Goal: Task Accomplishment & Management: Use online tool/utility

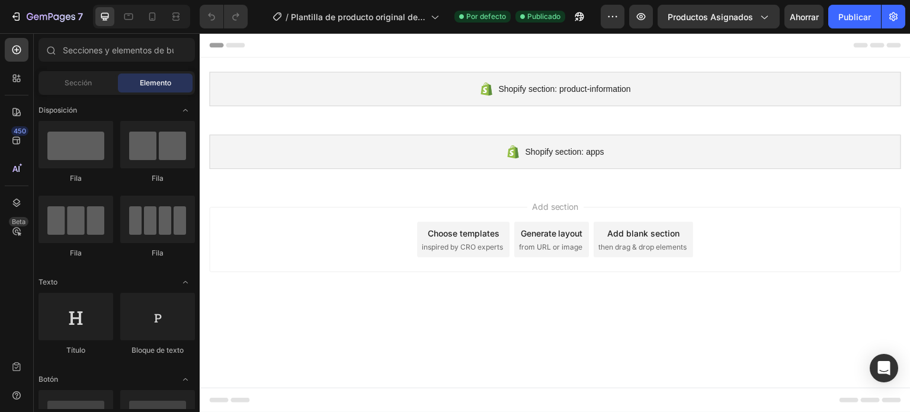
scroll to position [3112, 0]
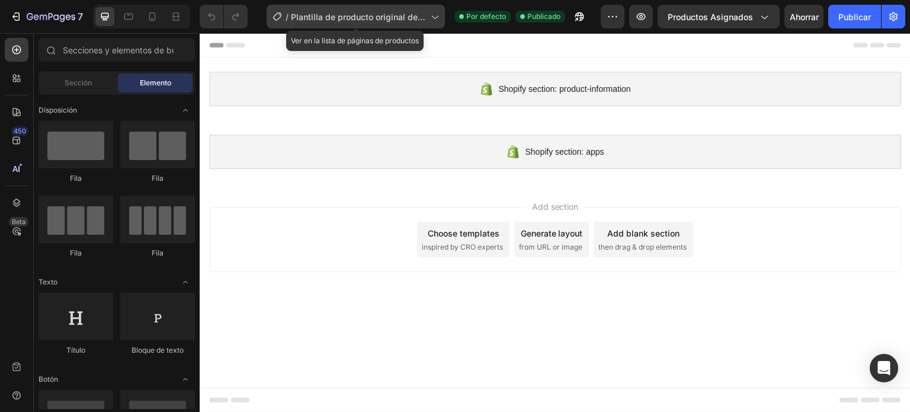
click at [429, 23] on div "/ Plantilla de producto original de Shopify" at bounding box center [356, 17] width 178 height 24
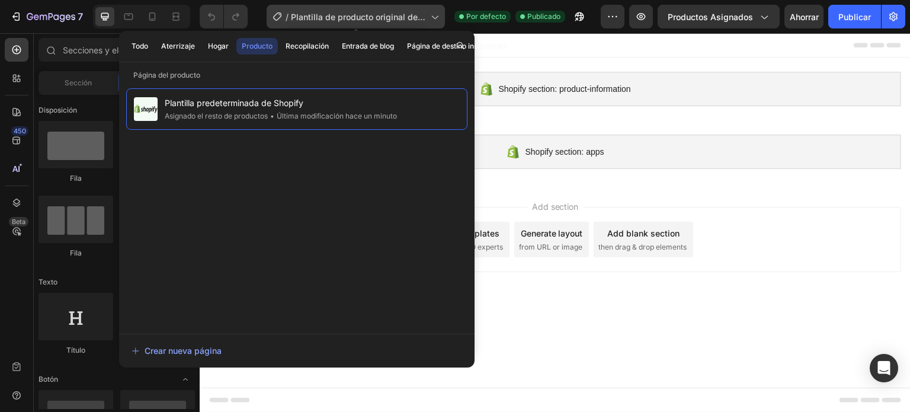
click at [429, 23] on div "/ Plantilla de producto original de Shopify" at bounding box center [356, 17] width 178 height 24
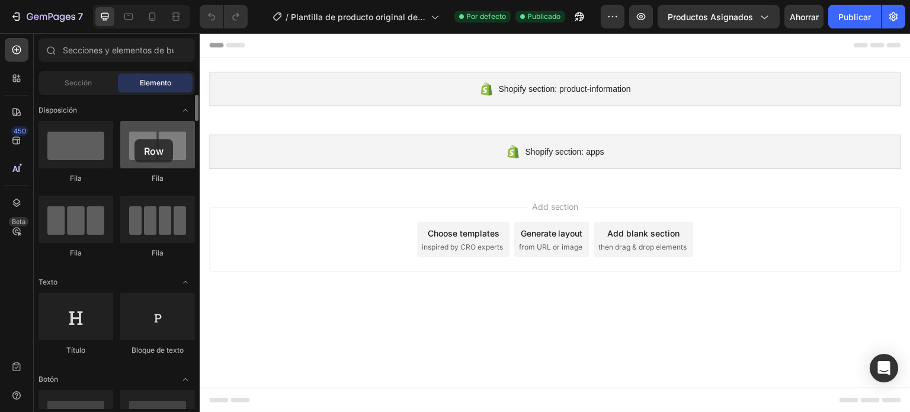
click at [135, 139] on div at bounding box center [157, 144] width 75 height 47
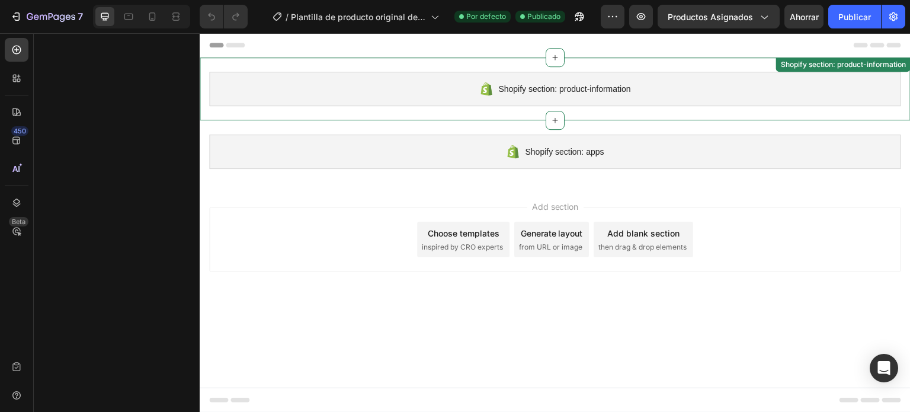
click at [519, 88] on span "Shopify section: product-information" at bounding box center [564, 89] width 132 height 14
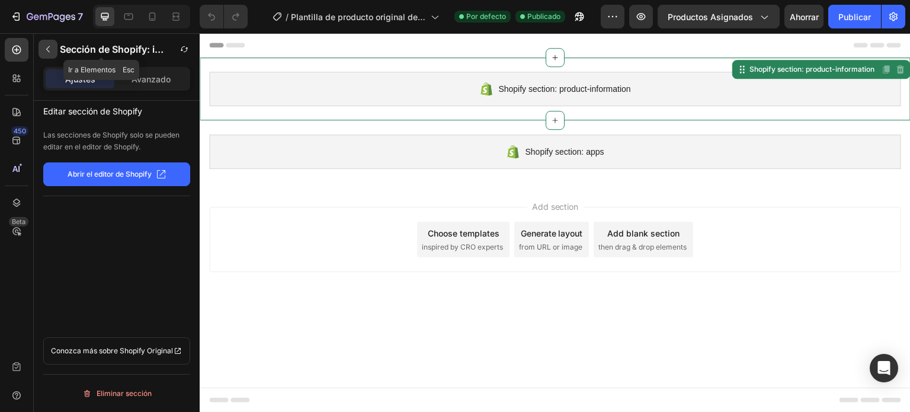
click at [49, 48] on icon "button" at bounding box center [47, 48] width 9 height 9
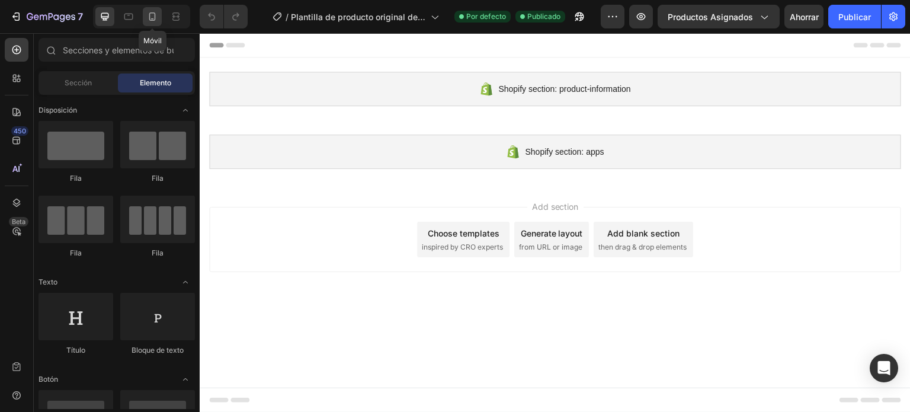
click at [153, 17] on icon at bounding box center [152, 17] width 12 height 12
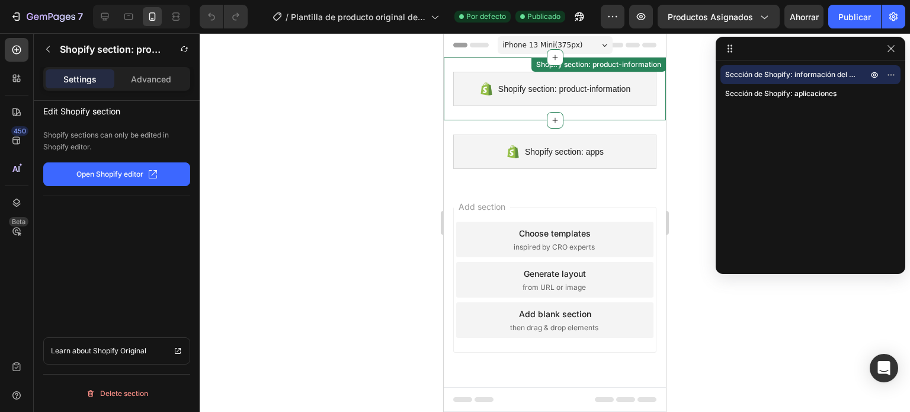
click at [528, 92] on span "Shopify section: product-information" at bounding box center [564, 89] width 132 height 14
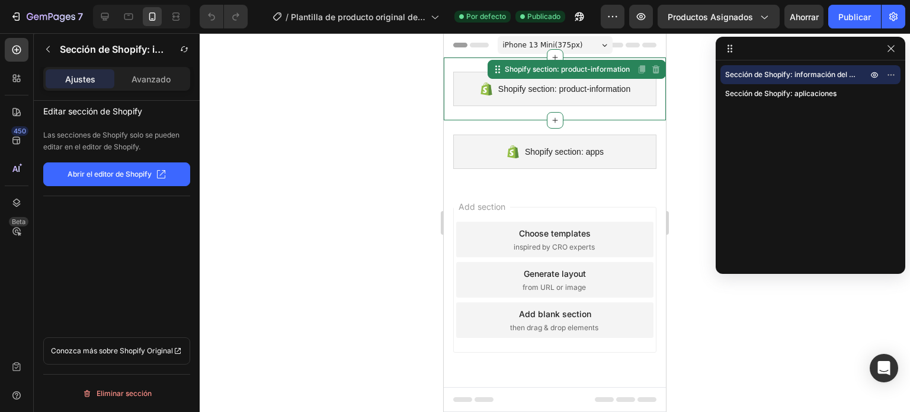
click at [98, 177] on font "Abrir el editor de Shopify" at bounding box center [110, 173] width 84 height 9
click at [45, 52] on icon "button" at bounding box center [47, 48] width 9 height 9
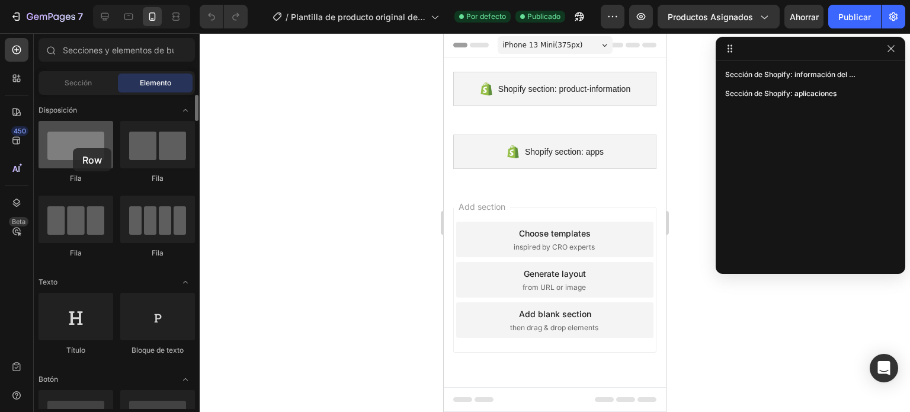
click at [73, 148] on div at bounding box center [76, 144] width 75 height 47
click at [108, 76] on div "Sección" at bounding box center [78, 82] width 75 height 19
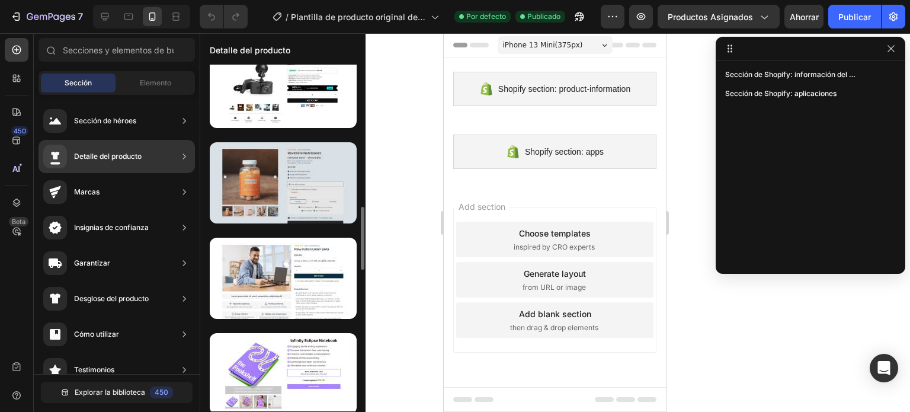
scroll to position [1429, 0]
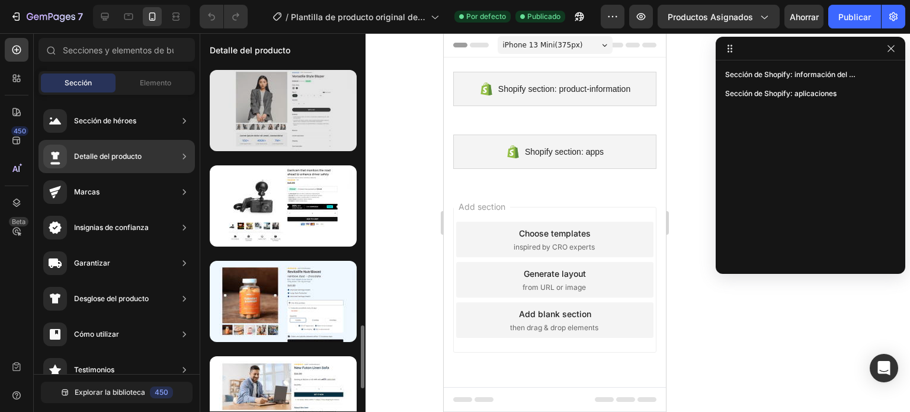
click at [263, 127] on div at bounding box center [283, 110] width 147 height 81
click at [267, 113] on div at bounding box center [283, 110] width 147 height 81
click at [278, 120] on div at bounding box center [283, 110] width 147 height 81
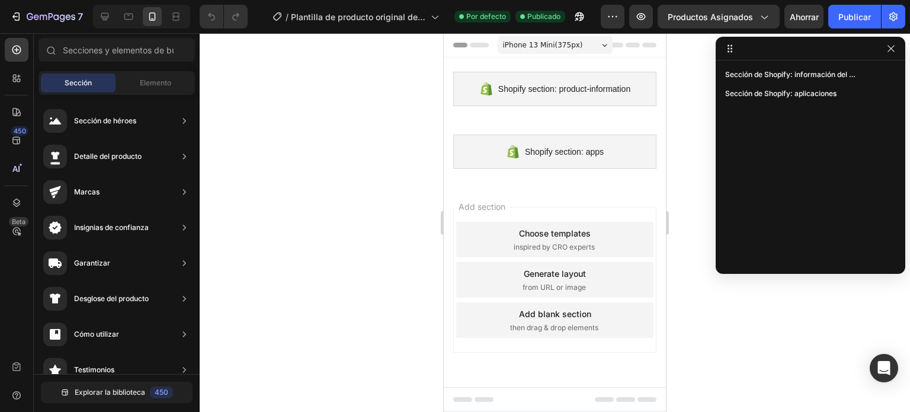
click at [891, 47] on icon "button" at bounding box center [891, 48] width 9 height 9
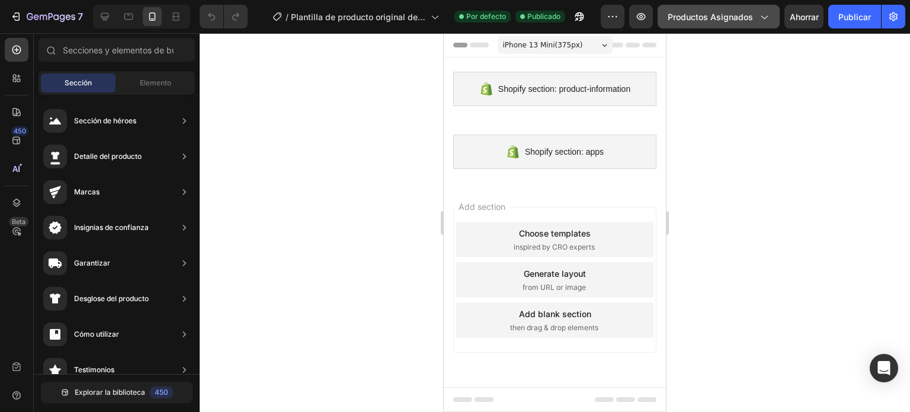
click at [763, 17] on icon "button" at bounding box center [764, 17] width 12 height 12
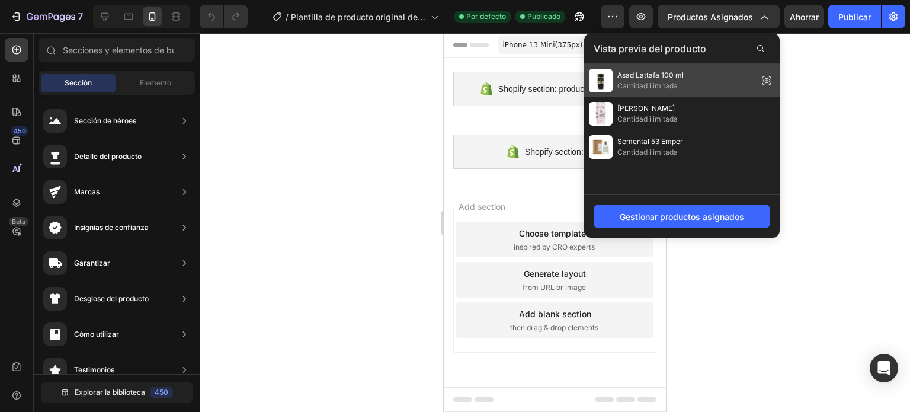
click at [673, 81] on span "Cantidad ilimitada" at bounding box center [650, 86] width 66 height 11
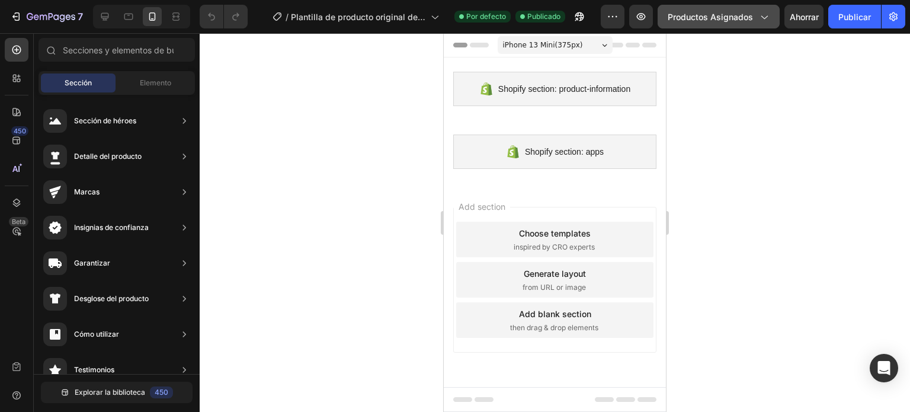
click at [761, 17] on icon "button" at bounding box center [764, 17] width 12 height 12
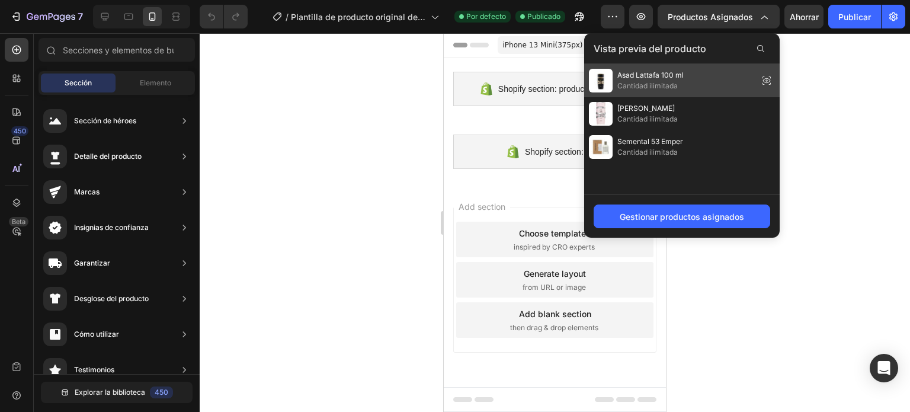
click at [679, 79] on span "Asad Lattafa 100 ml" at bounding box center [650, 75] width 66 height 11
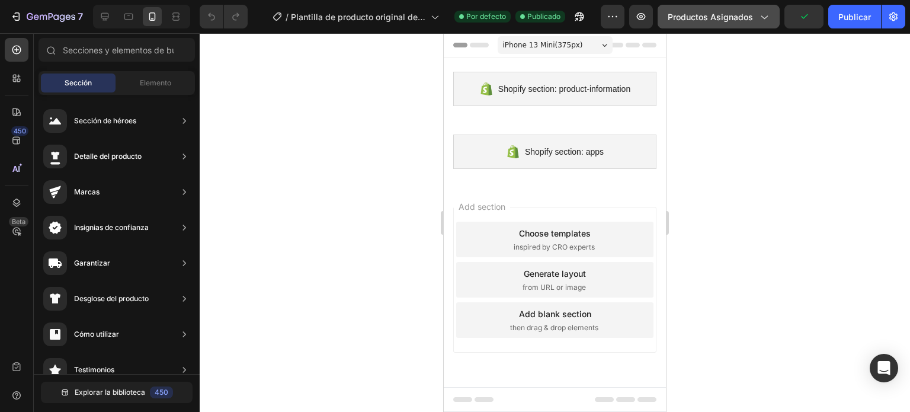
click at [754, 21] on div "Productos asignados" at bounding box center [719, 17] width 102 height 12
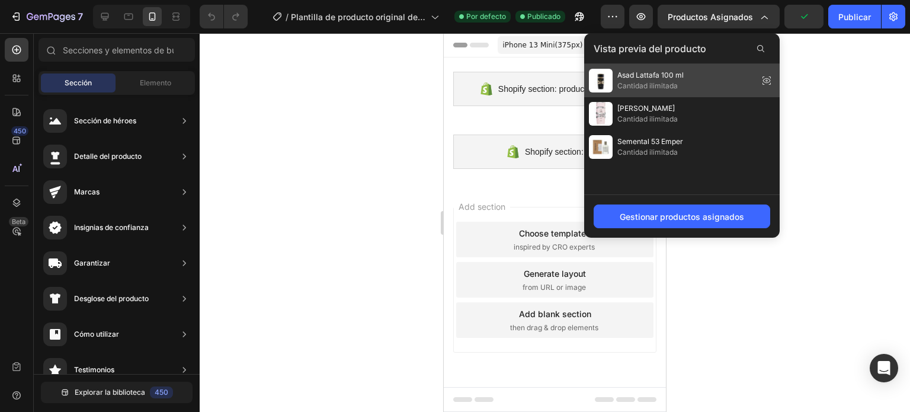
click at [766, 80] on icon at bounding box center [767, 80] width 17 height 17
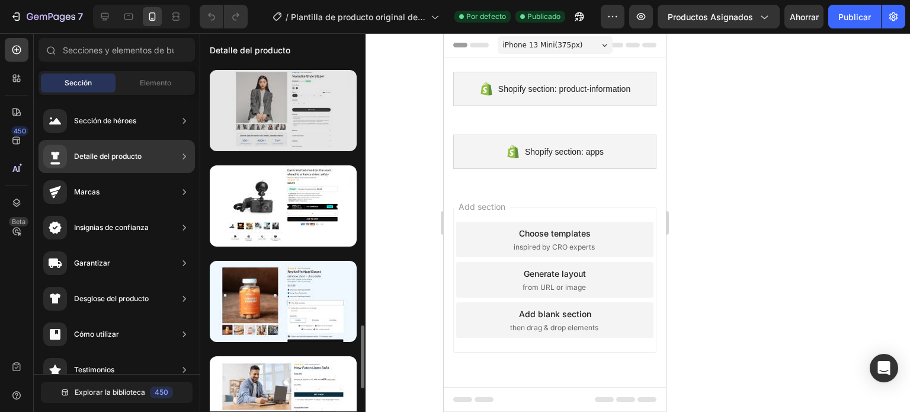
click at [254, 110] on div at bounding box center [283, 110] width 147 height 81
click at [256, 118] on div at bounding box center [283, 110] width 147 height 81
click at [323, 109] on div at bounding box center [283, 110] width 147 height 81
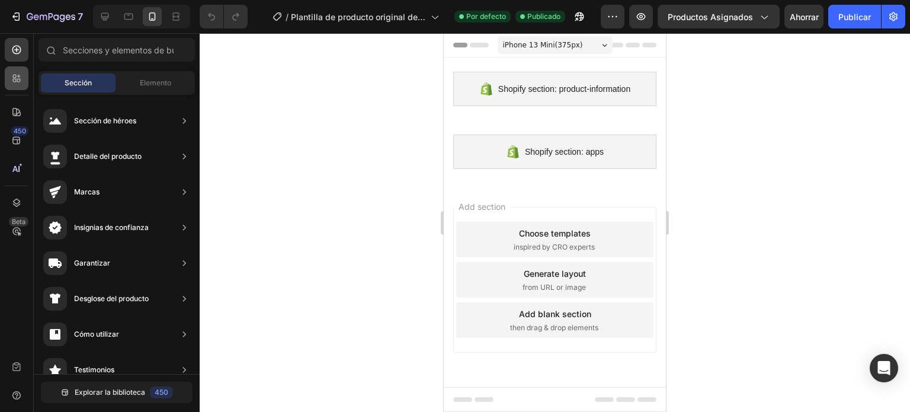
scroll to position [0, 0]
click at [19, 79] on icon at bounding box center [19, 81] width 4 height 4
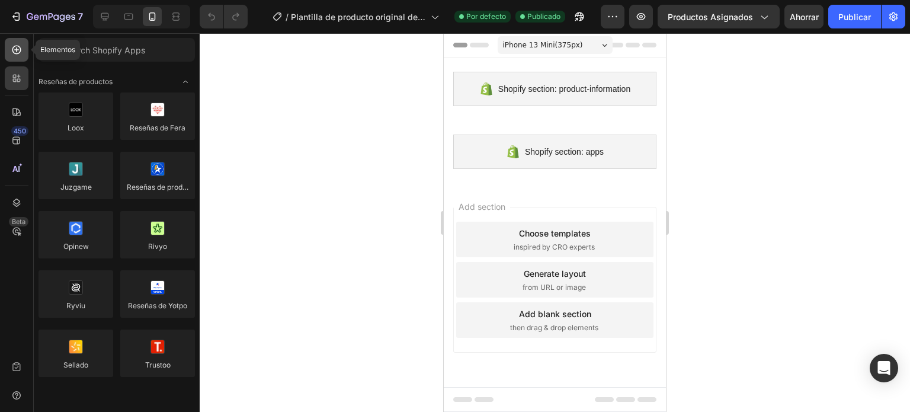
click at [22, 49] on icon at bounding box center [17, 50] width 12 height 12
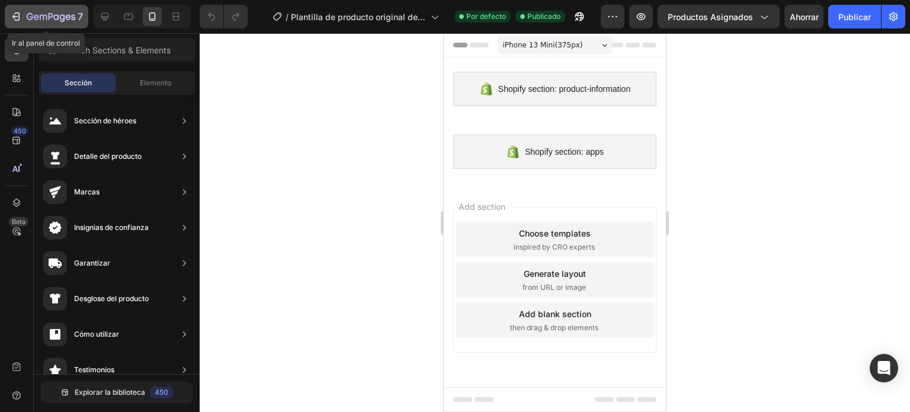
click at [33, 14] on icon "button" at bounding box center [51, 17] width 49 height 10
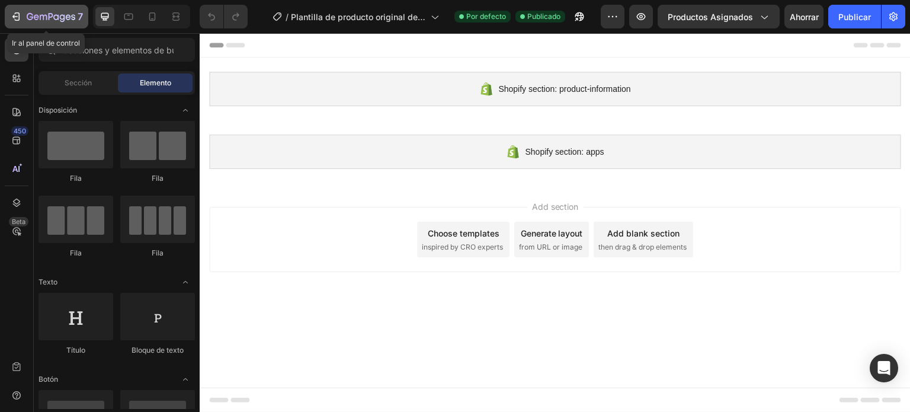
click at [24, 18] on div "7" at bounding box center [46, 16] width 73 height 14
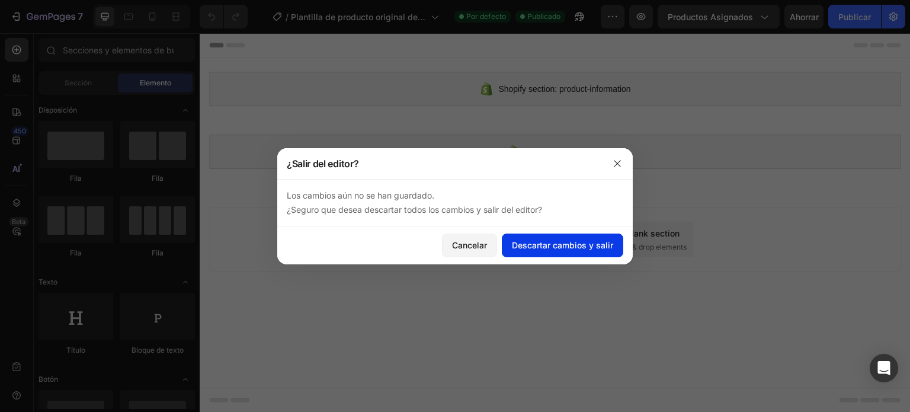
click at [555, 248] on font "Descartar cambios y salir" at bounding box center [562, 245] width 101 height 10
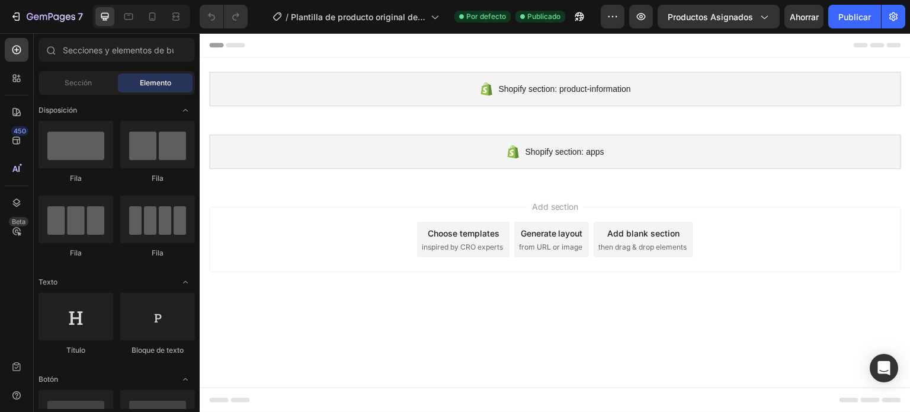
scroll to position [3112, 0]
click at [156, 14] on icon at bounding box center [152, 17] width 12 height 12
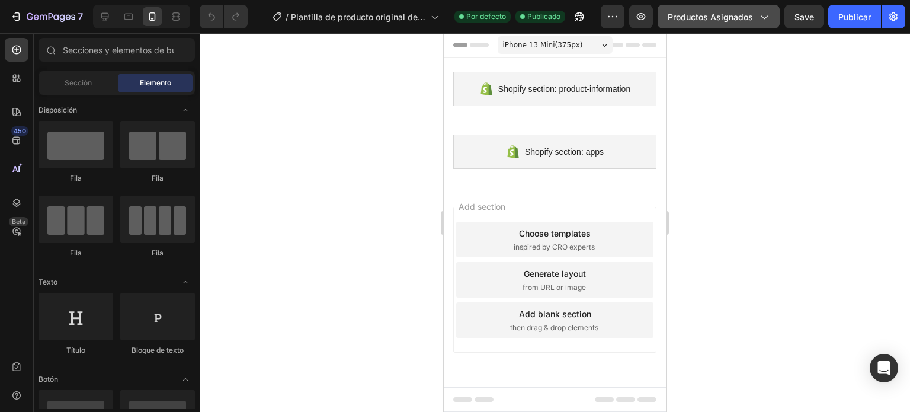
click at [754, 18] on div "Productos asignados" at bounding box center [719, 17] width 102 height 12
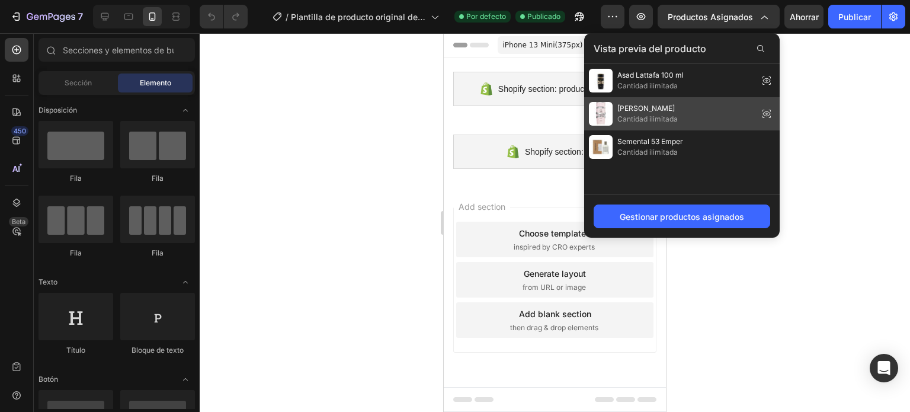
click at [667, 110] on span "[PERSON_NAME]" at bounding box center [647, 108] width 60 height 11
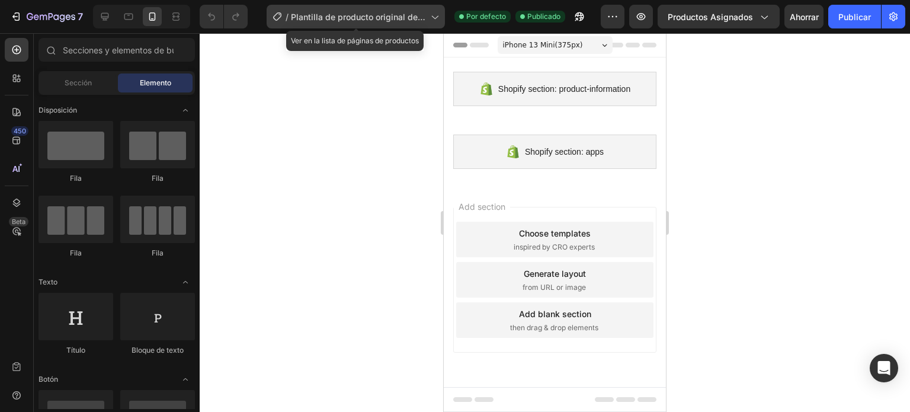
click at [310, 15] on font "Plantilla de producto original de Shopify" at bounding box center [358, 23] width 135 height 23
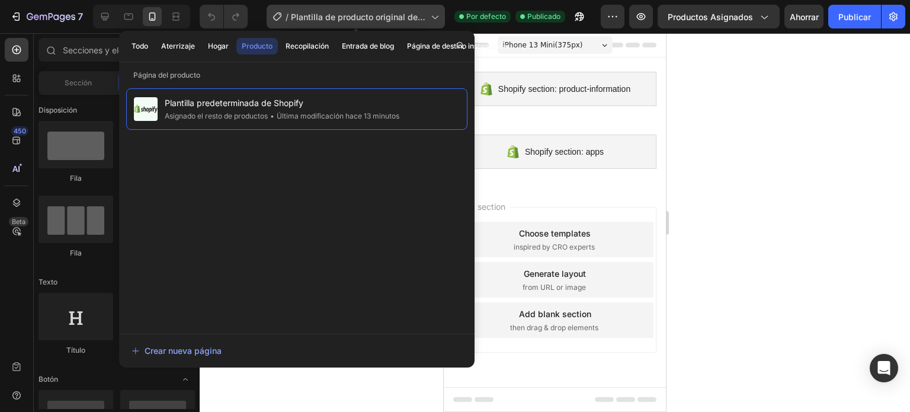
click at [309, 15] on font "Plantilla de producto original de Shopify" at bounding box center [358, 23] width 135 height 23
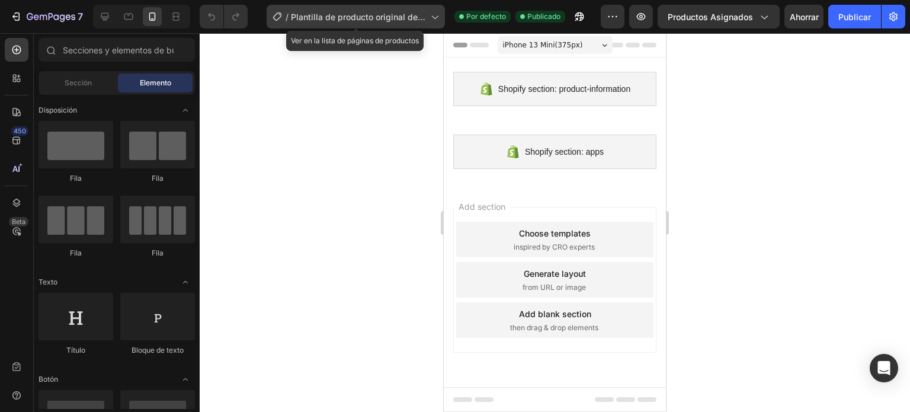
click at [425, 21] on span "Plantilla de producto original de Shopify" at bounding box center [358, 17] width 135 height 12
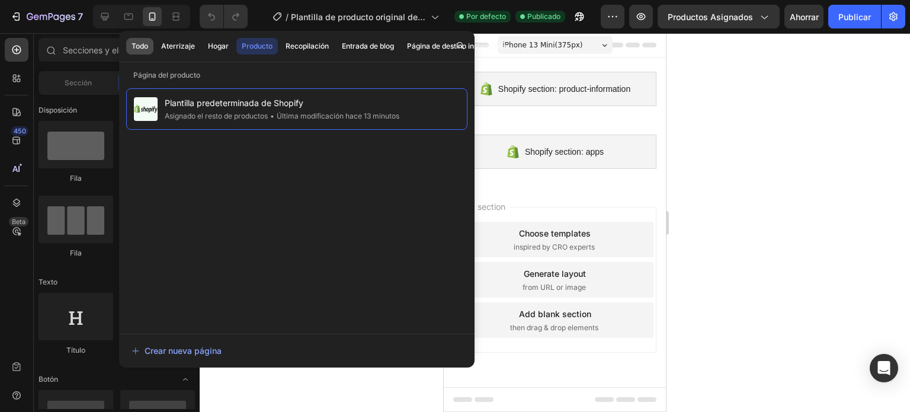
click at [139, 43] on font "Todo" at bounding box center [140, 45] width 17 height 9
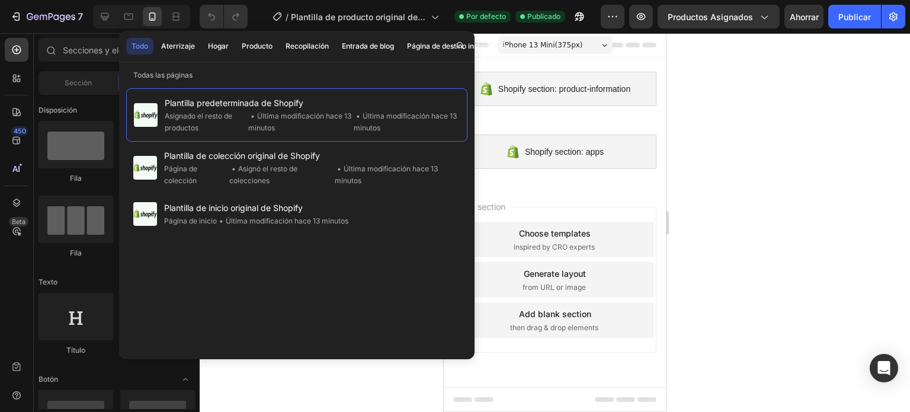
click at [140, 44] on font "Todo" at bounding box center [140, 45] width 17 height 9
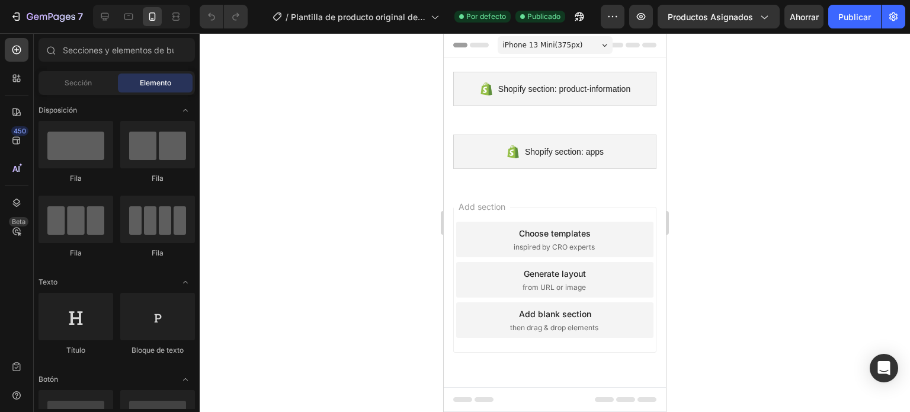
drag, startPoint x: 309, startPoint y: 373, endPoint x: 302, endPoint y: 366, distance: 9.6
click at [305, 370] on div at bounding box center [555, 222] width 711 height 379
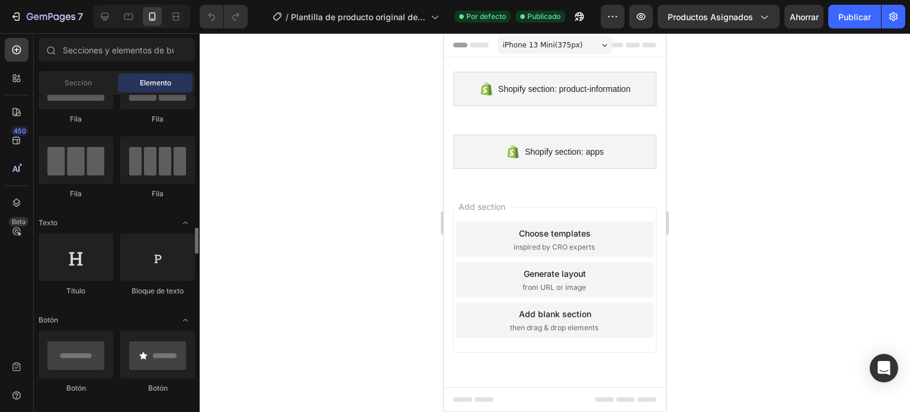
scroll to position [178, 0]
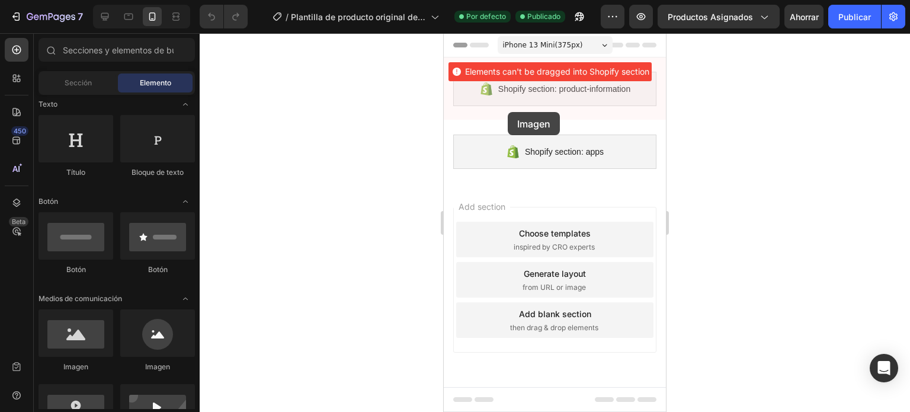
drag, startPoint x: 520, startPoint y: 379, endPoint x: 508, endPoint y: 111, distance: 267.5
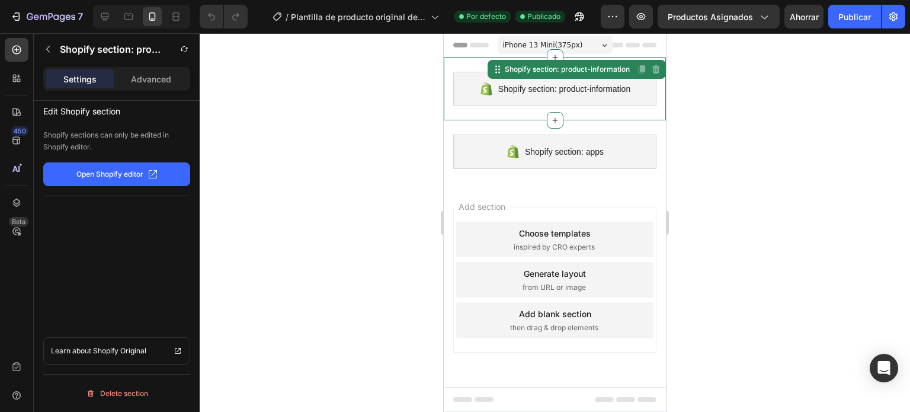
click at [533, 92] on span "Shopify section: product-information" at bounding box center [564, 89] width 132 height 14
click at [556, 59] on icon at bounding box center [555, 57] width 9 height 9
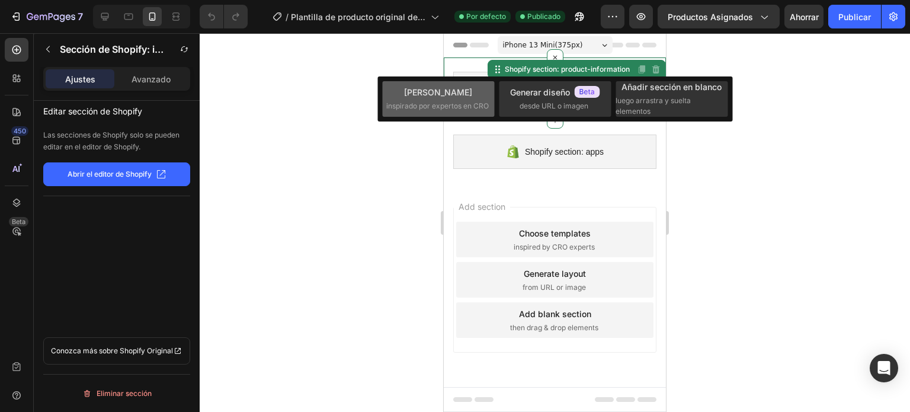
click at [453, 107] on font "inspirado por expertos en CRO" at bounding box center [437, 105] width 103 height 9
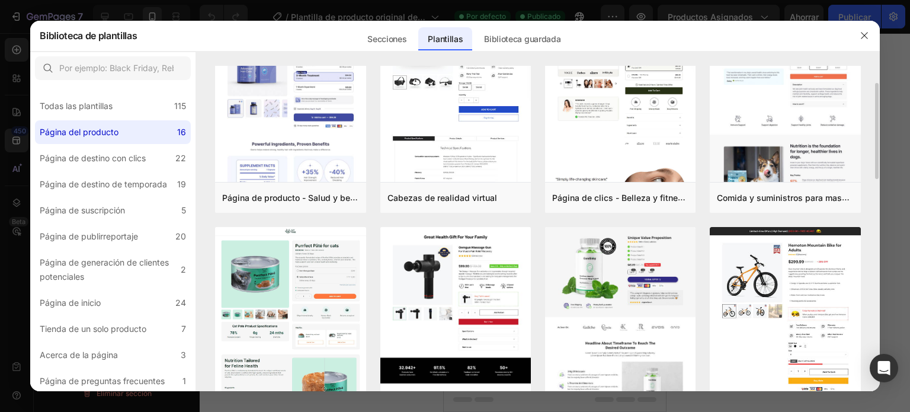
scroll to position [0, 0]
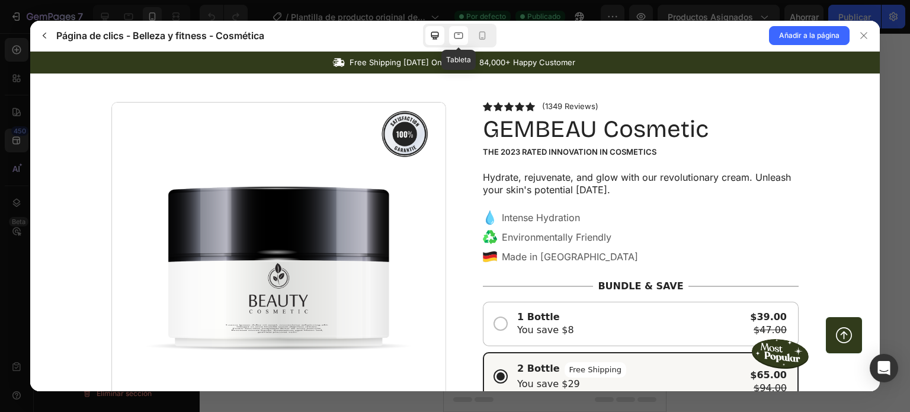
drag, startPoint x: 453, startPoint y: 40, endPoint x: 462, endPoint y: 36, distance: 10.3
click at [452, 39] on div at bounding box center [458, 35] width 19 height 19
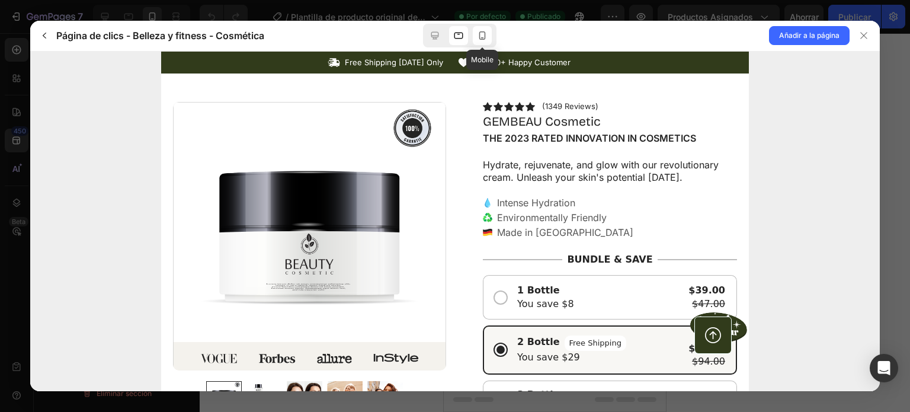
click at [479, 32] on icon at bounding box center [482, 36] width 12 height 12
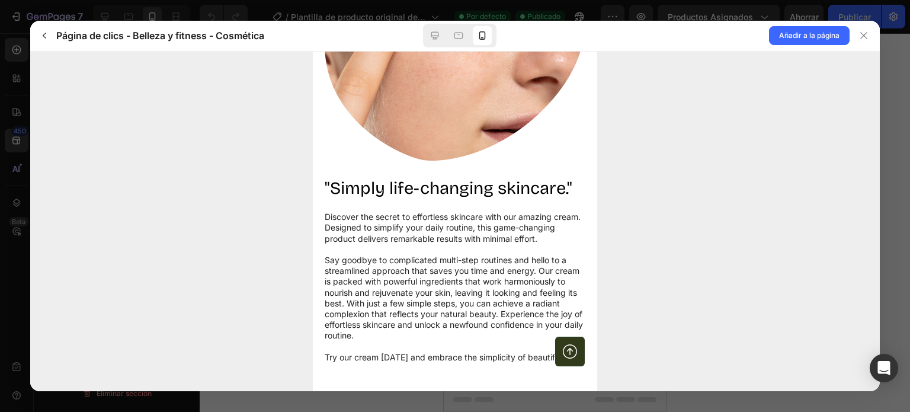
scroll to position [1422, 0]
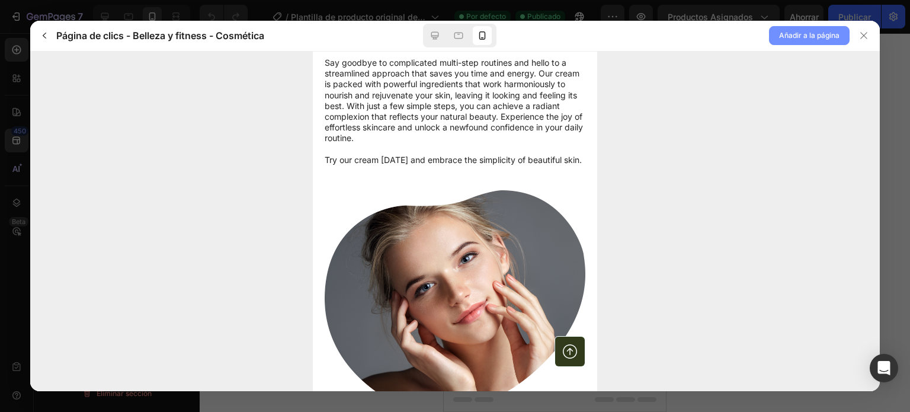
click at [792, 39] on font "Añadir a la página" at bounding box center [809, 35] width 60 height 9
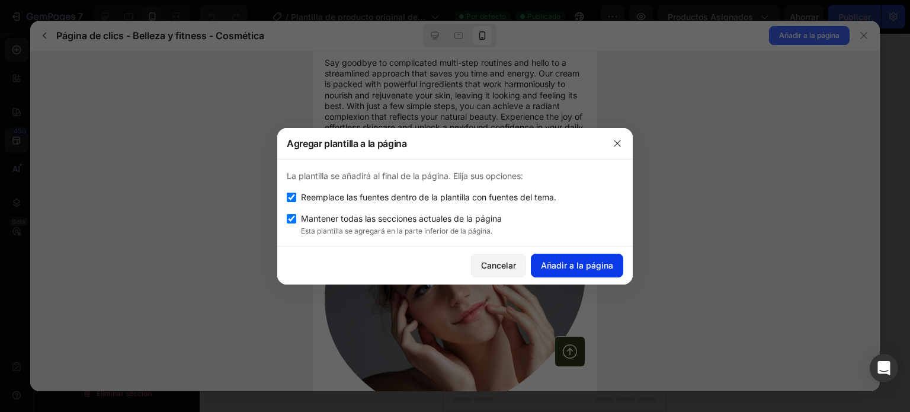
click at [596, 264] on font "Añadir a la página" at bounding box center [577, 265] width 72 height 10
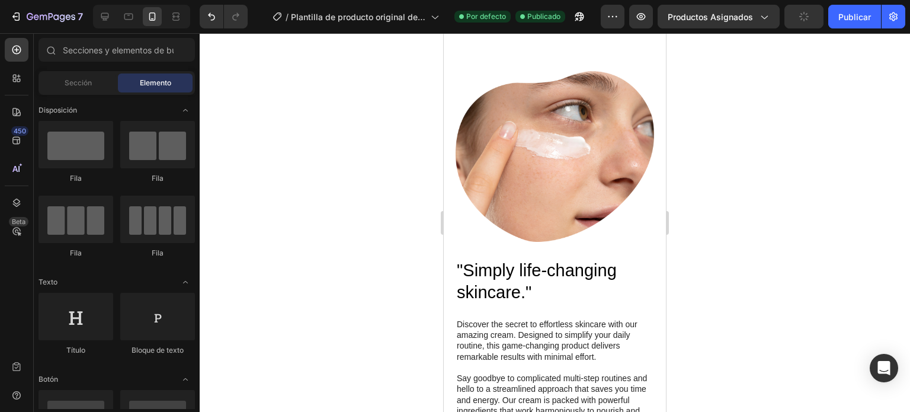
scroll to position [0, 0]
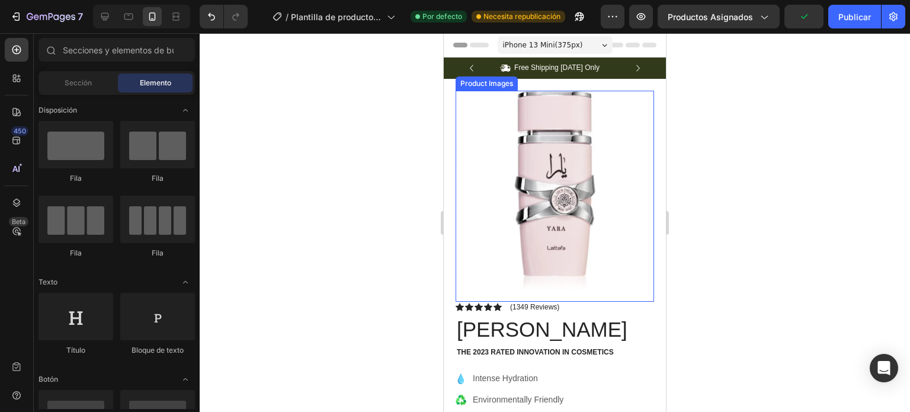
click at [546, 234] on img at bounding box center [555, 190] width 199 height 199
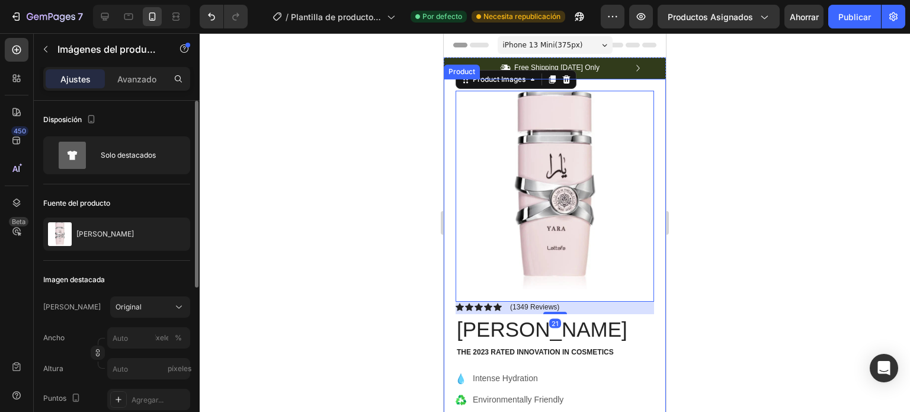
scroll to position [59, 0]
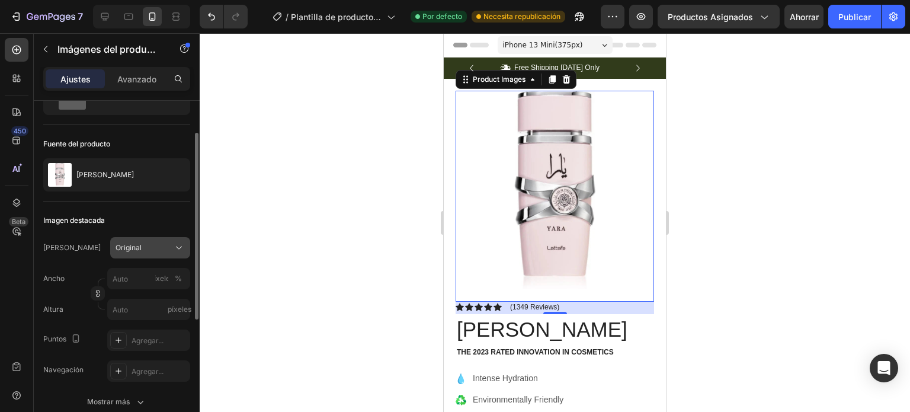
click at [146, 249] on div "Original" at bounding box center [143, 247] width 55 height 11
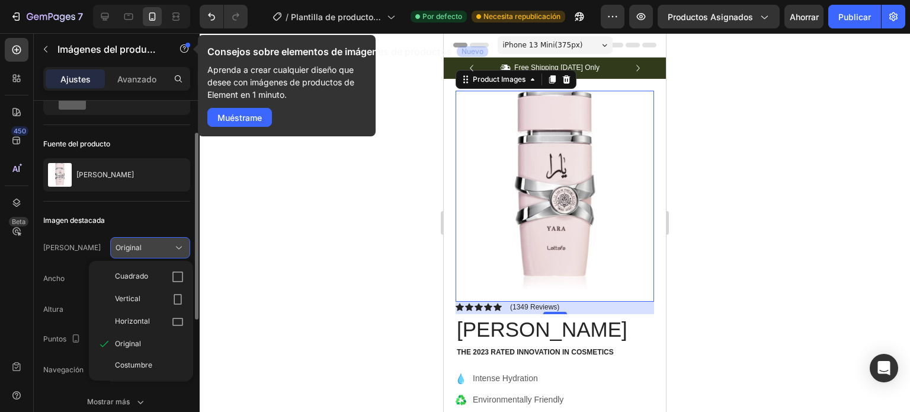
click at [146, 248] on div "Original" at bounding box center [143, 247] width 55 height 11
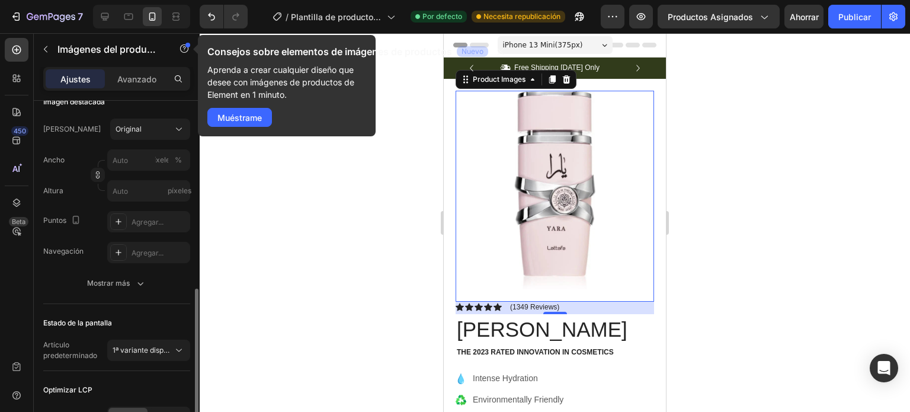
scroll to position [237, 0]
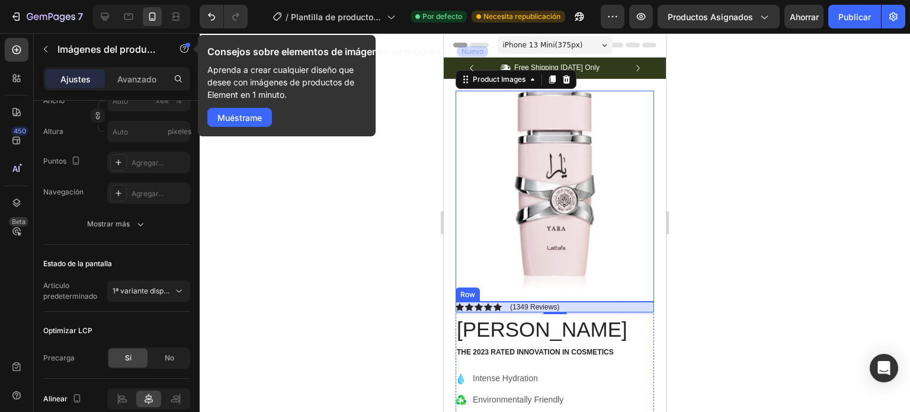
click at [591, 302] on div "Icon Icon Icon Icon Icon Icon List (1349 Reviews) Text Block Row" at bounding box center [555, 307] width 199 height 11
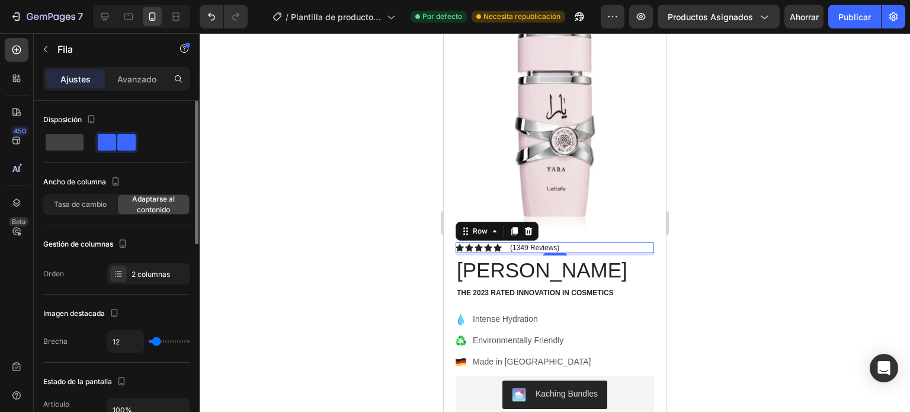
scroll to position [59, 0]
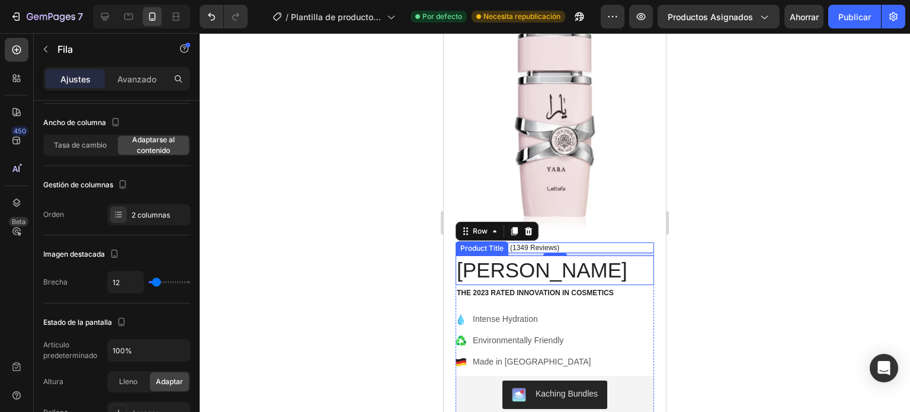
click at [542, 264] on h1 "[PERSON_NAME]" at bounding box center [555, 270] width 199 height 30
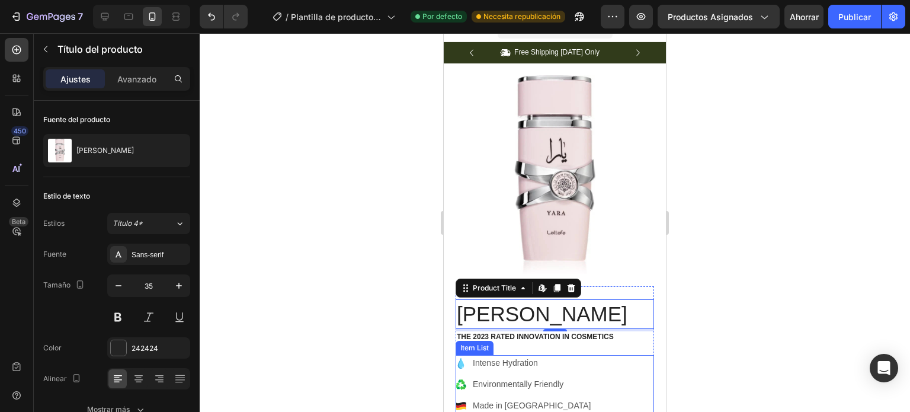
scroll to position [0, 0]
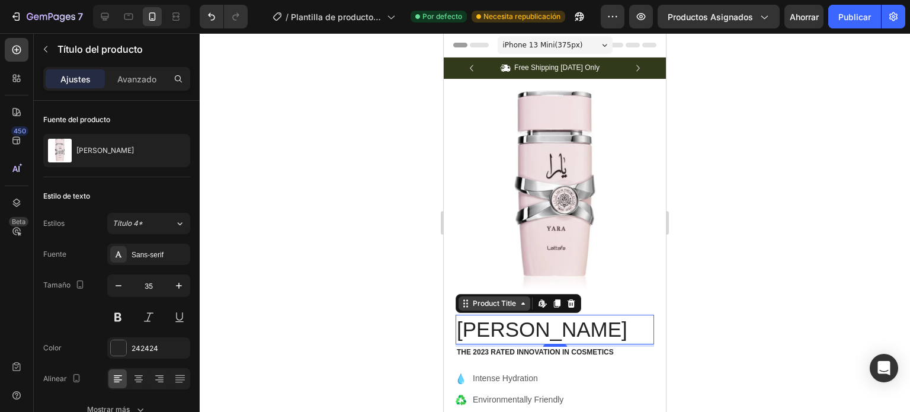
click at [523, 299] on icon at bounding box center [523, 303] width 9 height 9
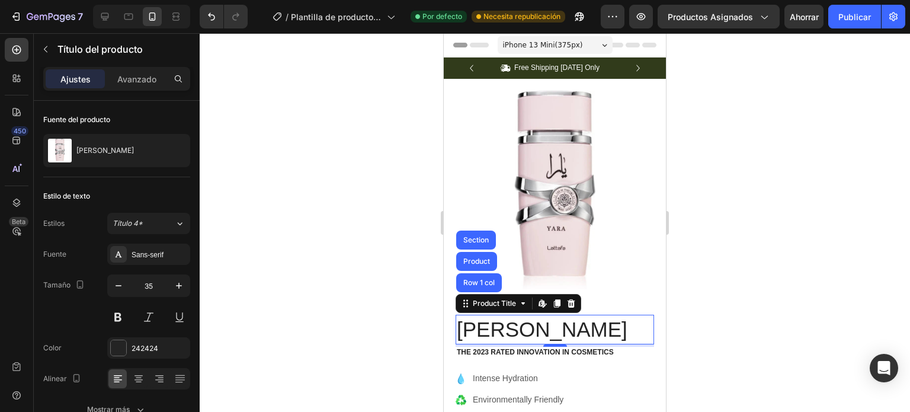
click at [695, 322] on div at bounding box center [555, 222] width 711 height 379
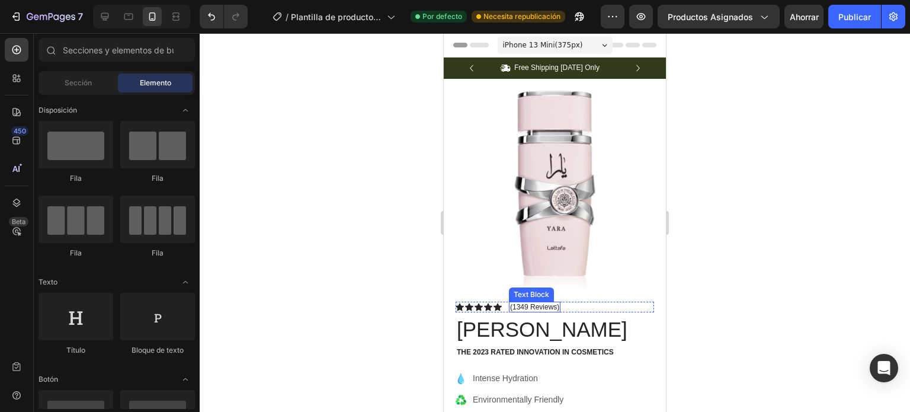
click at [539, 303] on p "(1349 Reviews)" at bounding box center [534, 307] width 49 height 8
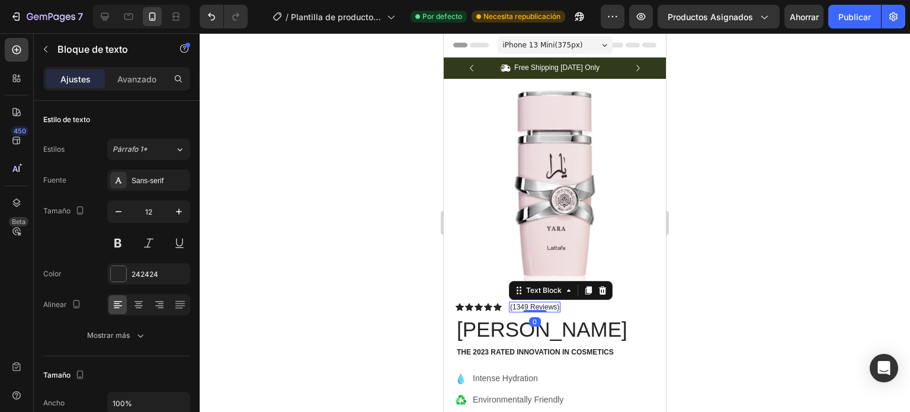
click at [519, 303] on p "(1349 Reviews)" at bounding box center [534, 307] width 49 height 8
click at [527, 303] on p "(1349 Reviews)" at bounding box center [534, 307] width 49 height 8
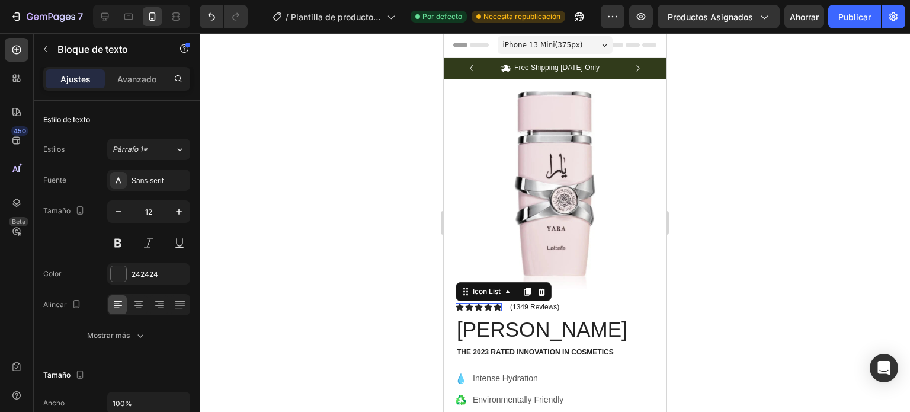
click at [484, 303] on div "Icon Icon Icon Icon Icon" at bounding box center [479, 307] width 46 height 8
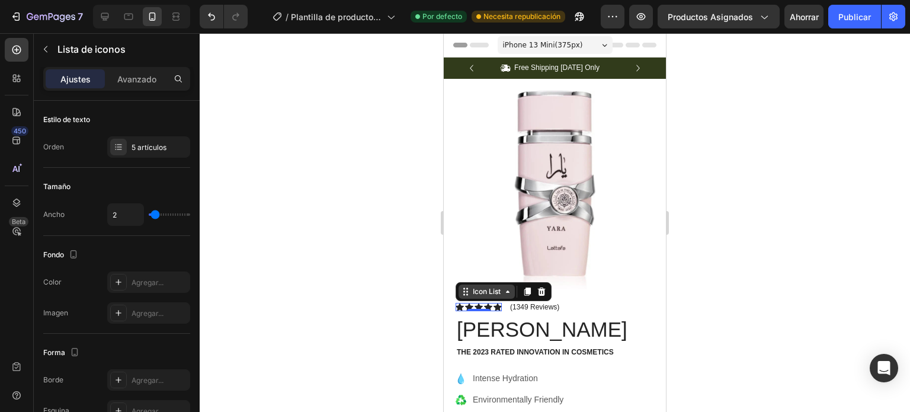
click at [498, 286] on div "Icon List" at bounding box center [487, 291] width 33 height 11
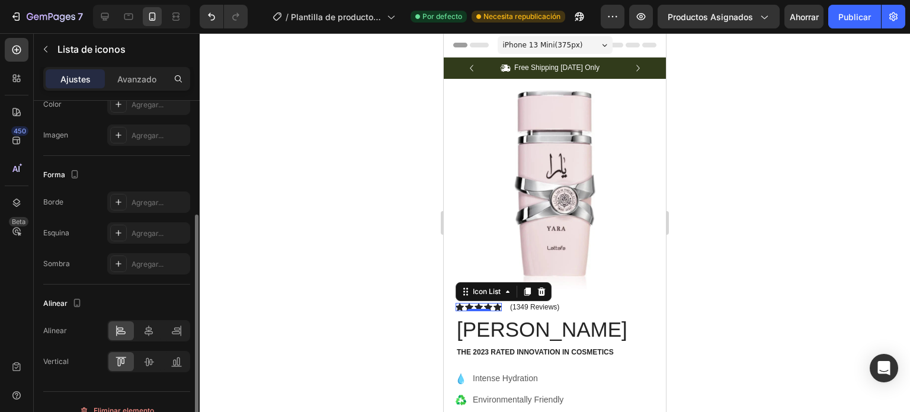
scroll to position [194, 0]
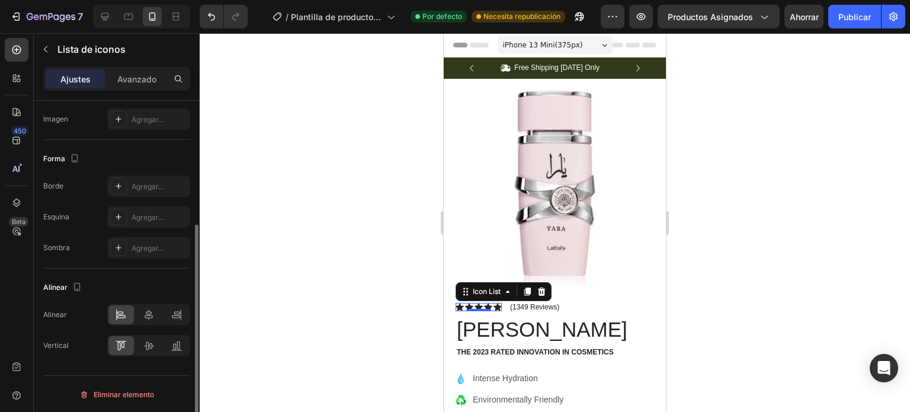
click at [692, 284] on div at bounding box center [555, 222] width 711 height 379
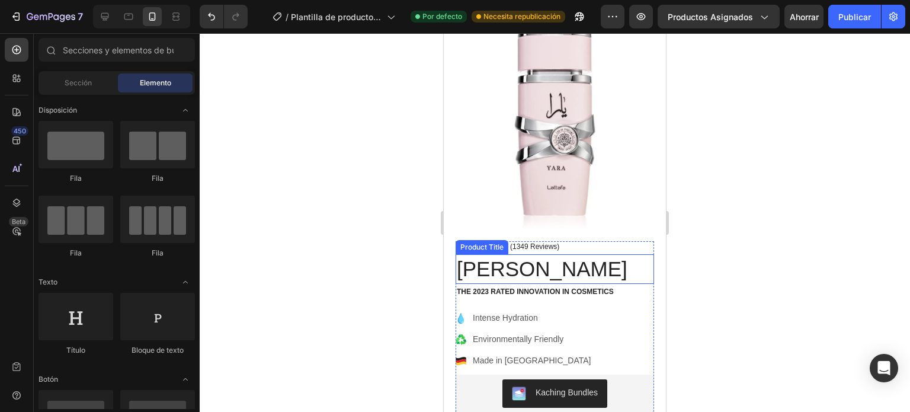
scroll to position [0, 0]
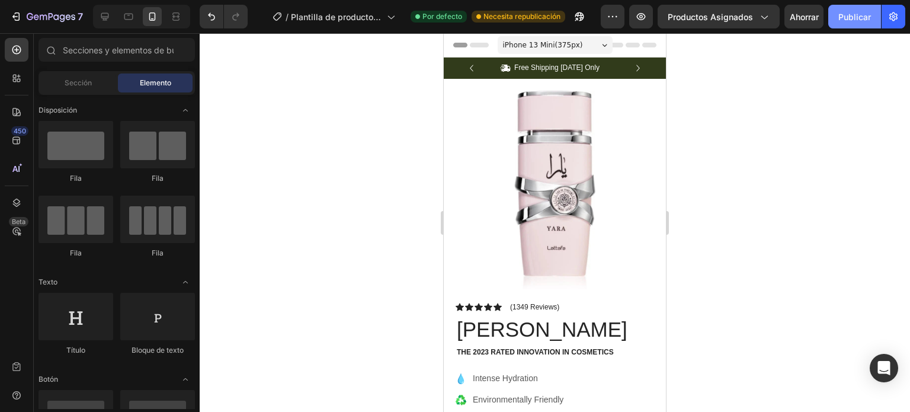
click at [851, 16] on font "Publicar" at bounding box center [855, 17] width 33 height 10
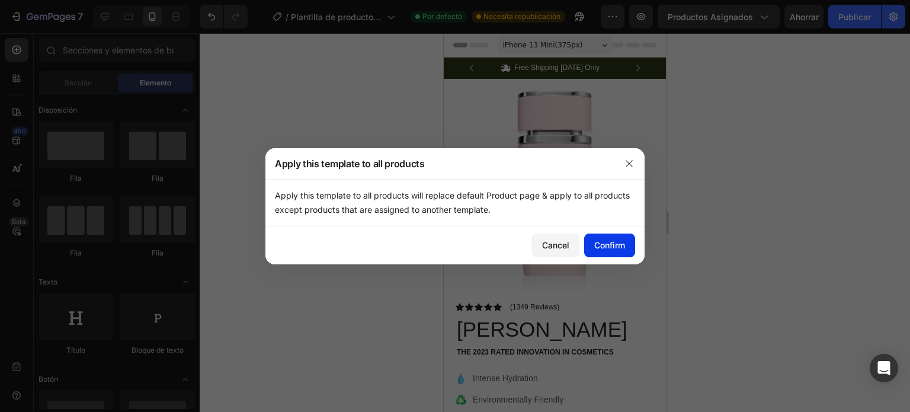
click at [625, 245] on button "Confirm" at bounding box center [609, 245] width 51 height 24
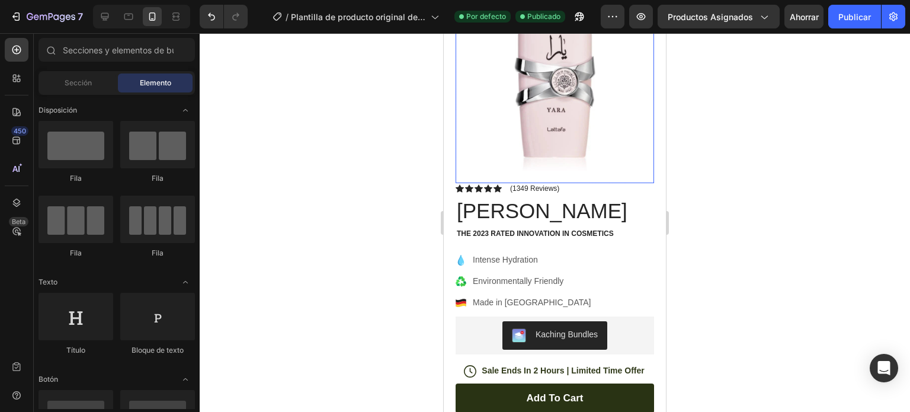
scroll to position [237, 0]
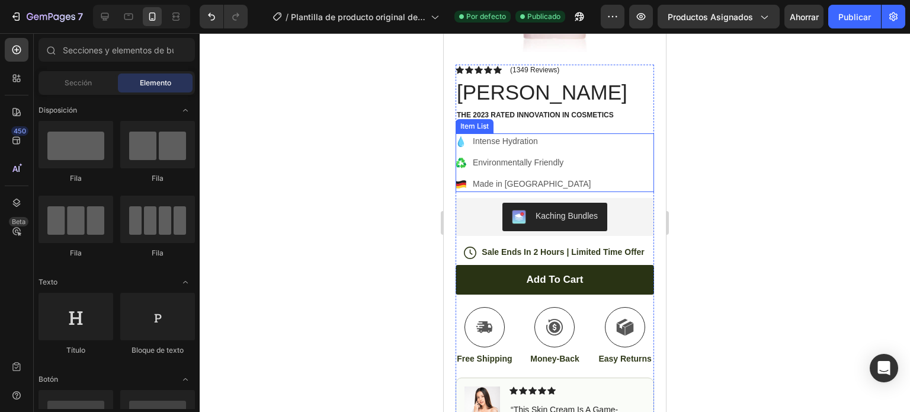
click at [552, 139] on div "Intense Hydration Environmentally Friendly Made in Germany" at bounding box center [524, 162] width 137 height 59
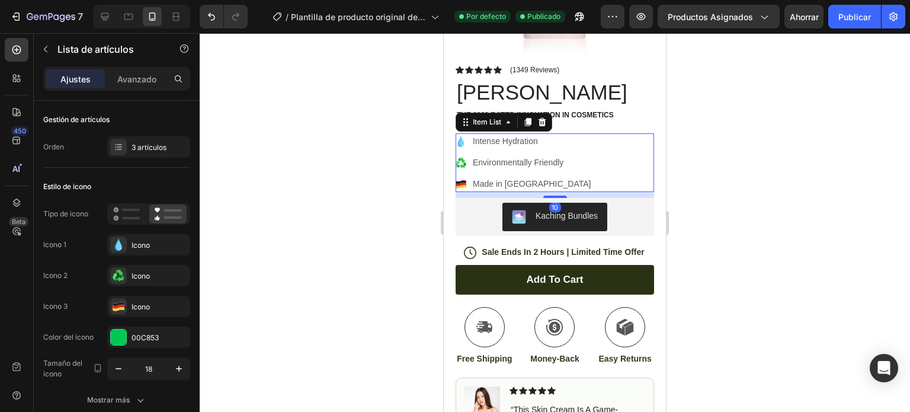
click at [530, 135] on p "Intense Hydration" at bounding box center [532, 141] width 118 height 12
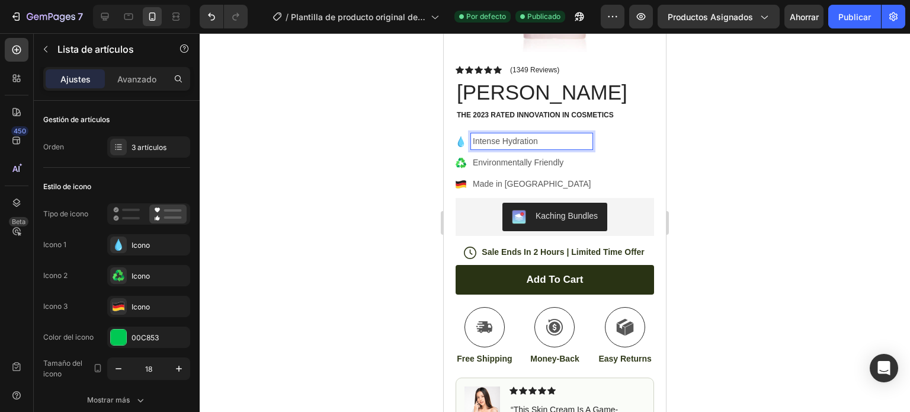
click at [546, 135] on p "Intense Hydration" at bounding box center [532, 141] width 118 height 12
click at [462, 136] on icon at bounding box center [461, 141] width 6 height 11
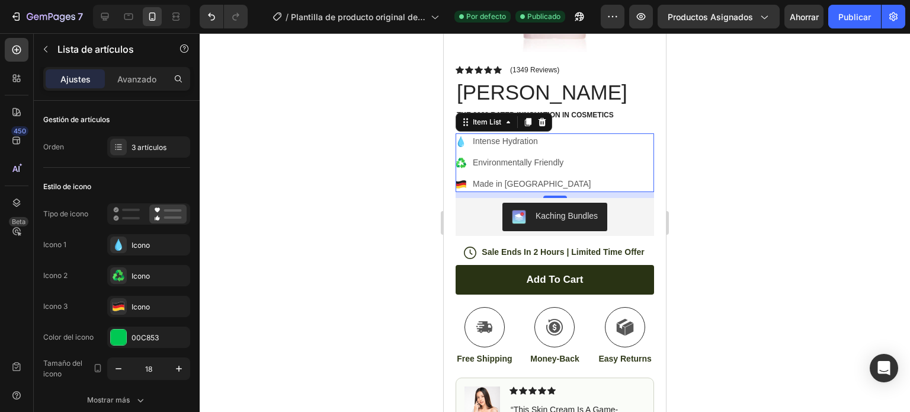
click at [462, 136] on icon at bounding box center [461, 141] width 6 height 11
click at [531, 135] on p "Intense Hydration" at bounding box center [532, 141] width 118 height 12
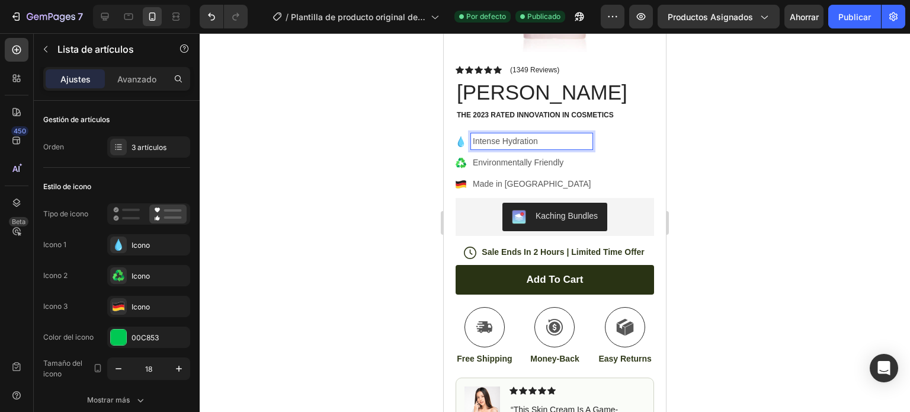
click at [547, 135] on p "Intense Hydration" at bounding box center [532, 141] width 118 height 12
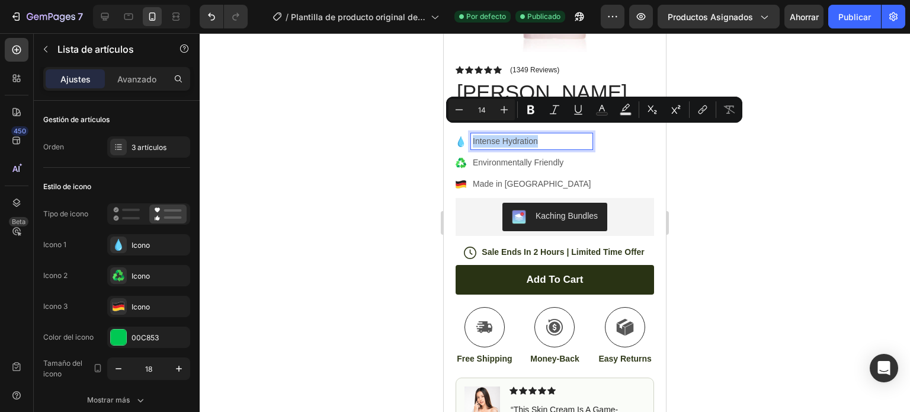
drag, startPoint x: 553, startPoint y: 132, endPoint x: 472, endPoint y: 130, distance: 81.2
click at [472, 133] on div "Intense Hydration" at bounding box center [531, 141] width 121 height 16
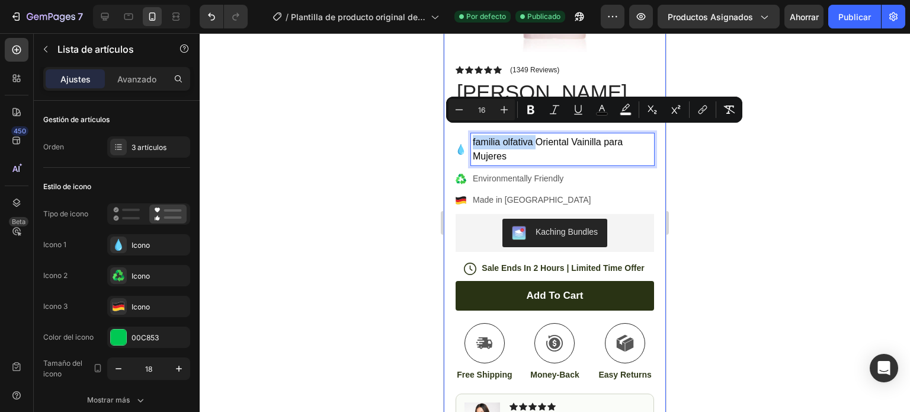
drag, startPoint x: 535, startPoint y: 132, endPoint x: 452, endPoint y: 123, distance: 83.5
click at [452, 123] on div "Product Images Image Icon Icon Icon Icon Icon Icon List “This skin cream is a g…" at bounding box center [555, 265] width 222 height 847
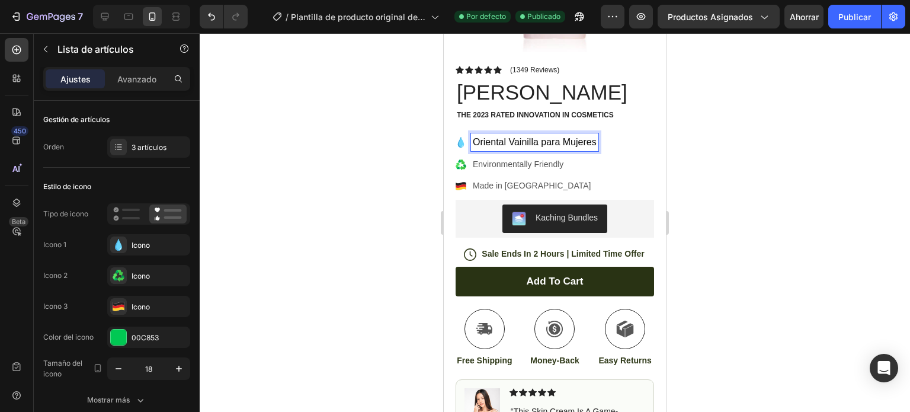
click at [737, 130] on div at bounding box center [555, 222] width 711 height 379
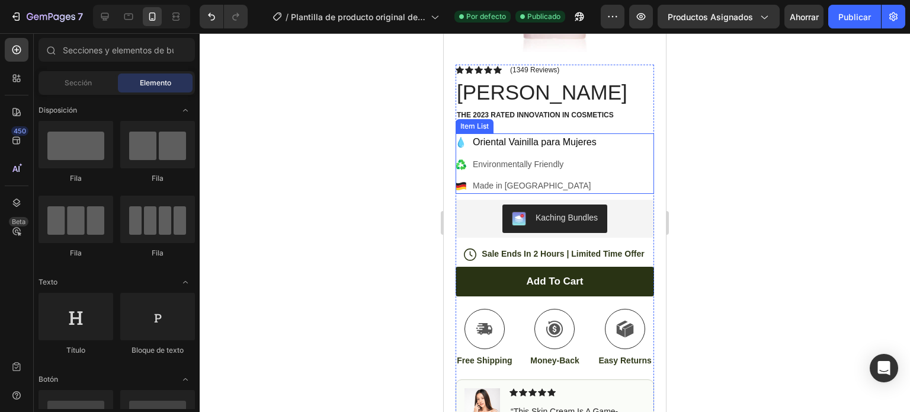
click at [507, 158] on p "Environmentally Friendly" at bounding box center [535, 164] width 124 height 12
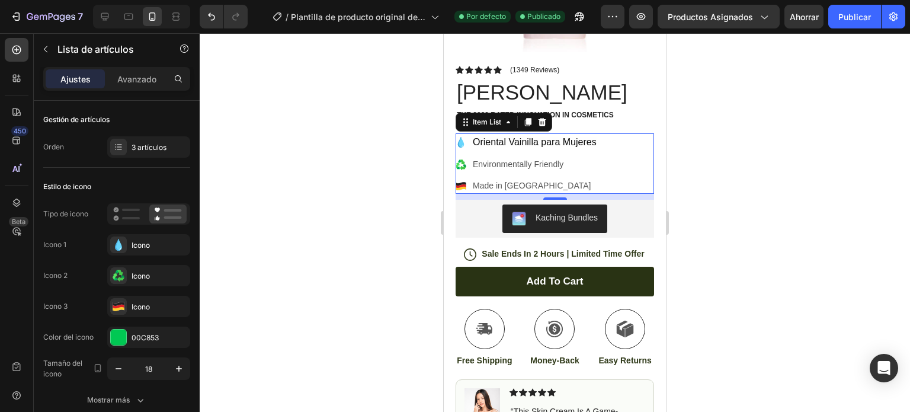
click at [460, 137] on icon at bounding box center [461, 142] width 6 height 11
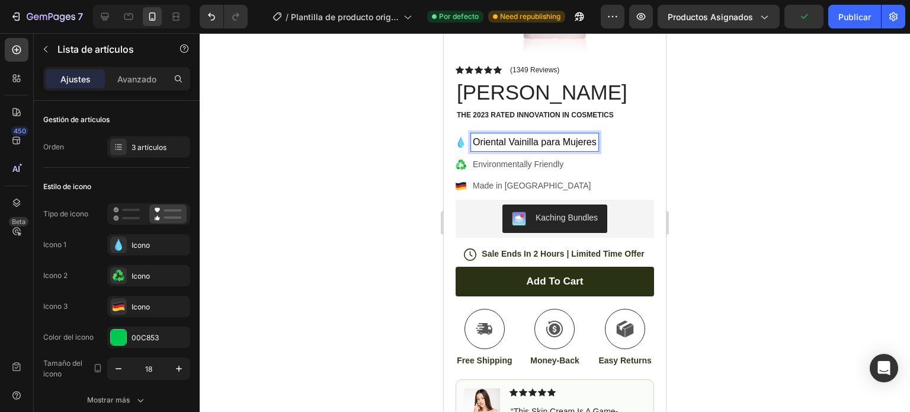
click at [460, 137] on icon at bounding box center [461, 142] width 6 height 11
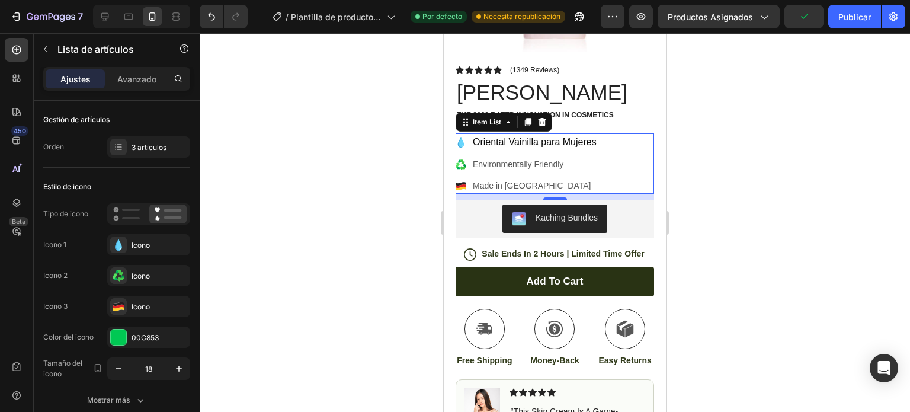
click at [460, 137] on icon at bounding box center [461, 142] width 6 height 11
click at [471, 117] on div "Item List" at bounding box center [487, 122] width 33 height 11
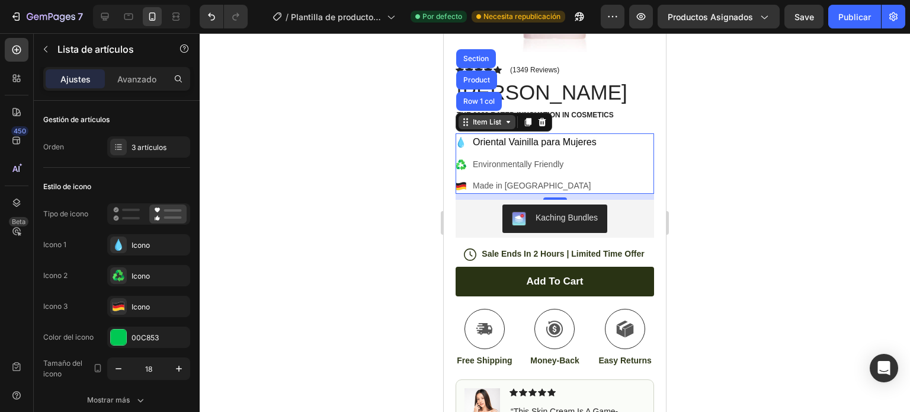
click at [469, 117] on icon at bounding box center [465, 121] width 9 height 9
click at [472, 117] on div "Item List" at bounding box center [487, 122] width 33 height 11
click at [628, 168] on div "Oriental Vainilla para Mujeres Environmentally Friendly Made in Germany" at bounding box center [555, 163] width 199 height 60
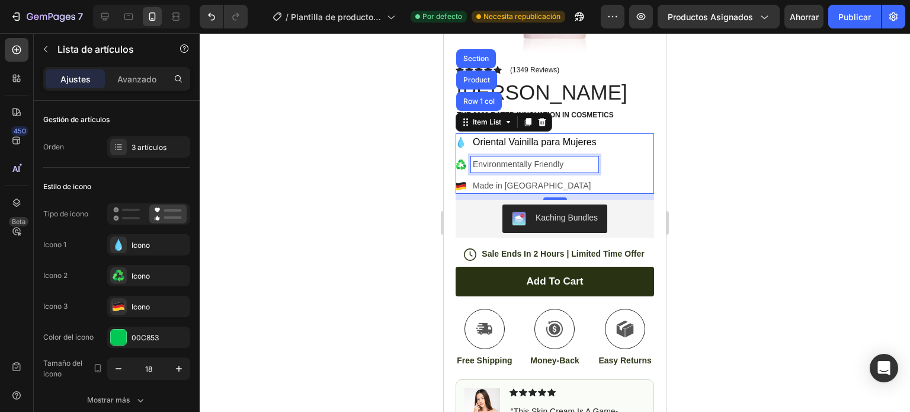
click at [507, 158] on p "Environmentally Friendly" at bounding box center [535, 164] width 124 height 12
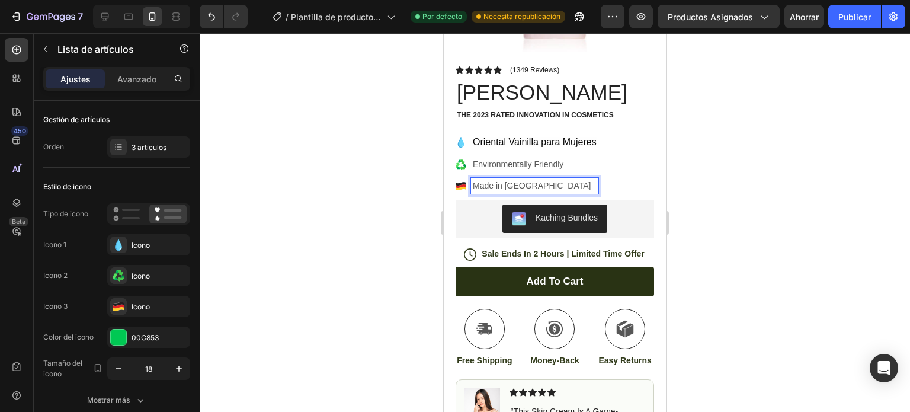
click at [511, 180] on p "Made in Germany" at bounding box center [535, 186] width 124 height 12
click at [460, 182] on icon at bounding box center [461, 184] width 10 height 4
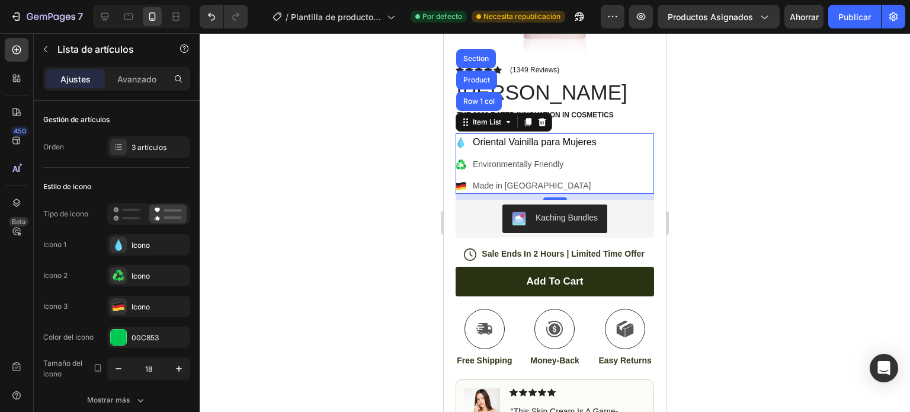
click at [460, 182] on icon at bounding box center [461, 184] width 10 height 4
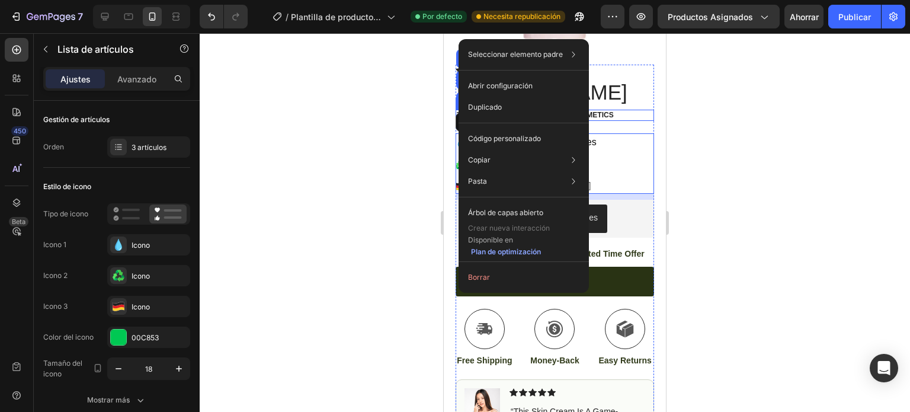
click at [621, 111] on p "The 2023 Rated Innovation in Cosmetics" at bounding box center [555, 115] width 196 height 9
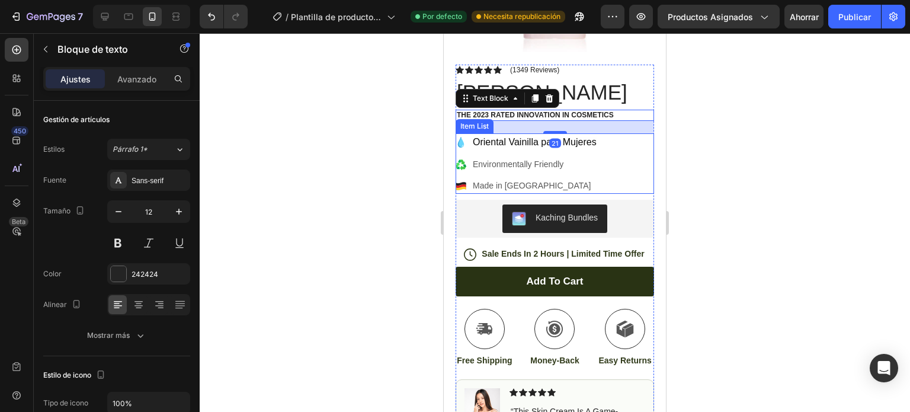
click at [465, 182] on icon at bounding box center [461, 184] width 10 height 4
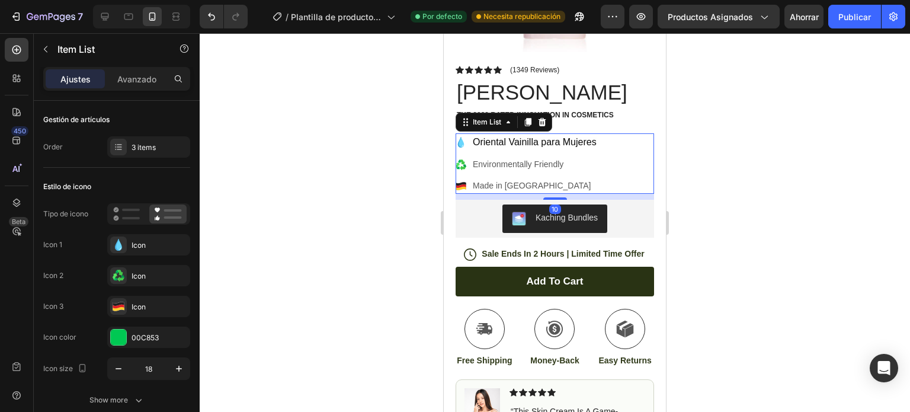
click at [465, 182] on icon at bounding box center [461, 184] width 10 height 4
click at [114, 244] on icon at bounding box center [119, 245] width 12 height 12
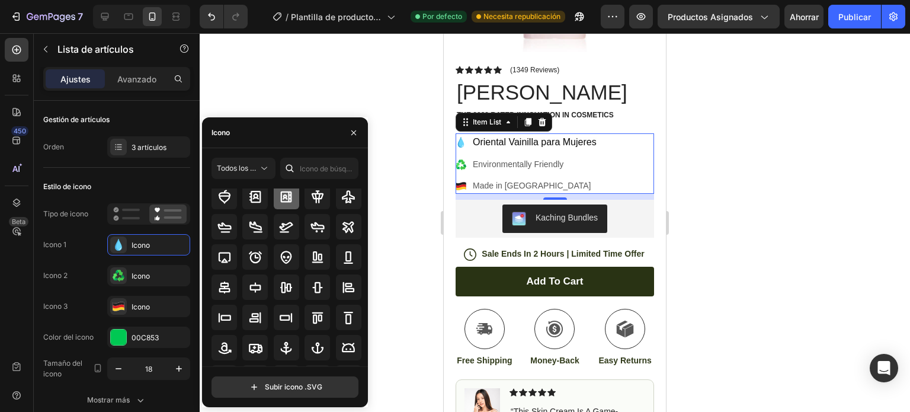
scroll to position [0, 0]
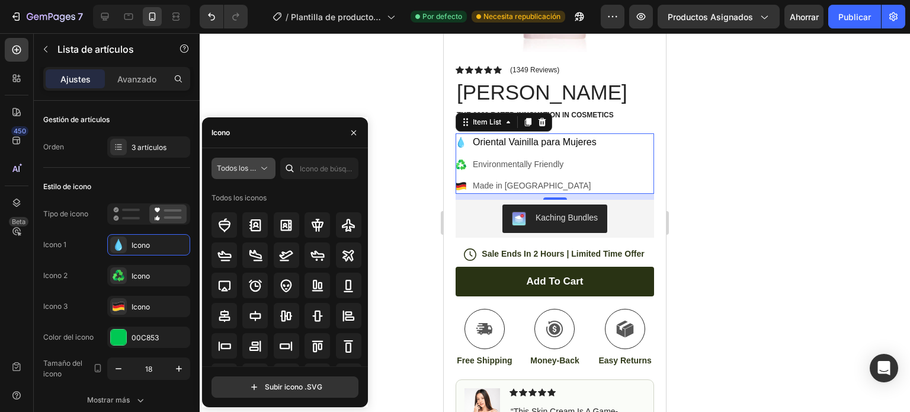
click at [267, 165] on icon at bounding box center [264, 168] width 12 height 12
click at [307, 169] on input "text" at bounding box center [319, 168] width 78 height 21
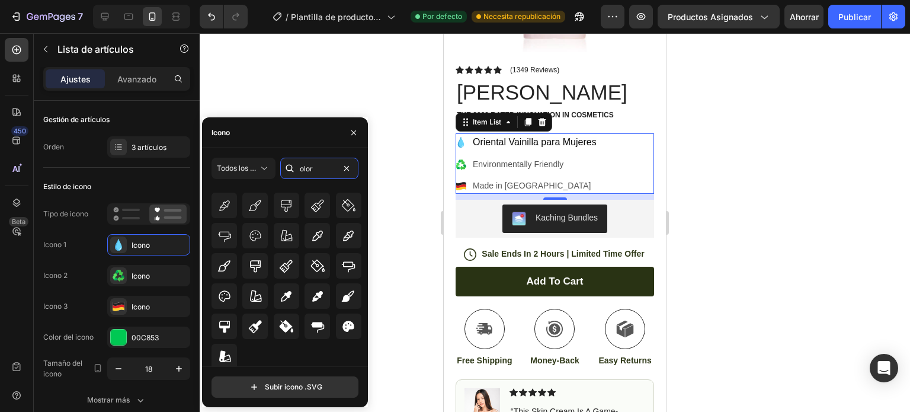
scroll to position [75, 0]
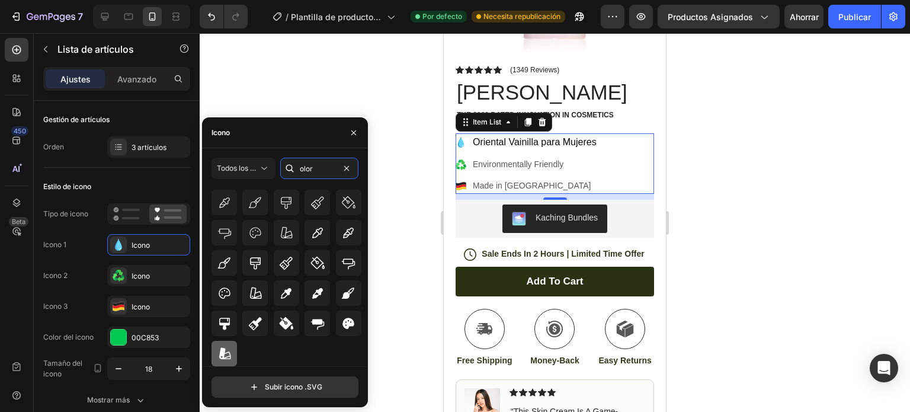
type input "olor"
click at [223, 351] on icon at bounding box center [225, 352] width 12 height 11
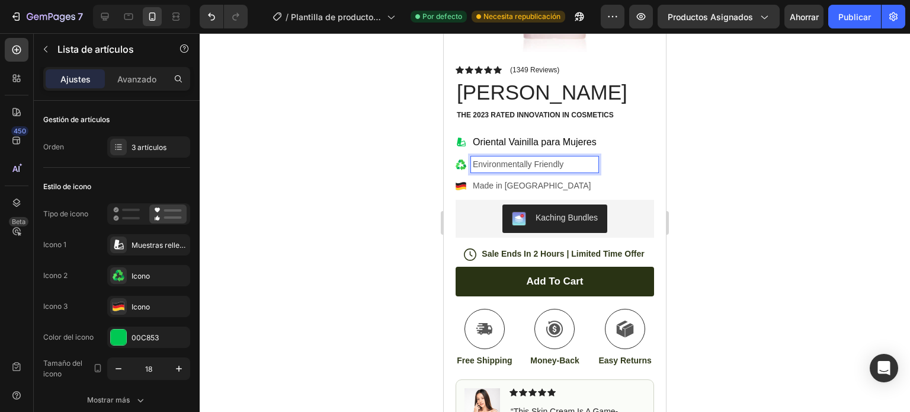
click at [568, 158] on p "Environmentally Friendly" at bounding box center [535, 164] width 124 height 12
drag, startPoint x: 567, startPoint y: 156, endPoint x: 880, endPoint y: 187, distance: 315.0
click at [465, 164] on icon at bounding box center [464, 166] width 3 height 4
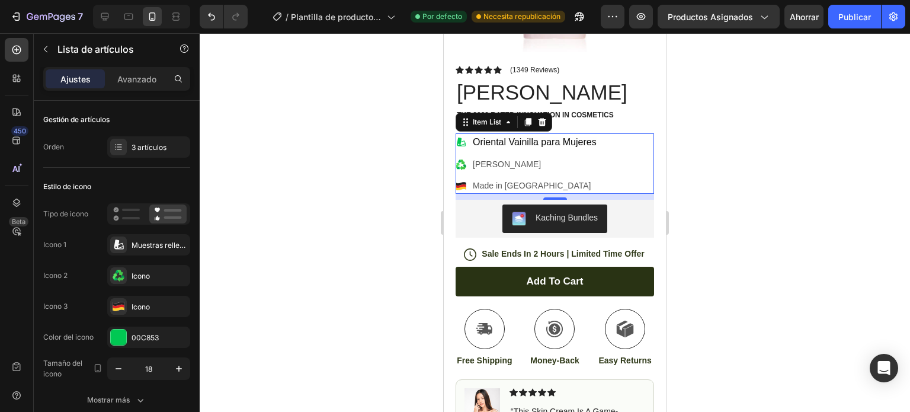
click at [460, 159] on icon at bounding box center [461, 164] width 11 height 11
click at [121, 276] on icon at bounding box center [119, 276] width 12 height 12
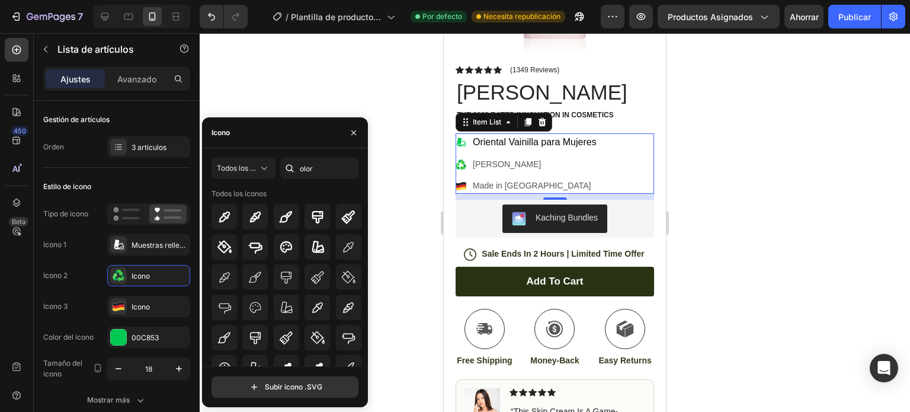
click at [265, 137] on div "Icono" at bounding box center [285, 132] width 166 height 31
click at [299, 164] on div at bounding box center [289, 168] width 19 height 21
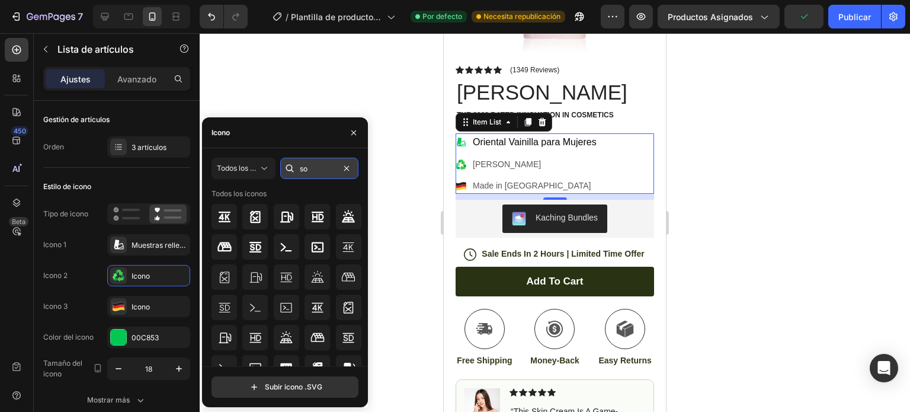
type input "s"
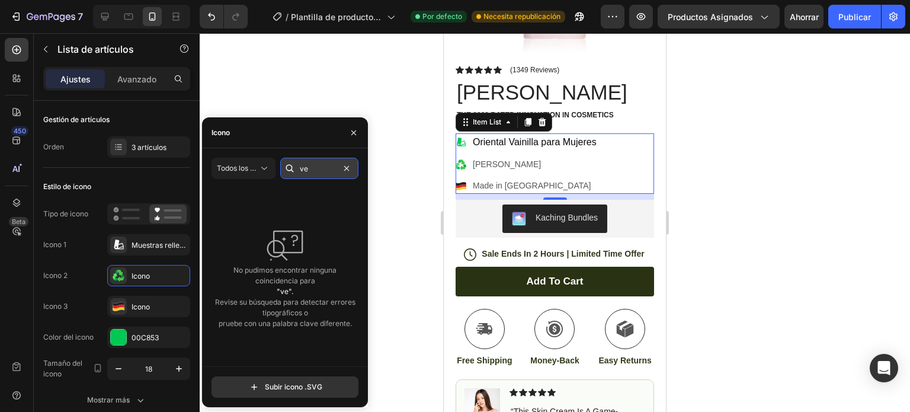
type input "v"
type input "sol"
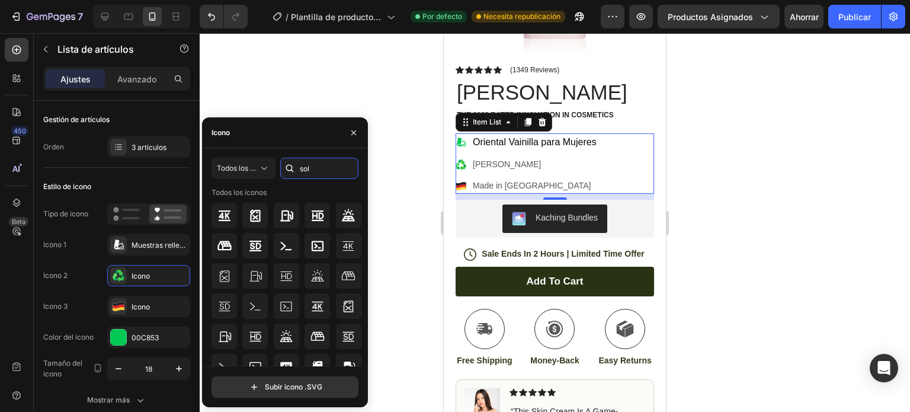
scroll to position [0, 0]
type textarea "l"
drag, startPoint x: 322, startPoint y: 163, endPoint x: 284, endPoint y: 165, distance: 38.0
click at [284, 165] on div "sol" at bounding box center [319, 168] width 78 height 21
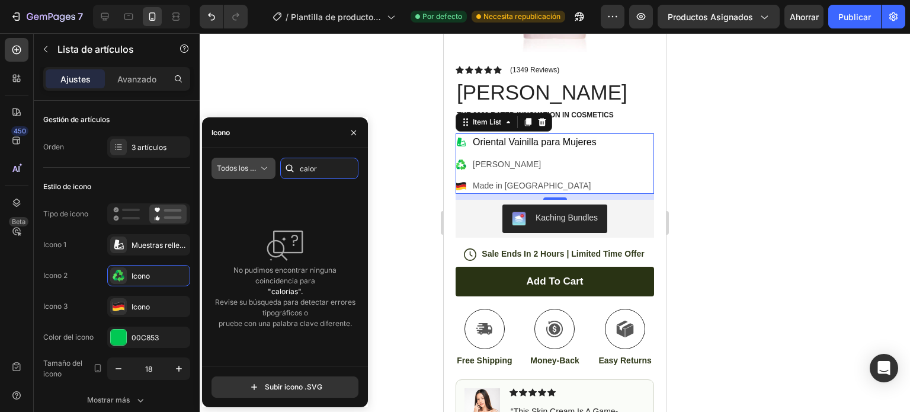
drag, startPoint x: 316, startPoint y: 166, endPoint x: 261, endPoint y: 162, distance: 55.2
click at [261, 162] on div "Todos los estilos calor" at bounding box center [285, 168] width 147 height 21
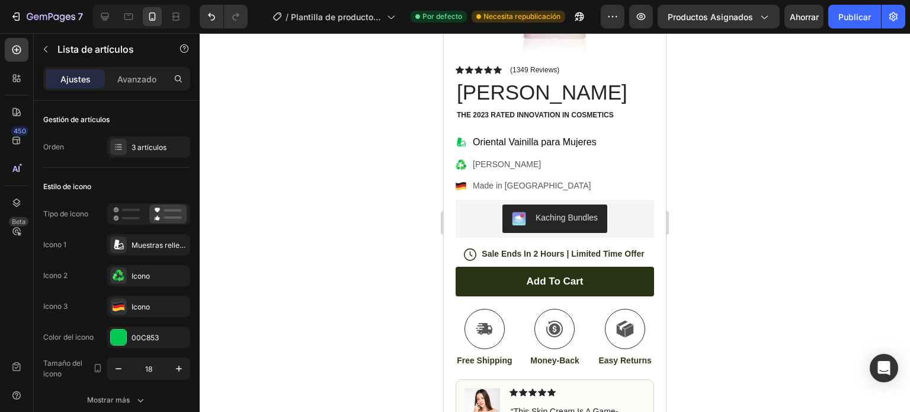
click at [462, 166] on icon at bounding box center [463, 168] width 5 height 4
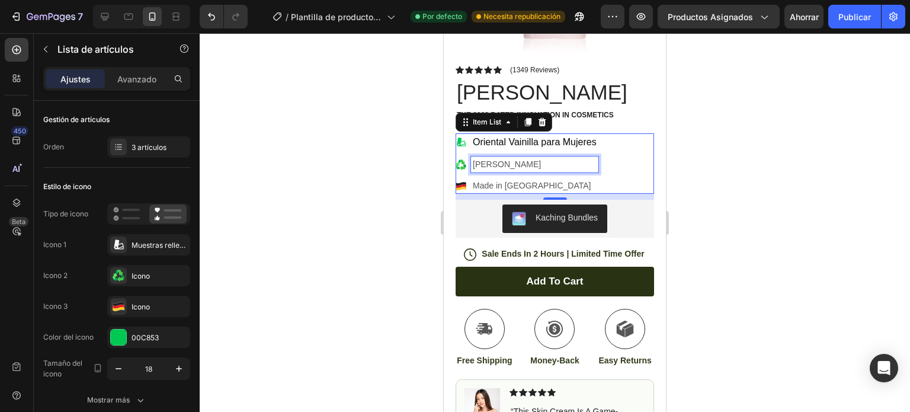
click at [487, 158] on p "Uso Verano" at bounding box center [535, 164] width 124 height 12
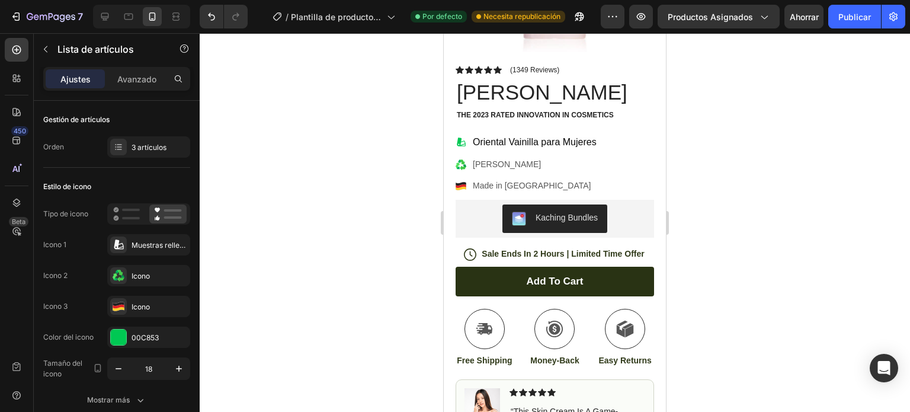
click at [613, 156] on div "Oriental Vainilla para Mujeres Uso Verano Made in Germany" at bounding box center [555, 163] width 199 height 60
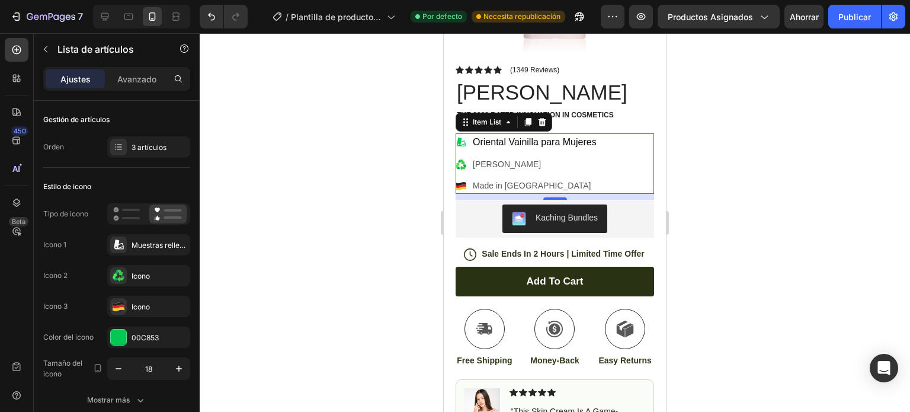
click at [602, 153] on div "Oriental Vainilla para Mujeres Uso Verano Made in Germany" at bounding box center [555, 163] width 199 height 60
click at [514, 180] on p "Made in Germany" at bounding box center [535, 186] width 124 height 12
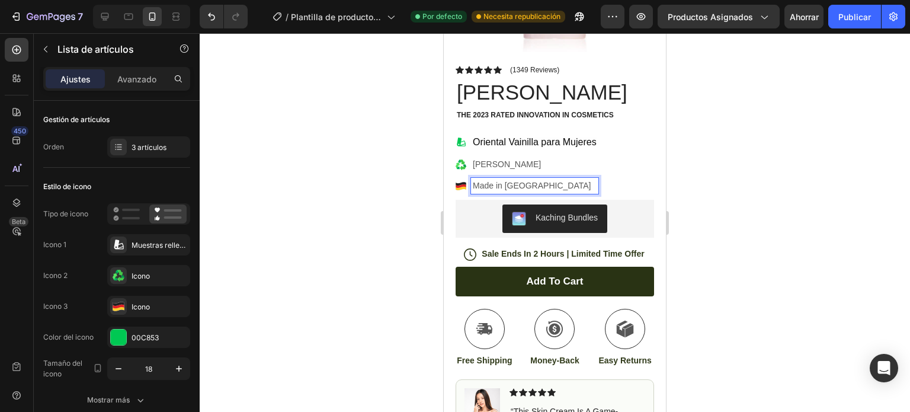
click at [565, 180] on p "Made in Germany" at bounding box center [535, 186] width 124 height 12
click at [607, 173] on div "Oriental Vainilla para Mujeres Uso Verano Made in Germany" at bounding box center [555, 163] width 199 height 60
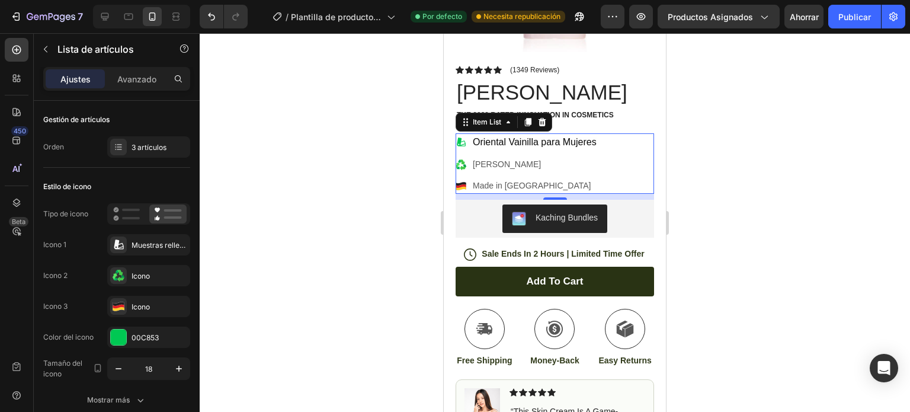
click at [462, 184] on icon at bounding box center [461, 186] width 10 height 4
click at [499, 117] on div "Item List" at bounding box center [487, 122] width 33 height 11
click at [548, 180] on p "Made in Germany" at bounding box center [535, 186] width 124 height 12
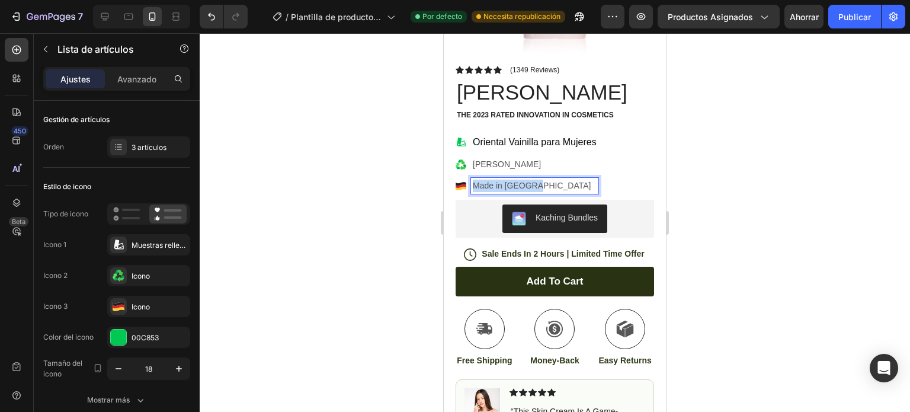
drag, startPoint x: 553, startPoint y: 175, endPoint x: 460, endPoint y: 177, distance: 92.5
click at [460, 178] on div "Made in Germany" at bounding box center [527, 186] width 143 height 16
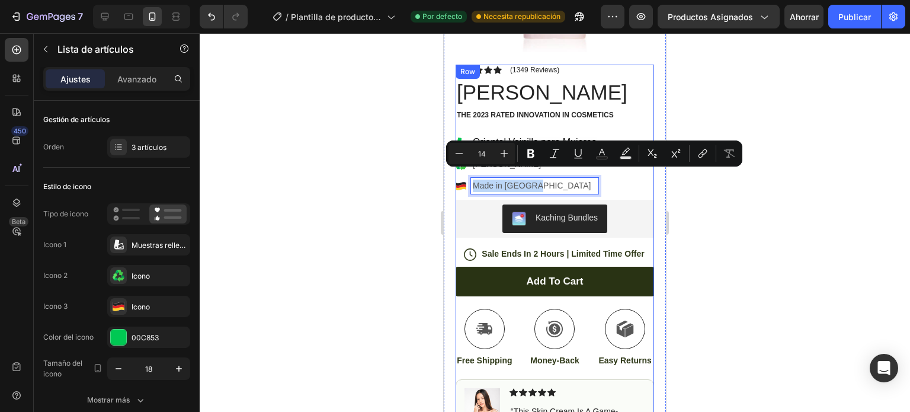
click at [615, 181] on div "Oriental Vainilla para Mujeres Uso Verano Made in Germany" at bounding box center [555, 163] width 199 height 60
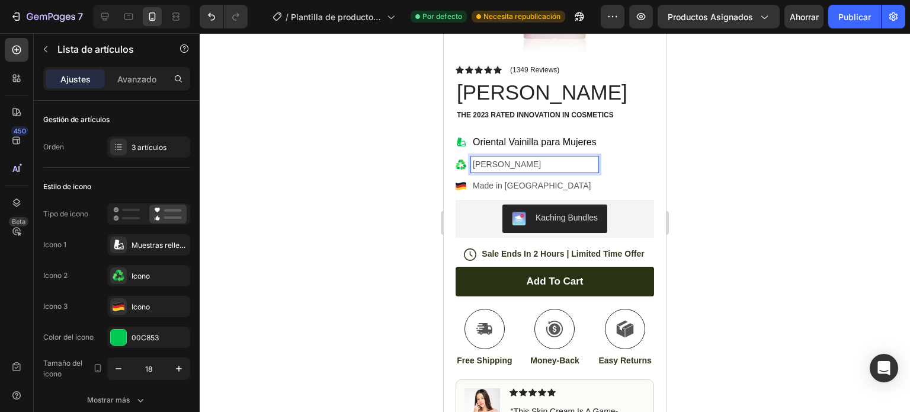
click at [497, 158] on p "Uso Verano" at bounding box center [535, 164] width 124 height 12
click at [521, 158] on p "Uso Verano" at bounding box center [535, 164] width 124 height 12
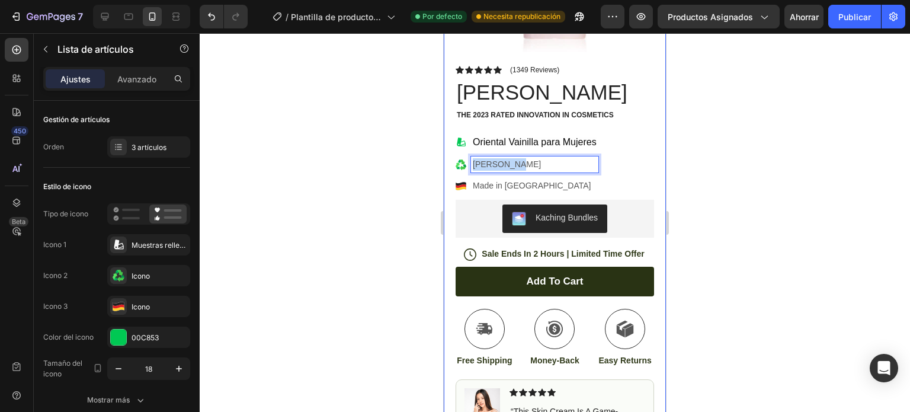
drag, startPoint x: 510, startPoint y: 157, endPoint x: 459, endPoint y: 159, distance: 51.0
click at [456, 162] on div "Uso Verano" at bounding box center [527, 164] width 143 height 16
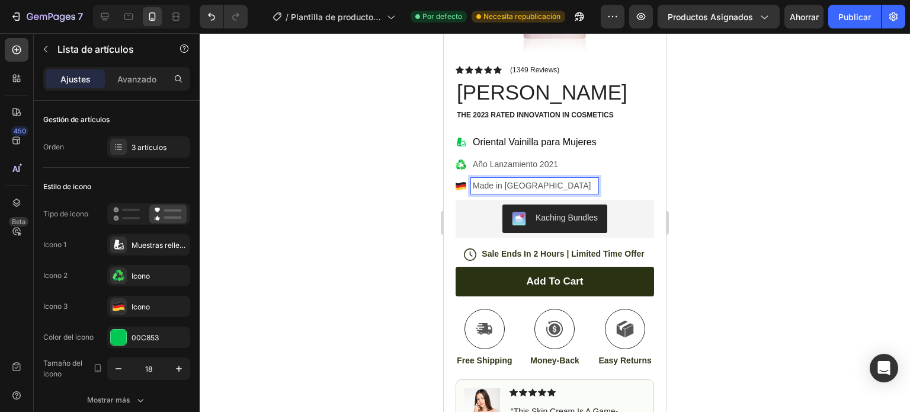
click at [505, 180] on p "Made in Germany" at bounding box center [535, 186] width 124 height 12
click at [462, 159] on icon at bounding box center [461, 164] width 11 height 11
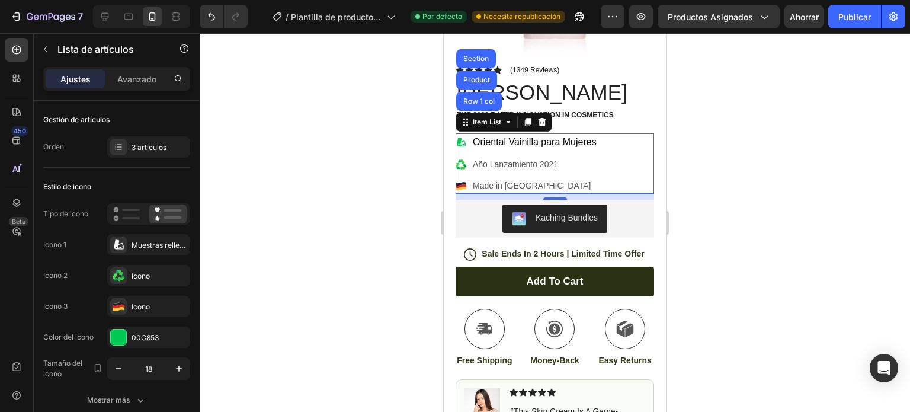
click at [461, 159] on icon at bounding box center [461, 164] width 11 height 11
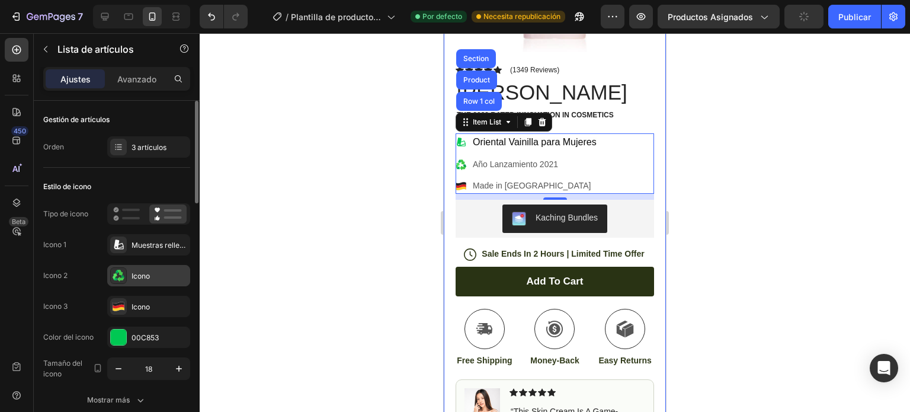
click at [117, 276] on icon at bounding box center [119, 276] width 12 height 12
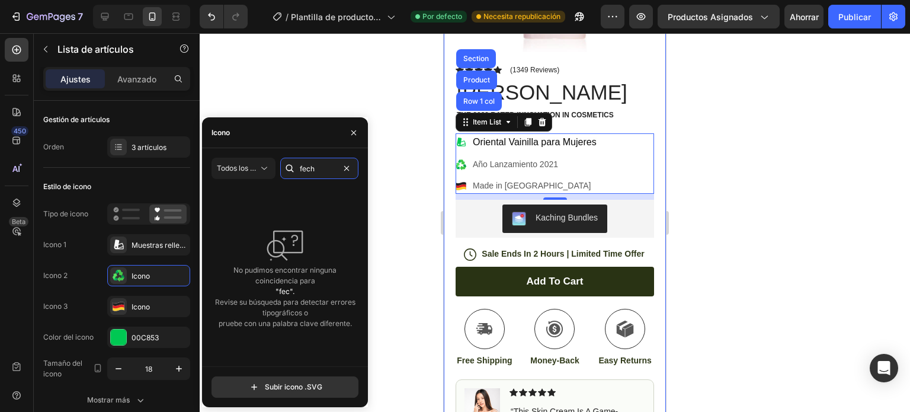
type input "fecha"
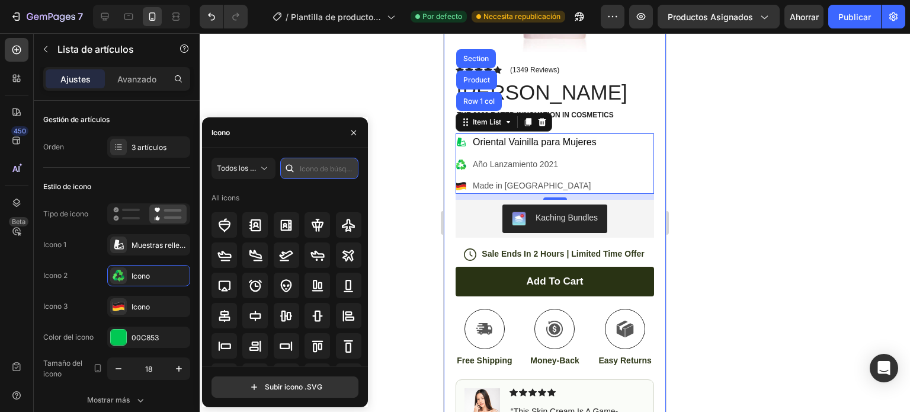
click at [332, 166] on input "text" at bounding box center [319, 168] width 78 height 21
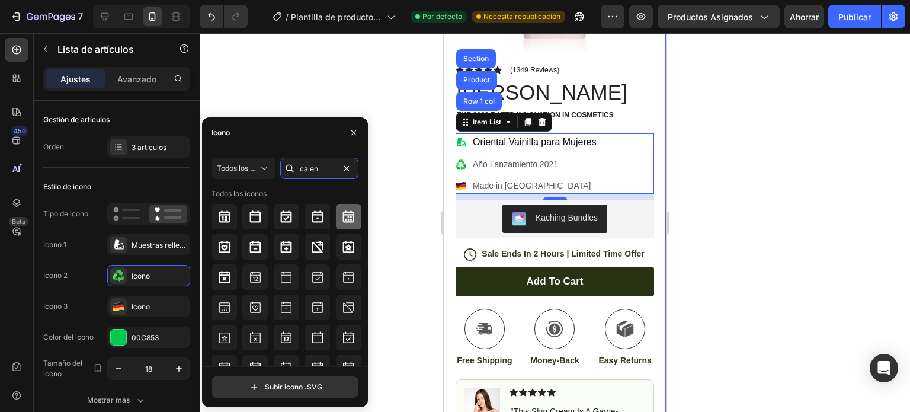
type input "calen"
click at [349, 218] on icon at bounding box center [348, 217] width 14 height 14
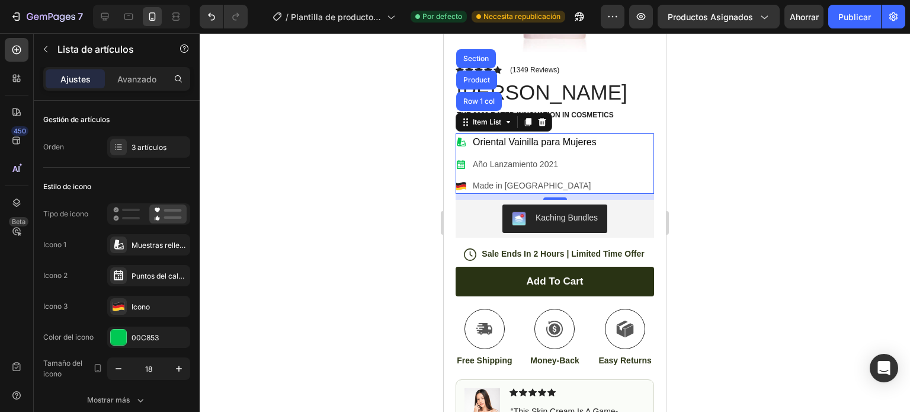
click at [465, 184] on icon at bounding box center [461, 186] width 10 height 4
click at [633, 206] on div "Kaching Bundles" at bounding box center [554, 218] width 189 height 28
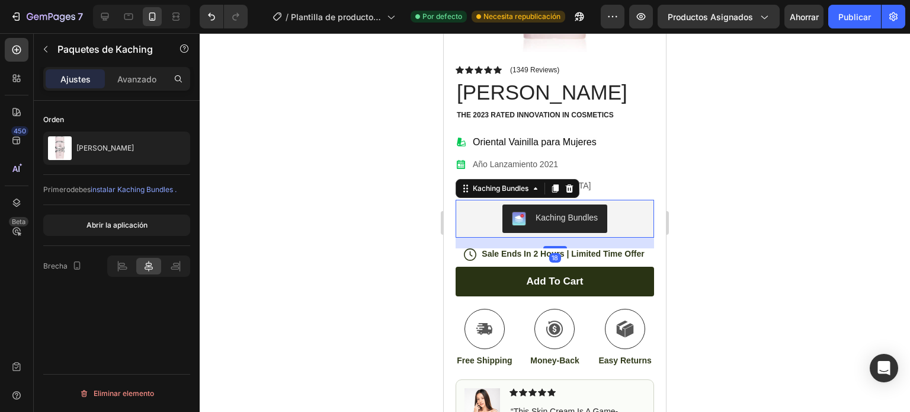
click at [585, 178] on div "Made in Germany" at bounding box center [534, 186] width 127 height 16
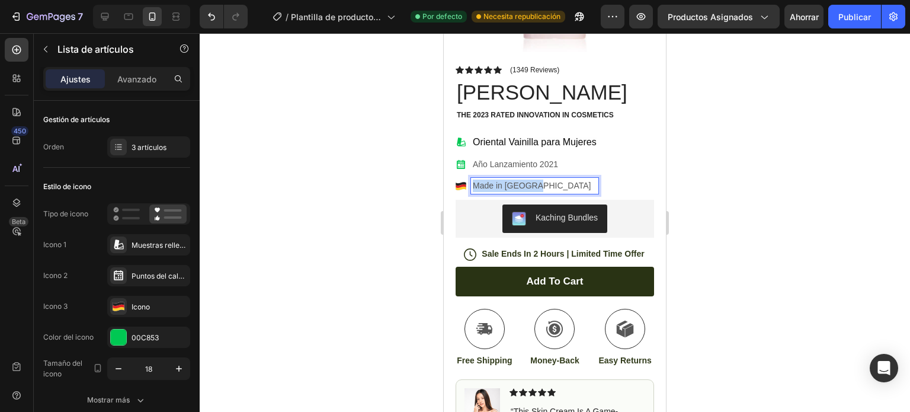
drag, startPoint x: 543, startPoint y: 177, endPoint x: 475, endPoint y: 175, distance: 67.6
click at [475, 180] on p "Made in Germany" at bounding box center [535, 186] width 124 height 12
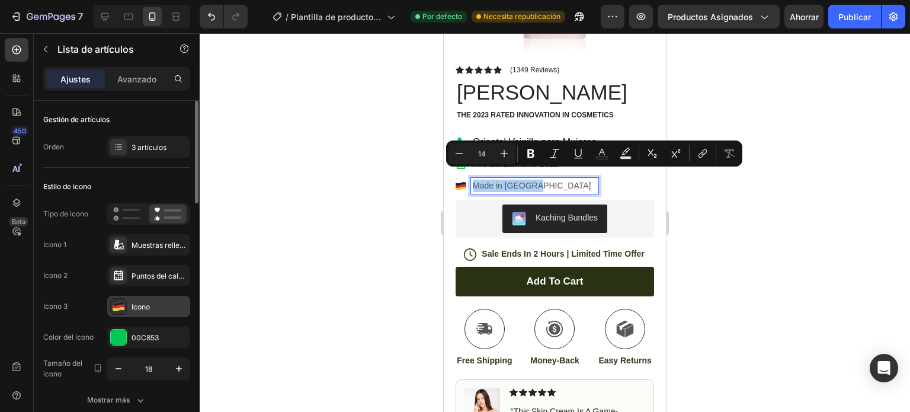
click at [119, 304] on icon at bounding box center [119, 306] width 12 height 12
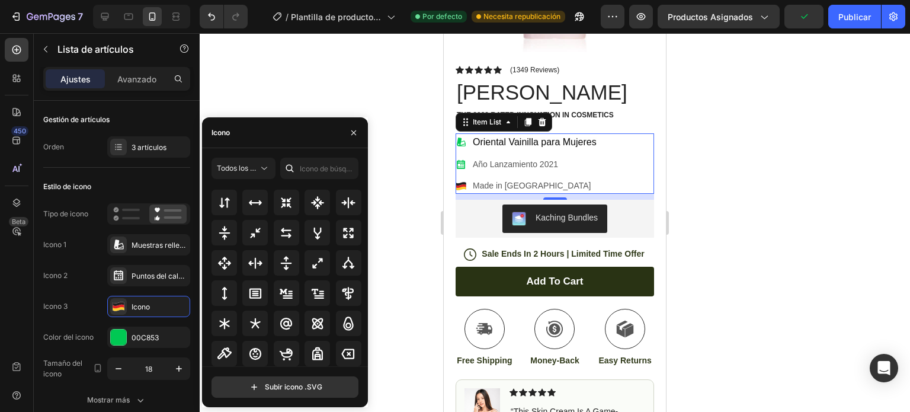
scroll to position [640, 0]
click at [313, 170] on input "text" at bounding box center [319, 168] width 78 height 21
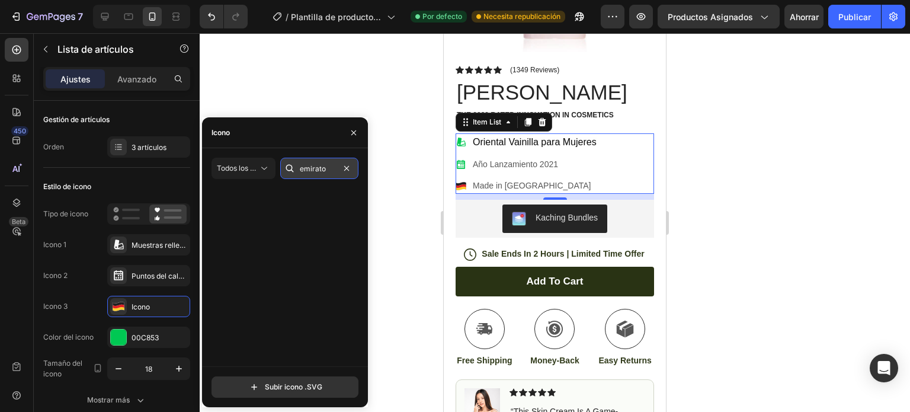
scroll to position [0, 0]
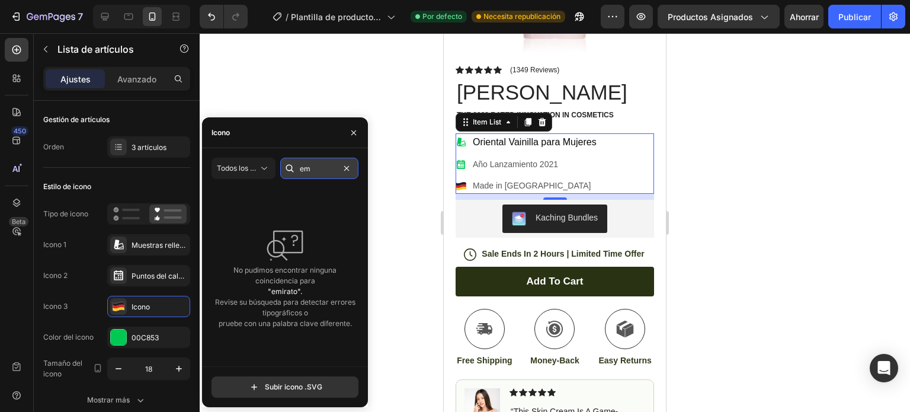
type input "e"
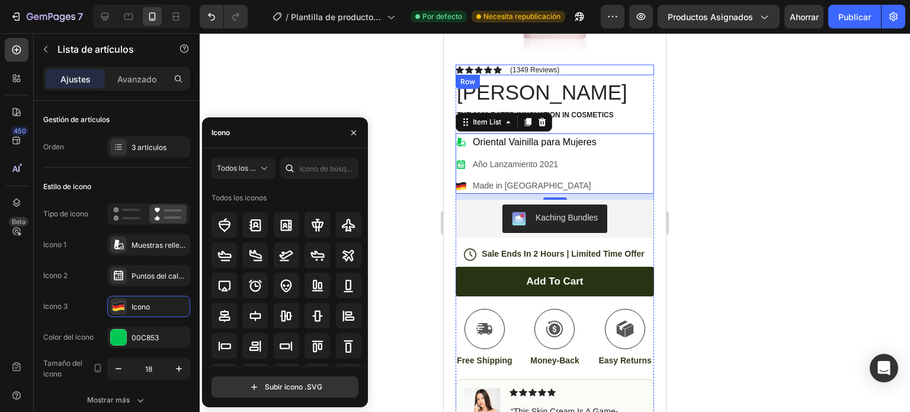
click at [557, 66] on p "(1349 Reviews)" at bounding box center [534, 70] width 49 height 8
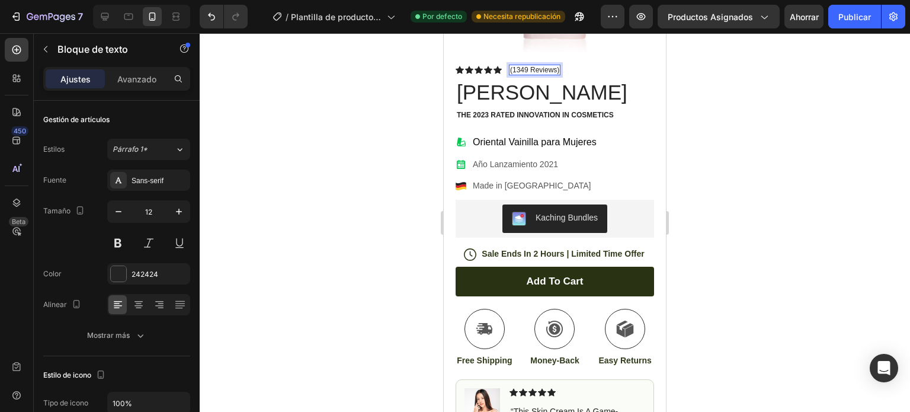
click at [527, 66] on p "(1349 Reviews)" at bounding box center [534, 70] width 49 height 8
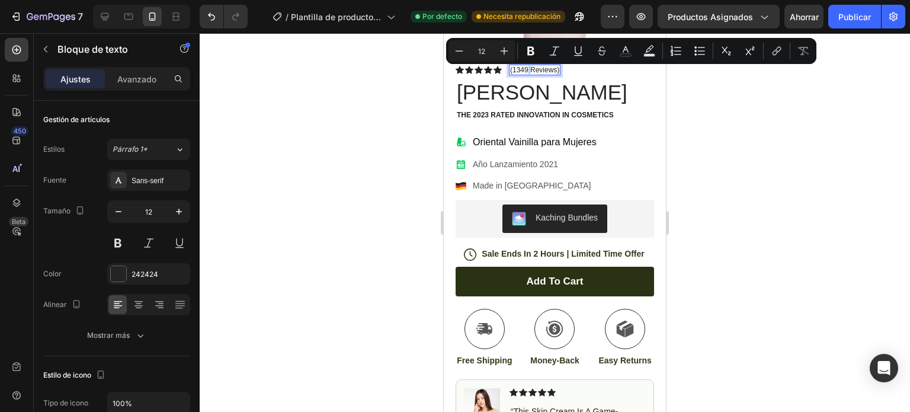
click at [527, 60] on button "Bold" at bounding box center [530, 50] width 21 height 21
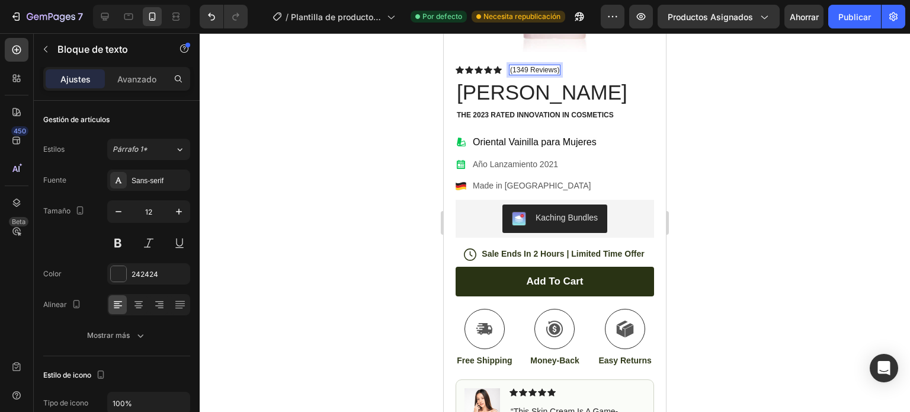
click at [530, 66] on strong "Rich Text Editor. Editing area: main" at bounding box center [530, 70] width 2 height 8
drag, startPoint x: 527, startPoint y: 60, endPoint x: 514, endPoint y: 60, distance: 13.1
click at [514, 66] on p "(1349 Reviews)" at bounding box center [534, 70] width 49 height 8
click at [533, 65] on span "8,501" at bounding box center [525, 70] width 24 height 10
click at [535, 65] on span "8,501" at bounding box center [525, 70] width 24 height 10
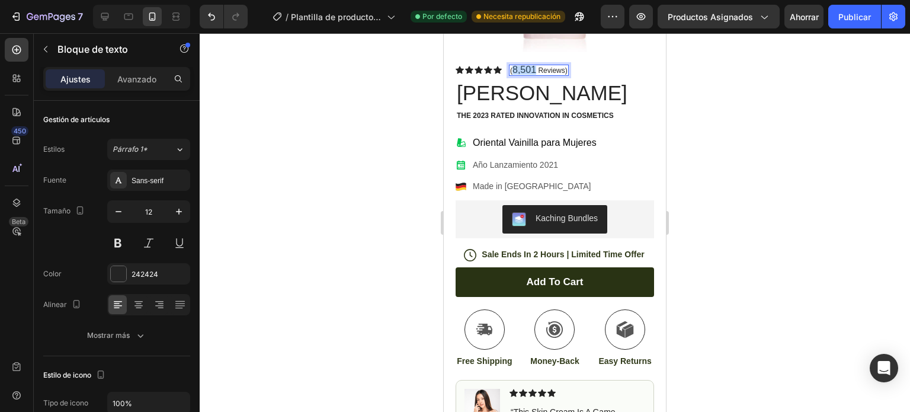
drag, startPoint x: 535, startPoint y: 61, endPoint x: 512, endPoint y: 60, distance: 22.5
click at [513, 65] on span "8,501" at bounding box center [525, 70] width 24 height 10
click at [538, 66] on p "( 8,501 Reviews)" at bounding box center [538, 70] width 57 height 9
drag, startPoint x: 538, startPoint y: 62, endPoint x: 565, endPoint y: 63, distance: 27.3
click at [565, 66] on p "( 8,501 Reviews)" at bounding box center [538, 70] width 57 height 9
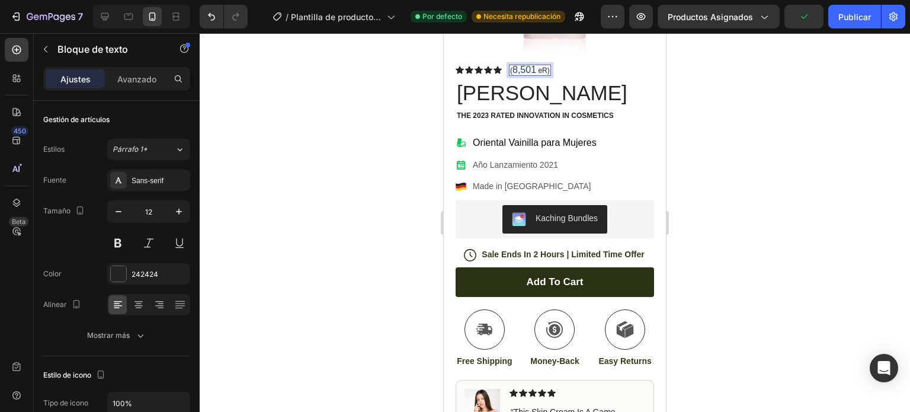
click at [543, 66] on p "( 8,501 eR)" at bounding box center [530, 70] width 40 height 9
click at [545, 66] on p "( 8,501 eR)" at bounding box center [530, 70] width 40 height 9
click at [529, 65] on span "eseR8,501" at bounding box center [533, 70] width 46 height 10
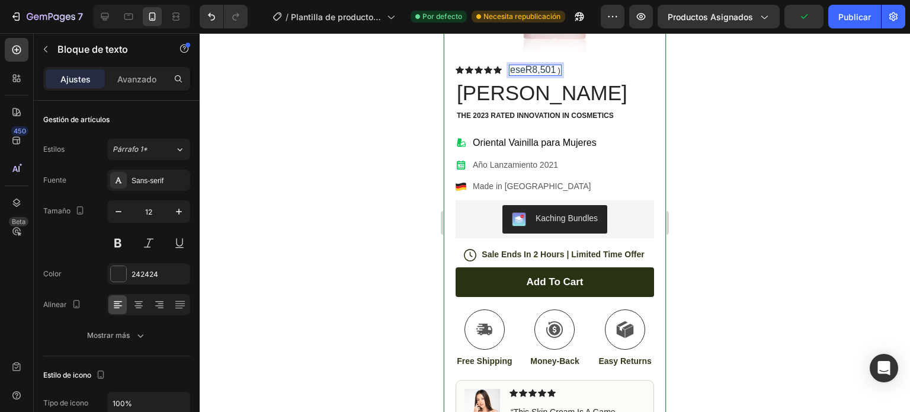
click at [652, 145] on div "Product Images Image Icon Icon Icon Icon Icon Icon List “This skin cream is a g…" at bounding box center [555, 259] width 222 height 834
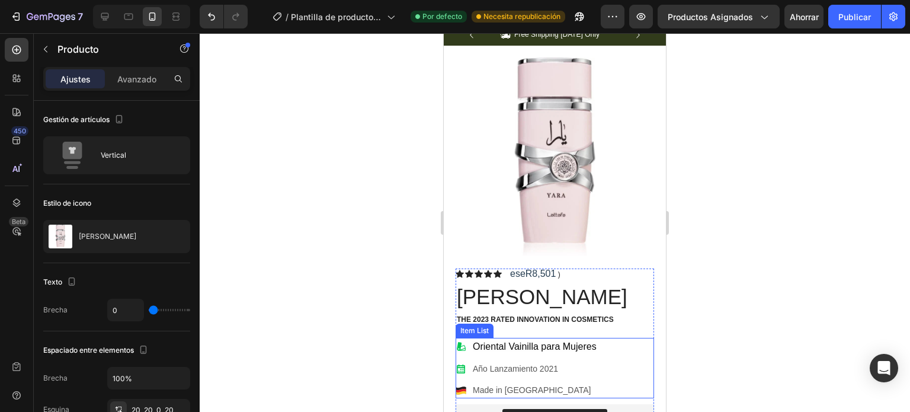
scroll to position [59, 0]
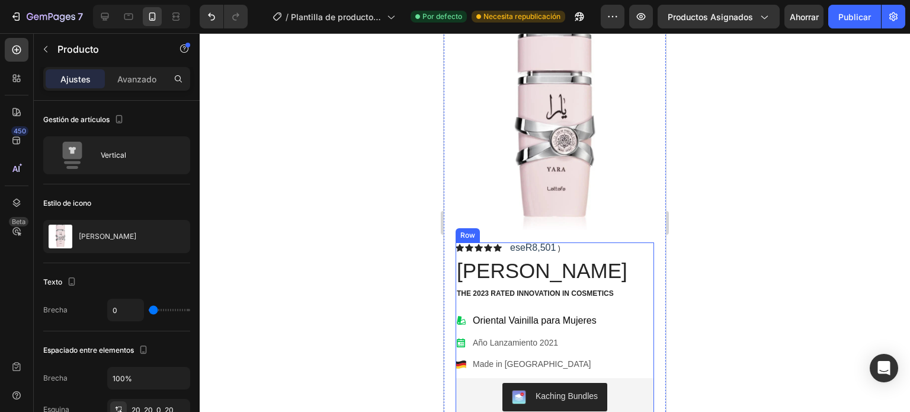
click at [525, 242] on span "eseR8,501" at bounding box center [533, 247] width 46 height 10
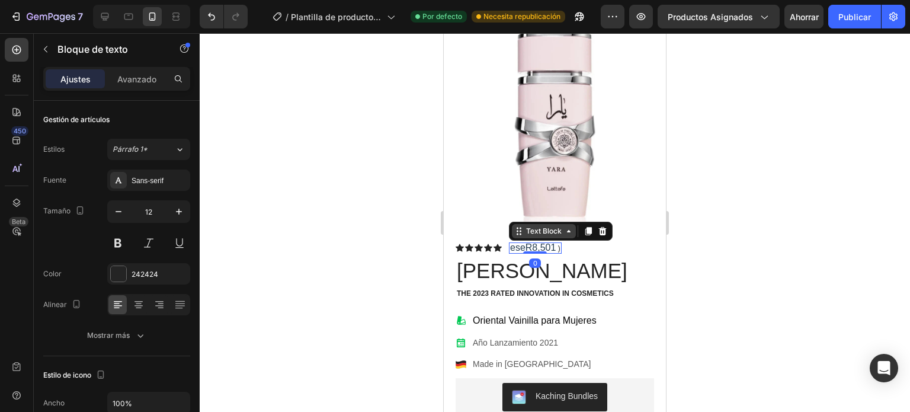
click at [550, 226] on div "Text Block" at bounding box center [544, 231] width 40 height 11
click at [556, 244] on p "eseR8,501 )" at bounding box center [535, 248] width 50 height 9
click at [559, 244] on p "eseR8,501 )" at bounding box center [535, 248] width 50 height 9
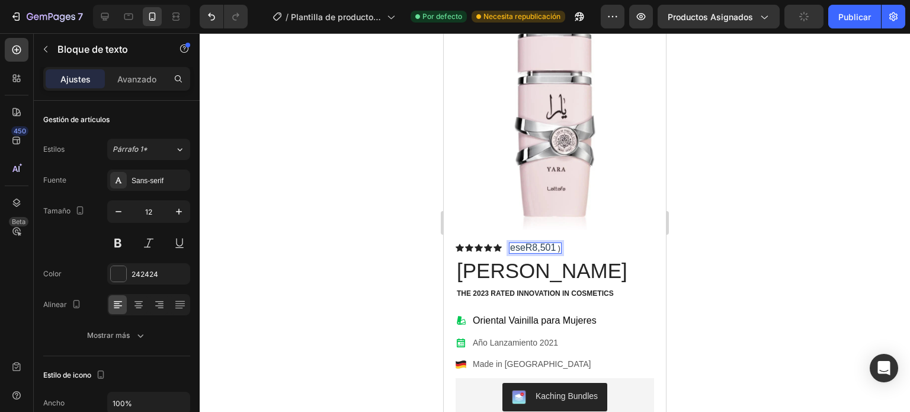
click at [559, 244] on p "eseR8,501 )" at bounding box center [535, 248] width 50 height 9
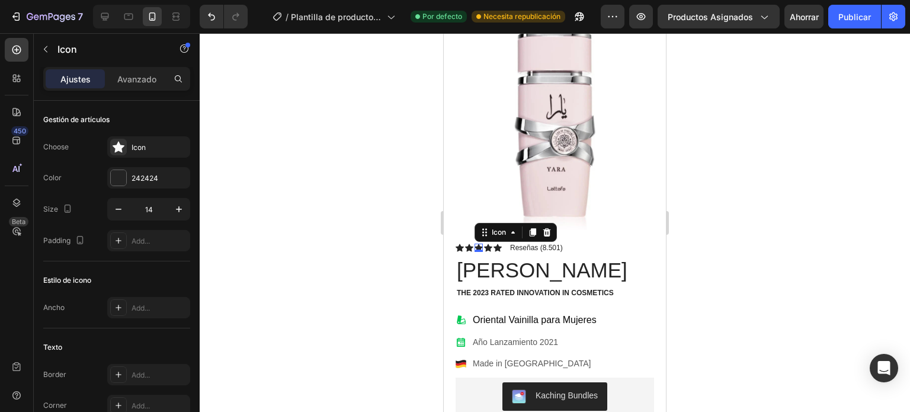
click at [481, 244] on div "Icon 0" at bounding box center [479, 248] width 8 height 8
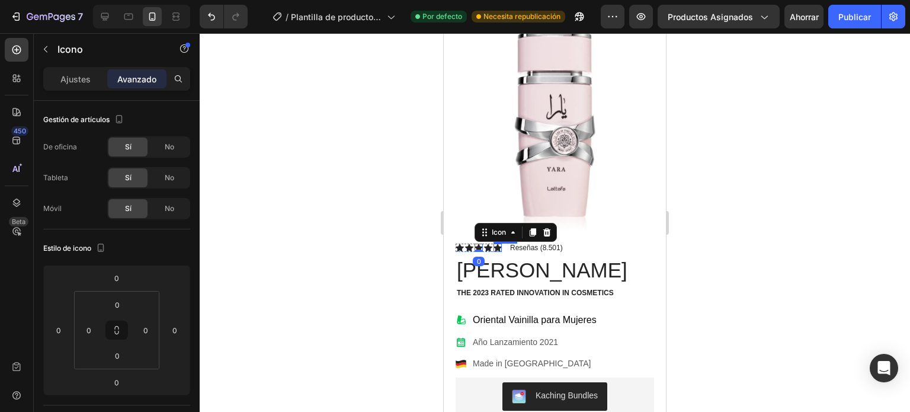
click at [495, 244] on div "Icon" at bounding box center [498, 248] width 8 height 8
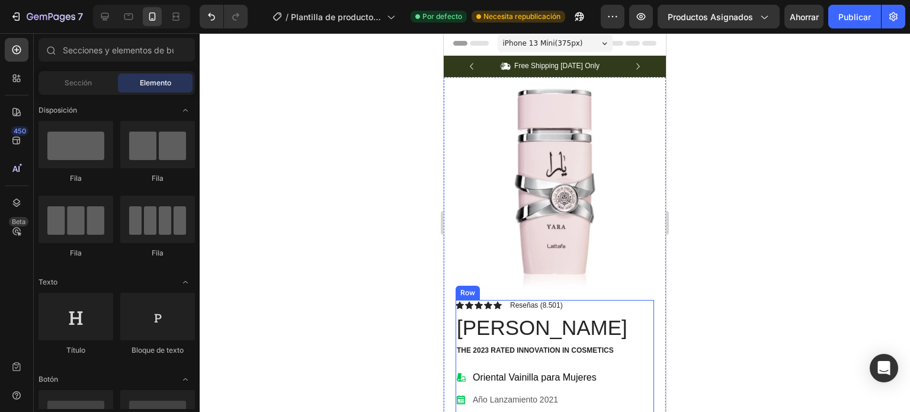
scroll to position [0, 0]
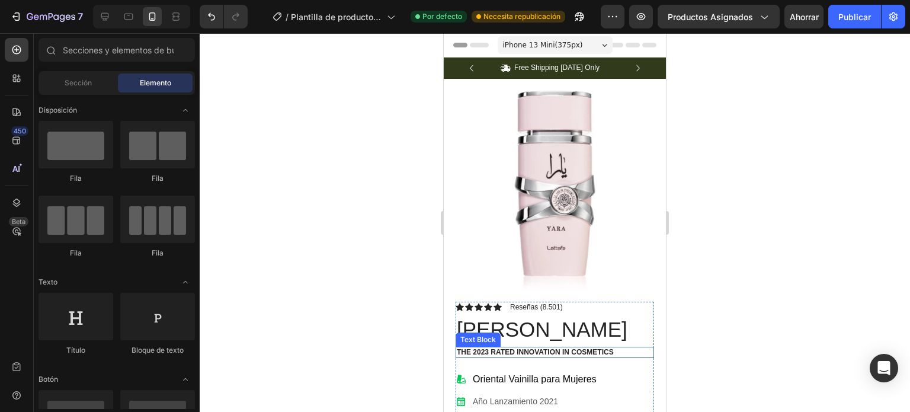
click at [521, 348] on p "The 2023 Rated Innovation in Cosmetics" at bounding box center [555, 352] width 196 height 9
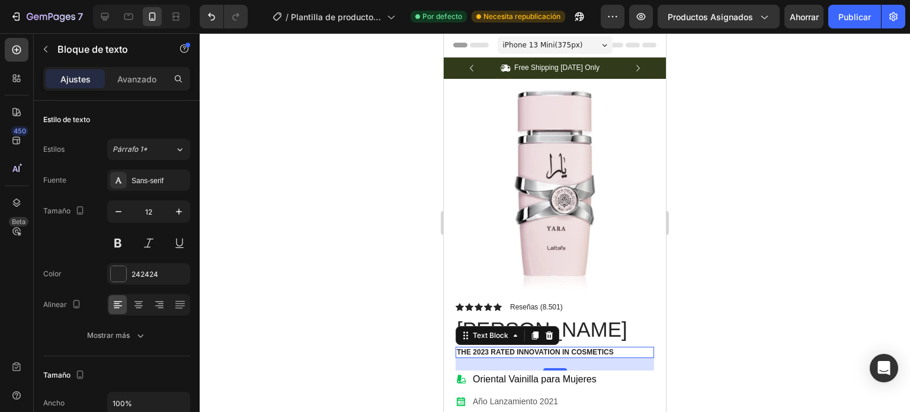
click at [620, 348] on p "The 2023 Rated Innovation in Cosmetics" at bounding box center [555, 352] width 196 height 9
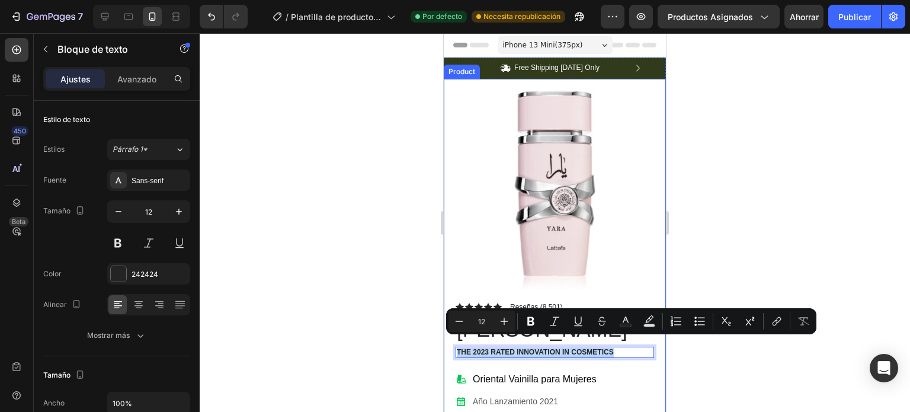
drag, startPoint x: 620, startPoint y: 345, endPoint x: 447, endPoint y: 348, distance: 173.7
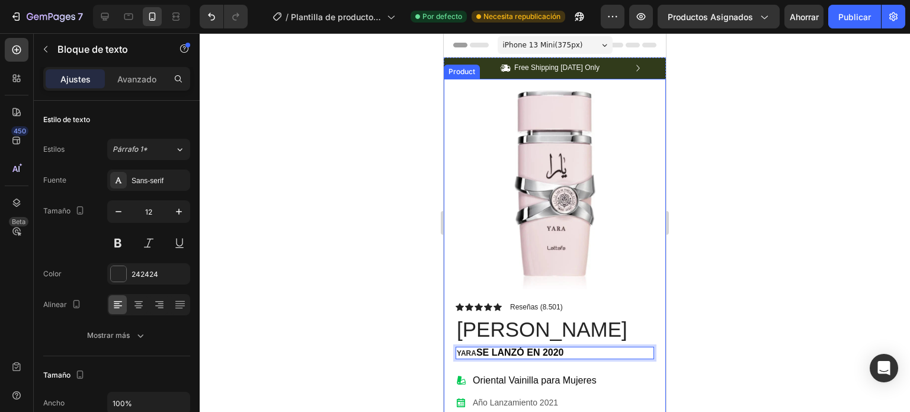
drag, startPoint x: 526, startPoint y: 344, endPoint x: 448, endPoint y: 348, distance: 78.3
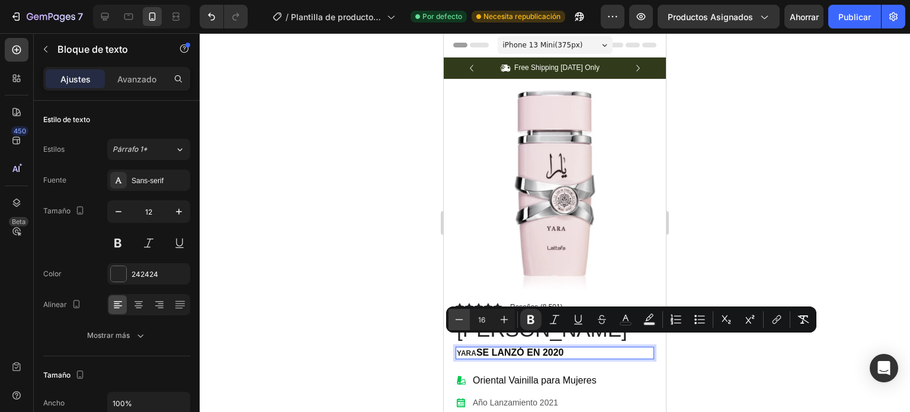
click at [455, 319] on icon "Editor contextual toolbar" at bounding box center [459, 319] width 12 height 12
click at [456, 319] on icon "Editor contextual toolbar" at bounding box center [460, 319] width 8 height 1
type input "14"
click at [531, 317] on icon "Editor contextual toolbar" at bounding box center [531, 319] width 12 height 12
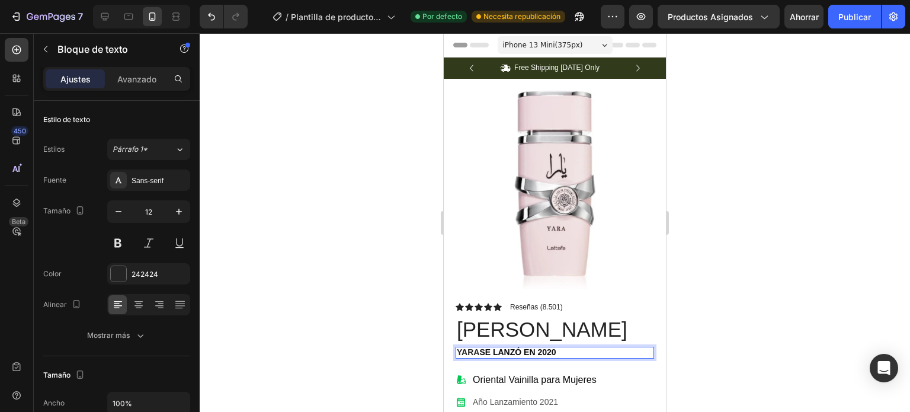
click at [571, 348] on p "Yara se lanzó en 2020" at bounding box center [555, 353] width 196 height 10
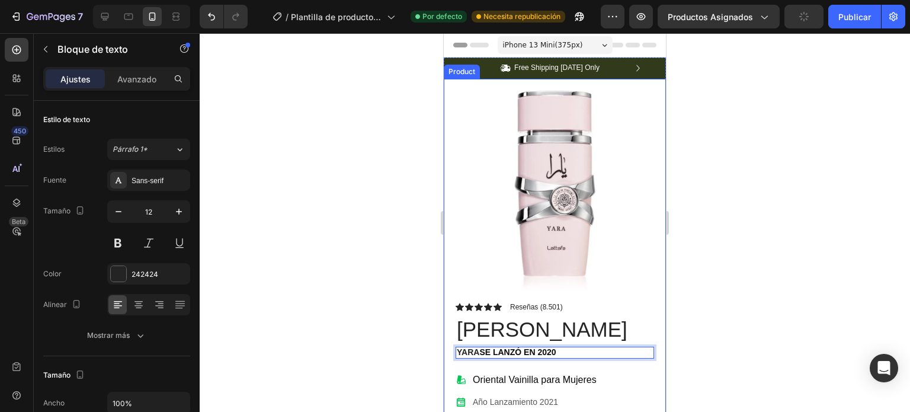
drag, startPoint x: 571, startPoint y: 341, endPoint x: 448, endPoint y: 345, distance: 122.8
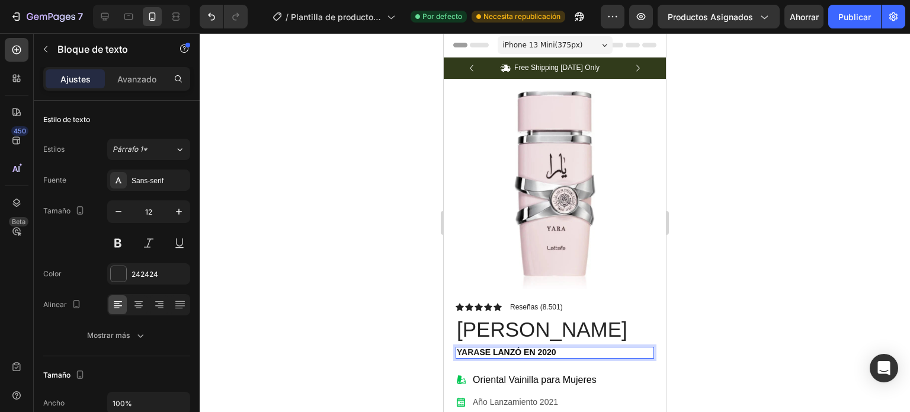
click at [556, 347] on span "se lanzó en 2020" at bounding box center [517, 351] width 76 height 9
click at [542, 347] on span "se lanzó en 2020" at bounding box center [517, 351] width 76 height 9
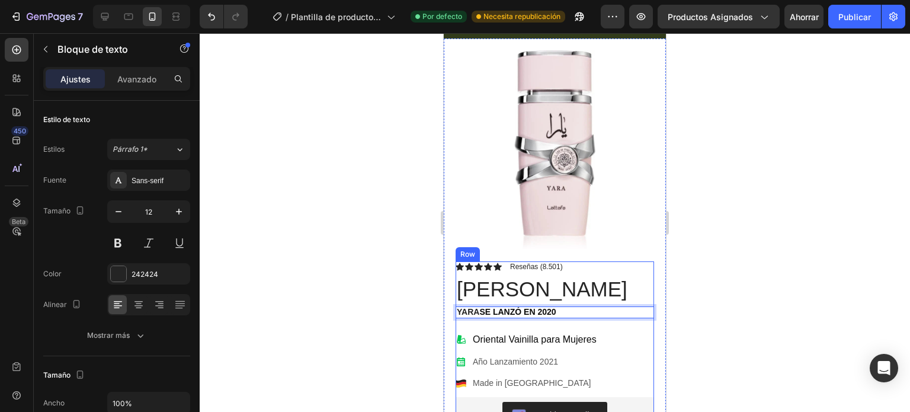
scroll to position [59, 0]
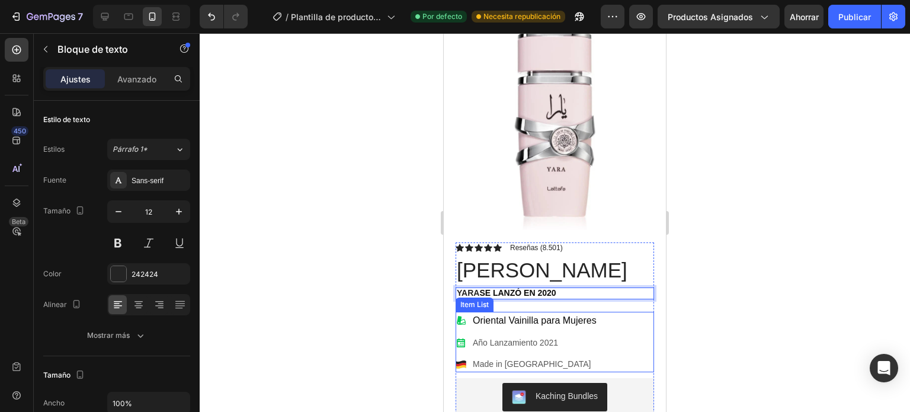
click at [501, 358] on p "Made in Germany" at bounding box center [535, 364] width 124 height 12
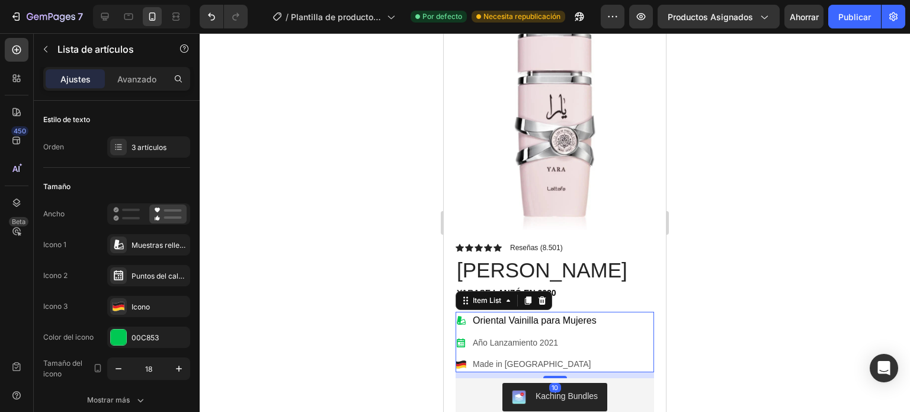
click at [462, 359] on icon at bounding box center [461, 364] width 11 height 11
click at [475, 358] on p "Made in Germany" at bounding box center [535, 364] width 124 height 12
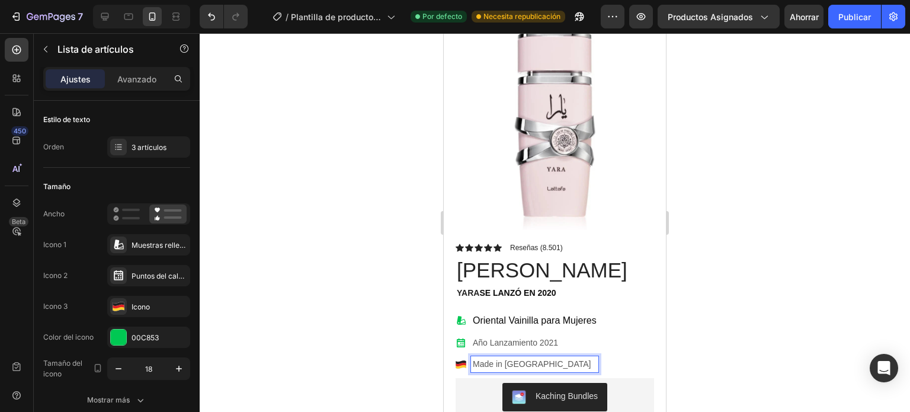
drag, startPoint x: 496, startPoint y: 354, endPoint x: 476, endPoint y: 355, distance: 19.6
drag, startPoint x: 476, startPoint y: 355, endPoint x: 460, endPoint y: 353, distance: 16.7
click at [460, 359] on icon at bounding box center [461, 364] width 11 height 11
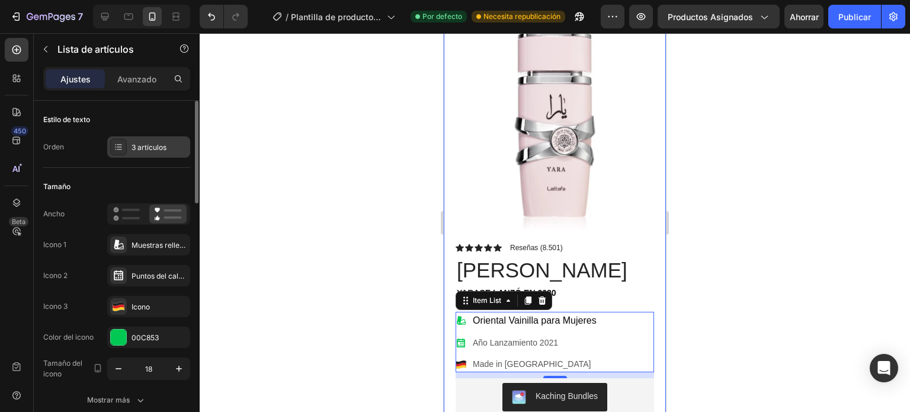
click at [120, 146] on icon at bounding box center [118, 146] width 9 height 9
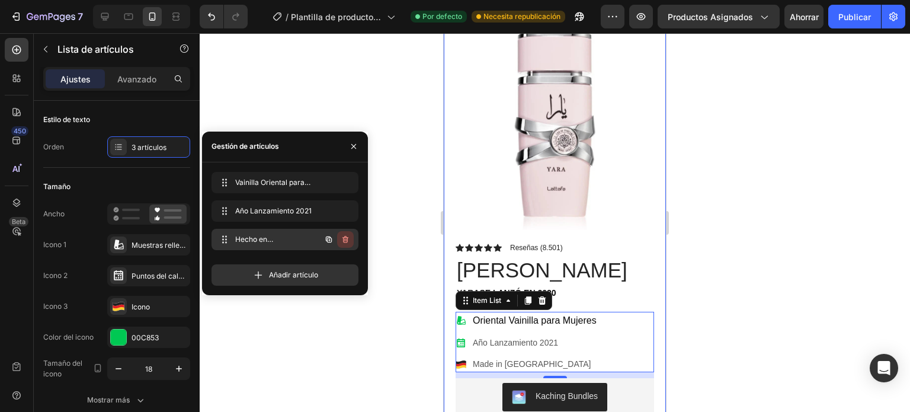
click at [347, 239] on icon "button" at bounding box center [345, 239] width 9 height 9
click at [335, 237] on font "Borrar" at bounding box center [338, 239] width 22 height 9
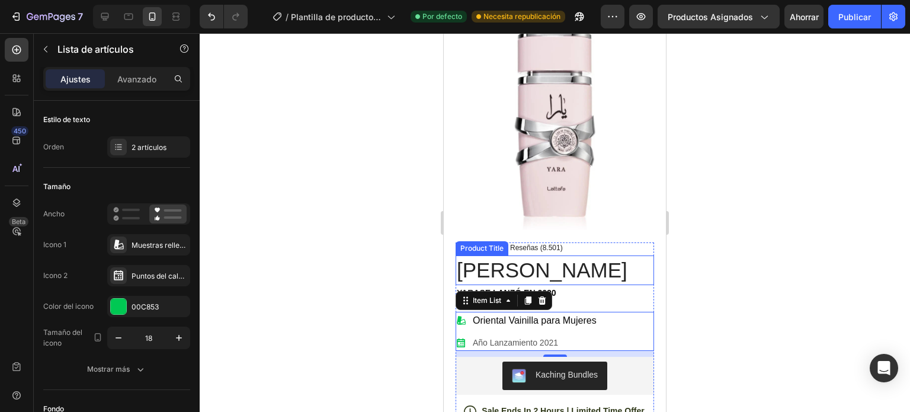
click at [750, 293] on div at bounding box center [555, 222] width 711 height 379
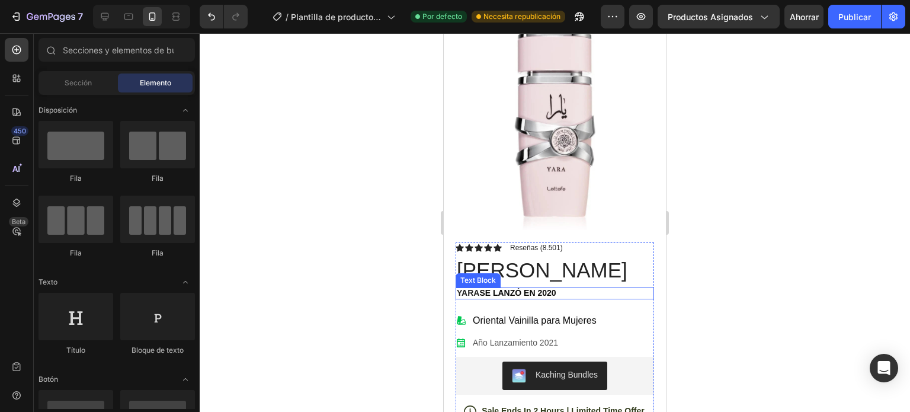
click at [538, 288] on span "se lanzó en 2020" at bounding box center [517, 292] width 76 height 9
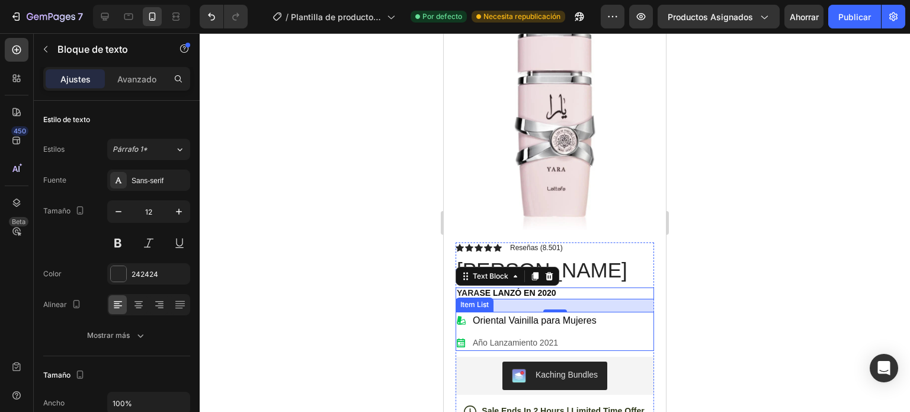
click at [574, 315] on span "Oriental Vainilla para Mujeres" at bounding box center [535, 320] width 124 height 10
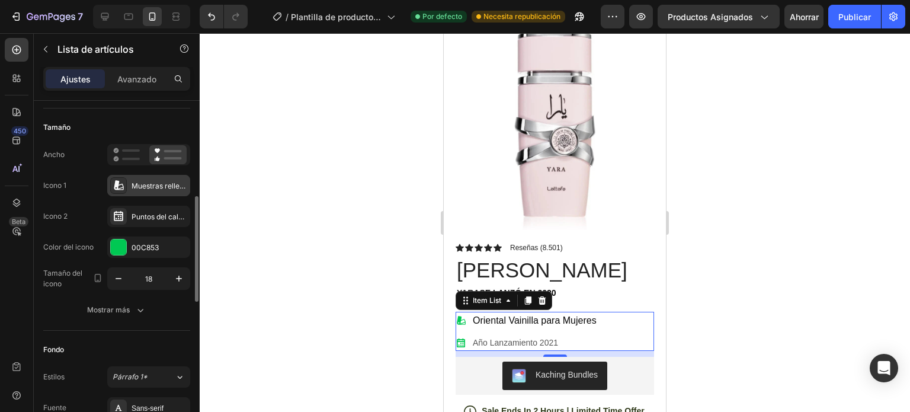
scroll to position [178, 0]
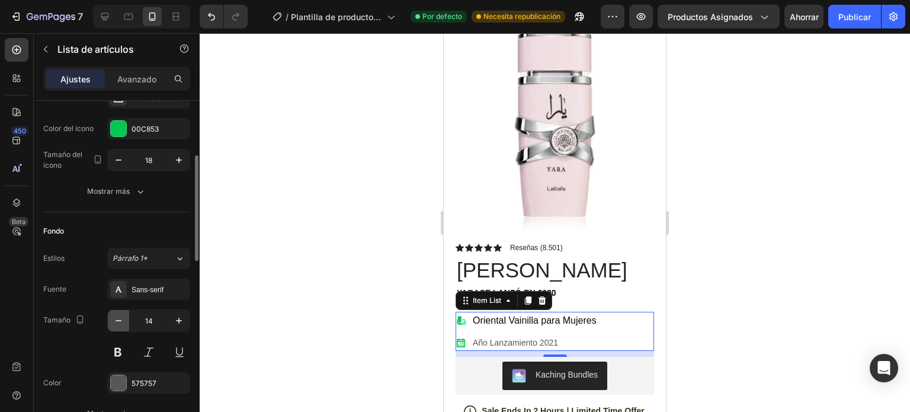
click at [120, 322] on icon "button" at bounding box center [119, 321] width 12 height 12
click at [175, 322] on icon "button" at bounding box center [179, 321] width 12 height 12
type input "14"
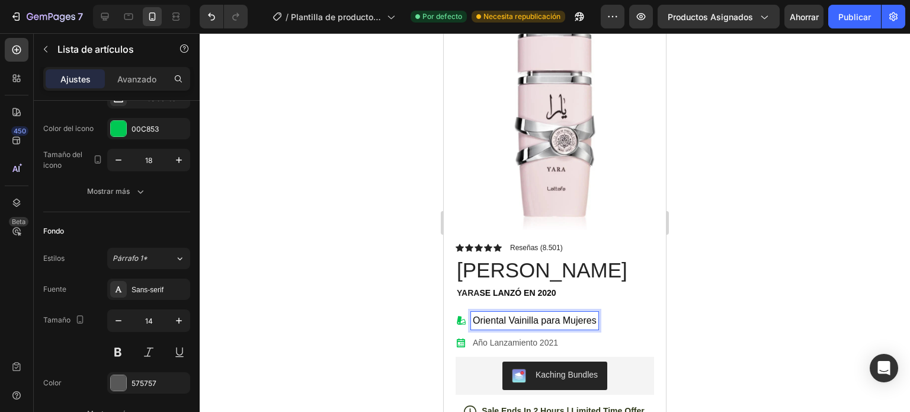
click at [564, 315] on span "Oriental Vainilla para Mujeres" at bounding box center [535, 320] width 124 height 10
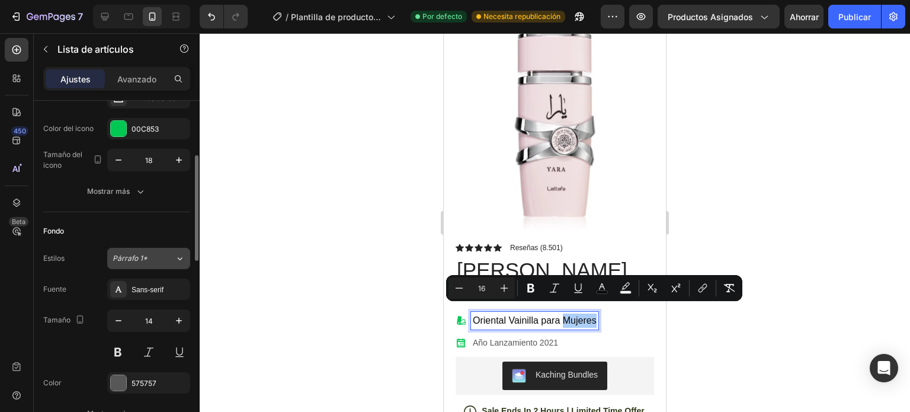
click at [156, 263] on button "Párrafo 1*" at bounding box center [148, 258] width 83 height 21
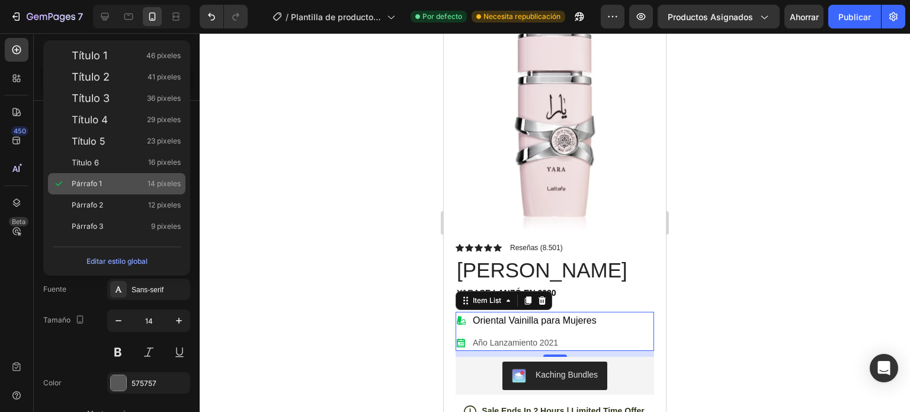
click at [111, 183] on div "Párrafo 1 14 píxeles" at bounding box center [126, 184] width 109 height 12
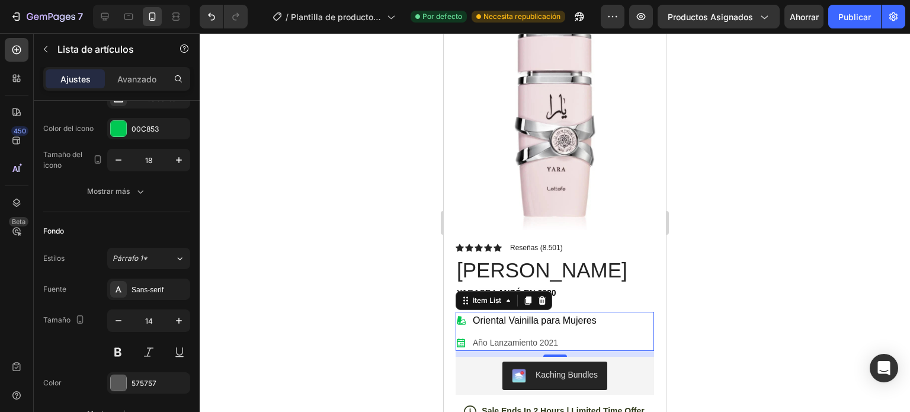
click at [772, 289] on div at bounding box center [555, 222] width 711 height 379
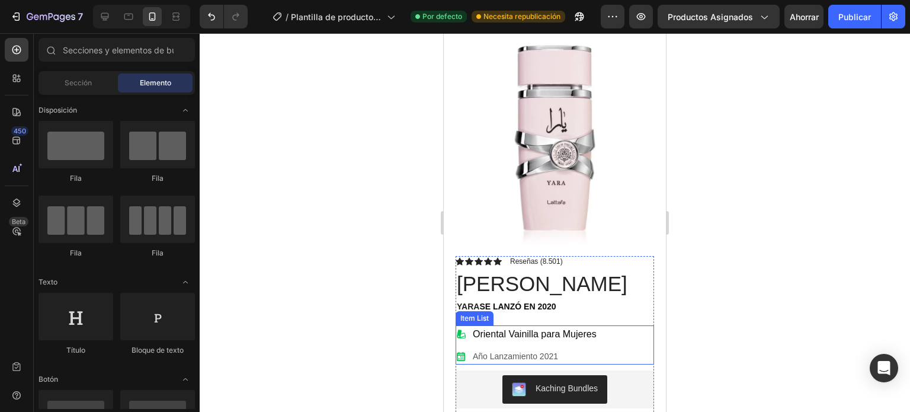
scroll to position [59, 0]
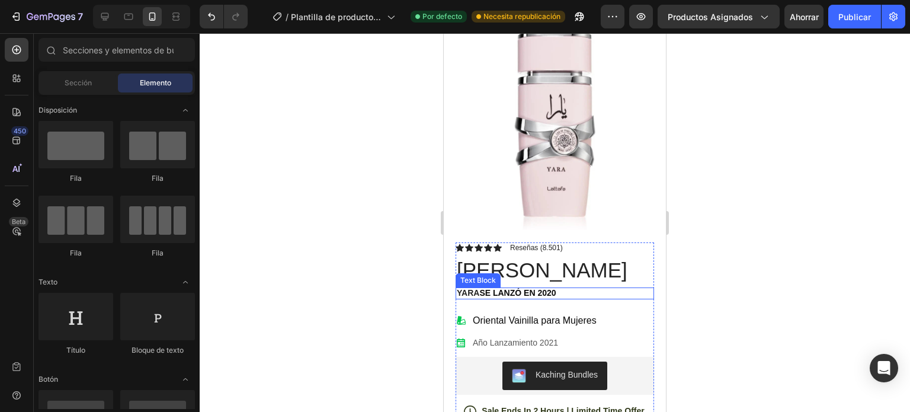
click at [540, 288] on span "se lanzó en 2020" at bounding box center [517, 292] width 76 height 9
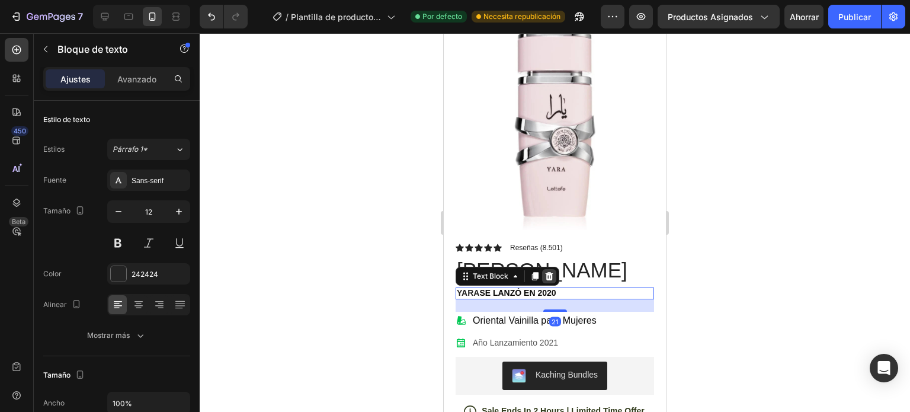
click at [549, 272] on div at bounding box center [549, 276] width 14 height 14
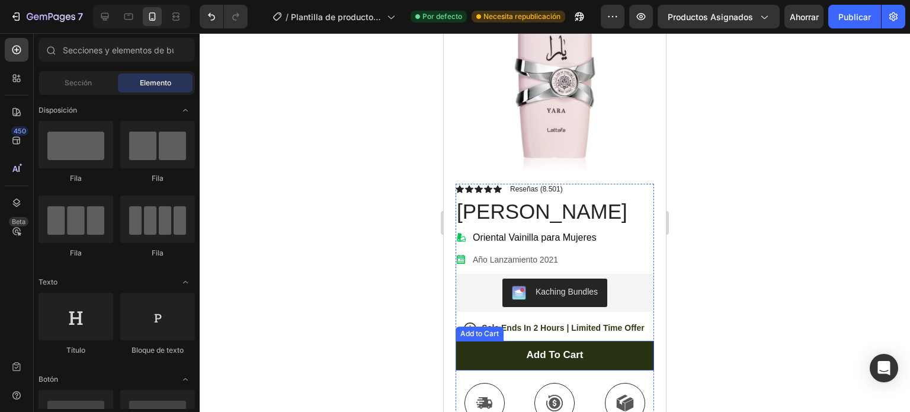
scroll to position [119, 0]
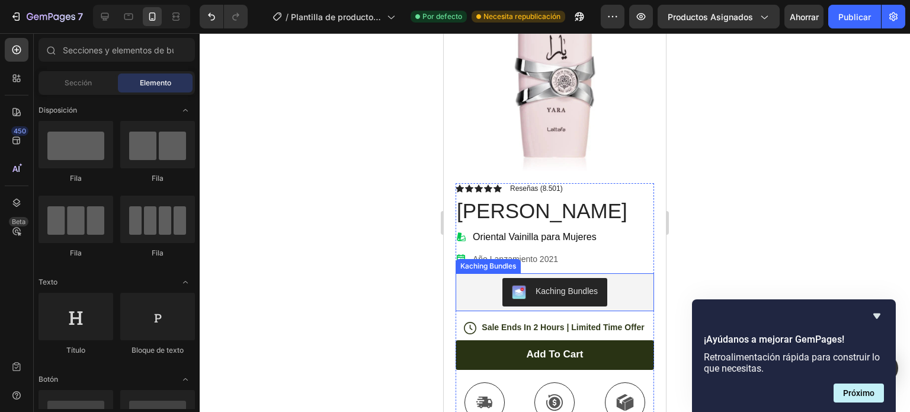
click at [620, 284] on div "Kaching Bundles" at bounding box center [554, 292] width 189 height 28
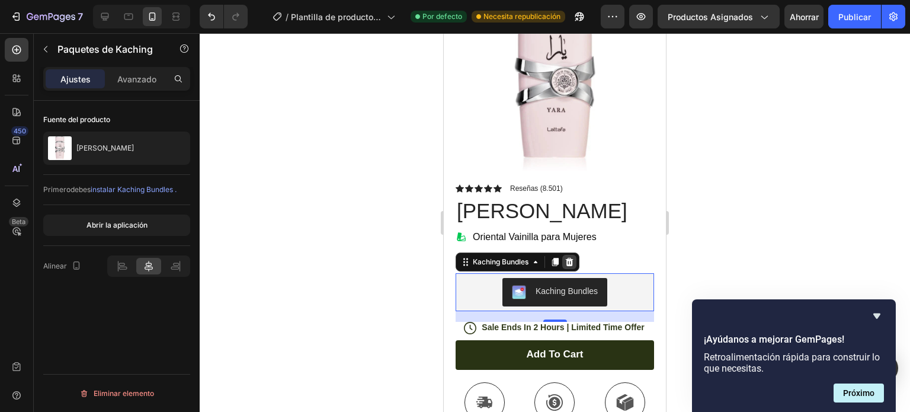
click at [574, 257] on icon at bounding box center [569, 261] width 9 height 9
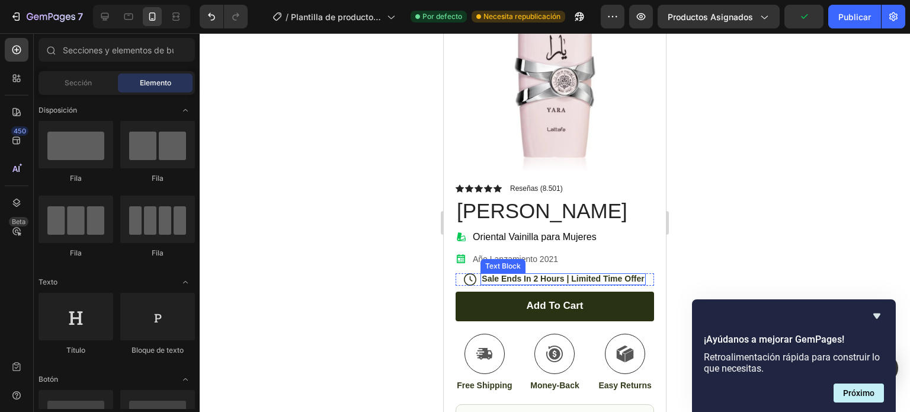
click at [515, 273] on p "Sale Ends In 2 Hours | Limited Time Offer" at bounding box center [563, 278] width 162 height 11
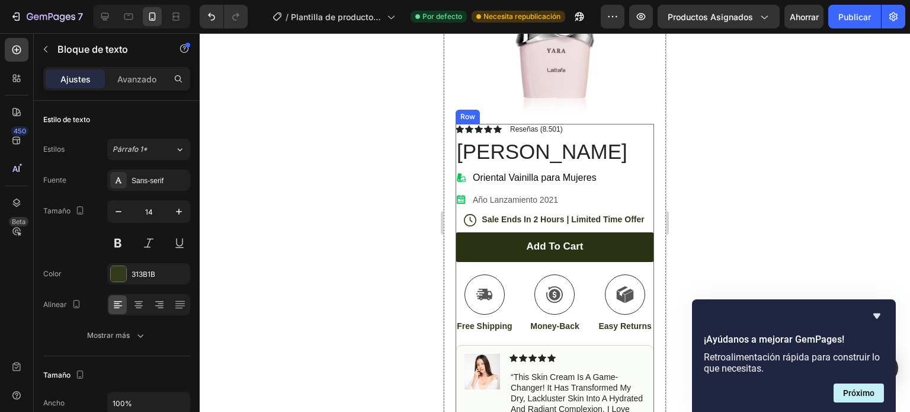
scroll to position [296, 0]
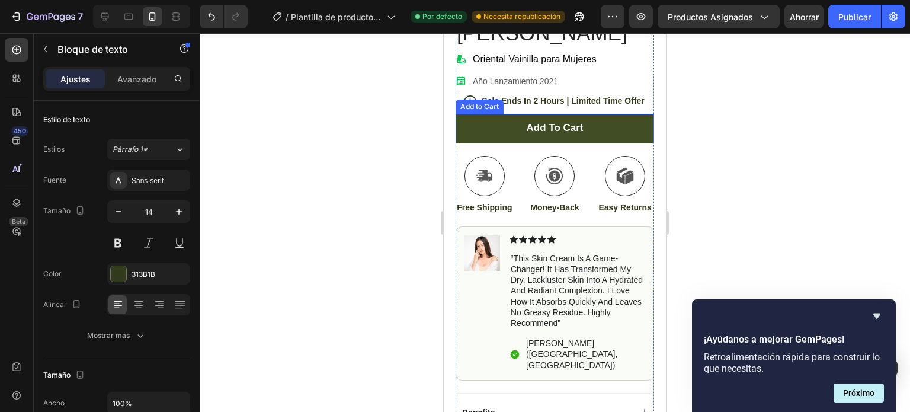
click at [590, 121] on button "Add to cart" at bounding box center [555, 129] width 199 height 30
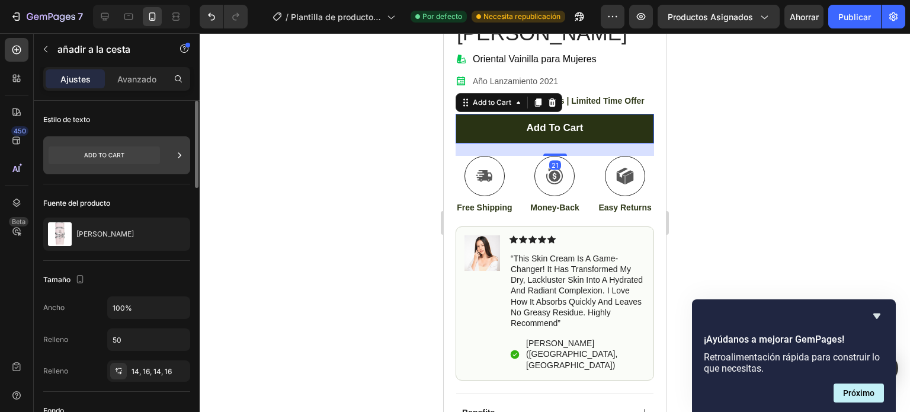
click at [124, 153] on icon at bounding box center [104, 155] width 111 height 18
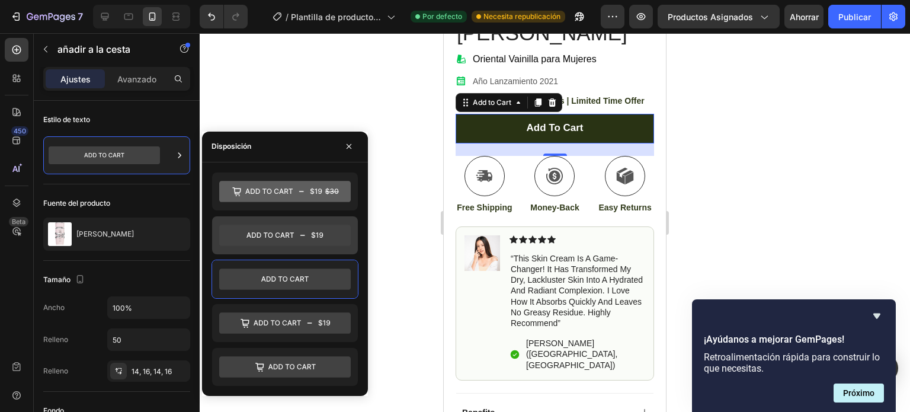
click at [275, 229] on icon at bounding box center [285, 235] width 132 height 21
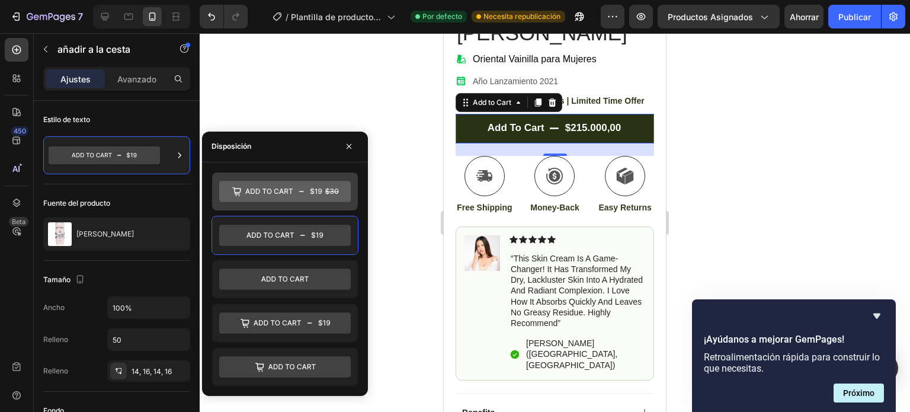
click at [268, 189] on icon at bounding box center [285, 191] width 132 height 21
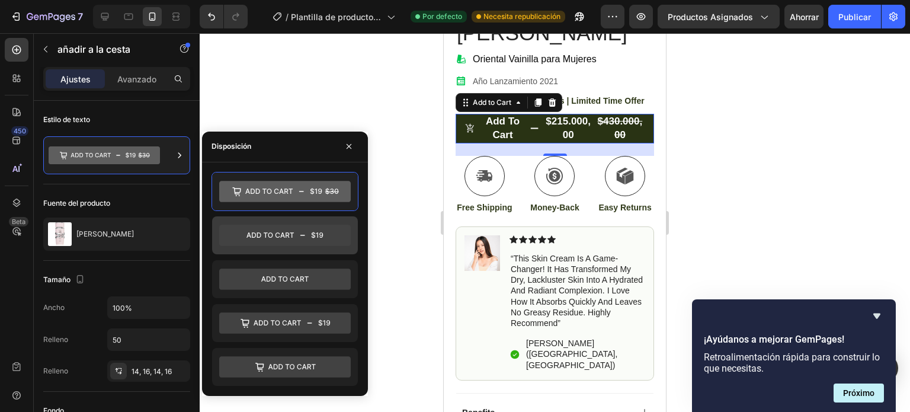
click at [285, 232] on icon at bounding box center [285, 235] width 132 height 21
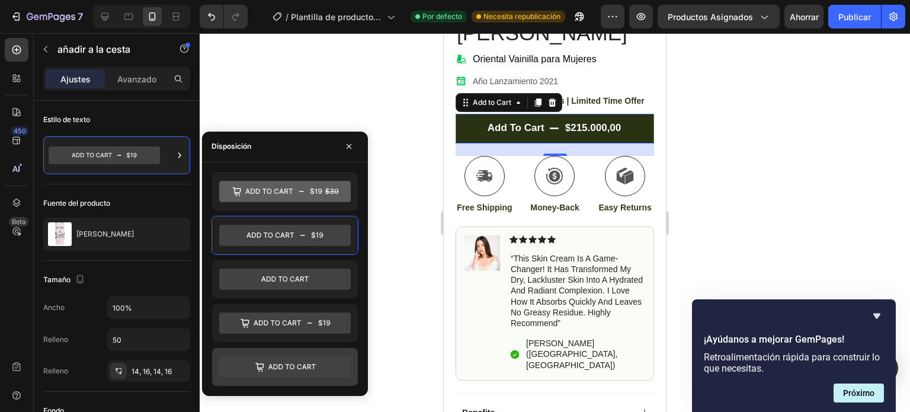
click at [276, 360] on icon at bounding box center [285, 366] width 132 height 21
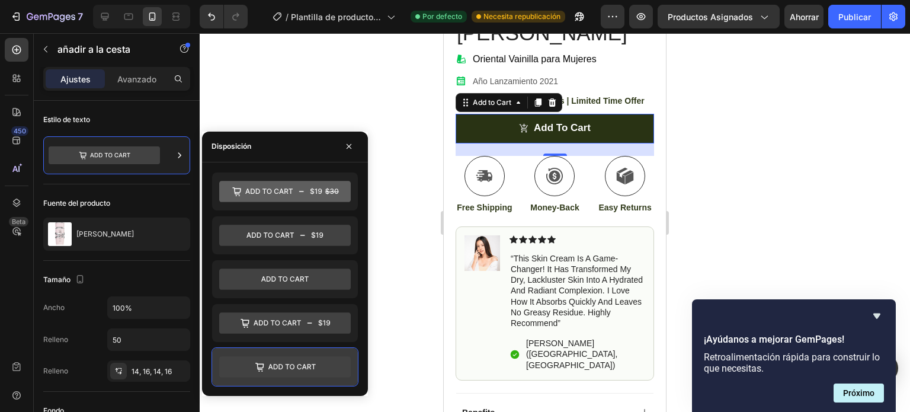
click at [300, 364] on icon at bounding box center [291, 366] width 47 height 5
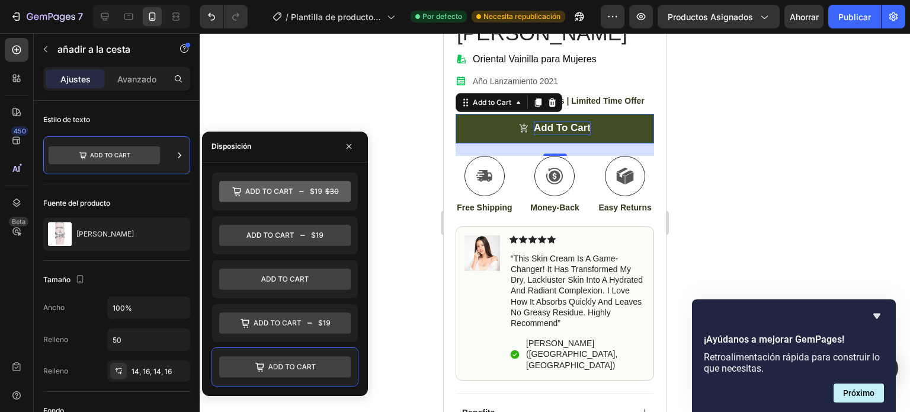
click at [570, 121] on div "Add to cart" at bounding box center [562, 127] width 57 height 13
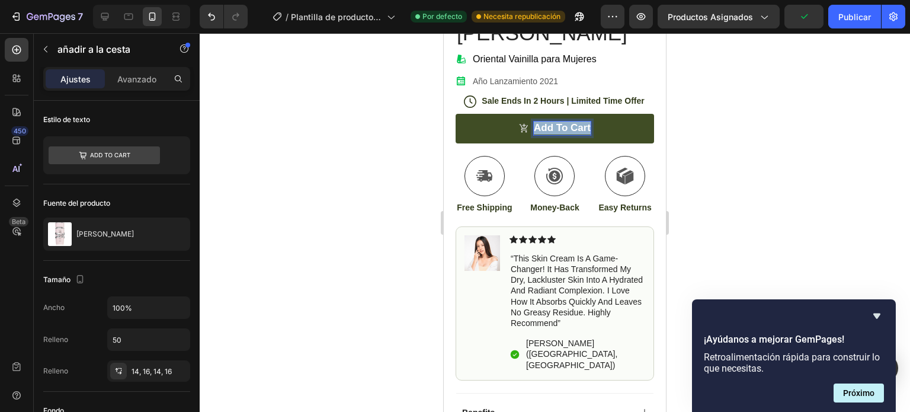
drag, startPoint x: 530, startPoint y: 119, endPoint x: 595, endPoint y: 116, distance: 64.6
click at [595, 116] on button "Add to cart" at bounding box center [555, 129] width 199 height 30
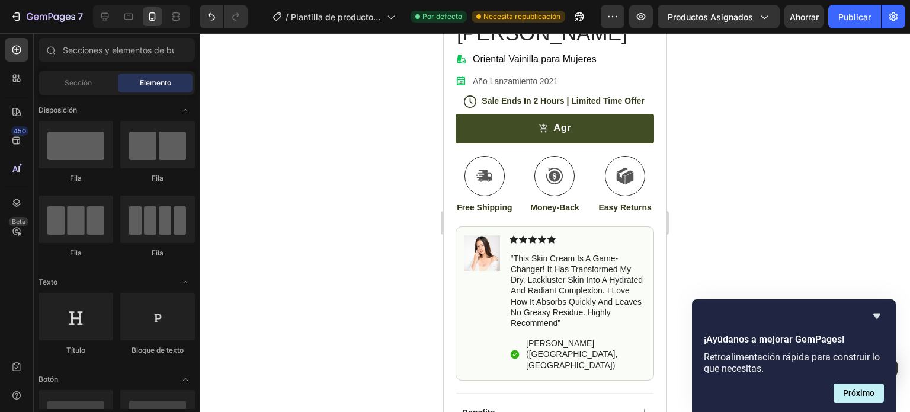
click at [605, 116] on button "Agr" at bounding box center [555, 129] width 199 height 30
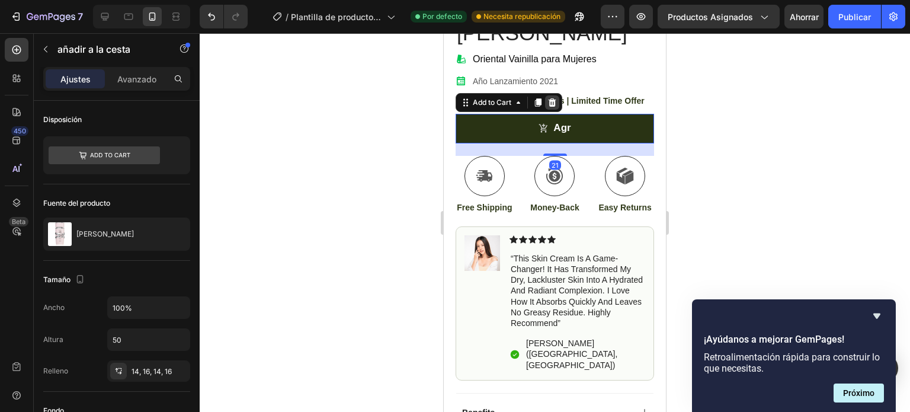
click at [556, 98] on icon at bounding box center [552, 102] width 9 height 9
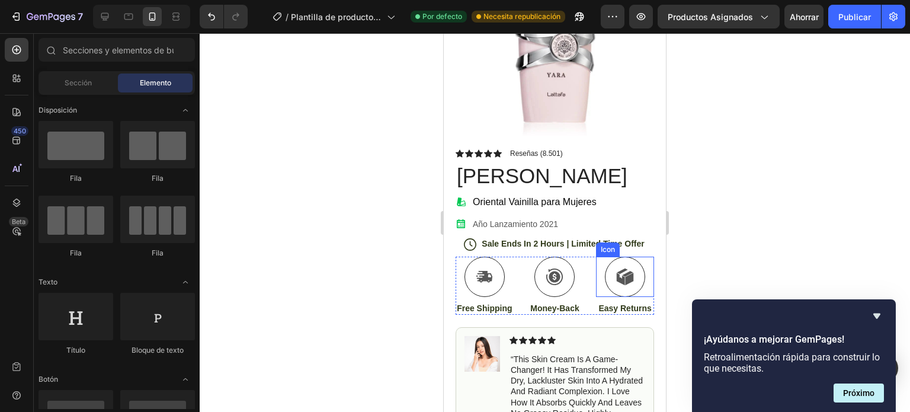
scroll to position [119, 0]
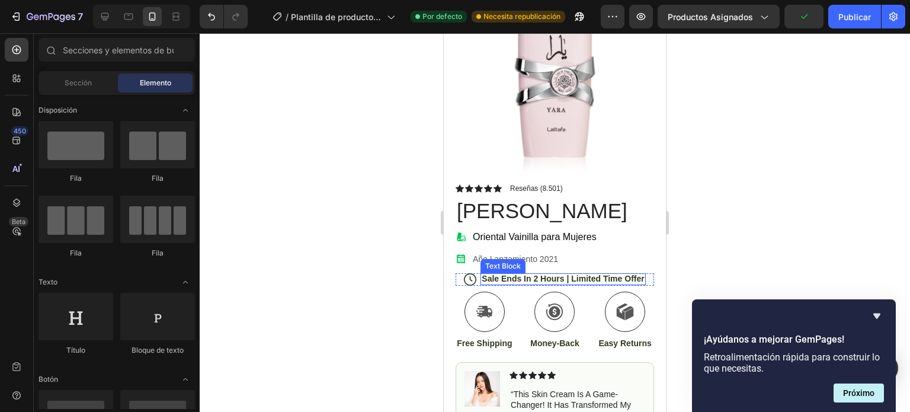
click at [501, 273] on p "Sale Ends In 2 Hours | Limited Time Offer" at bounding box center [563, 278] width 162 height 11
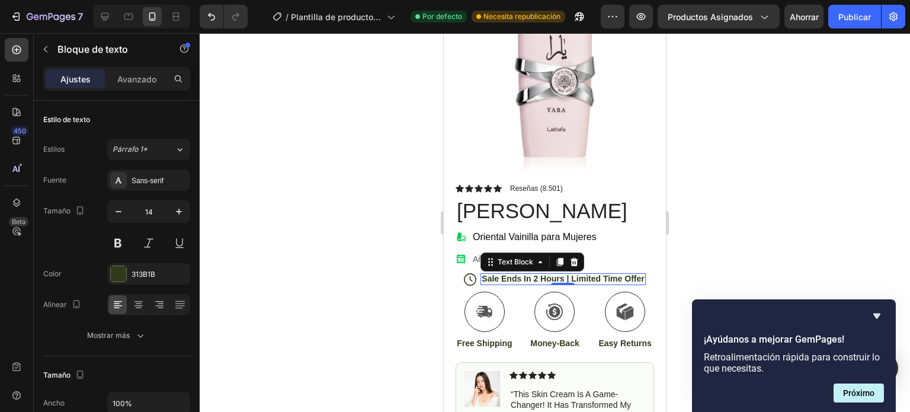
click at [498, 273] on p "Sale Ends In 2 Hours | Limited Time Offer" at bounding box center [563, 278] width 162 height 11
click at [482, 273] on p "Sale Ends In 2 Hours | Limited Time Offer" at bounding box center [563, 278] width 162 height 11
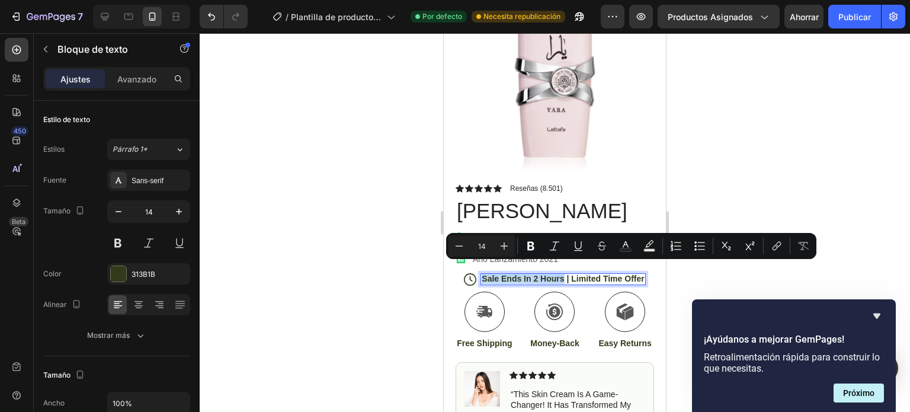
drag, startPoint x: 478, startPoint y: 267, endPoint x: 561, endPoint y: 269, distance: 82.4
click at [561, 273] on p "Sale Ends In 2 Hours | Limited Time Offer" at bounding box center [563, 278] width 162 height 11
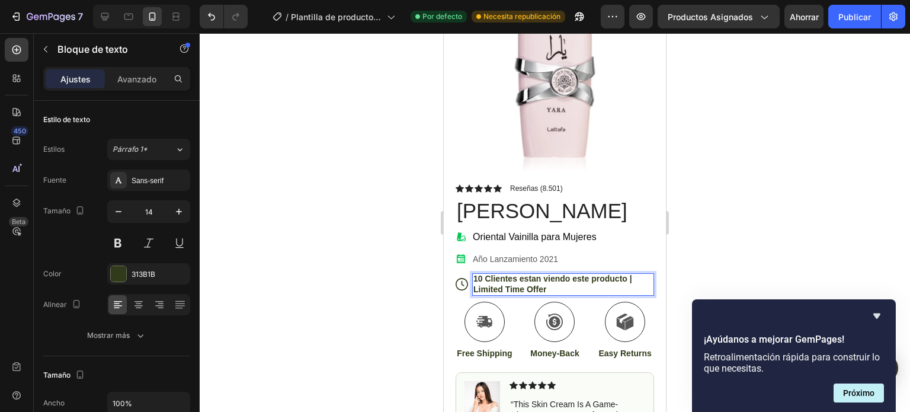
click at [560, 283] on p "10 Clientes estan viendo este producto | Limited Time Offer" at bounding box center [563, 283] width 180 height 21
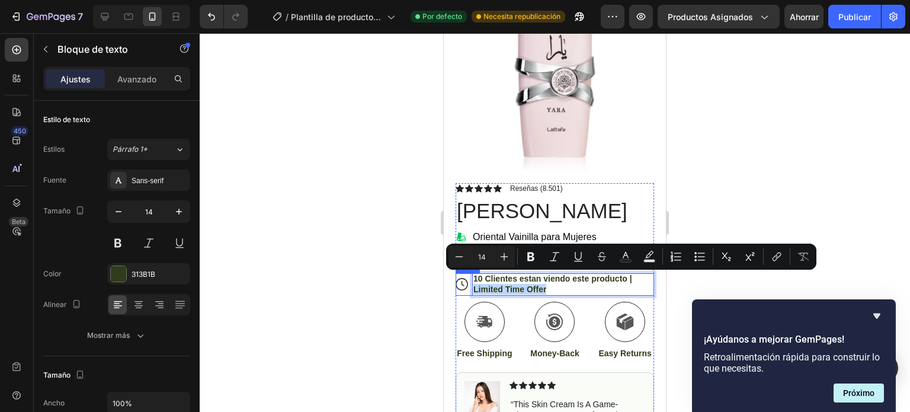
drag, startPoint x: 560, startPoint y: 283, endPoint x: 470, endPoint y: 280, distance: 90.1
click at [470, 280] on div "Icon 10 Clientes estan viendo este producto | Limited Time Offer Text Block 0 R…" at bounding box center [555, 284] width 199 height 23
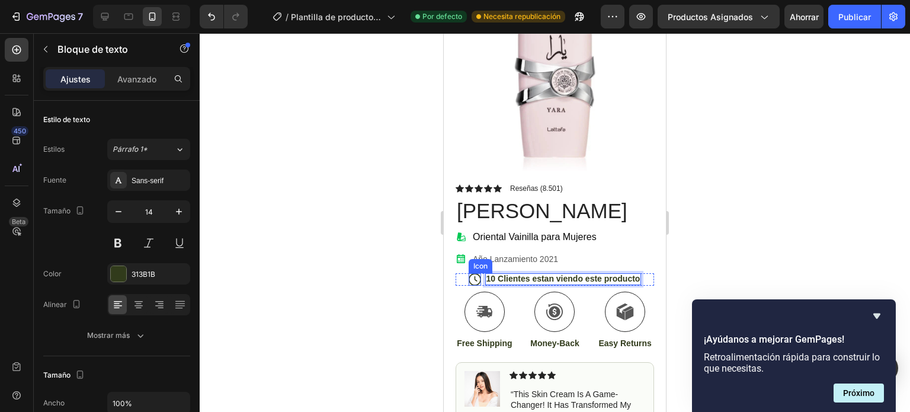
click at [469, 273] on icon at bounding box center [475, 279] width 12 height 12
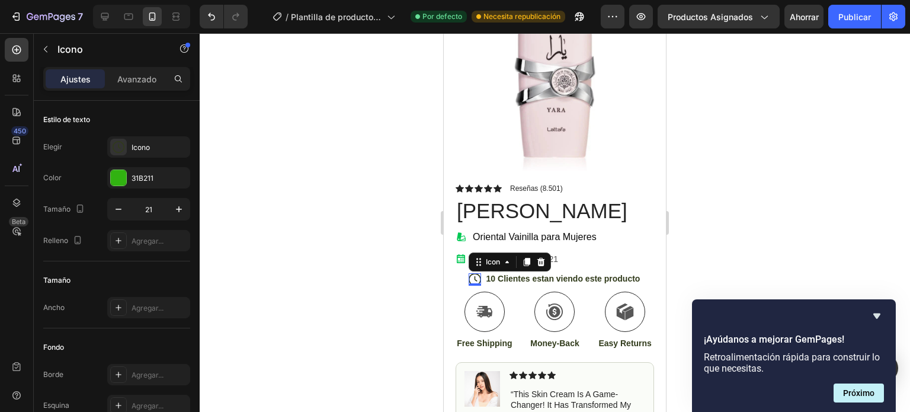
click at [469, 273] on icon at bounding box center [475, 279] width 12 height 12
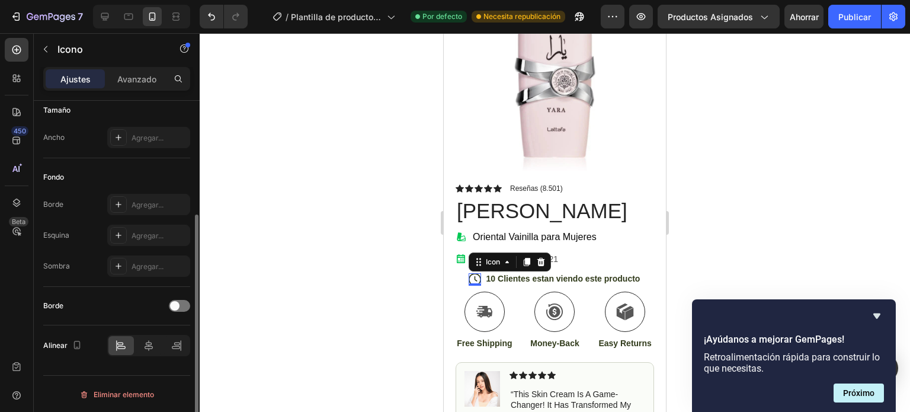
scroll to position [0, 0]
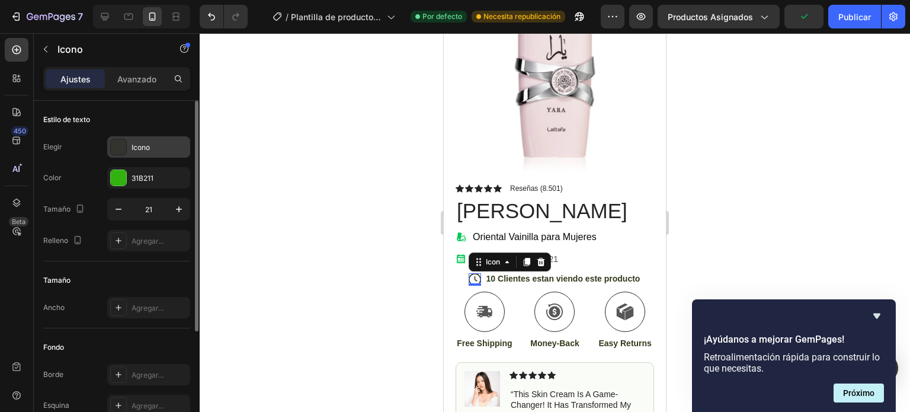
click at [119, 146] on icon at bounding box center [119, 146] width 3 height 5
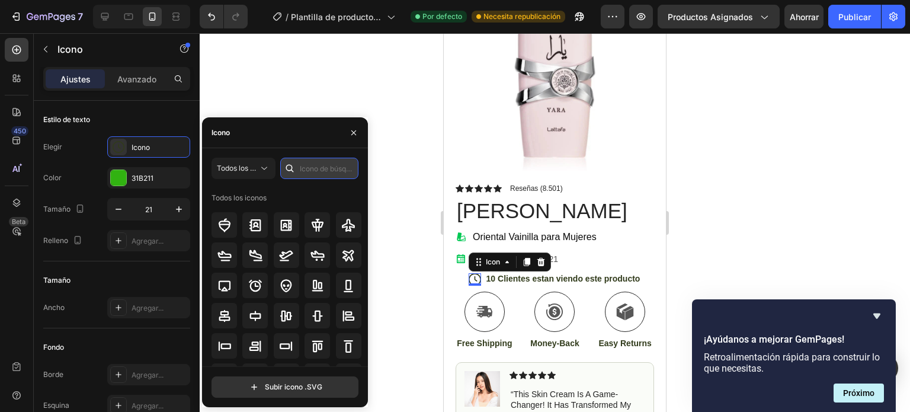
click at [313, 166] on input "text" at bounding box center [319, 168] width 78 height 21
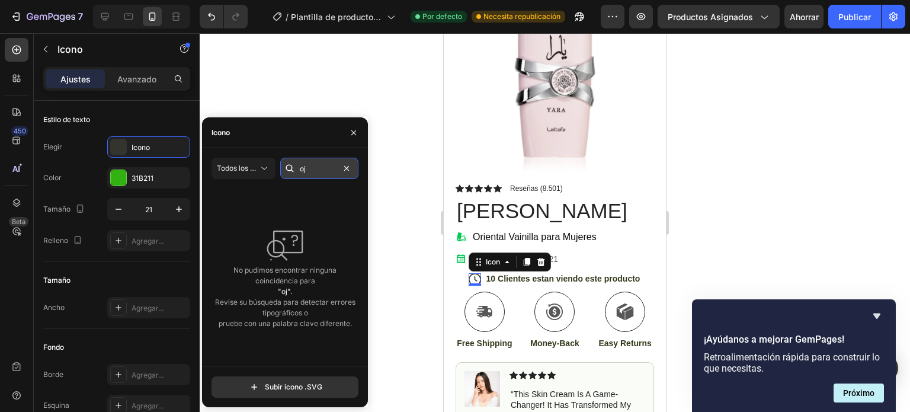
type input "o"
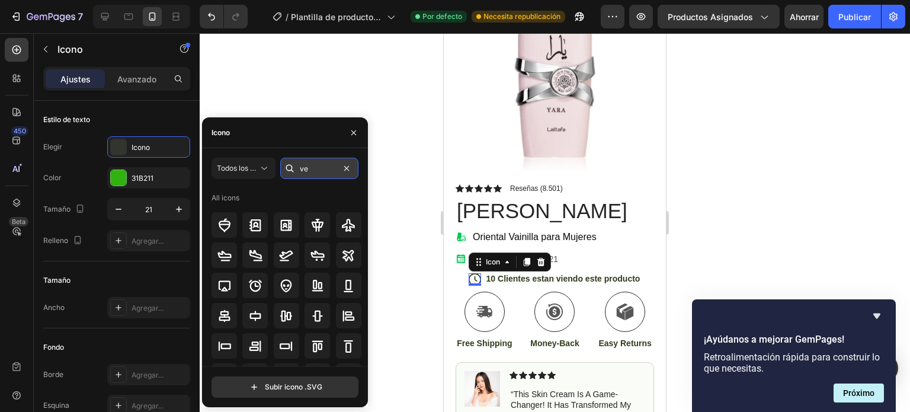
type input "ver"
click at [331, 168] on input "text" at bounding box center [319, 168] width 78 height 21
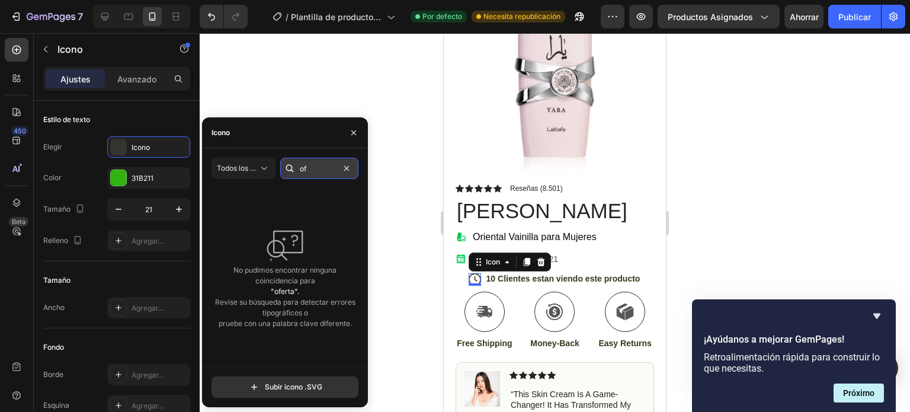
type input "o"
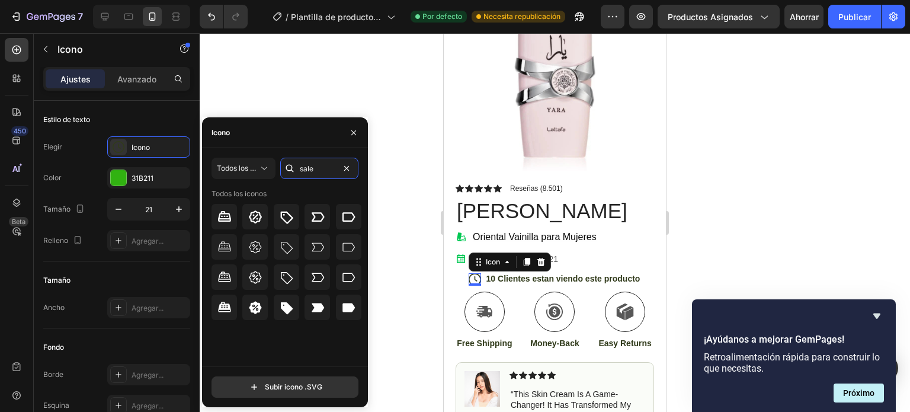
drag, startPoint x: 325, startPoint y: 171, endPoint x: 280, endPoint y: 165, distance: 45.4
click at [280, 165] on div "sale" at bounding box center [319, 168] width 78 height 21
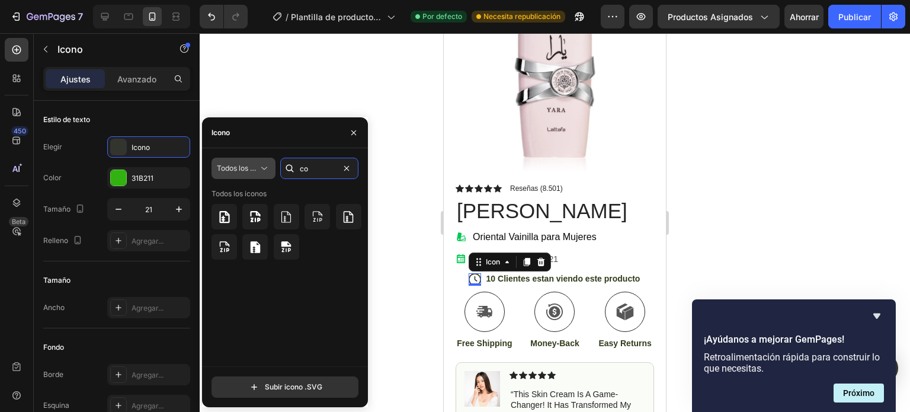
type input "c"
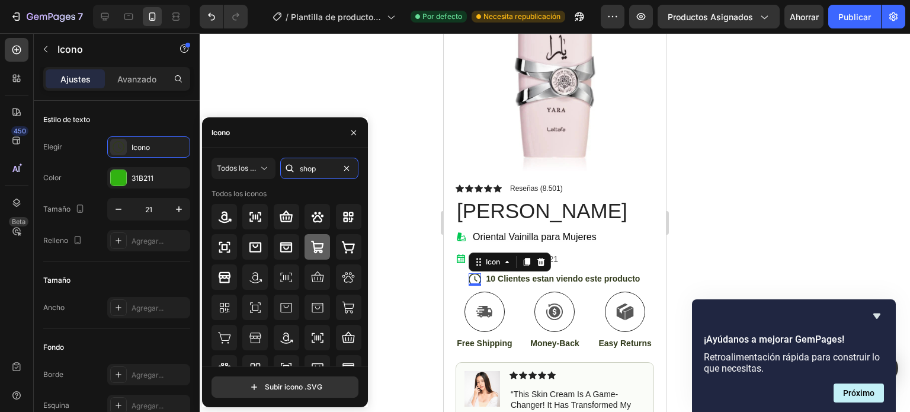
type input "shop"
click at [319, 247] on icon at bounding box center [317, 247] width 12 height 12
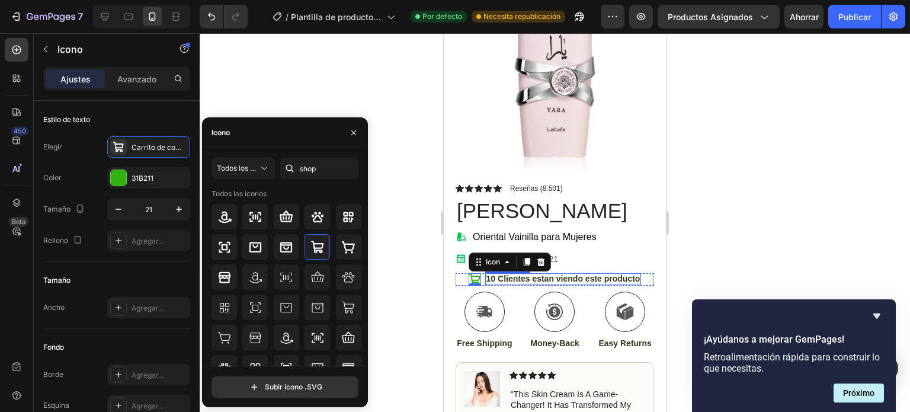
click at [543, 273] on p "10 Clientes estan viendo este producto" at bounding box center [564, 278] width 154 height 11
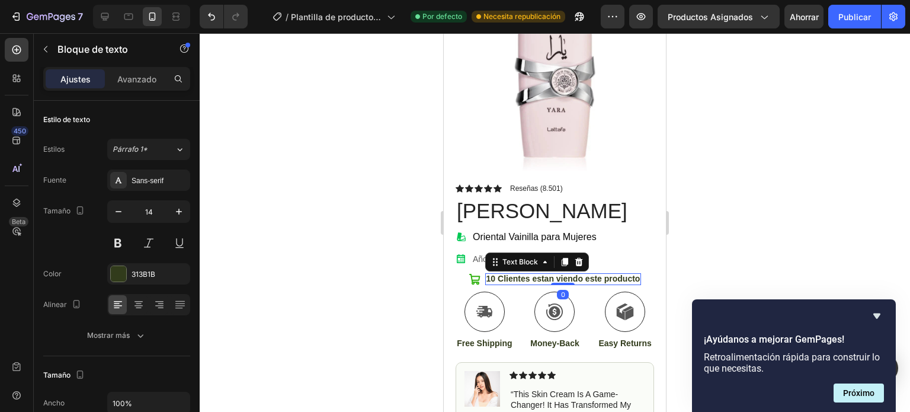
click at [733, 244] on div at bounding box center [555, 222] width 711 height 379
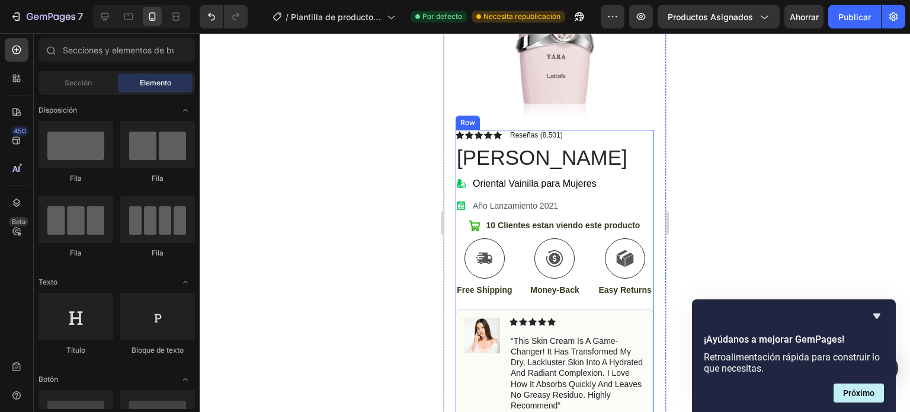
scroll to position [178, 0]
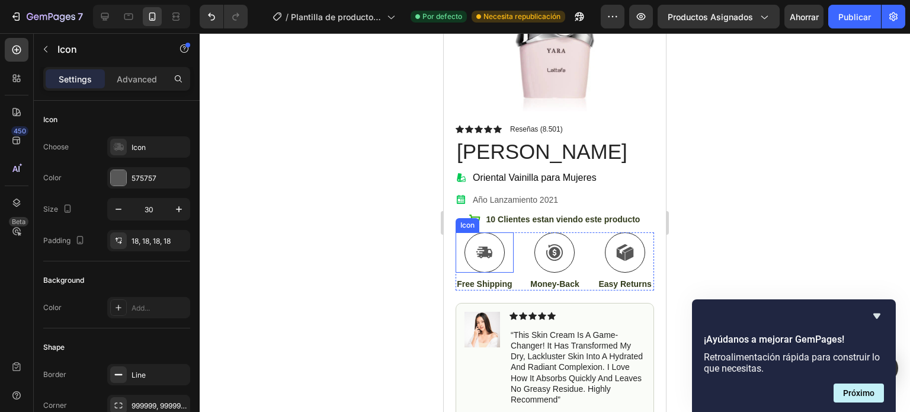
click at [481, 247] on icon at bounding box center [484, 253] width 17 height 18
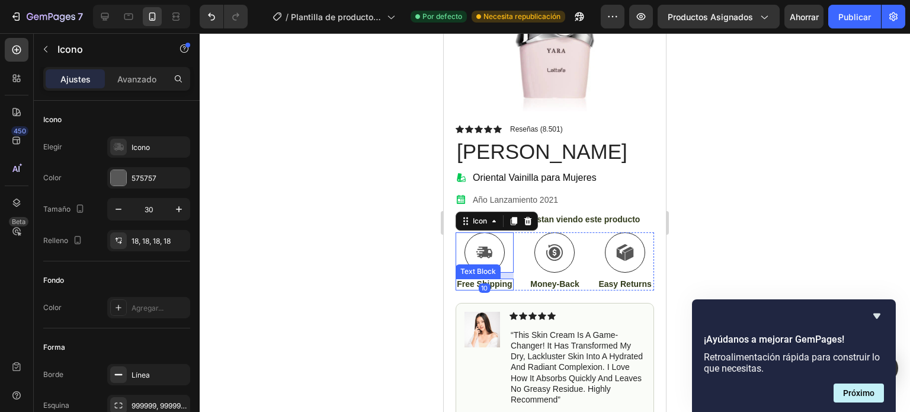
click at [495, 284] on p "Free Shipping" at bounding box center [485, 284] width 56 height 11
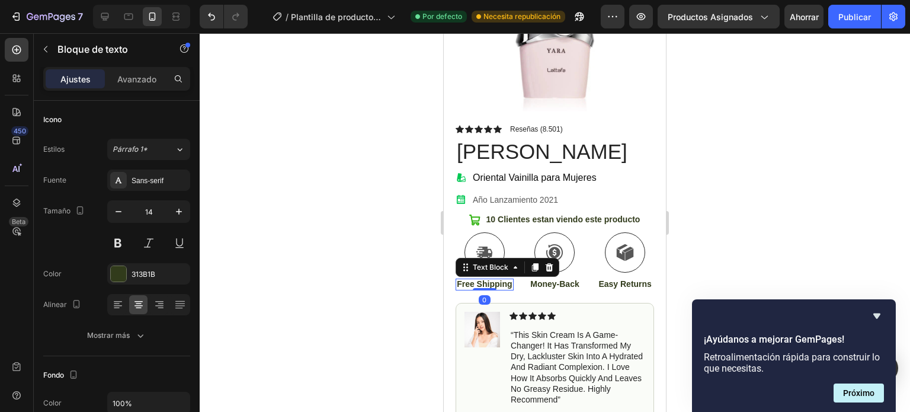
click at [500, 286] on p "Free Shipping" at bounding box center [485, 284] width 56 height 11
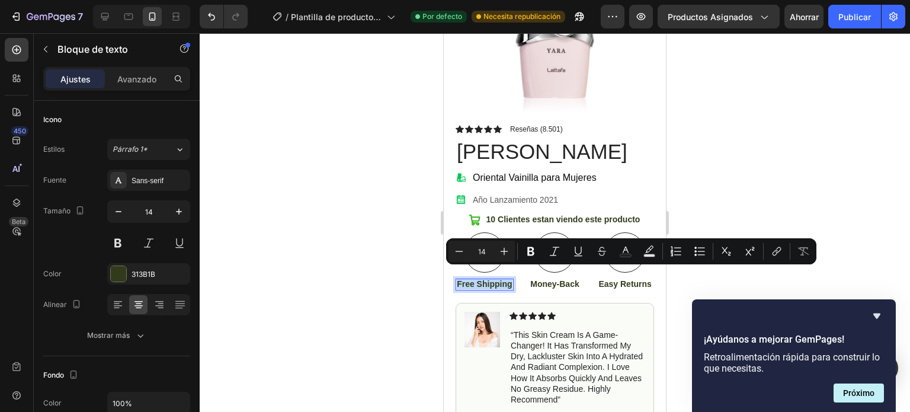
drag, startPoint x: 500, startPoint y: 286, endPoint x: 469, endPoint y: 273, distance: 34.2
click at [469, 279] on p "Free Shipping" at bounding box center [485, 284] width 56 height 11
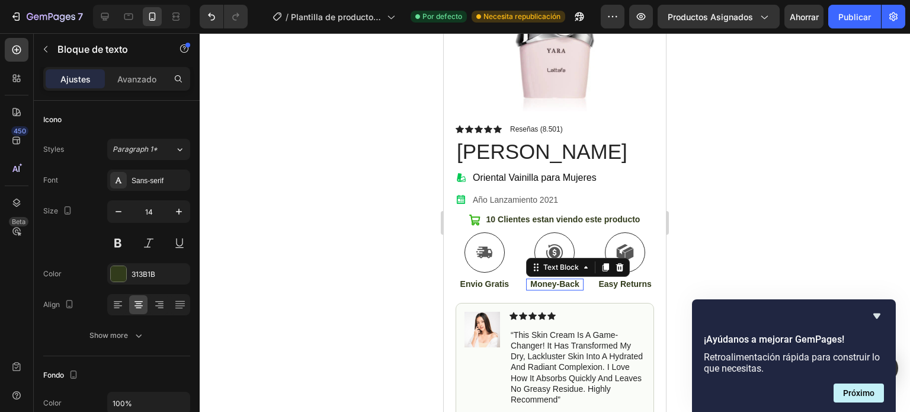
click at [549, 279] on p "Money-Back" at bounding box center [555, 284] width 56 height 11
click at [552, 279] on p "Money-Back" at bounding box center [555, 284] width 56 height 11
click at [574, 279] on p "Money-Back" at bounding box center [555, 284] width 56 height 11
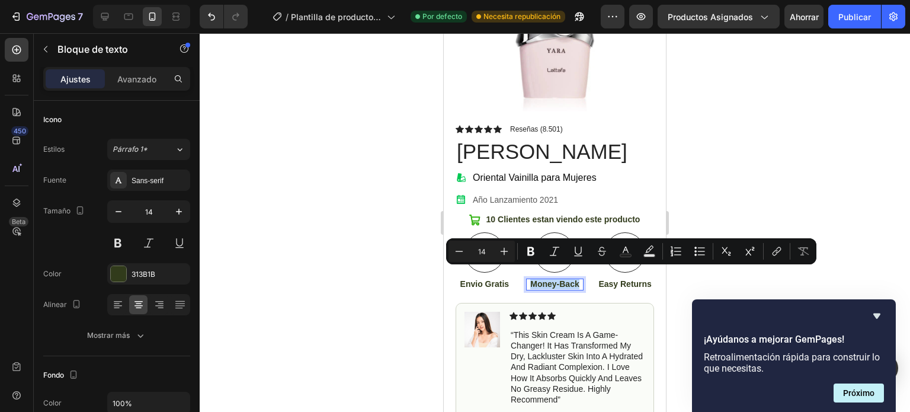
drag, startPoint x: 574, startPoint y: 274, endPoint x: 525, endPoint y: 274, distance: 48.6
click at [527, 279] on p "Money-Back" at bounding box center [555, 284] width 56 height 11
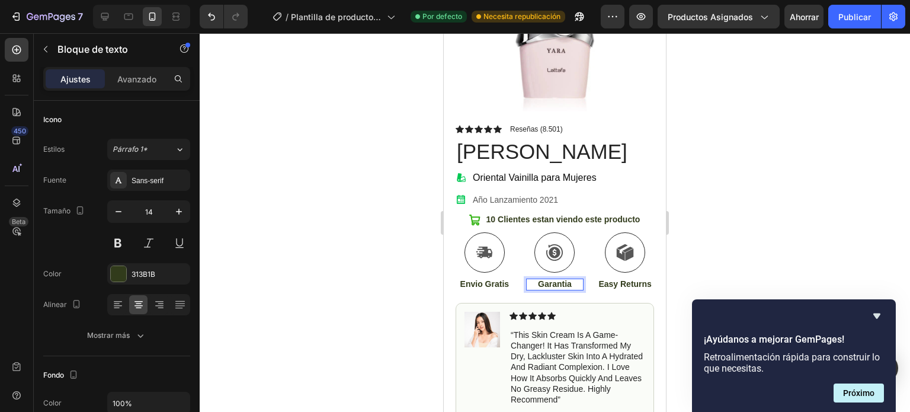
click at [549, 279] on p "Garantia" at bounding box center [555, 284] width 56 height 11
click at [444, 33] on lt-span "Garantía" at bounding box center [444, 33] width 0 height 0
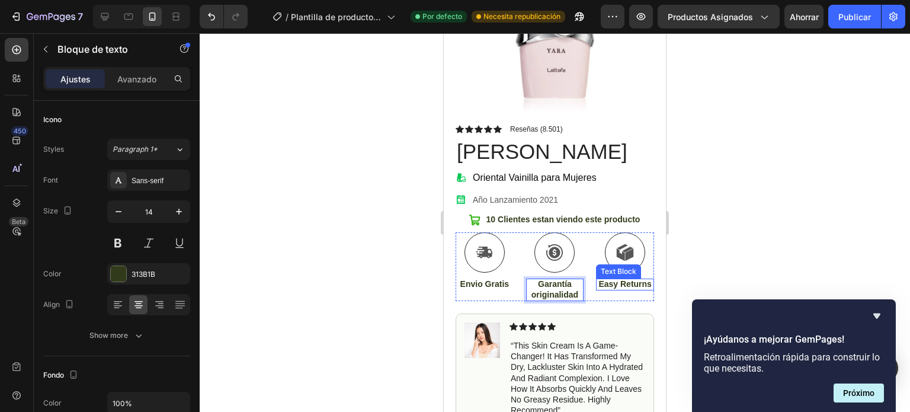
click at [616, 283] on p "Easy Returns" at bounding box center [625, 284] width 56 height 11
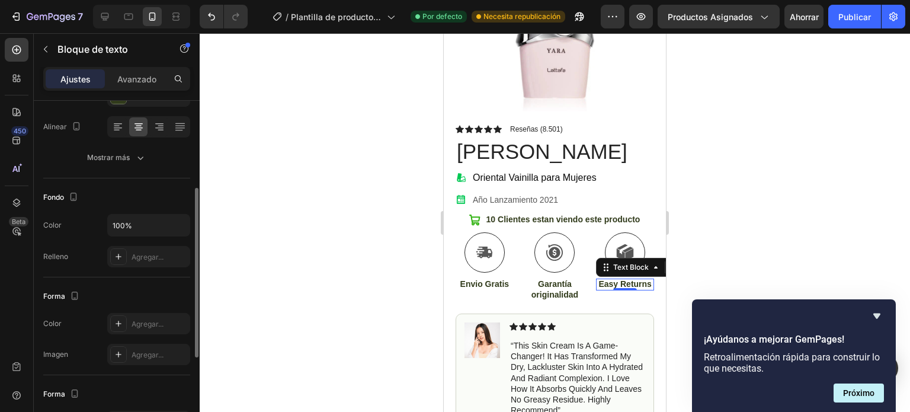
scroll to position [0, 0]
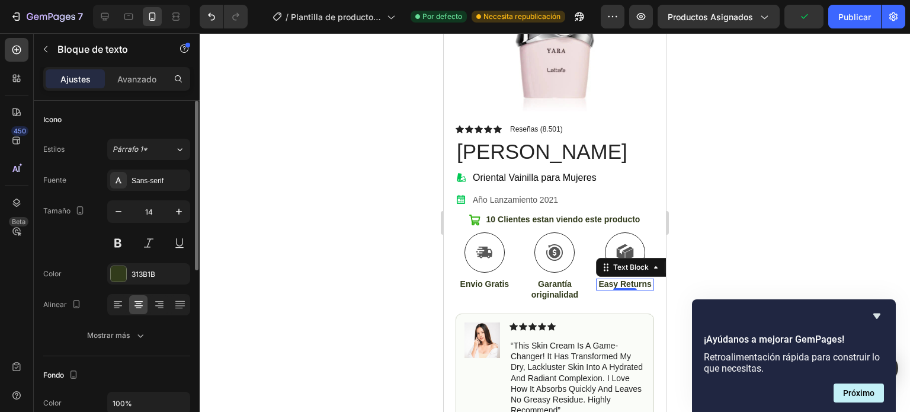
click at [137, 112] on div "Icono" at bounding box center [116, 119] width 147 height 19
click at [104, 123] on div "Icono" at bounding box center [116, 119] width 147 height 19
drag, startPoint x: 114, startPoint y: 118, endPoint x: 83, endPoint y: 121, distance: 31.0
click at [107, 118] on div "Icono" at bounding box center [116, 119] width 147 height 19
drag, startPoint x: 41, startPoint y: 124, endPoint x: 62, endPoint y: 117, distance: 21.9
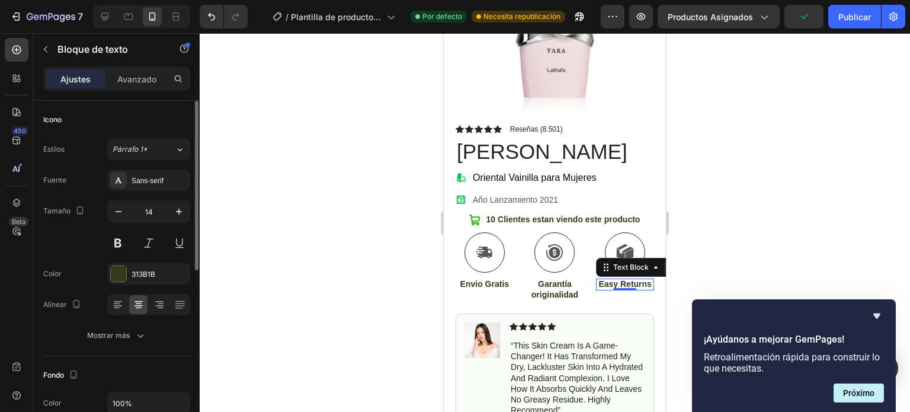
click at [62, 117] on font "Icono" at bounding box center [52, 119] width 18 height 9
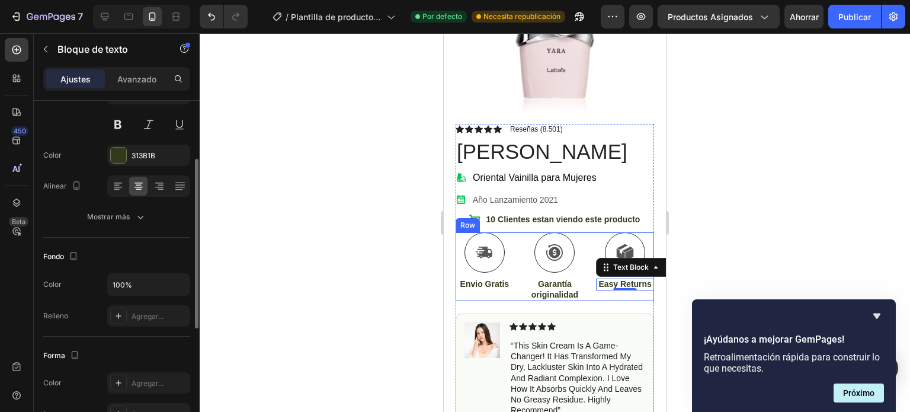
scroll to position [119, 0]
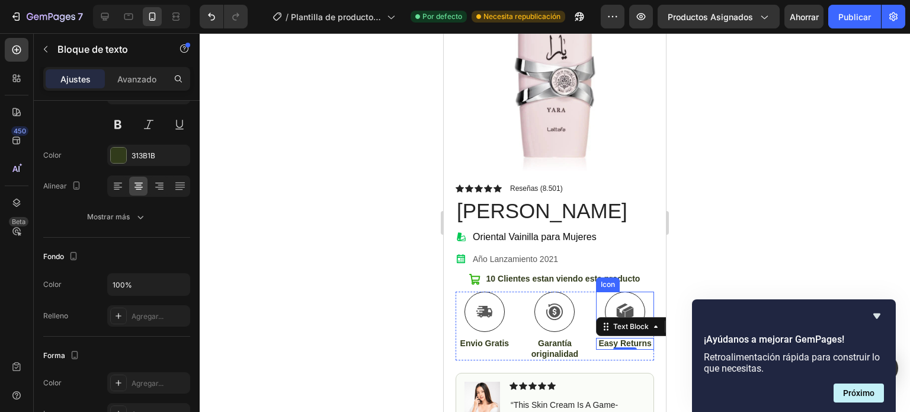
click at [616, 303] on icon at bounding box center [625, 312] width 18 height 18
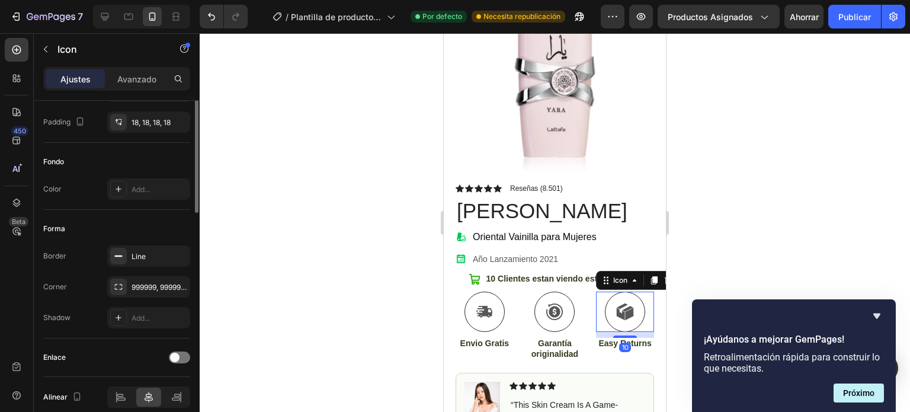
scroll to position [0, 0]
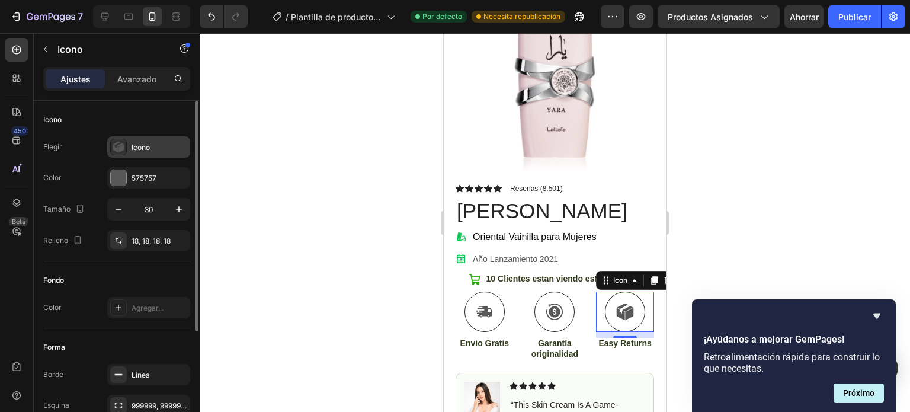
click at [111, 146] on div at bounding box center [118, 147] width 17 height 17
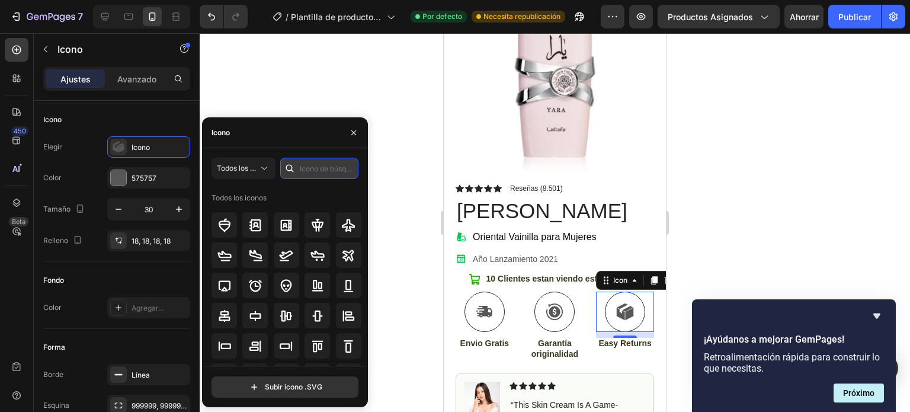
click at [301, 169] on input "text" at bounding box center [319, 168] width 78 height 21
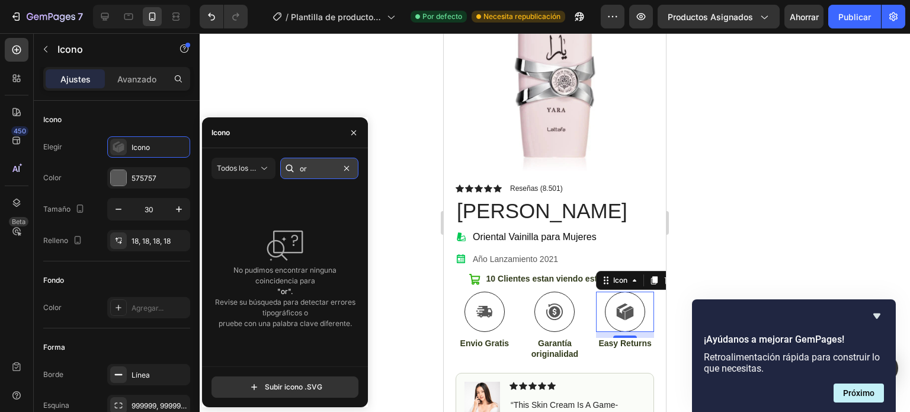
type input "o"
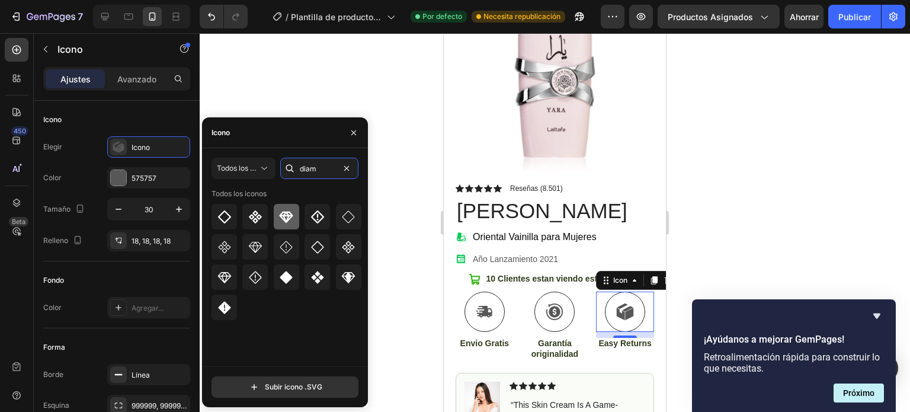
type input "diam"
click at [286, 225] on div at bounding box center [286, 216] width 25 height 25
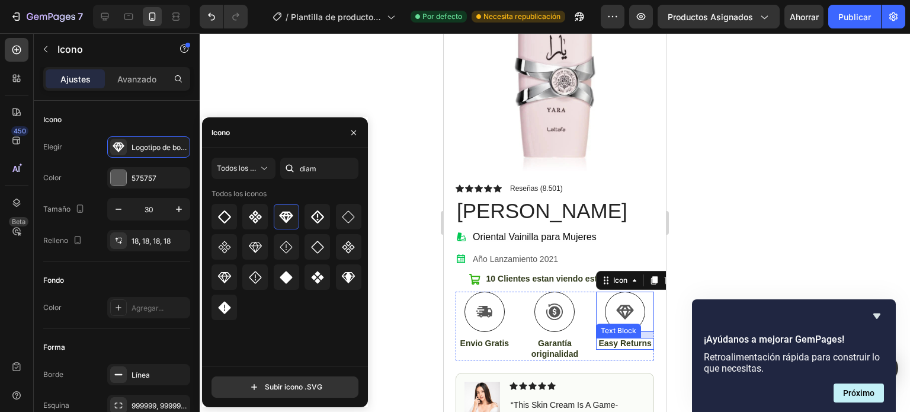
click at [623, 343] on p "Easy Returns" at bounding box center [625, 343] width 56 height 11
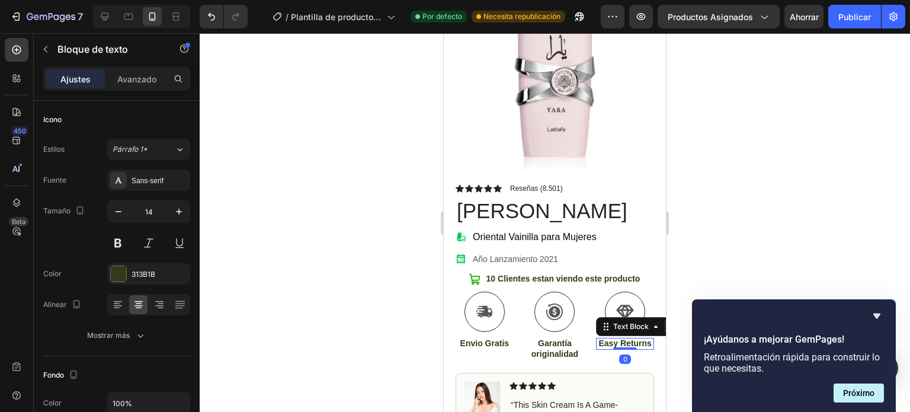
click at [623, 343] on p "Easy Returns" at bounding box center [625, 343] width 56 height 11
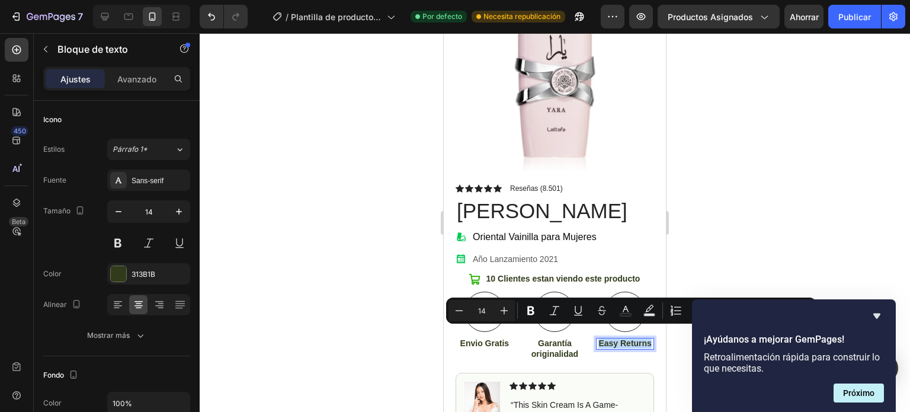
drag, startPoint x: 632, startPoint y: 343, endPoint x: 595, endPoint y: 331, distance: 39.0
click at [597, 338] on p "Easy Returns" at bounding box center [625, 343] width 56 height 11
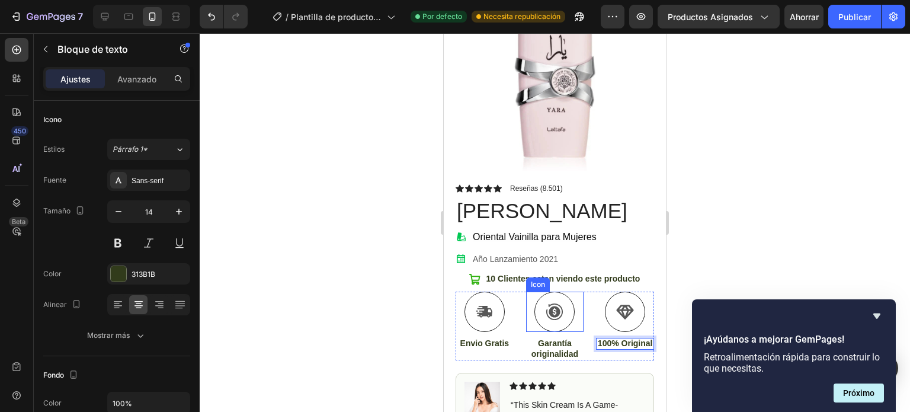
click at [550, 303] on icon at bounding box center [555, 312] width 18 height 18
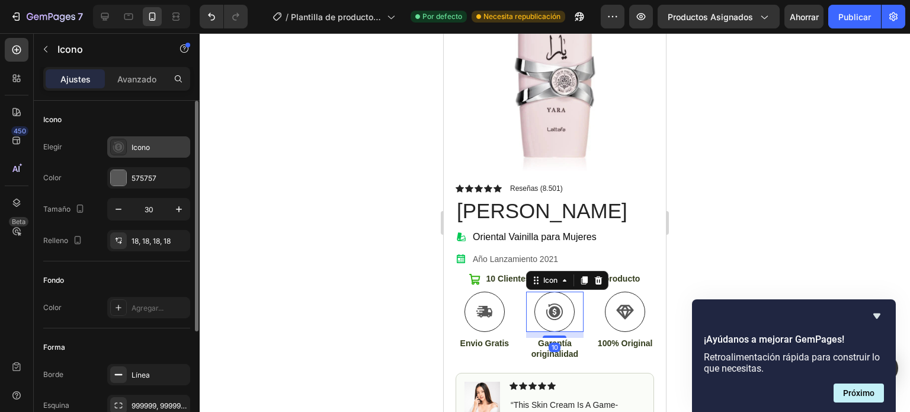
click at [121, 145] on icon at bounding box center [118, 147] width 11 height 11
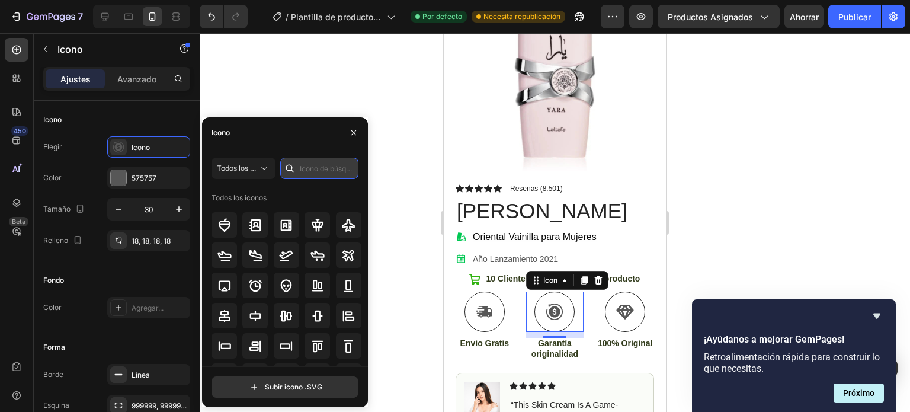
click at [308, 168] on input "text" at bounding box center [319, 168] width 78 height 21
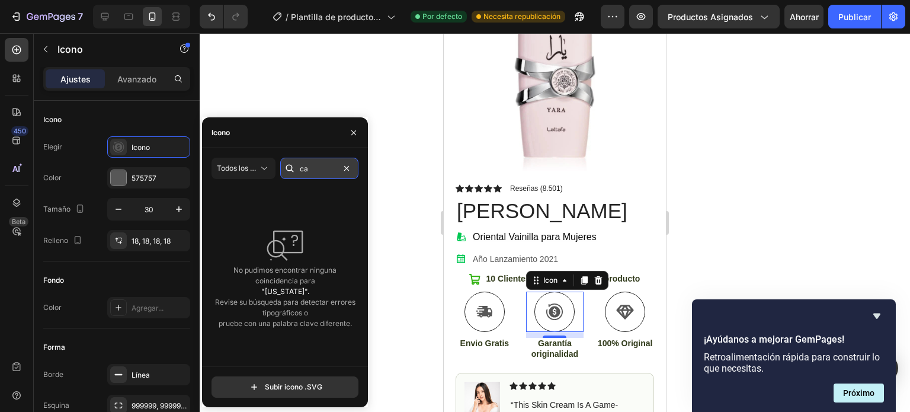
type input "c"
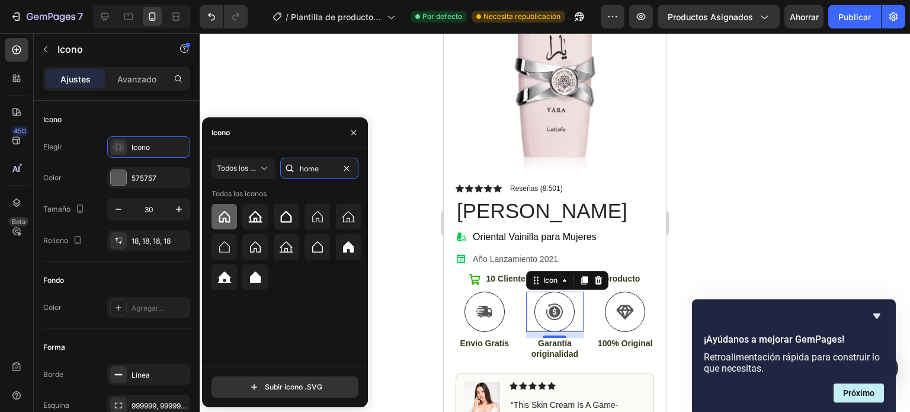
type input "home"
click at [231, 217] on icon at bounding box center [224, 217] width 14 height 14
click at [552, 345] on p "Garantía originalidad" at bounding box center [555, 348] width 56 height 21
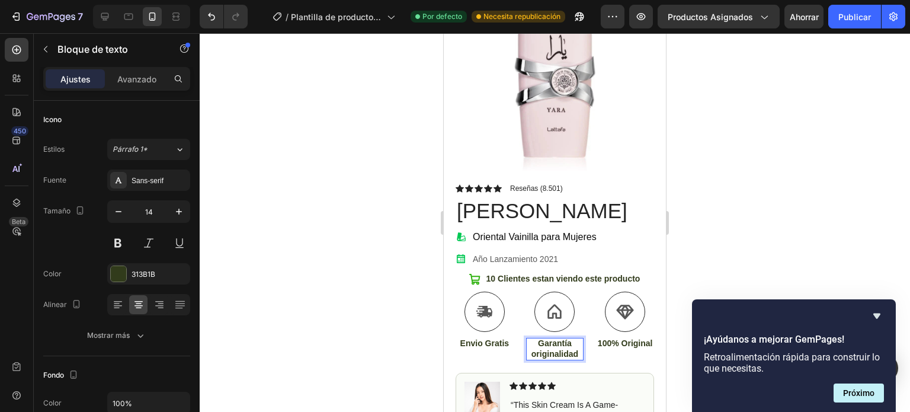
click at [572, 345] on p "Garantía originalidad" at bounding box center [555, 348] width 56 height 21
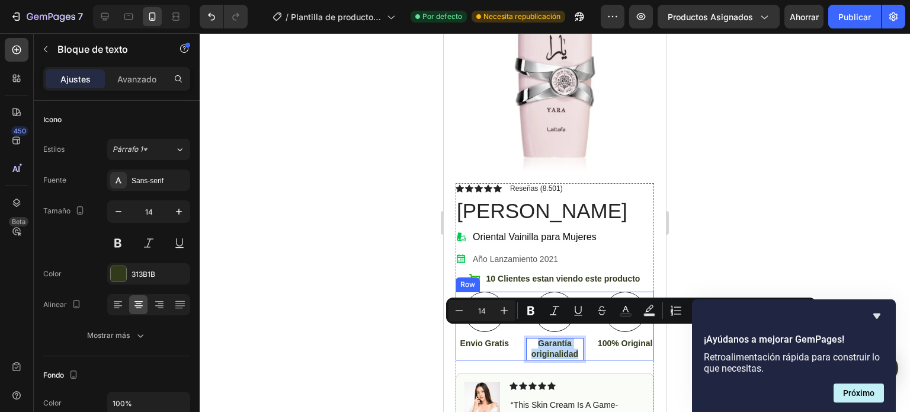
drag, startPoint x: 572, startPoint y: 345, endPoint x: 518, endPoint y: 334, distance: 55.7
click at [518, 334] on div "Icon Envio Gratis Text Block Icon Garantía originalidad Text Block 0 Icon 100% …" at bounding box center [555, 326] width 199 height 69
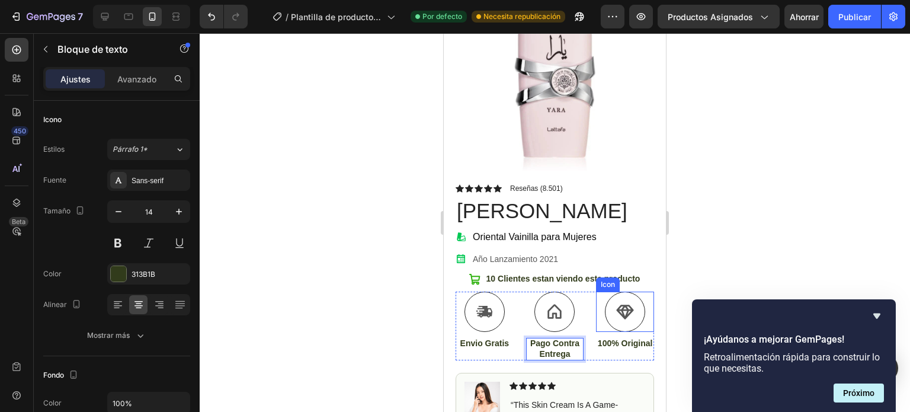
click at [733, 256] on div at bounding box center [555, 222] width 711 height 379
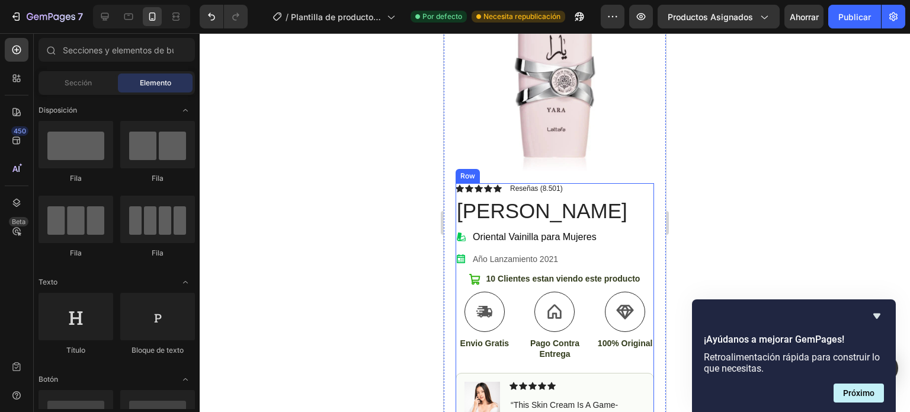
scroll to position [237, 0]
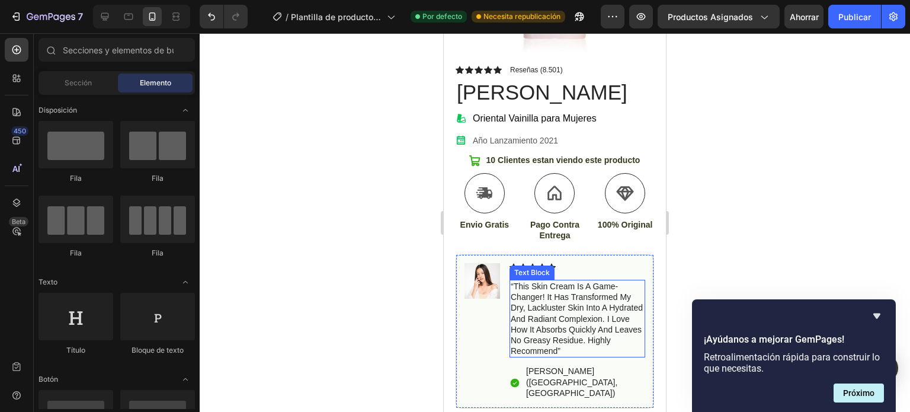
click at [577, 299] on p "“this skin cream is a game-changer! it has transformed my dry, lackluster skin …" at bounding box center [577, 318] width 133 height 75
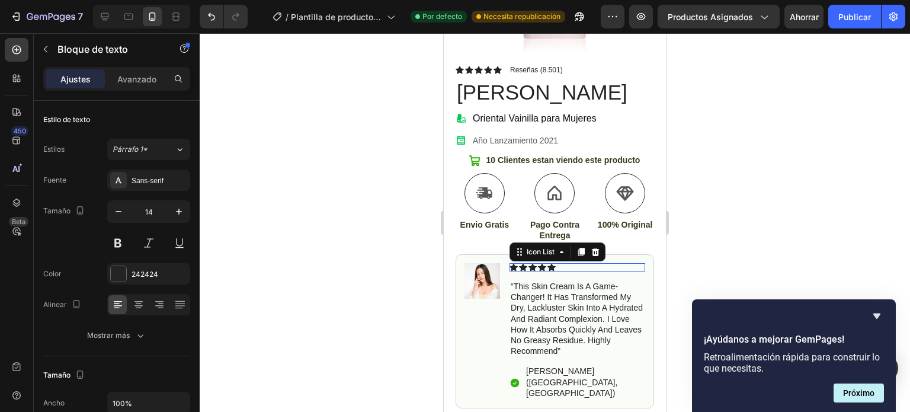
click at [632, 263] on div "Icon Icon Icon Icon Icon" at bounding box center [578, 267] width 136 height 8
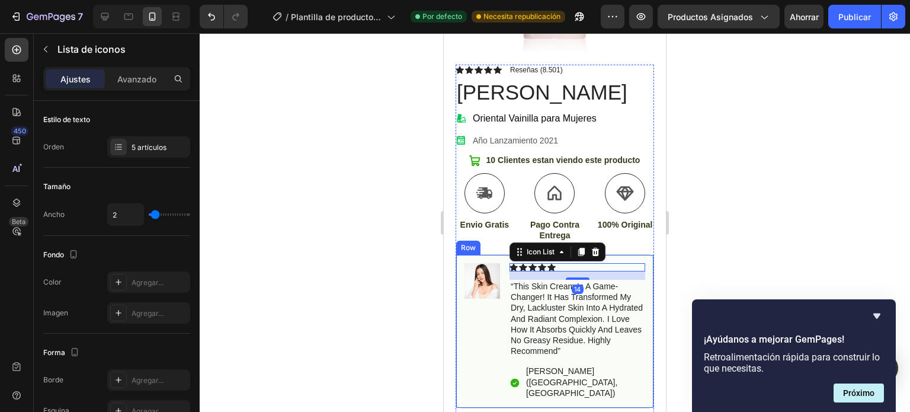
click at [639, 254] on div "Image Icon Icon Icon Icon Icon Icon List 14 “this skin cream is a game-changer!…" at bounding box center [555, 331] width 199 height 154
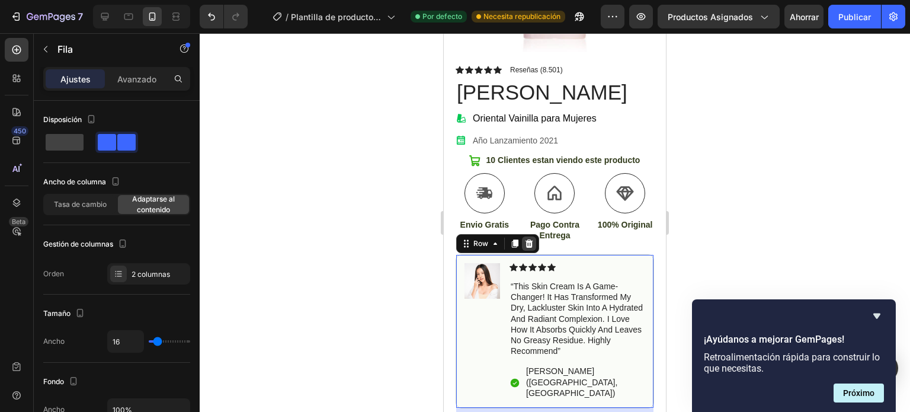
click at [528, 239] on icon at bounding box center [530, 243] width 8 height 8
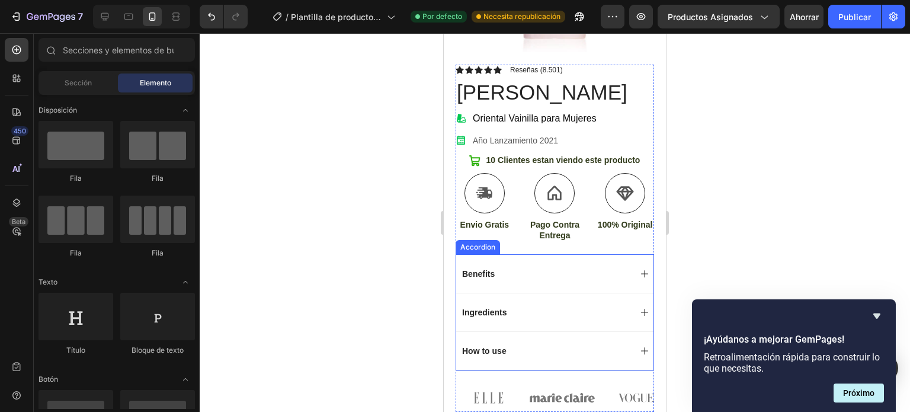
click at [491, 268] on p "Benefits" at bounding box center [478, 273] width 33 height 11
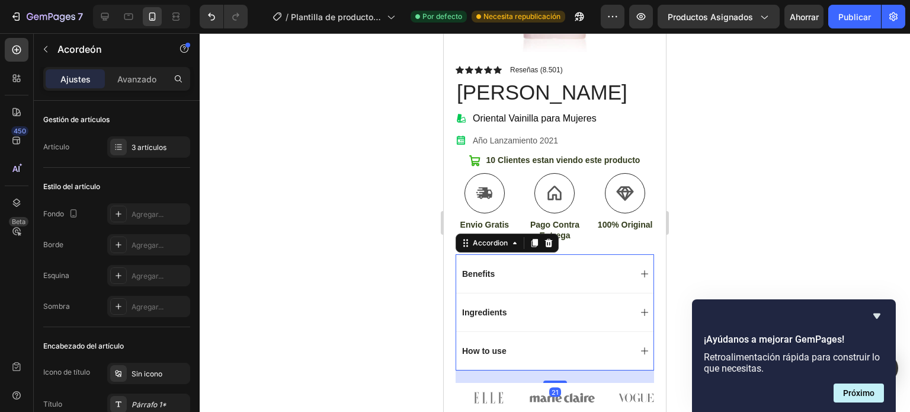
click at [485, 268] on p "Benefits" at bounding box center [478, 273] width 33 height 11
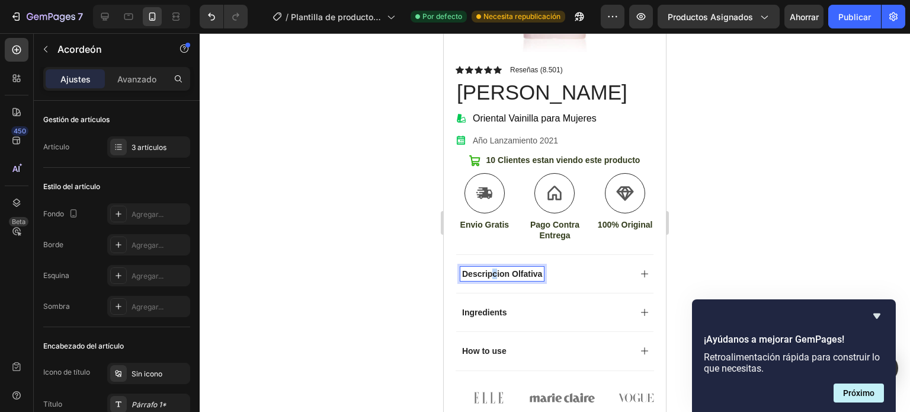
click at [494, 267] on div "Descripcion Olfativa" at bounding box center [502, 274] width 84 height 14
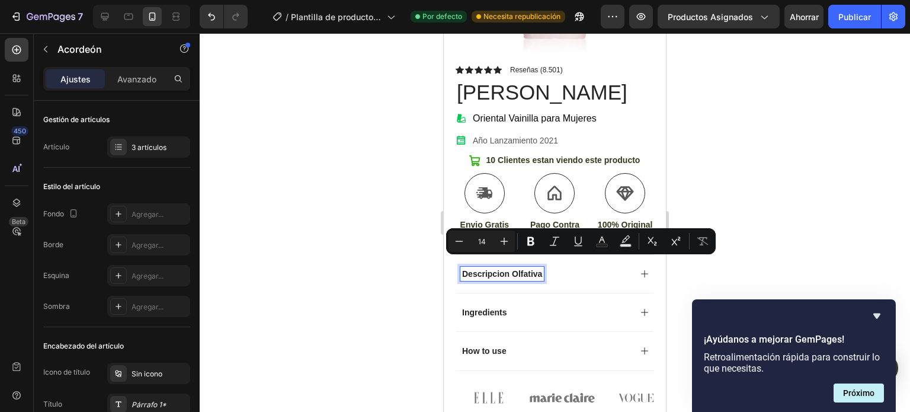
click at [489, 268] on p "Descripcion Olfativa" at bounding box center [502, 273] width 80 height 11
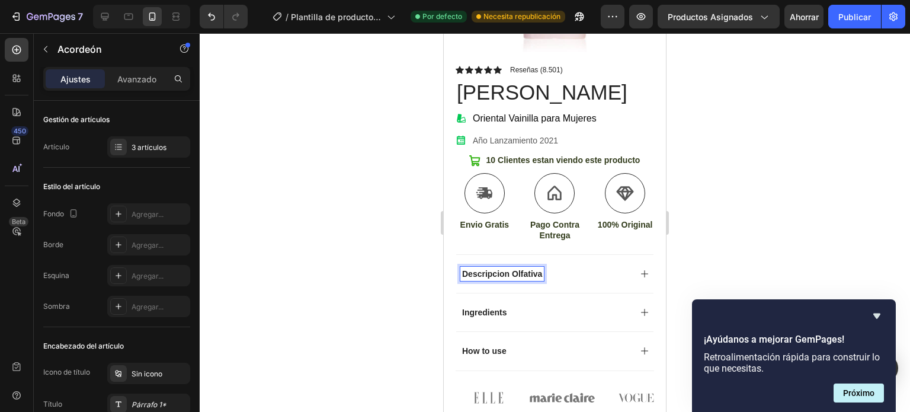
click at [444, 33] on lt-span "Descripci ó n" at bounding box center [444, 33] width 0 height 0
click at [640, 269] on icon at bounding box center [644, 273] width 9 height 9
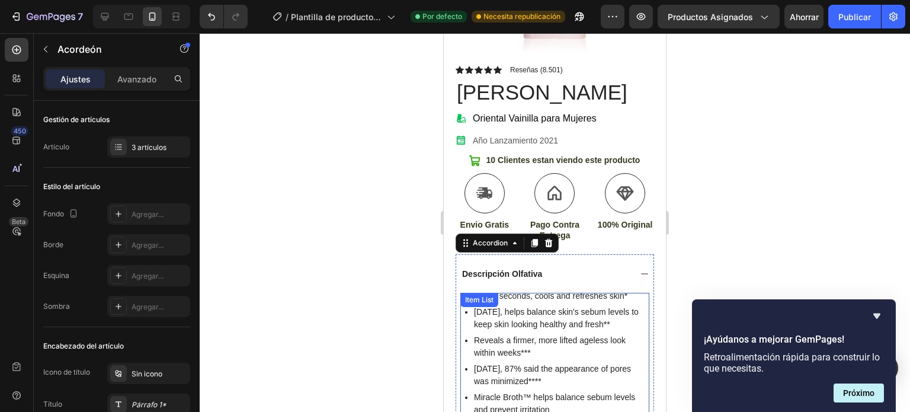
click at [532, 307] on p "In 2 weeks, helps balance skin's sebum levels to keep skin looking healthy and …" at bounding box center [561, 318] width 174 height 25
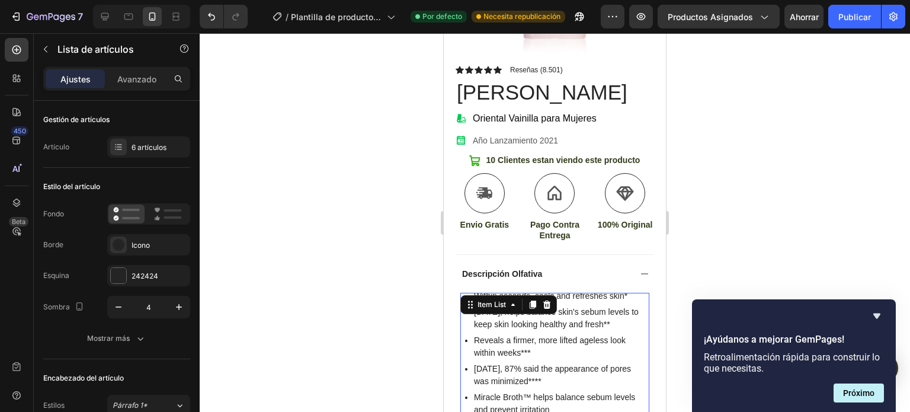
click at [607, 290] on p "Within seconds, cools and refreshes skin*" at bounding box center [561, 296] width 174 height 12
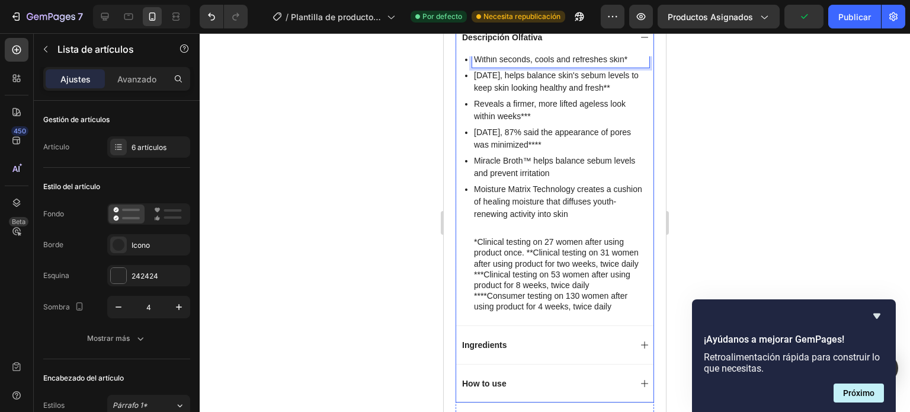
scroll to position [474, 0]
click at [605, 311] on p "****Consumer testing on 130 women after using product for 4 weeks, twice daily" at bounding box center [561, 300] width 174 height 21
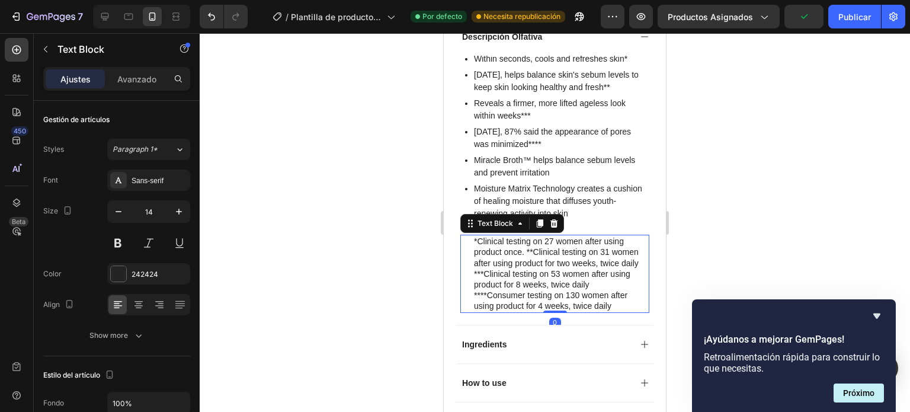
click at [605, 311] on p "****Consumer testing on 130 women after using product for 4 weeks, twice daily" at bounding box center [561, 300] width 174 height 21
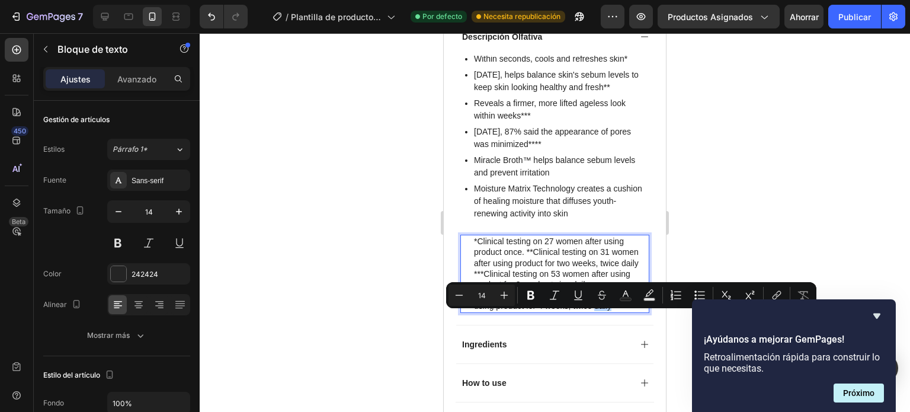
click at [614, 311] on p "****Consumer testing on 130 women after using product for 4 weeks, twice daily" at bounding box center [561, 300] width 174 height 21
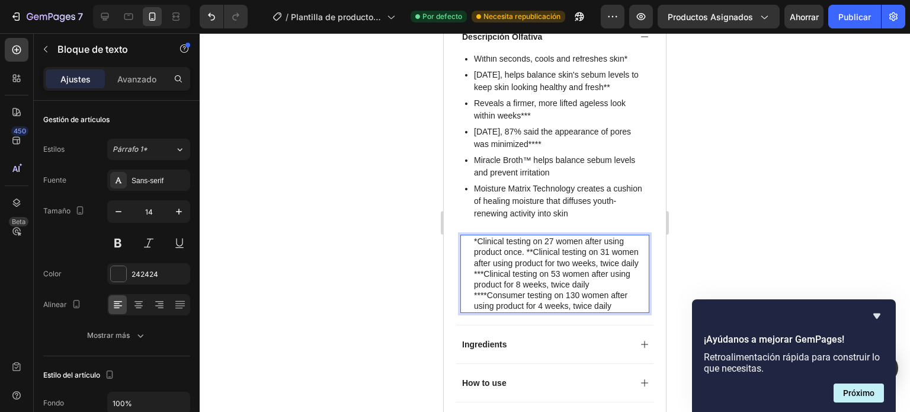
drag, startPoint x: 633, startPoint y: 188, endPoint x: 631, endPoint y: 196, distance: 8.1
click at [633, 189] on p "Moisture Matrix Technology creates a cushion of healing moisture that diffuses …" at bounding box center [561, 201] width 174 height 37
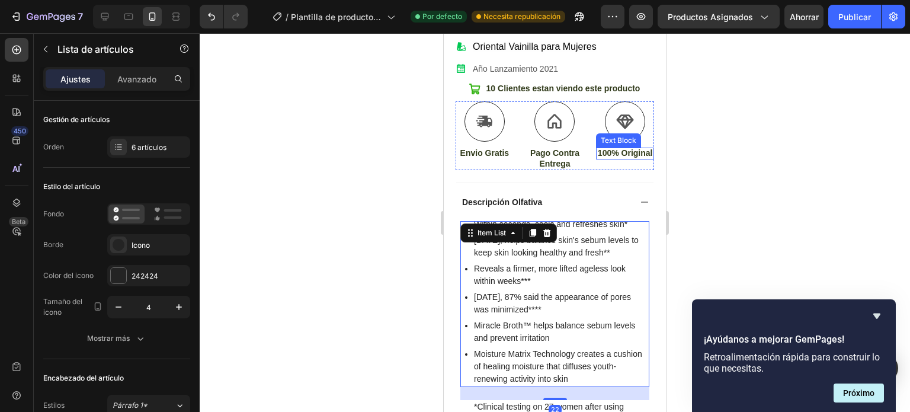
scroll to position [296, 0]
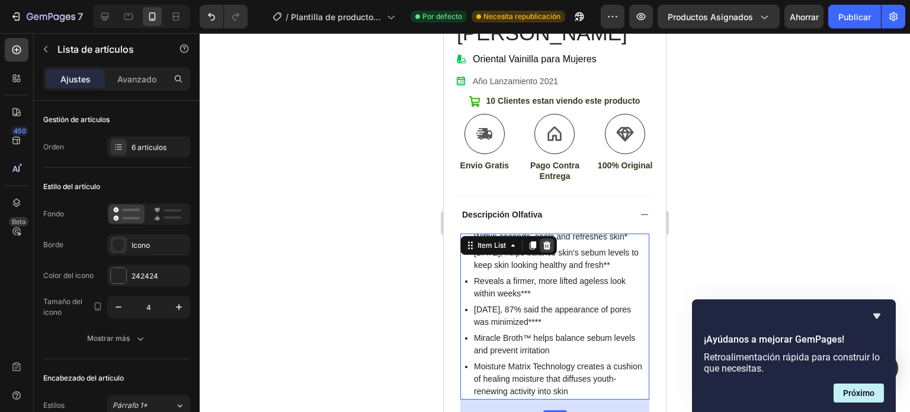
click at [552, 241] on icon at bounding box center [546, 245] width 9 height 9
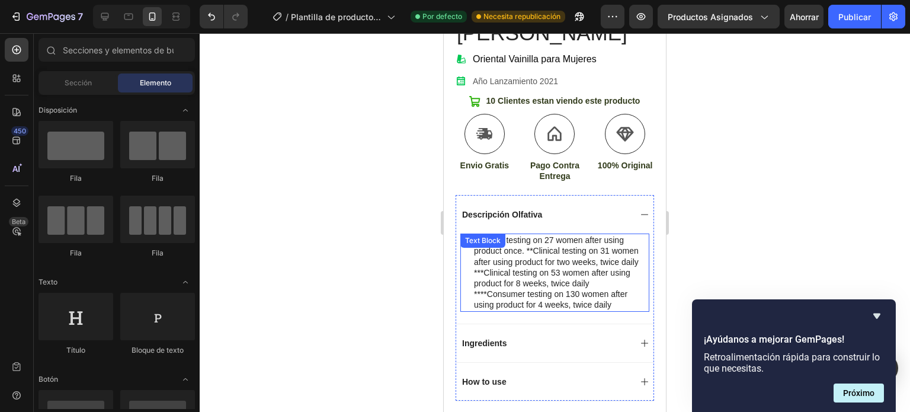
click at [548, 235] on p "*Clinical testing on 27 women after using product once. **Clinical testing on 3…" at bounding box center [561, 251] width 174 height 33
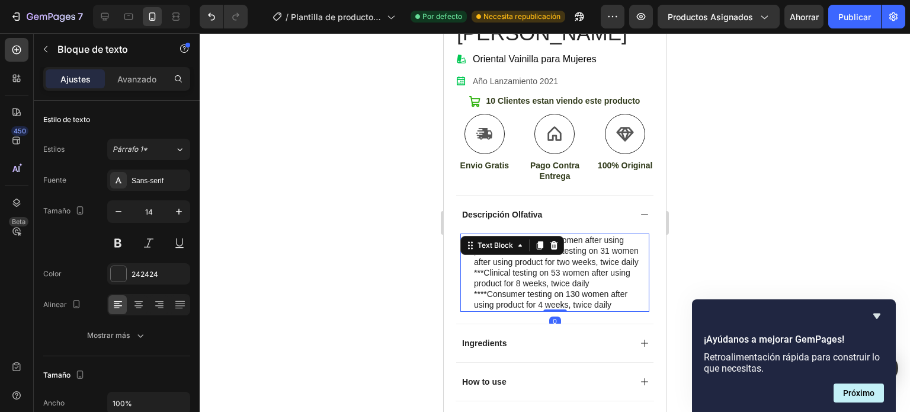
click at [617, 306] on p "****Consumer testing on 130 women after using product for 4 weeks, twice daily" at bounding box center [561, 299] width 174 height 21
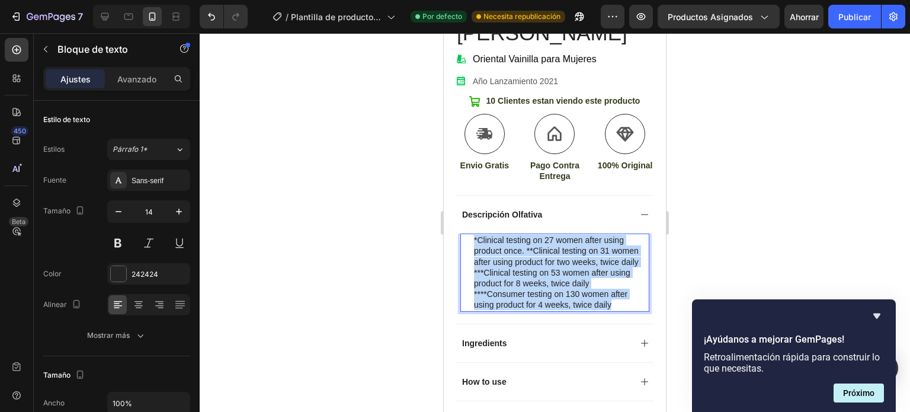
drag, startPoint x: 616, startPoint y: 305, endPoint x: 460, endPoint y: 229, distance: 173.1
click at [460, 233] on div "*Clinical testing on 27 women after using product once. **Clinical testing on 3…" at bounding box center [554, 272] width 189 height 78
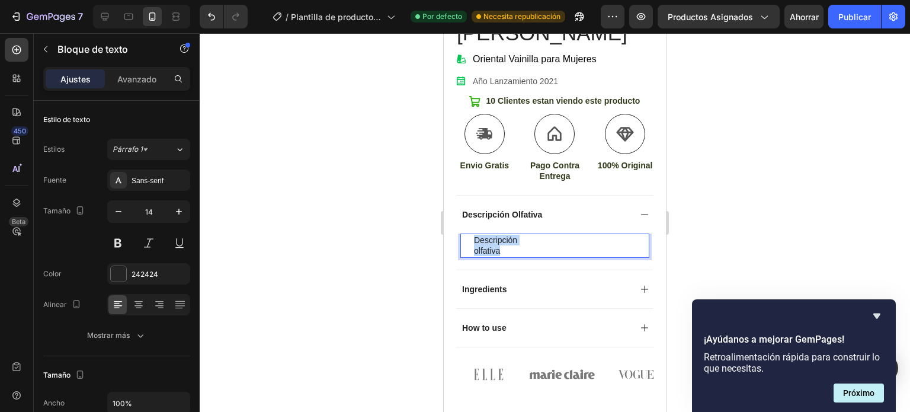
drag, startPoint x: 514, startPoint y: 244, endPoint x: 465, endPoint y: 223, distance: 53.6
click at [465, 233] on div "Descripción olfativa Text Block 0" at bounding box center [554, 245] width 189 height 24
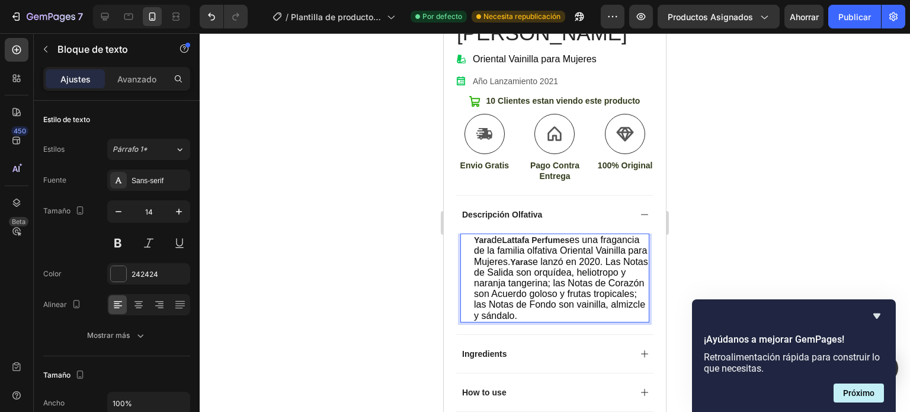
click at [760, 216] on div at bounding box center [555, 222] width 711 height 379
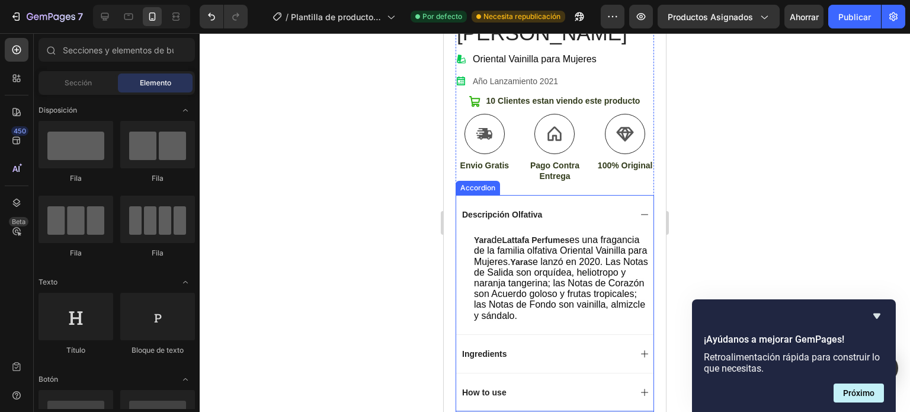
click at [631, 202] on div "Descripción Olfativa" at bounding box center [554, 214] width 197 height 39
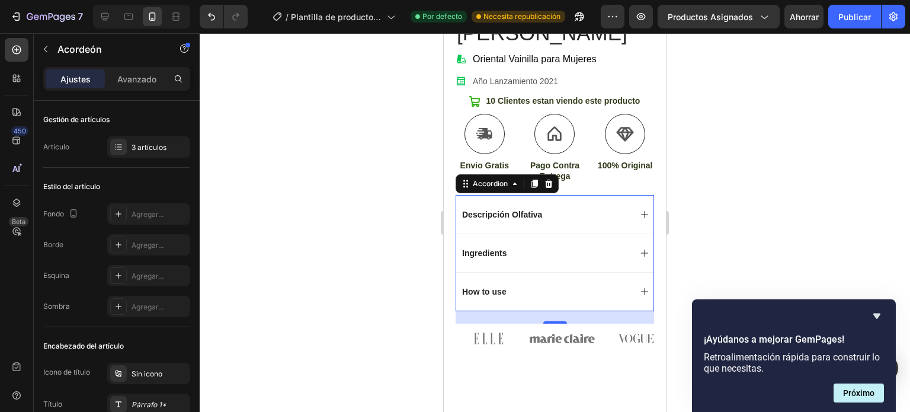
click at [640, 248] on icon at bounding box center [644, 252] width 9 height 9
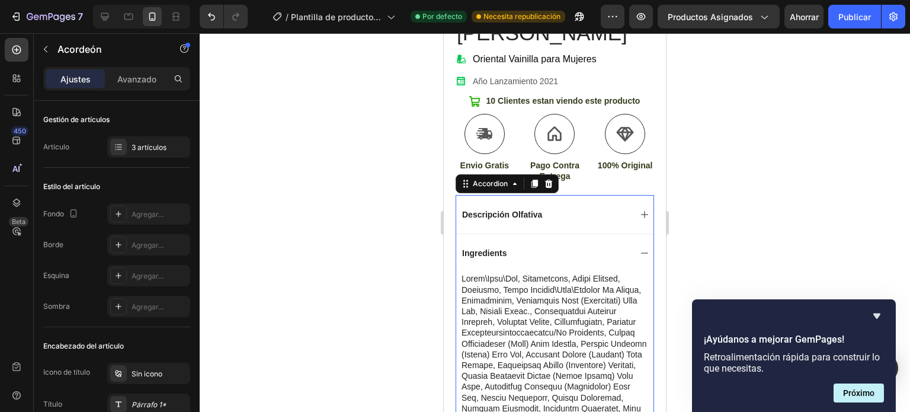
click at [640, 248] on icon at bounding box center [644, 252] width 9 height 9
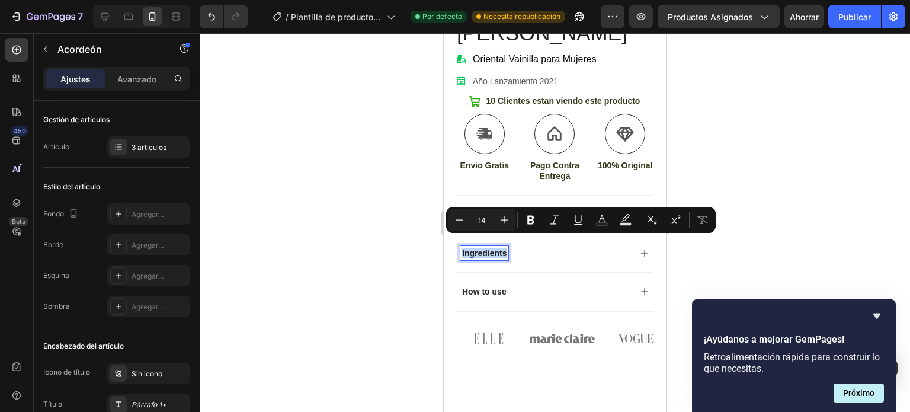
drag, startPoint x: 462, startPoint y: 245, endPoint x: 513, endPoint y: 247, distance: 51.0
click at [513, 247] on div "Ingredients" at bounding box center [545, 253] width 170 height 14
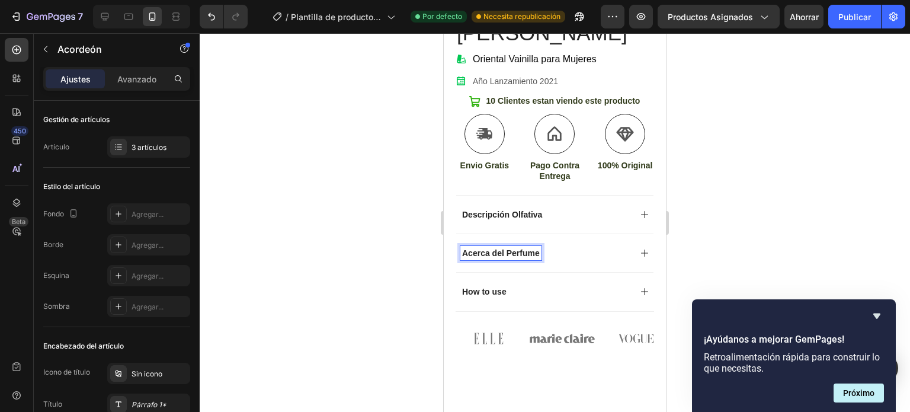
click at [525, 286] on p at bounding box center [555, 408] width 187 height 270
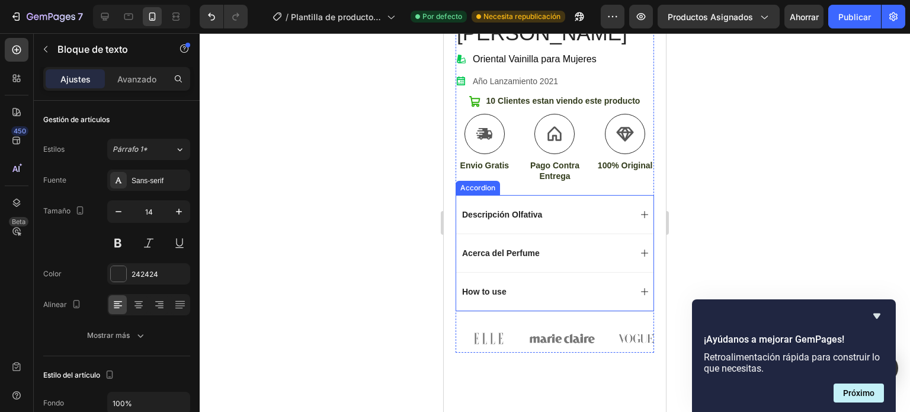
click at [519, 260] on div "Acerca del Perfume" at bounding box center [554, 252] width 197 height 39
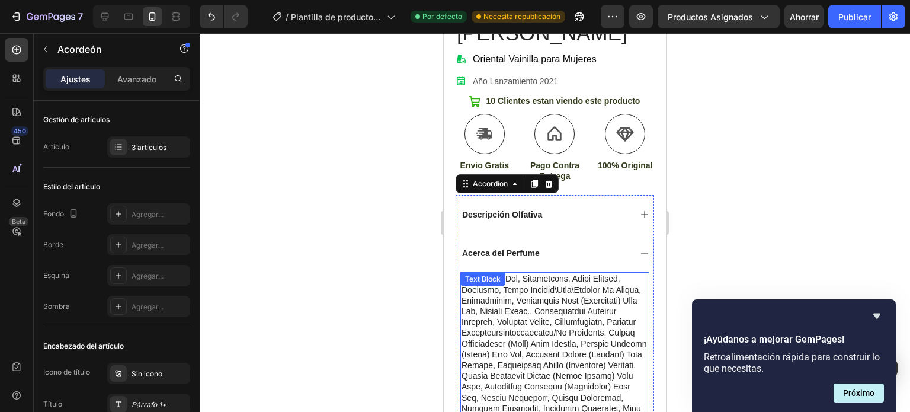
click at [551, 273] on p at bounding box center [555, 408] width 187 height 270
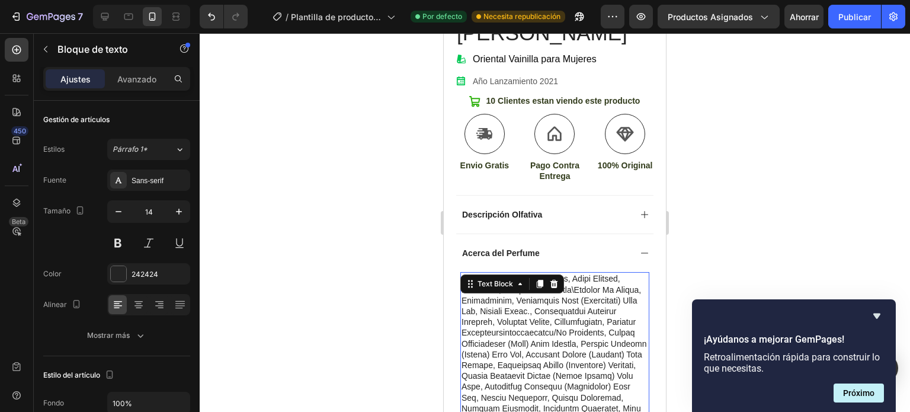
click at [559, 312] on p at bounding box center [555, 408] width 187 height 270
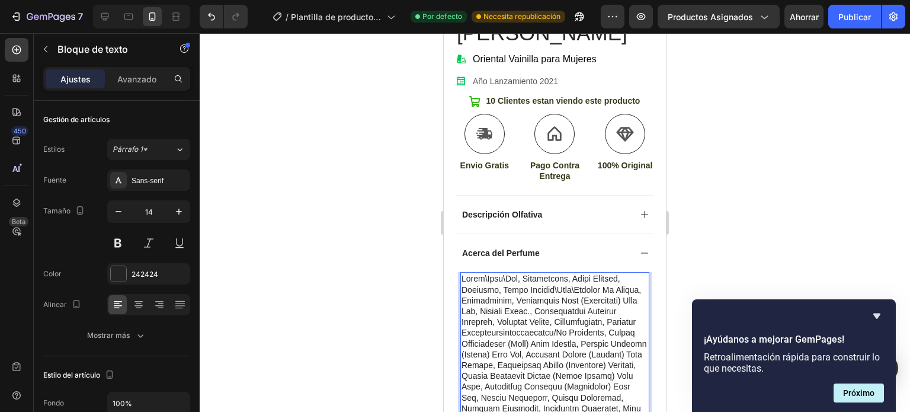
click at [465, 273] on p "Rich Text Editor. Editing area: main" at bounding box center [555, 408] width 187 height 270
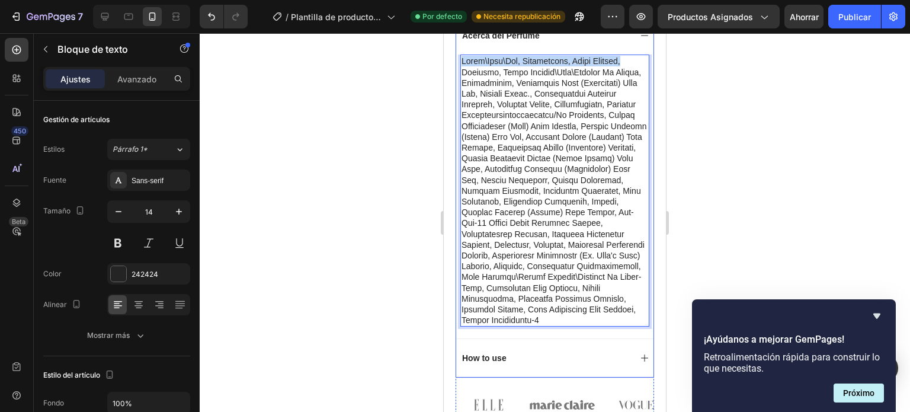
scroll to position [498, 0]
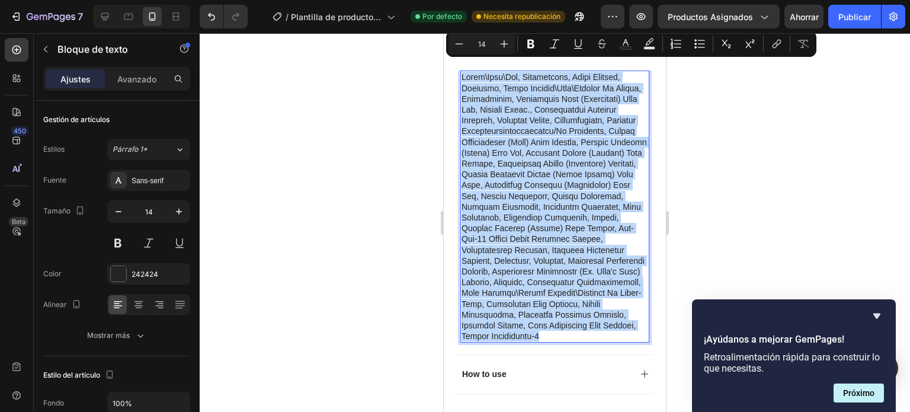
drag, startPoint x: 465, startPoint y: 268, endPoint x: 615, endPoint y: 334, distance: 163.5
click at [619, 335] on p "Rich Text Editor. Editing area: main" at bounding box center [555, 207] width 187 height 270
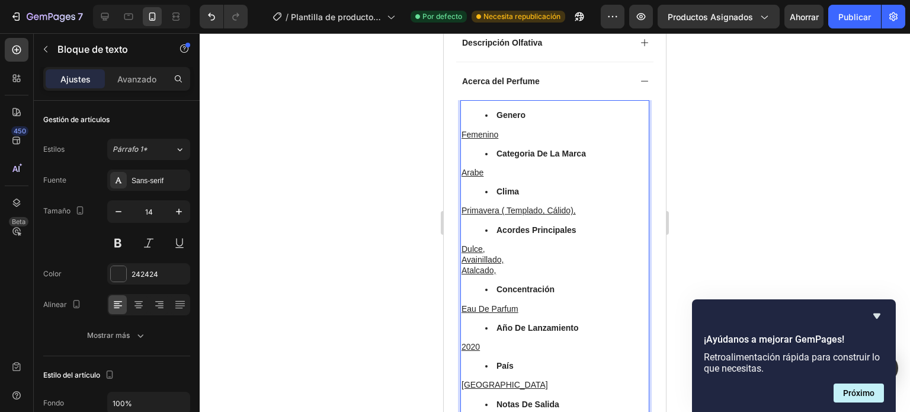
scroll to position [443, 0]
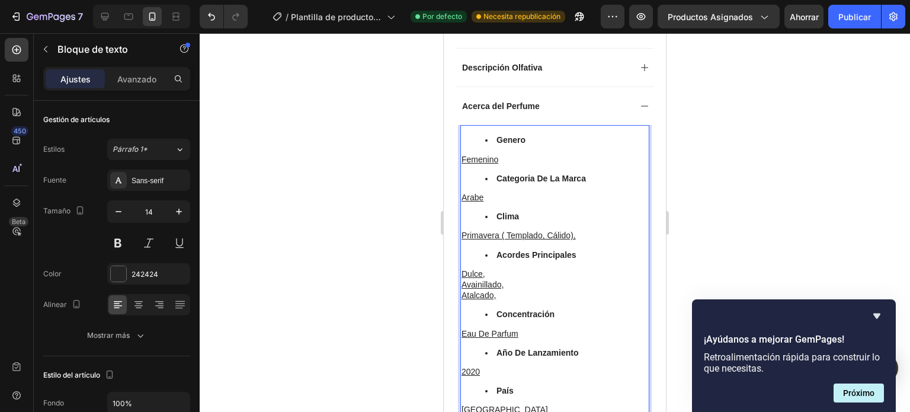
click at [480, 135] on ul "Genero" at bounding box center [555, 140] width 187 height 11
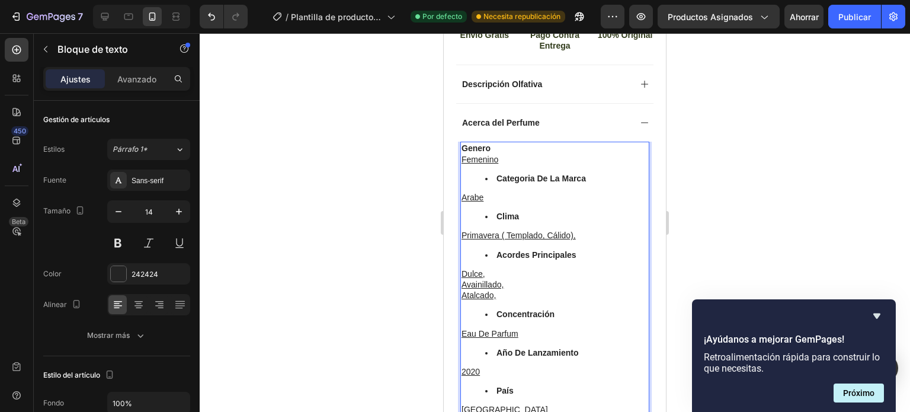
click at [492, 173] on li "Categoria de la marca" at bounding box center [566, 178] width 163 height 11
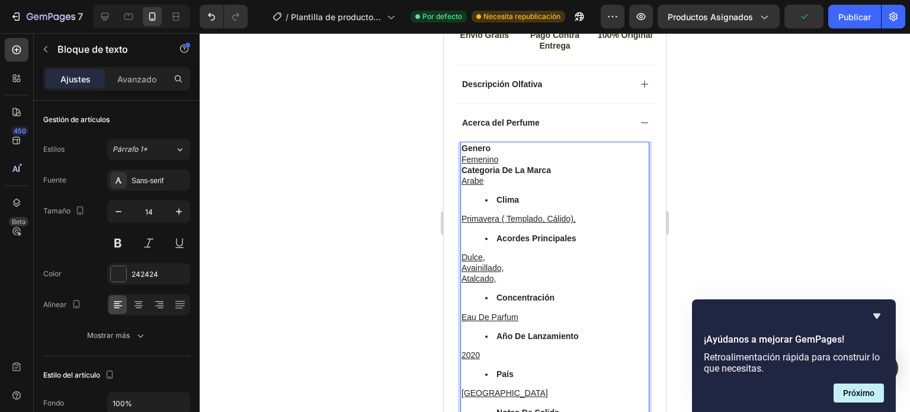
click at [494, 194] on li "Clima" at bounding box center [566, 199] width 163 height 11
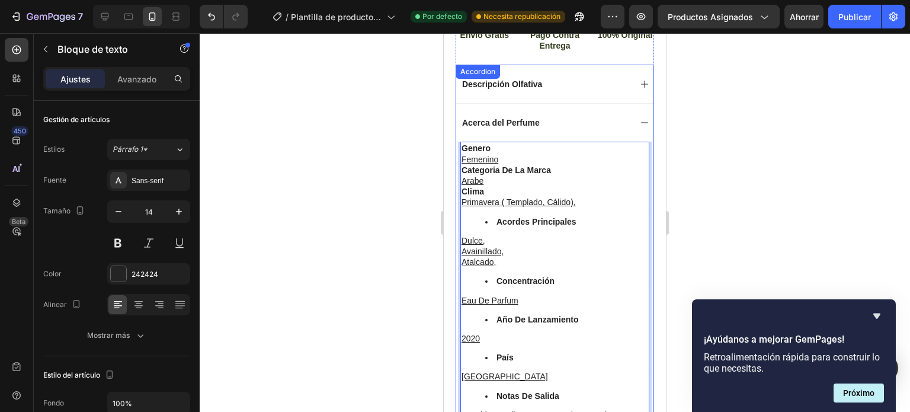
click at [574, 116] on div "Acerca del Perfume" at bounding box center [545, 123] width 170 height 14
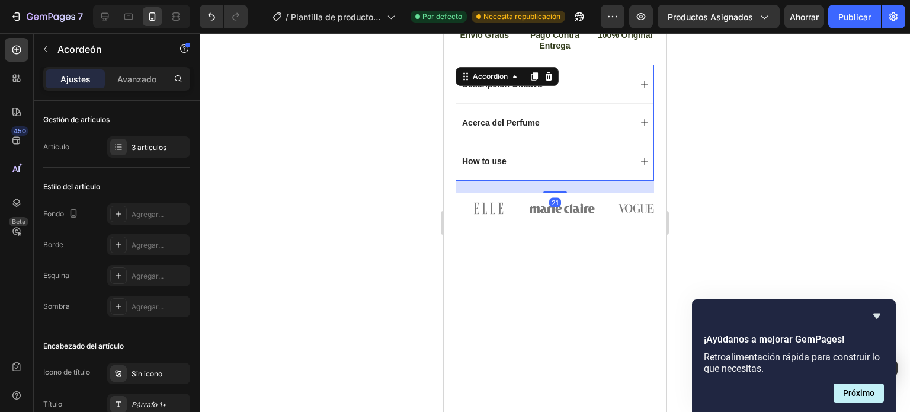
click at [545, 119] on div "Acerca del Perfume" at bounding box center [545, 123] width 170 height 14
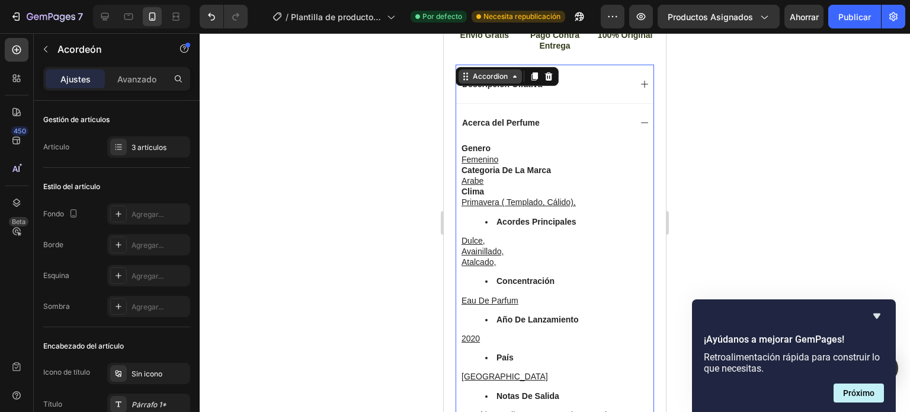
click at [513, 72] on icon at bounding box center [514, 76] width 9 height 9
click at [524, 165] on strong "categoria de la marca" at bounding box center [506, 169] width 89 height 9
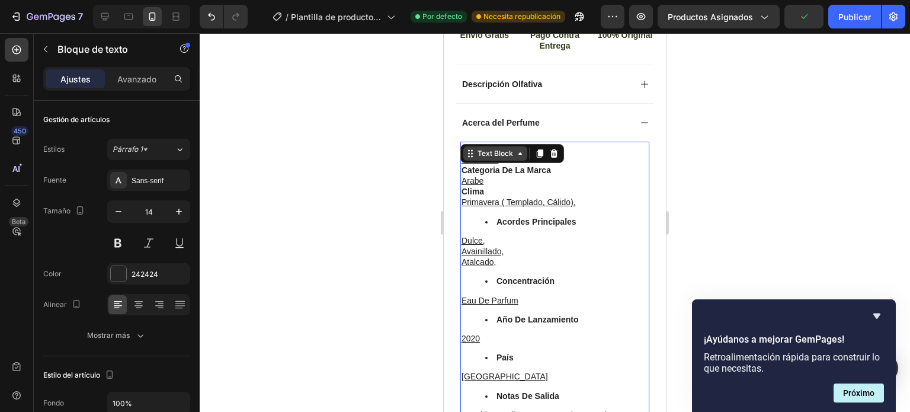
click at [523, 149] on icon at bounding box center [520, 153] width 9 height 9
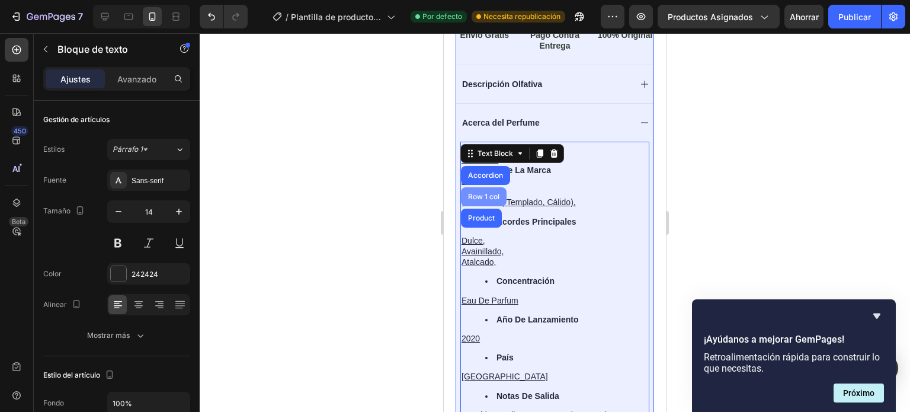
click at [487, 193] on div "Row 1 col" at bounding box center [484, 196] width 36 height 7
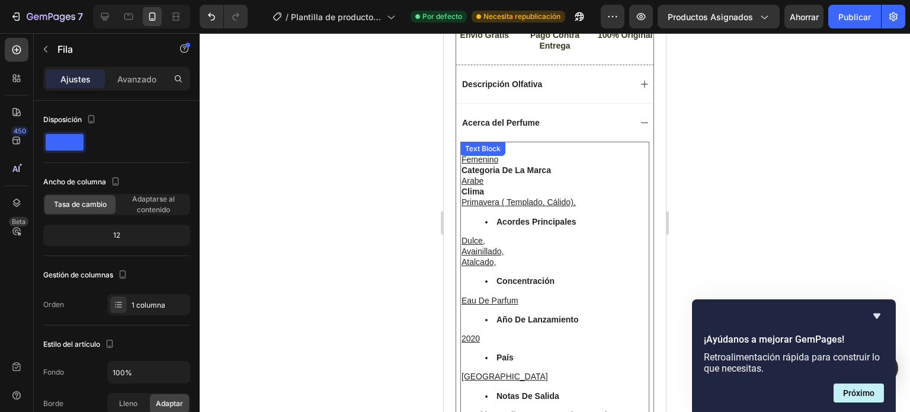
click at [501, 175] on p "arab e" at bounding box center [555, 180] width 187 height 11
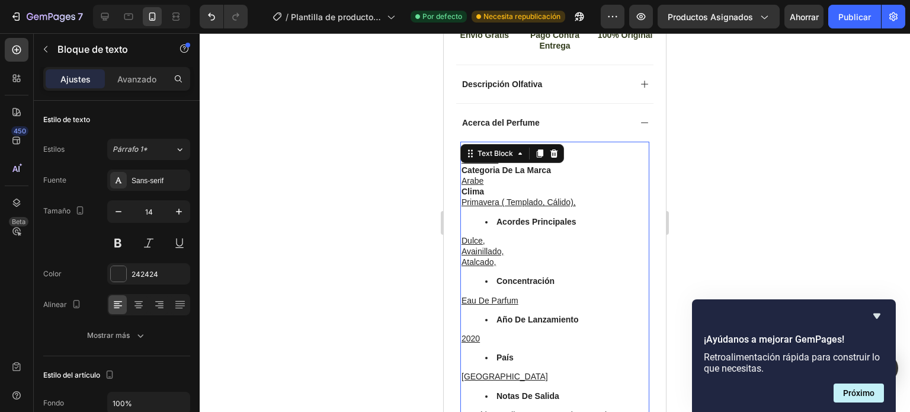
click at [564, 186] on p "clima" at bounding box center [555, 191] width 187 height 11
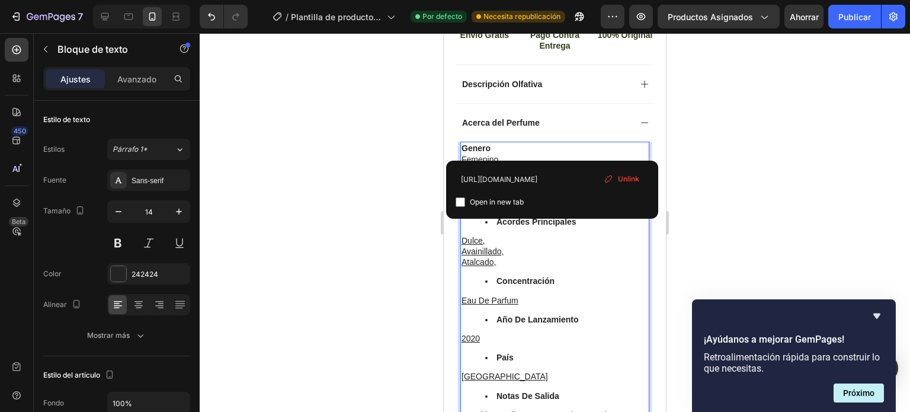
click at [503, 154] on p "femenino" at bounding box center [555, 159] width 187 height 11
click at [536, 154] on p "femenino ⁠⁠⁠⁠⁠⁠⁠" at bounding box center [555, 159] width 187 height 11
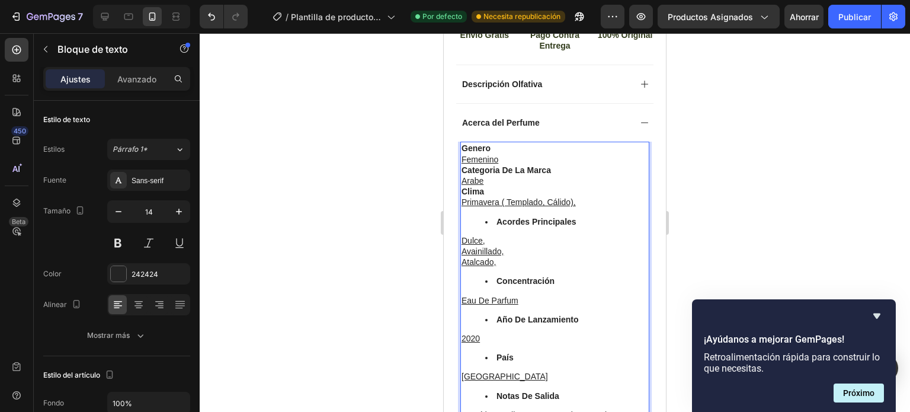
click at [526, 154] on p "femenino" at bounding box center [555, 159] width 187 height 11
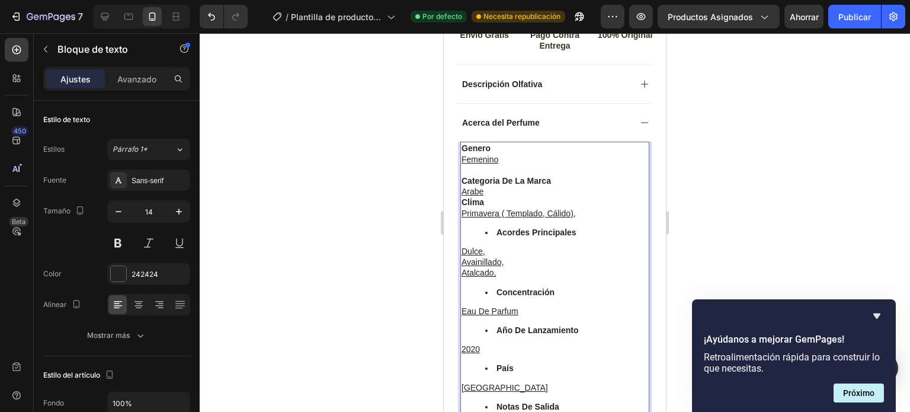
click at [495, 186] on p "arab e" at bounding box center [555, 191] width 187 height 11
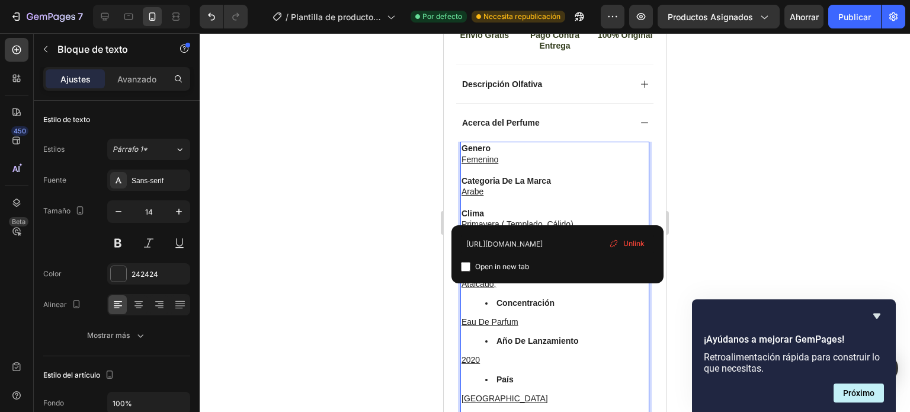
click at [578, 219] on p "primavera ( templado, cálido)," at bounding box center [555, 224] width 187 height 11
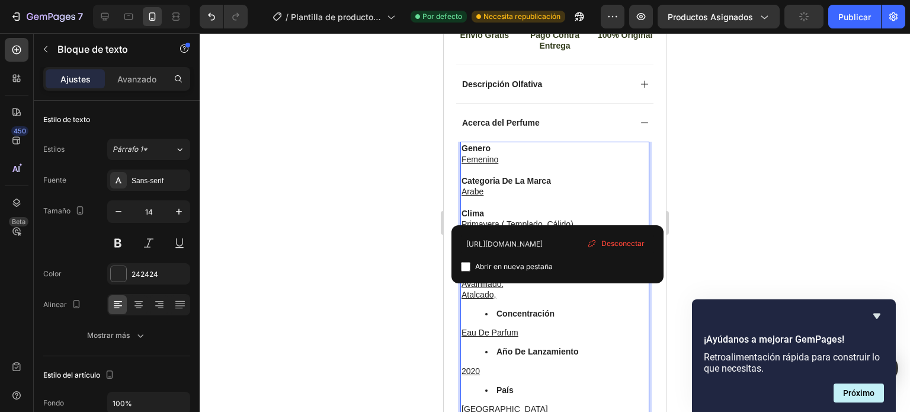
click at [610, 241] on font "Desconectar" at bounding box center [622, 243] width 43 height 9
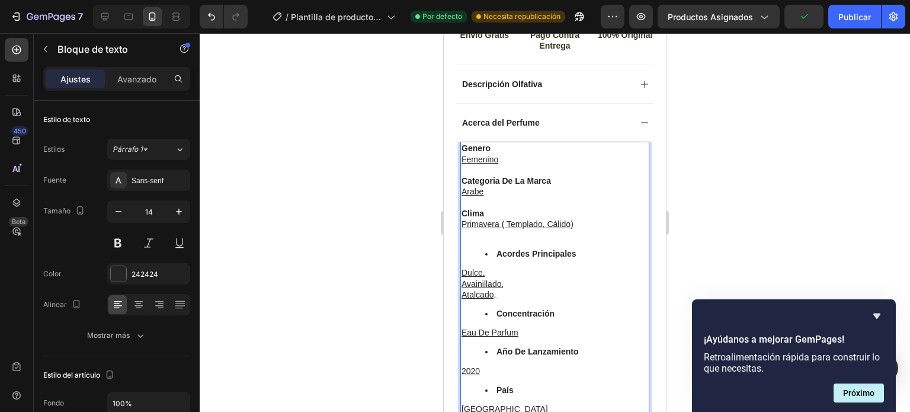
click at [492, 248] on li "acordes principales" at bounding box center [566, 253] width 163 height 11
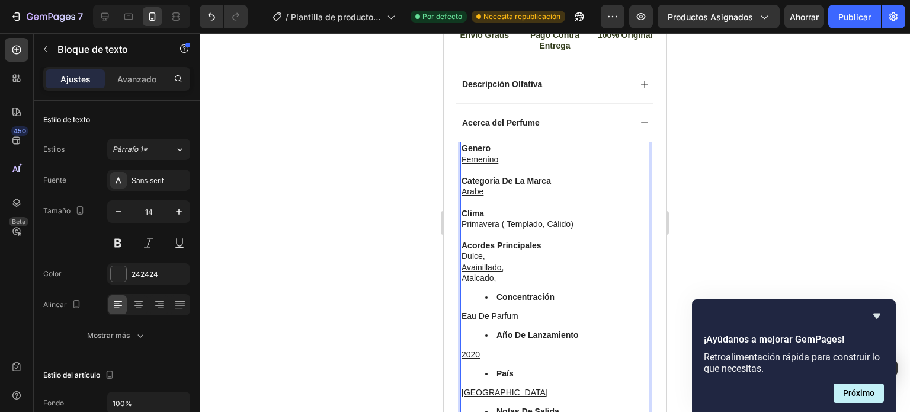
click at [500, 292] on strong "concentración" at bounding box center [526, 296] width 58 height 9
click at [497, 292] on strong "concentración" at bounding box center [526, 296] width 58 height 9
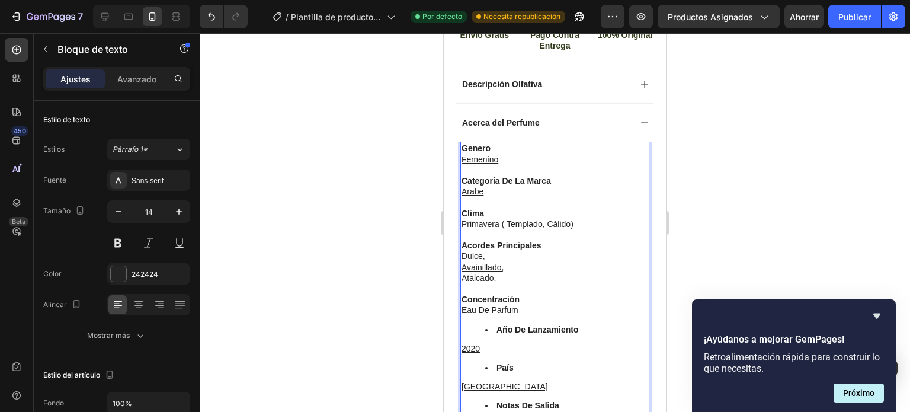
click at [495, 324] on li "año de lanzamiento" at bounding box center [566, 329] width 163 height 11
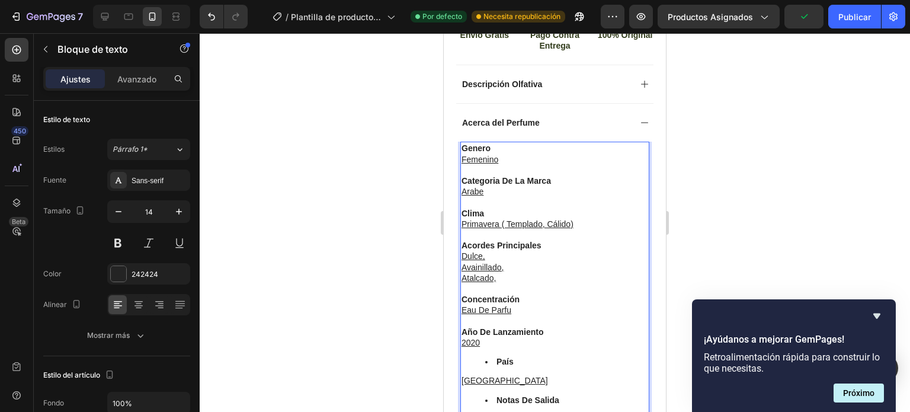
scroll to position [3112, 0]
click at [511, 305] on u "eau de parfu" at bounding box center [487, 309] width 50 height 9
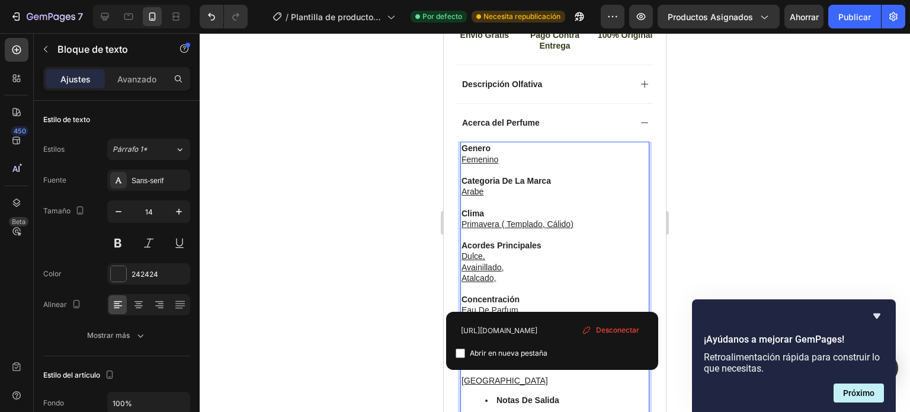
click at [616, 325] on span "Desconectar" at bounding box center [617, 330] width 43 height 11
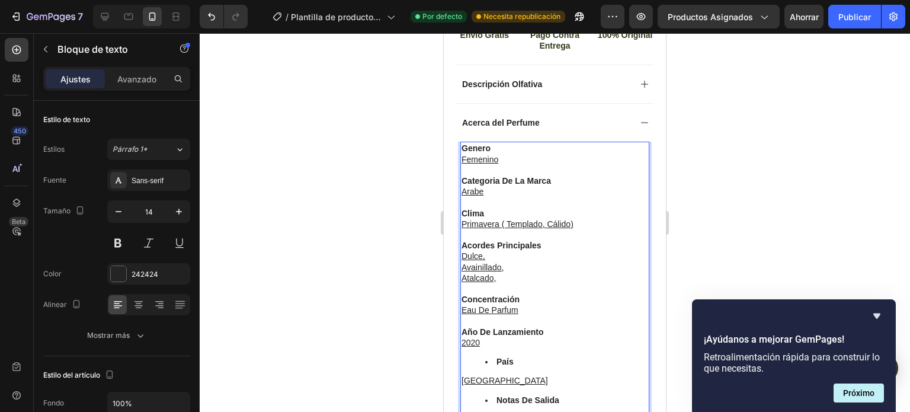
click at [497, 357] on strong "país" at bounding box center [505, 361] width 17 height 9
click at [500, 389] on strong "notas de salida" at bounding box center [528, 393] width 63 height 9
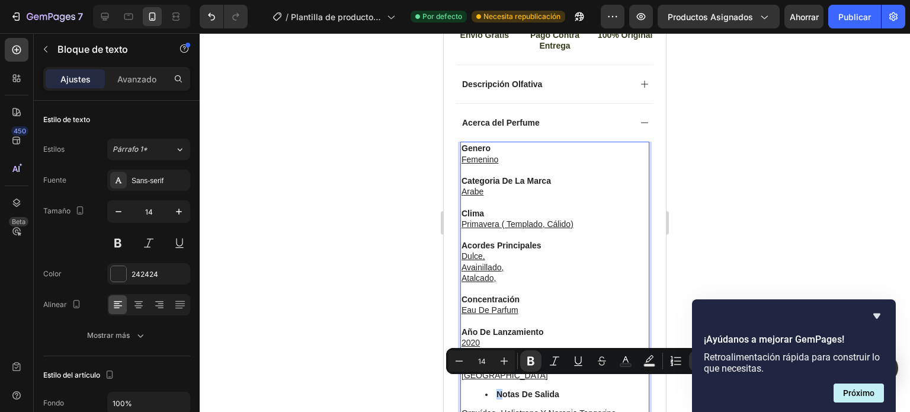
click at [498, 389] on strong "notas de salida" at bounding box center [528, 393] width 63 height 9
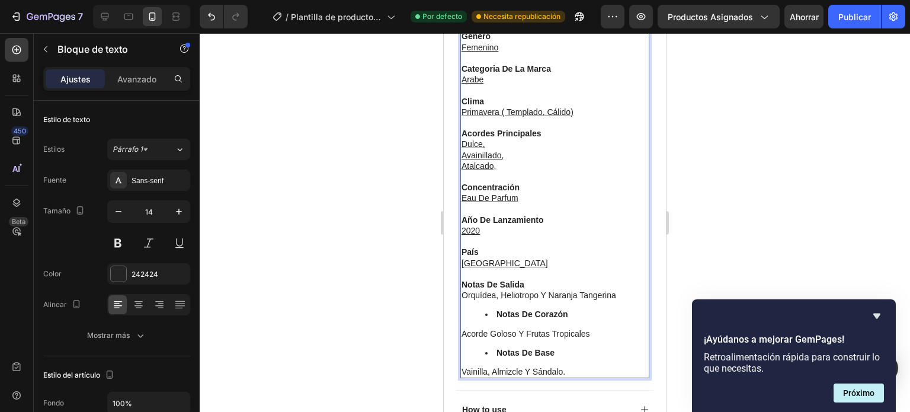
scroll to position [545, 0]
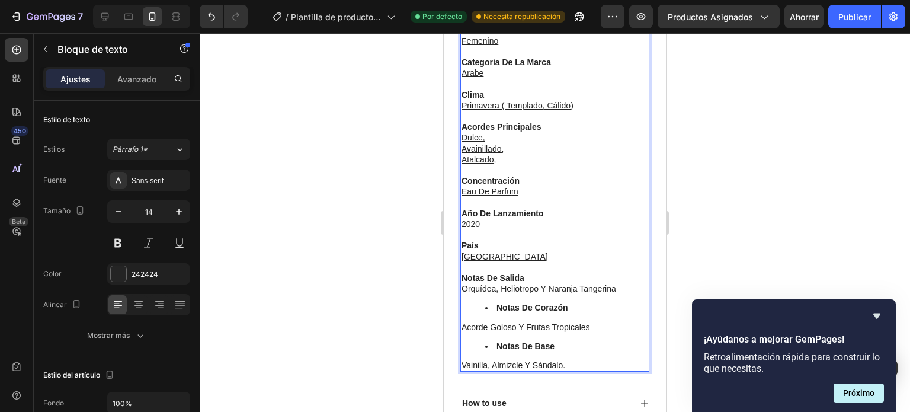
click at [499, 303] on strong "notas de corazón" at bounding box center [533, 307] width 72 height 9
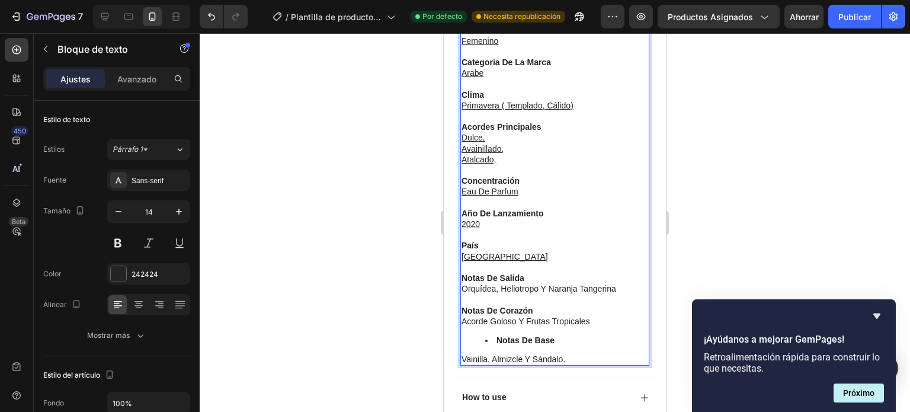
click at [495, 335] on li "notas de base" at bounding box center [566, 340] width 163 height 11
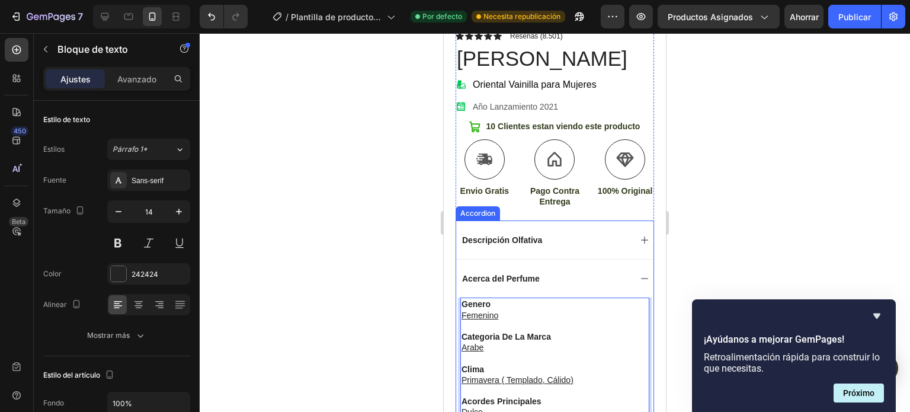
scroll to position [249, 0]
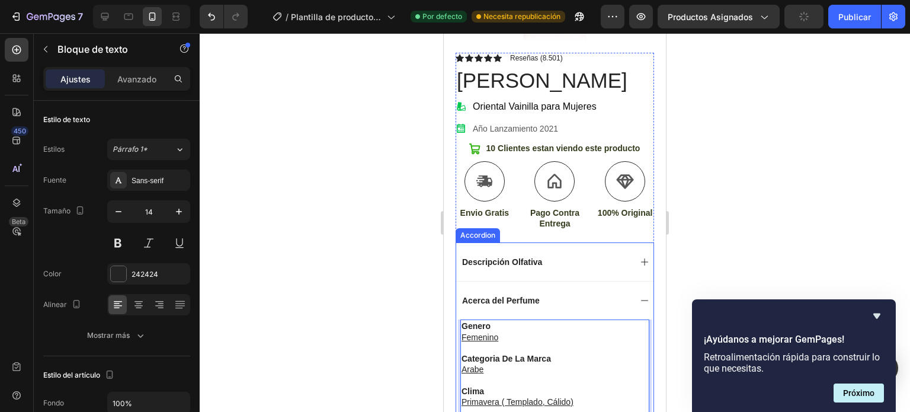
click at [640, 296] on icon at bounding box center [644, 300] width 9 height 9
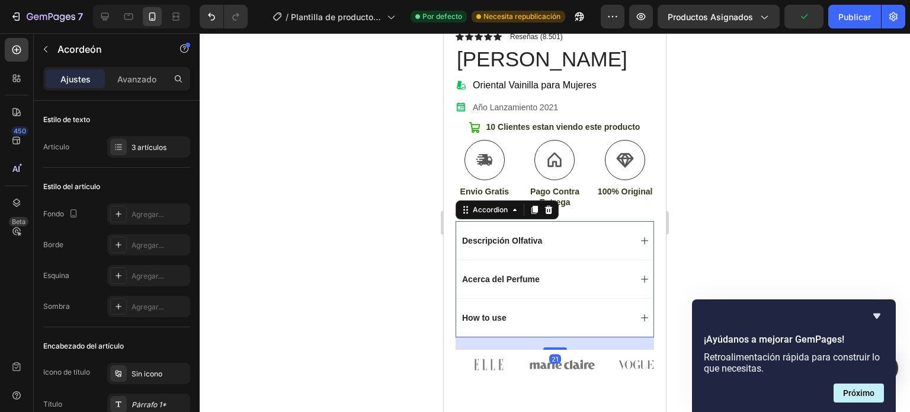
scroll to position [308, 0]
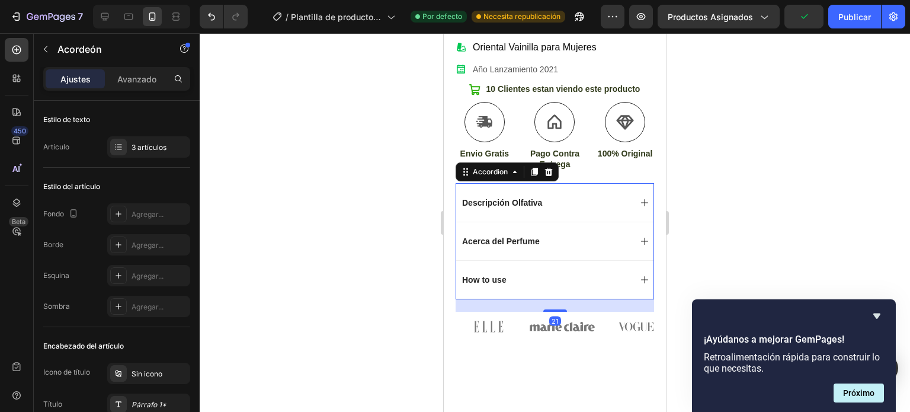
click at [548, 273] on div "How to use" at bounding box center [545, 280] width 170 height 14
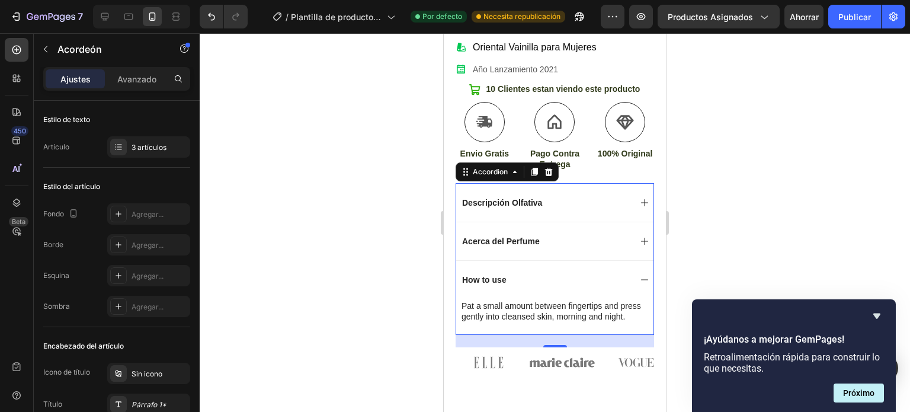
click at [640, 275] on icon at bounding box center [644, 279] width 9 height 9
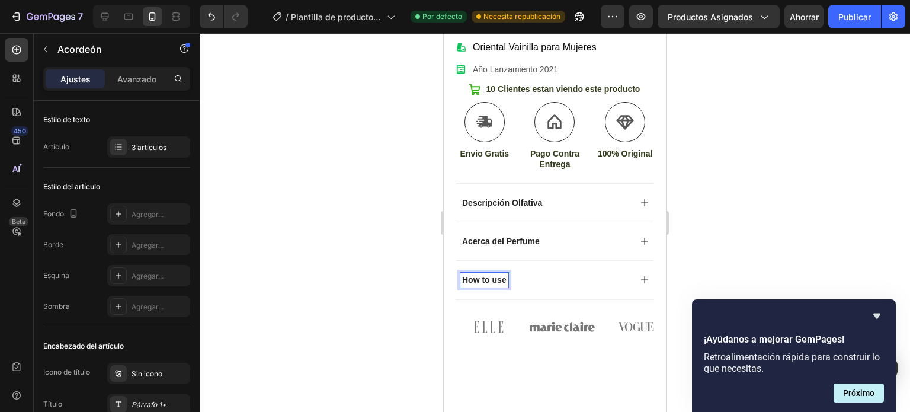
click at [537, 273] on div "How to use" at bounding box center [545, 280] width 170 height 14
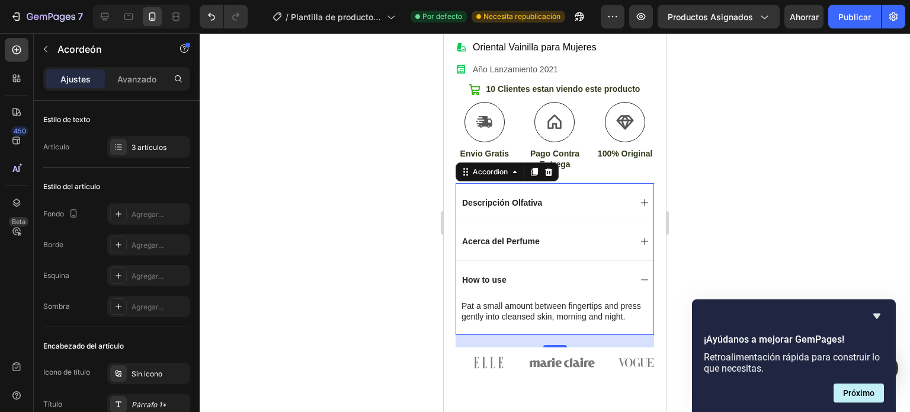
click at [508, 281] on div "How to use" at bounding box center [554, 279] width 197 height 39
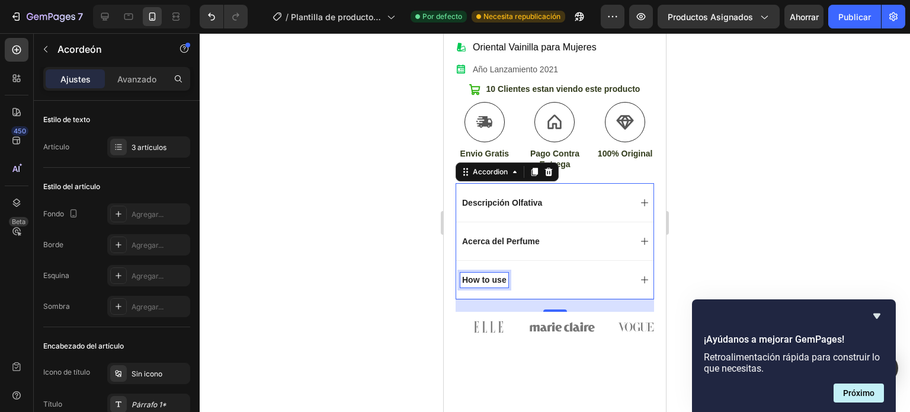
click at [506, 274] on p "How to use" at bounding box center [484, 279] width 44 height 11
click at [562, 273] on div "How to use" at bounding box center [545, 280] width 170 height 14
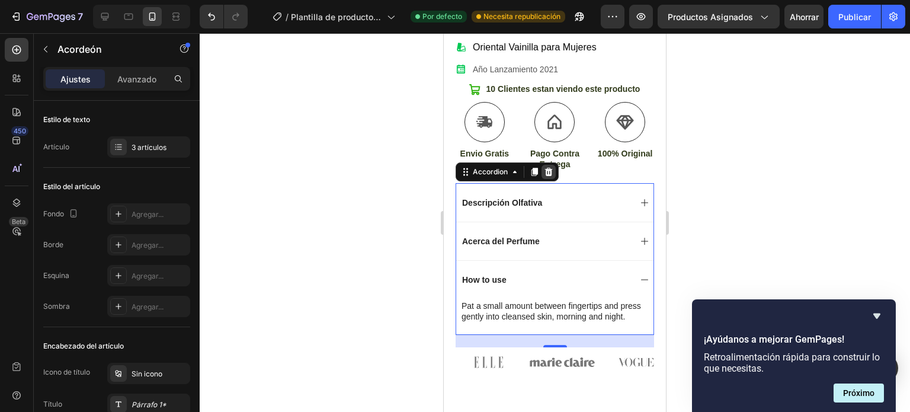
click at [548, 168] on icon at bounding box center [549, 172] width 8 height 8
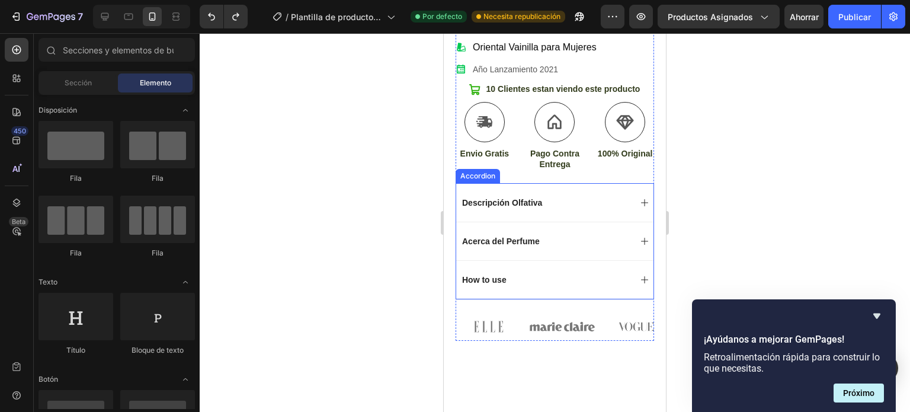
click at [531, 273] on div "How to use" at bounding box center [545, 280] width 170 height 14
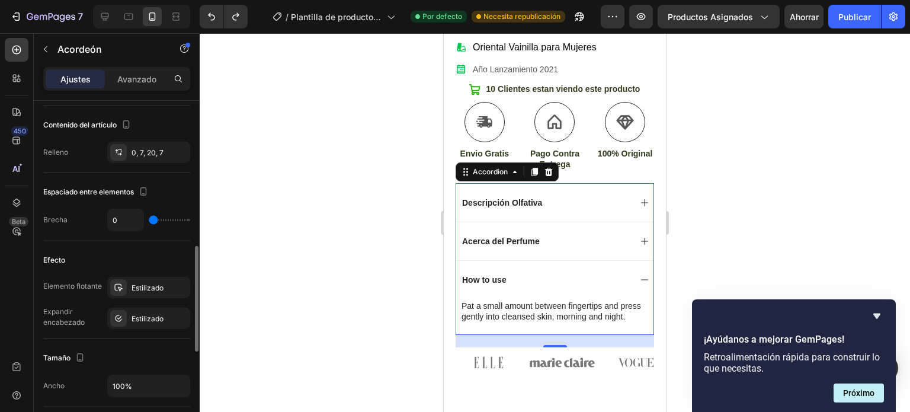
scroll to position [533, 0]
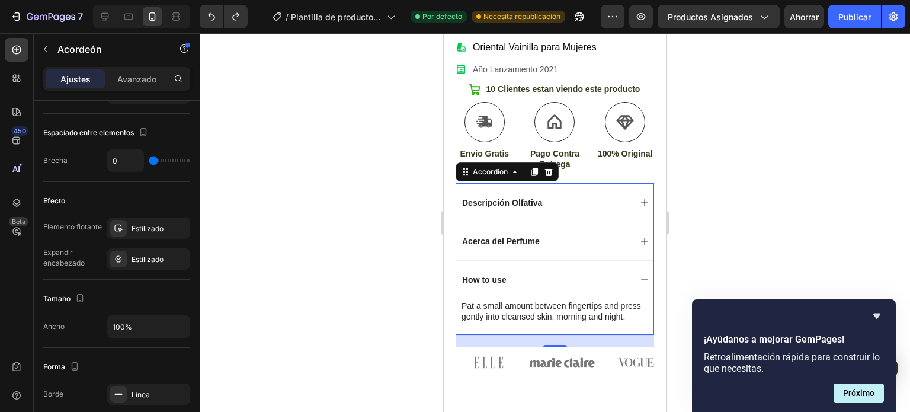
click at [581, 241] on div "Acerca del Perfume" at bounding box center [554, 241] width 197 height 39
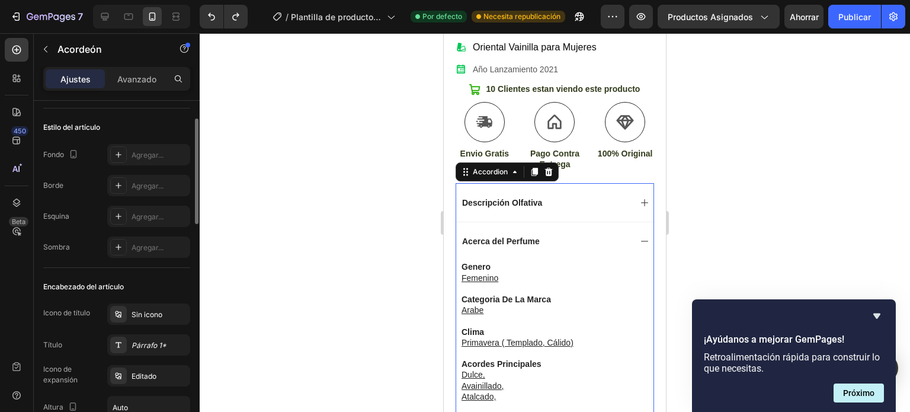
scroll to position [0, 0]
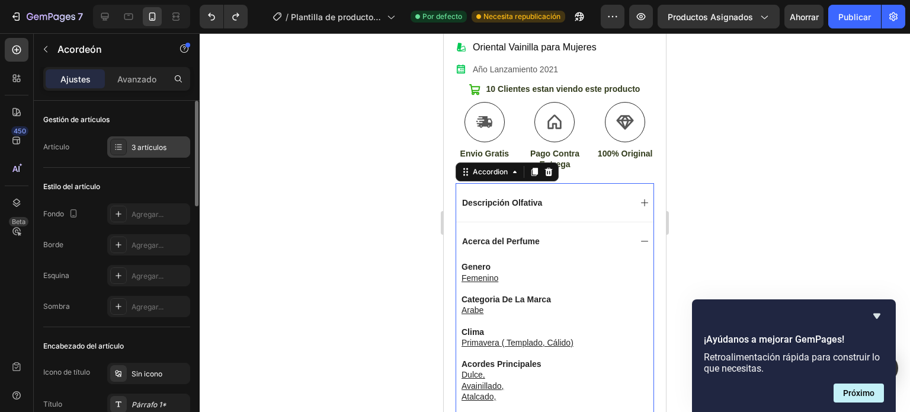
click at [120, 144] on icon at bounding box center [119, 144] width 5 height 1
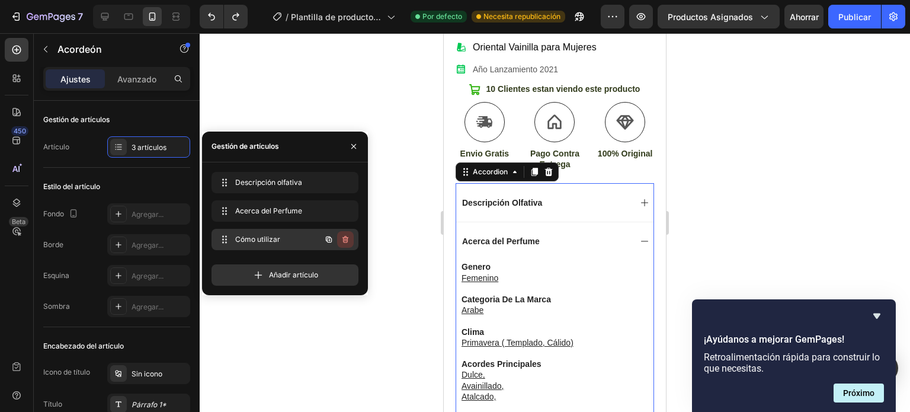
click at [346, 235] on icon "button" at bounding box center [345, 239] width 9 height 9
click at [337, 236] on font "Borrar" at bounding box center [338, 239] width 22 height 9
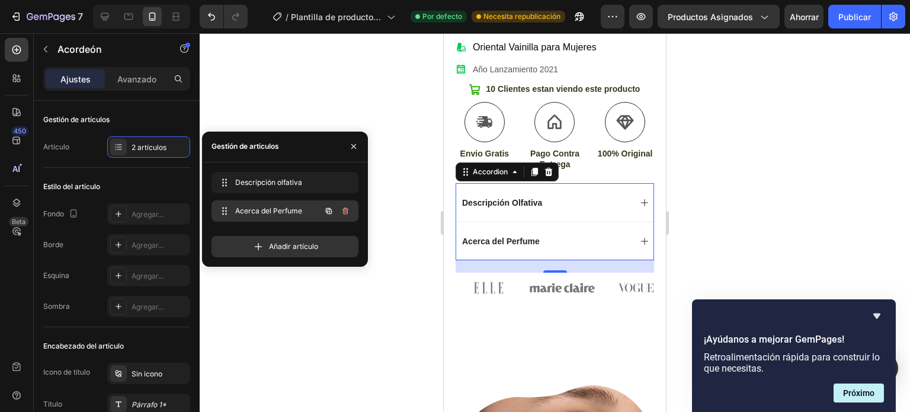
click at [259, 208] on font "Acerca del Perfume" at bounding box center [268, 210] width 67 height 9
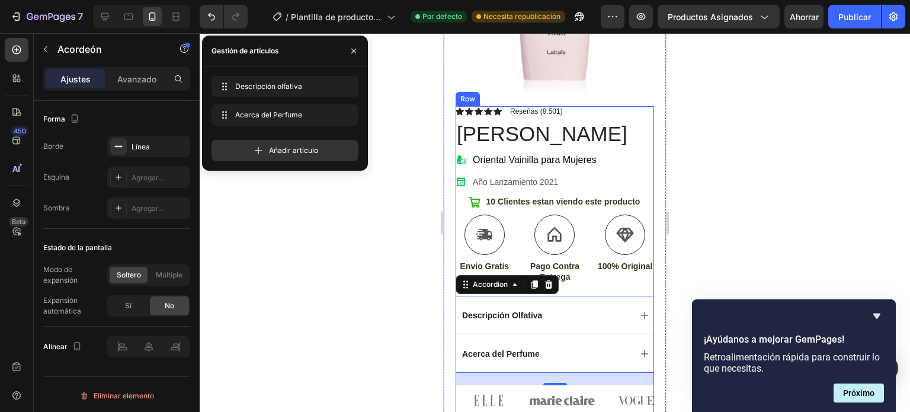
scroll to position [190, 0]
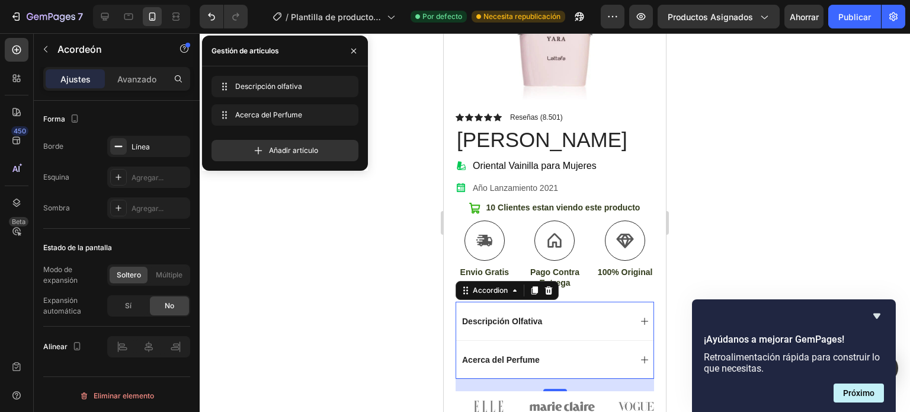
click at [640, 316] on icon at bounding box center [644, 320] width 9 height 9
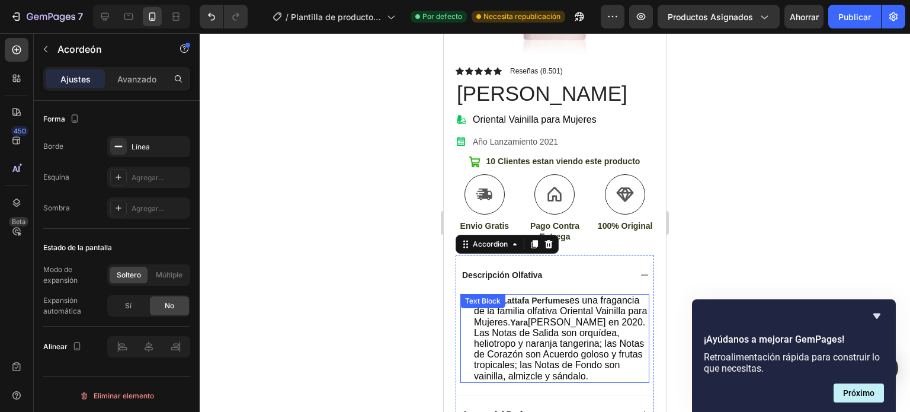
scroll to position [249, 0]
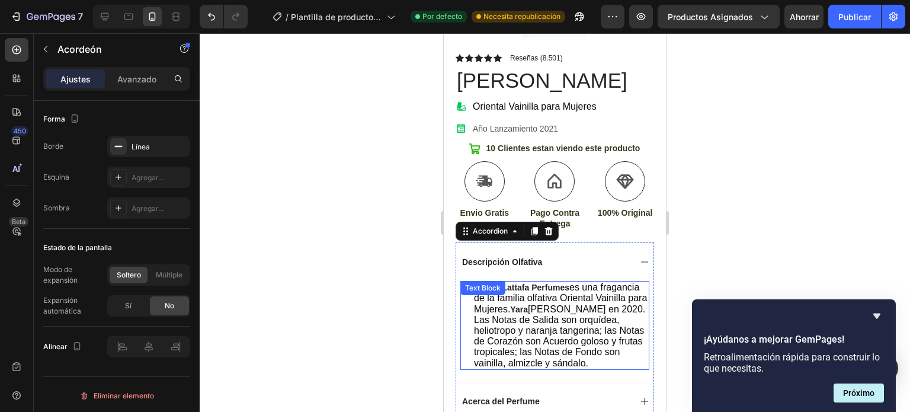
click at [513, 369] on p "Yara de Lattafa Perfumes es una fragancia de la familia olfativa Oriental Vaini…" at bounding box center [561, 325] width 174 height 87
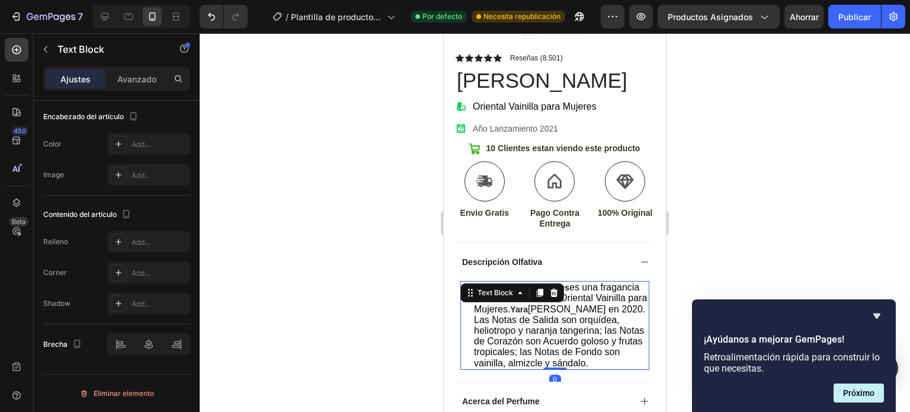
scroll to position [0, 0]
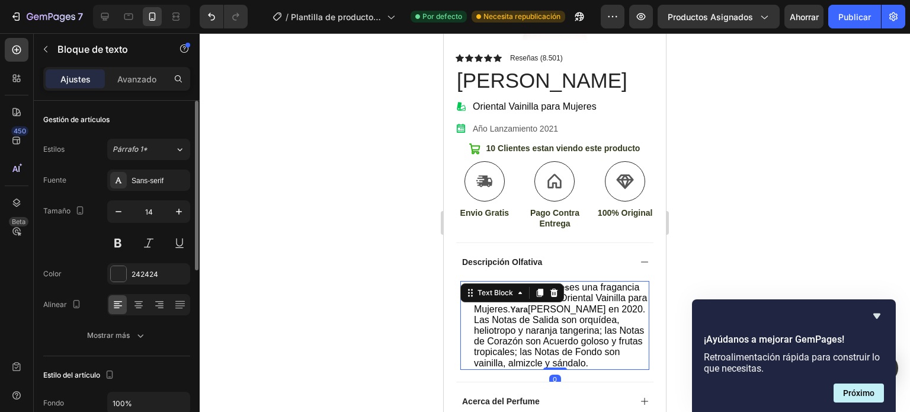
click at [516, 367] on p "Yara de Lattafa Perfumes es una fragancia de la familia olfativa Oriental Vaini…" at bounding box center [561, 325] width 174 height 87
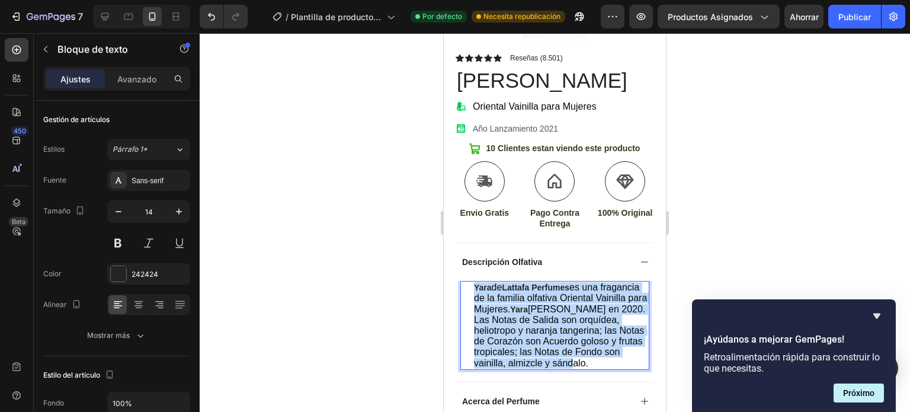
drag, startPoint x: 500, startPoint y: 351, endPoint x: 465, endPoint y: 280, distance: 78.7
click at [465, 281] on div "Yara de Lattafa Perfumes es una fragancia de la familia olfativa Oriental Vaini…" at bounding box center [554, 325] width 189 height 89
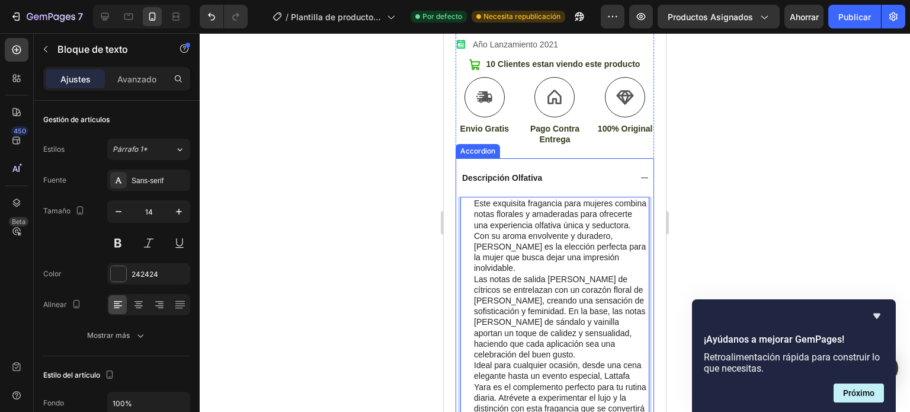
scroll to position [330, 0]
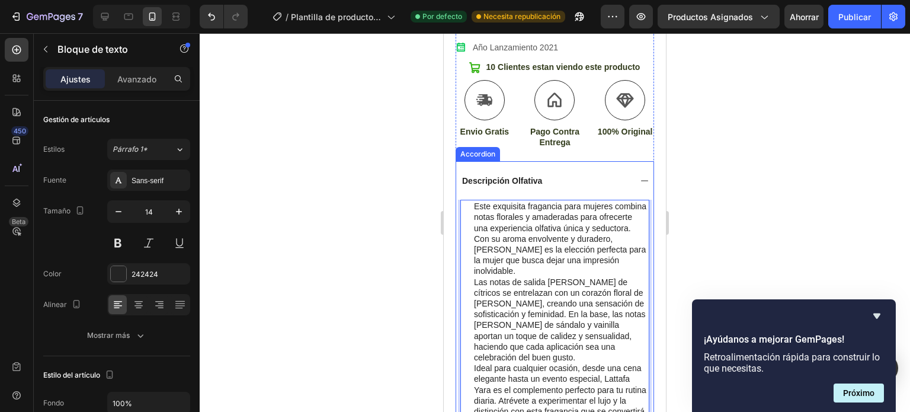
click at [506, 175] on p "Descripción Olfativa" at bounding box center [502, 180] width 80 height 11
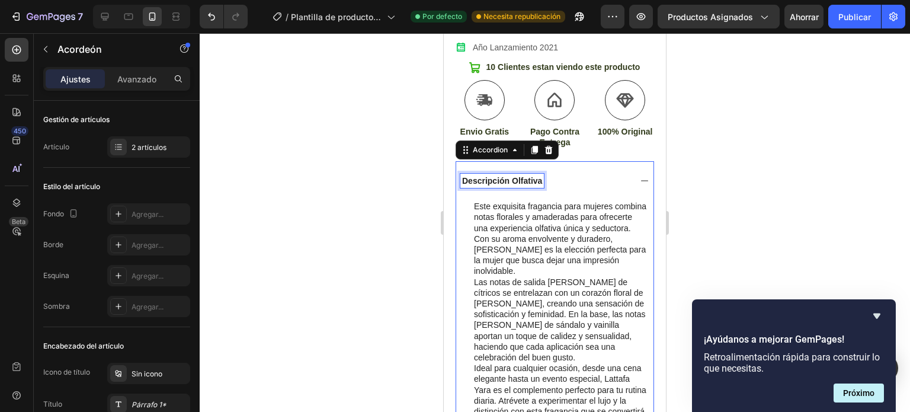
click at [517, 175] on p "Descripción Olfativa" at bounding box center [502, 180] width 80 height 11
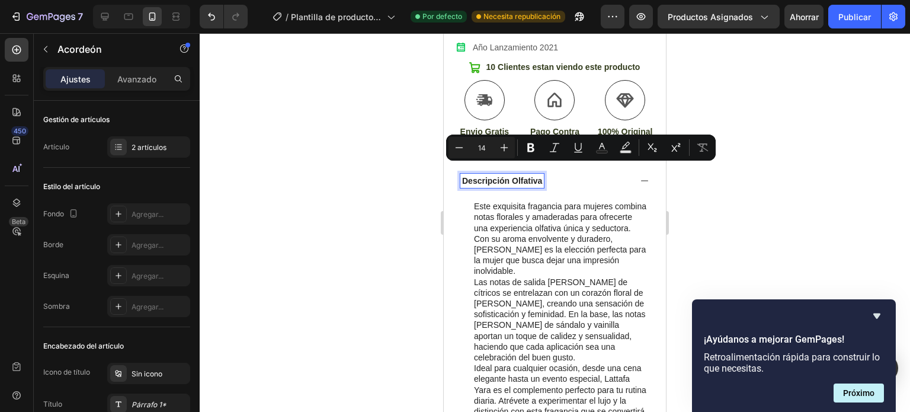
click at [505, 175] on p "Descripción Olfativa" at bounding box center [502, 180] width 80 height 11
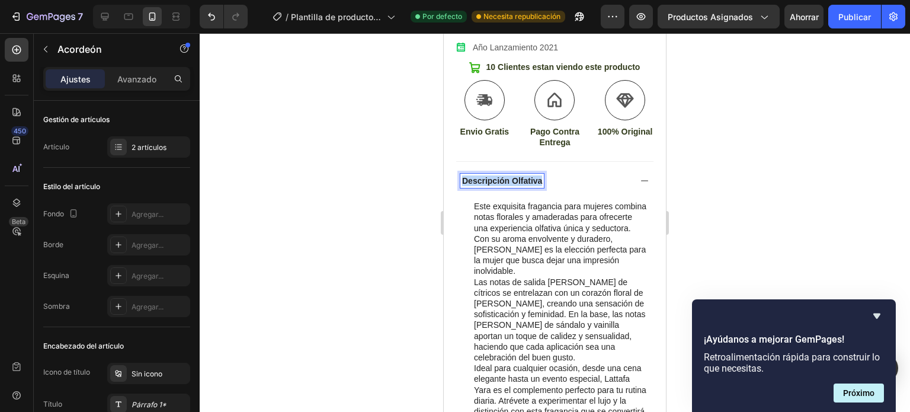
drag, startPoint x: 461, startPoint y: 171, endPoint x: 544, endPoint y: 172, distance: 83.0
click at [544, 174] on div "Descripción Olfativa" at bounding box center [545, 181] width 170 height 14
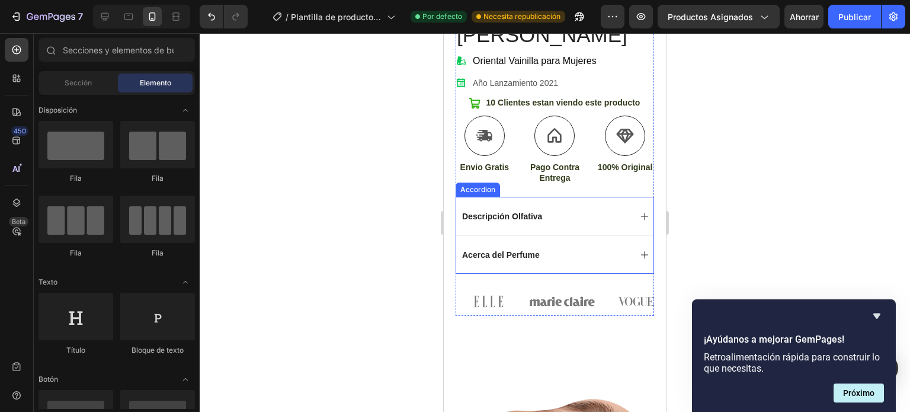
scroll to position [306, 0]
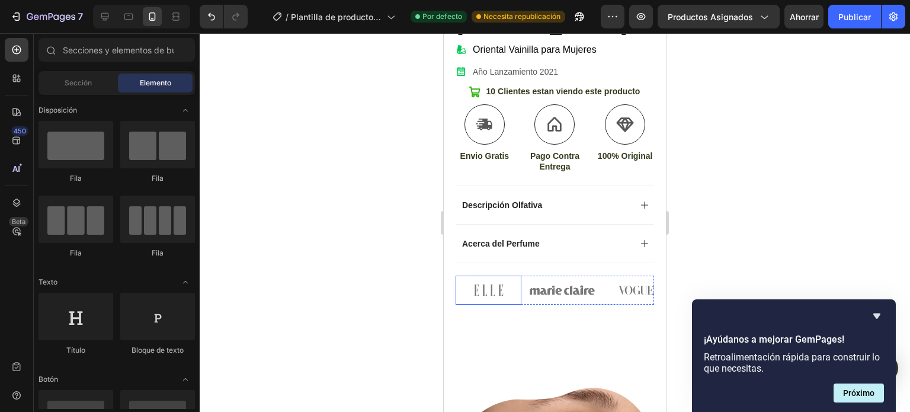
click at [497, 279] on img at bounding box center [489, 290] width 66 height 29
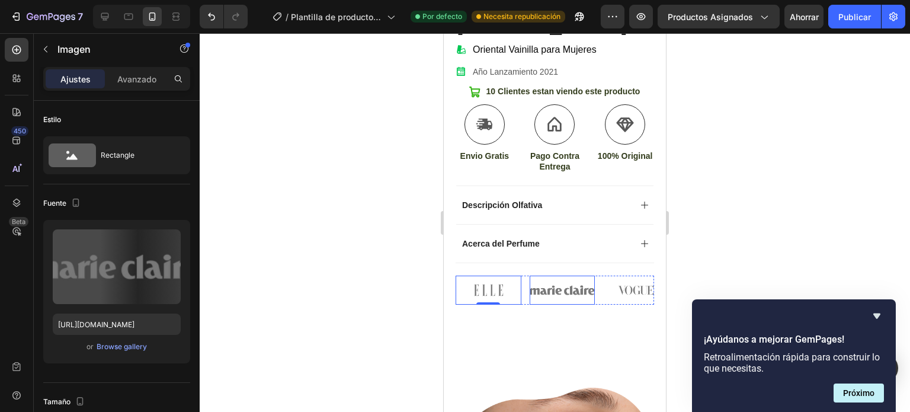
click at [552, 286] on img at bounding box center [563, 290] width 66 height 29
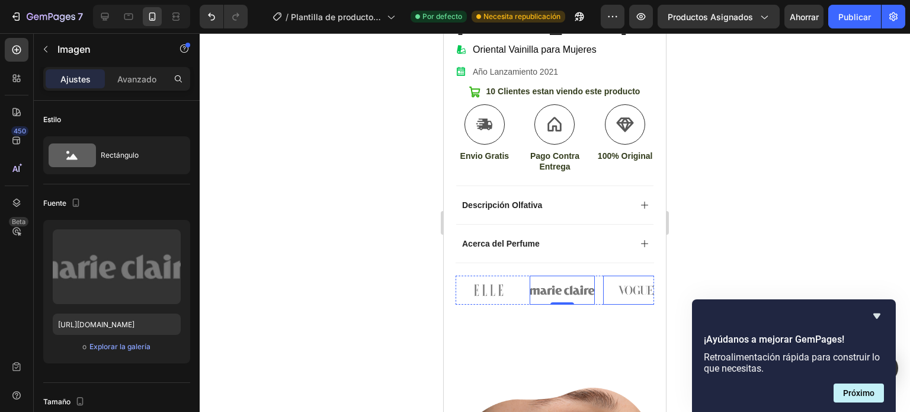
click at [622, 283] on img at bounding box center [636, 290] width 66 height 29
click at [505, 284] on img at bounding box center [489, 290] width 66 height 29
click at [547, 281] on img at bounding box center [563, 290] width 66 height 29
click at [615, 281] on img at bounding box center [636, 290] width 66 height 29
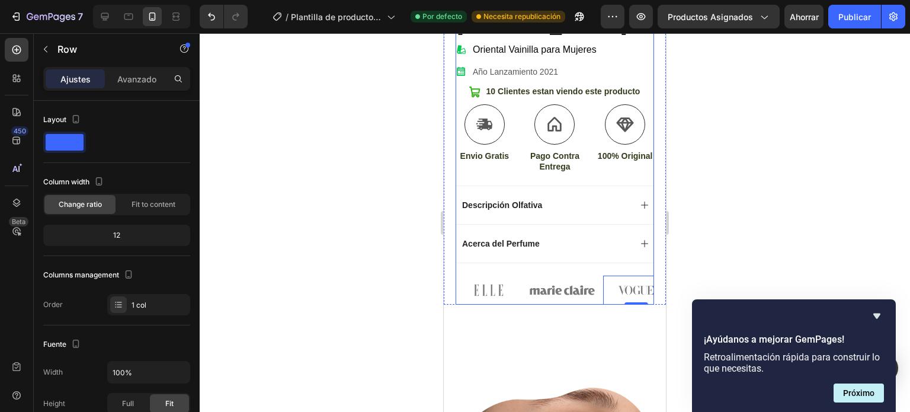
click at [501, 258] on div "Icon Icon Icon Icon Icon Icon List Reseñas (8.501) Text Block Row Yara Lattafa …" at bounding box center [555, 150] width 199 height 309
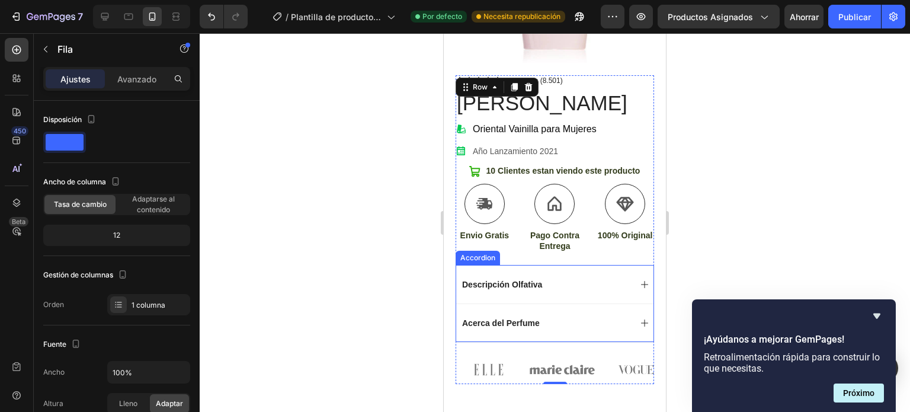
scroll to position [247, 0]
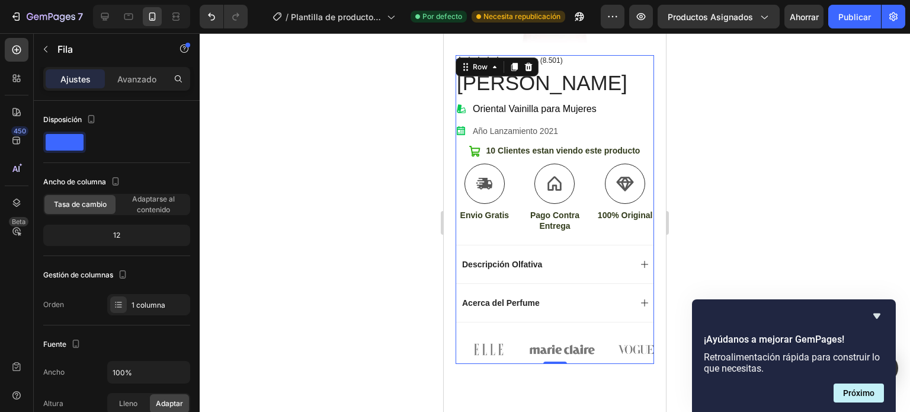
click at [539, 320] on div "Icon Icon Icon Icon Icon Icon List Reseñas (8.501) Text Block Row Yara Lattafa …" at bounding box center [555, 209] width 199 height 309
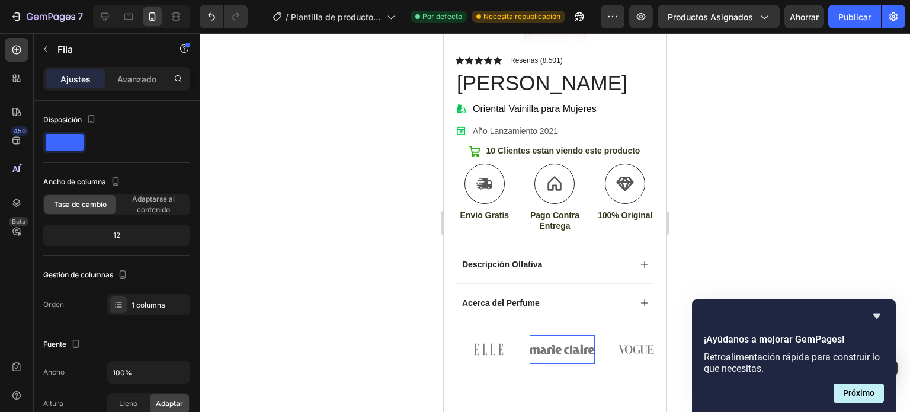
click at [536, 338] on img at bounding box center [563, 349] width 66 height 29
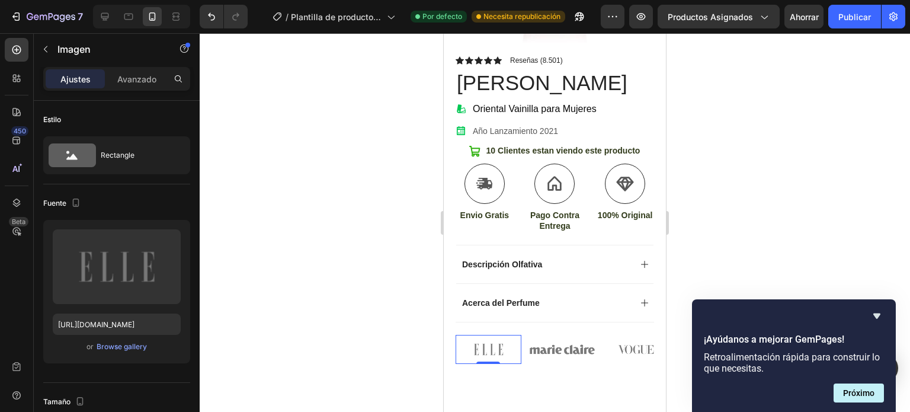
click at [519, 335] on img at bounding box center [489, 349] width 66 height 29
click at [543, 336] on img at bounding box center [563, 349] width 66 height 29
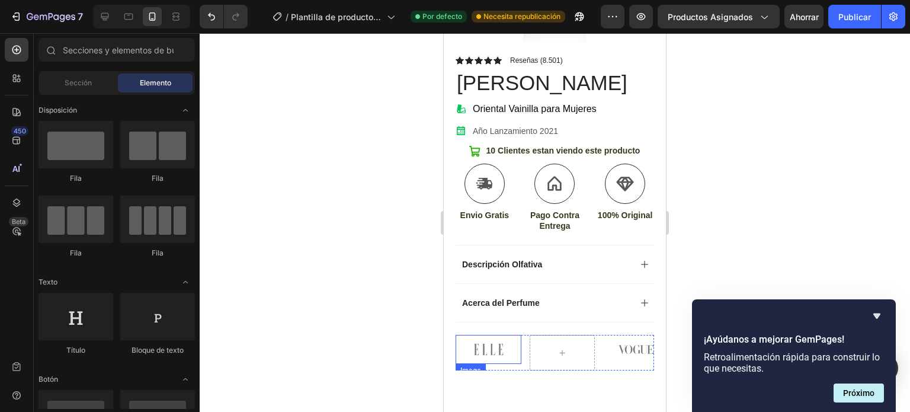
click at [506, 341] on img at bounding box center [489, 349] width 66 height 29
click at [625, 341] on img at bounding box center [636, 349] width 66 height 29
click at [484, 322] on div "Carousel" at bounding box center [475, 327] width 35 height 11
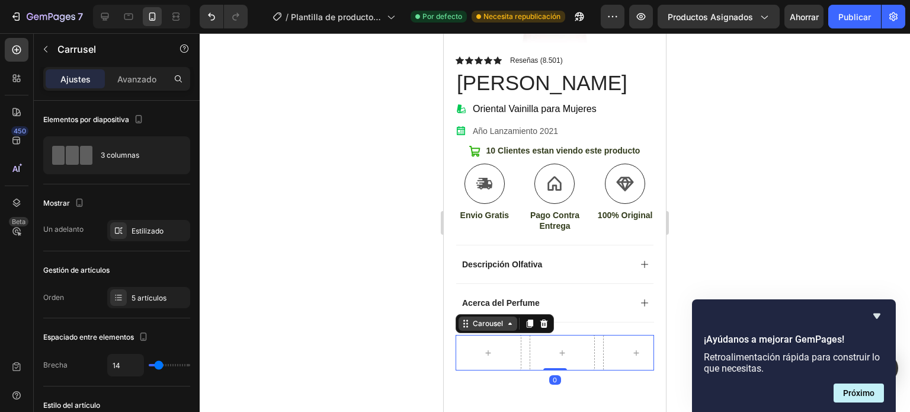
click at [507, 319] on icon at bounding box center [509, 323] width 9 height 9
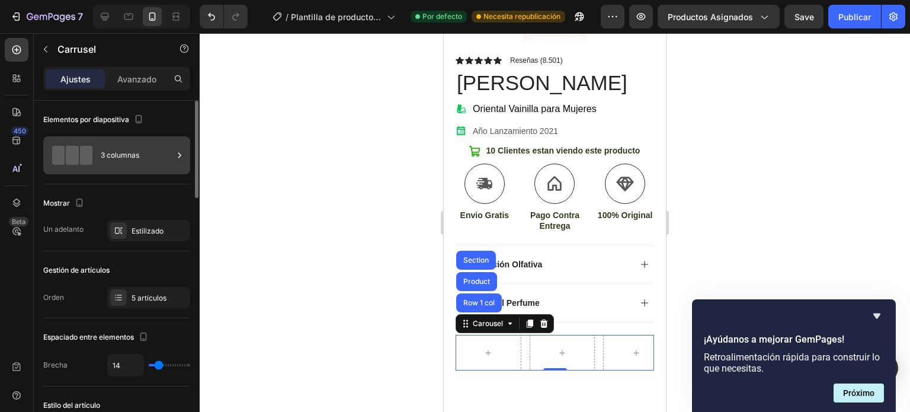
click at [156, 145] on div "3 columnas" at bounding box center [137, 155] width 72 height 27
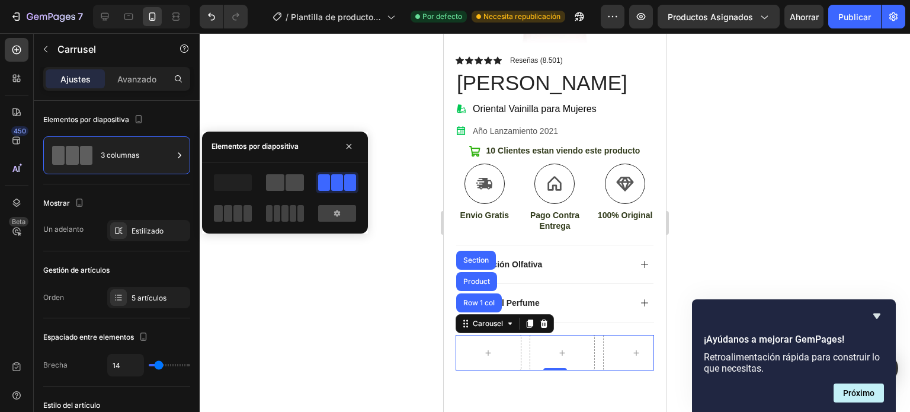
click at [276, 182] on span at bounding box center [275, 182] width 18 height 17
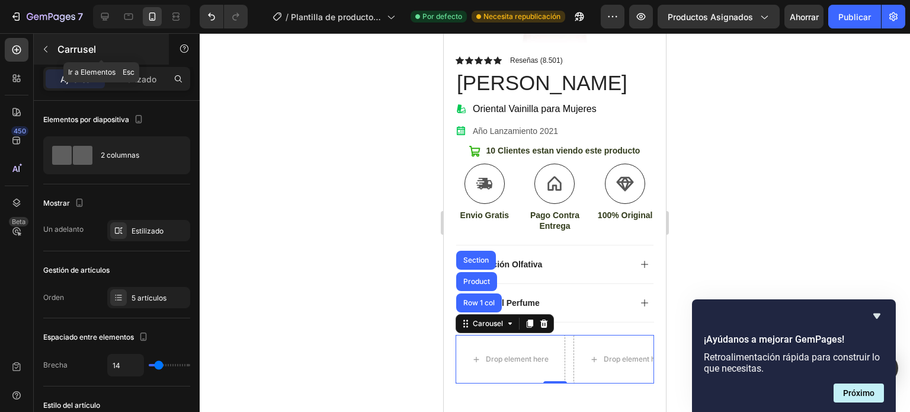
click at [45, 49] on icon "button" at bounding box center [45, 48] width 9 height 9
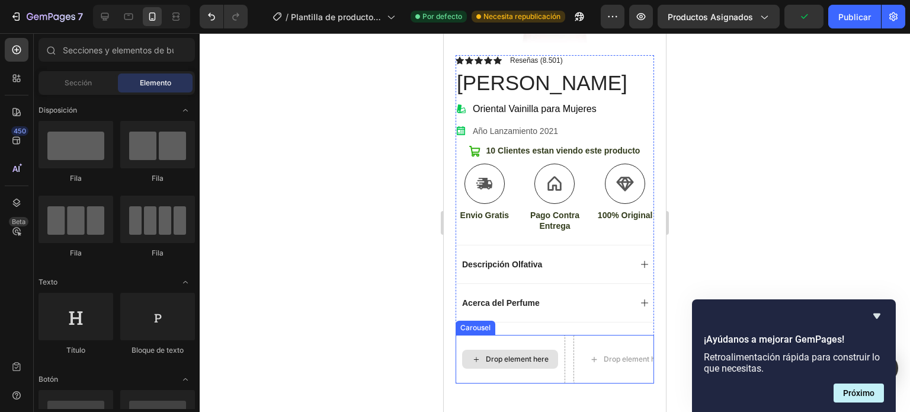
click at [559, 335] on div "Drop element here" at bounding box center [511, 359] width 110 height 49
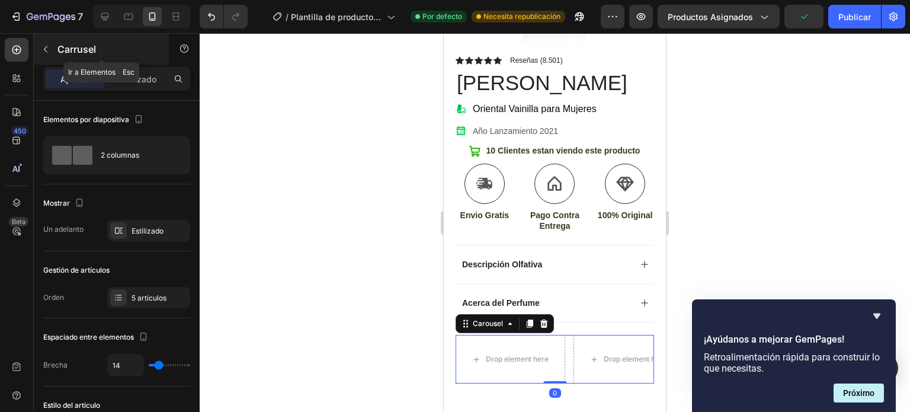
click at [51, 49] on button "button" at bounding box center [45, 49] width 19 height 19
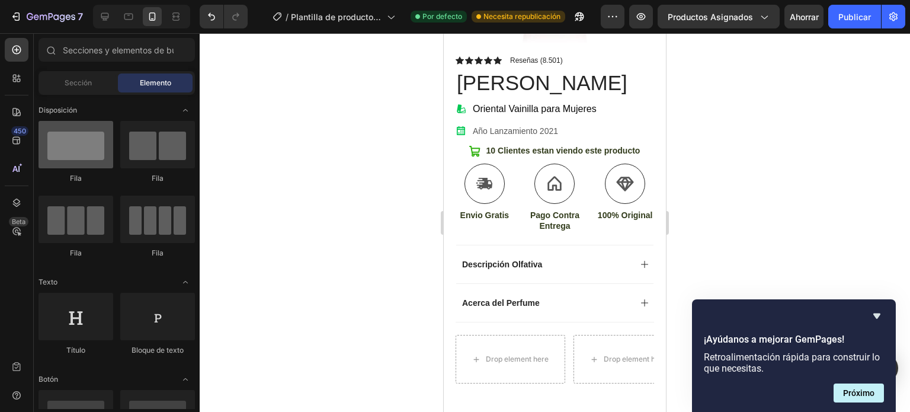
click at [71, 146] on div at bounding box center [76, 144] width 75 height 47
click at [81, 153] on div at bounding box center [76, 144] width 75 height 47
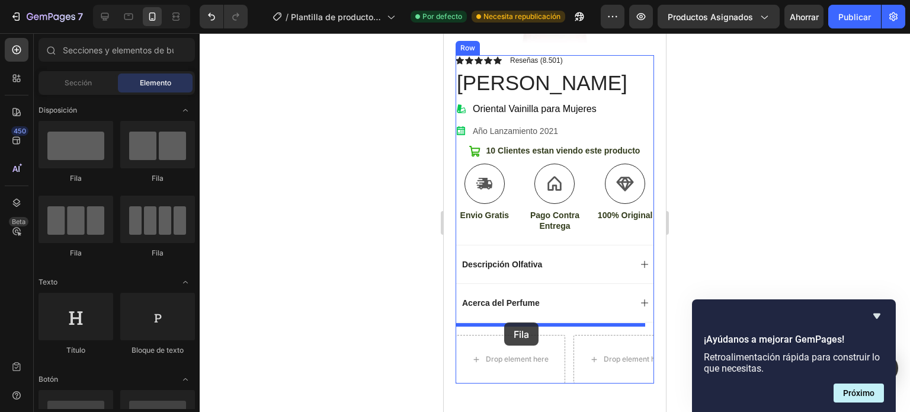
drag, startPoint x: 530, startPoint y: 190, endPoint x: 504, endPoint y: 322, distance: 134.6
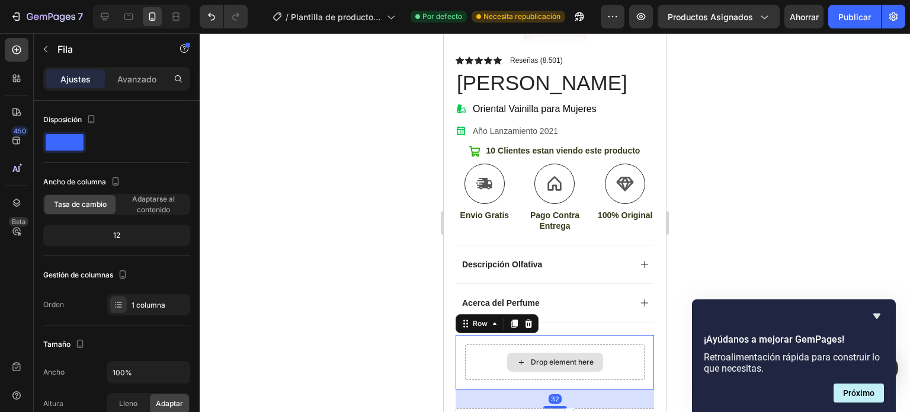
scroll to position [306, 0]
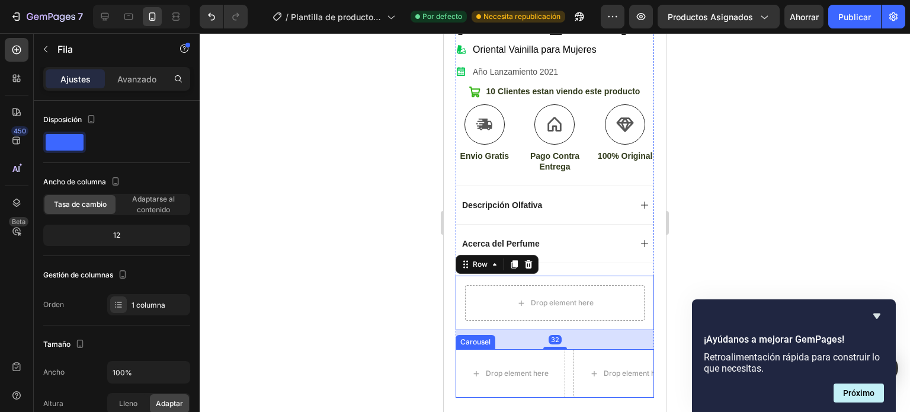
click at [574, 349] on div "Drop element here" at bounding box center [629, 373] width 110 height 49
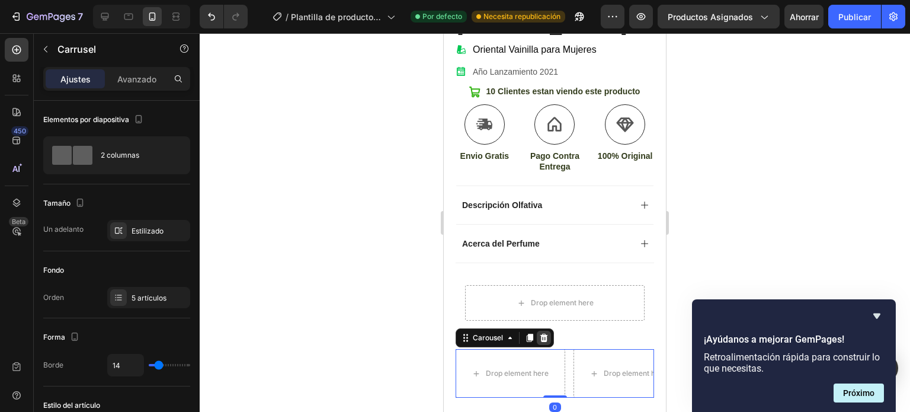
click at [543, 334] on icon at bounding box center [544, 338] width 8 height 8
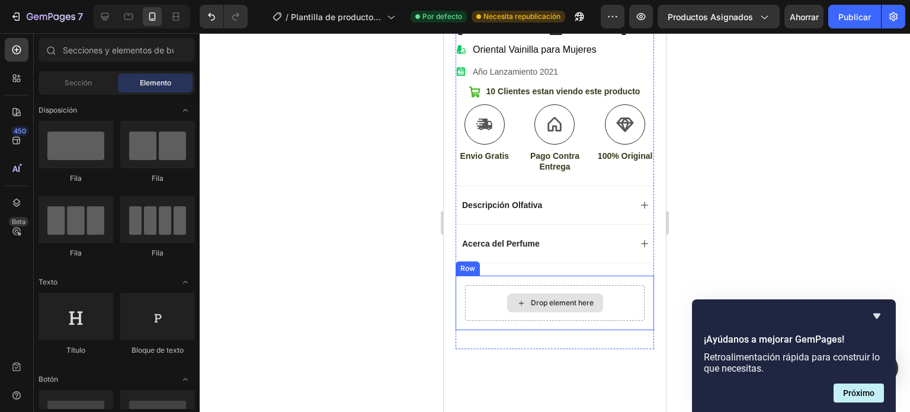
click at [557, 298] on div "Drop element here" at bounding box center [562, 302] width 63 height 9
click at [517, 298] on icon at bounding box center [521, 303] width 9 height 10
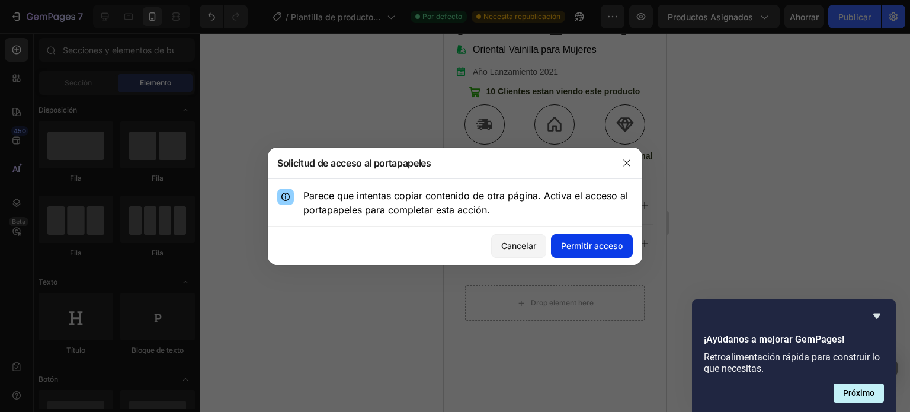
click at [578, 245] on font "Permitir acceso" at bounding box center [592, 246] width 62 height 10
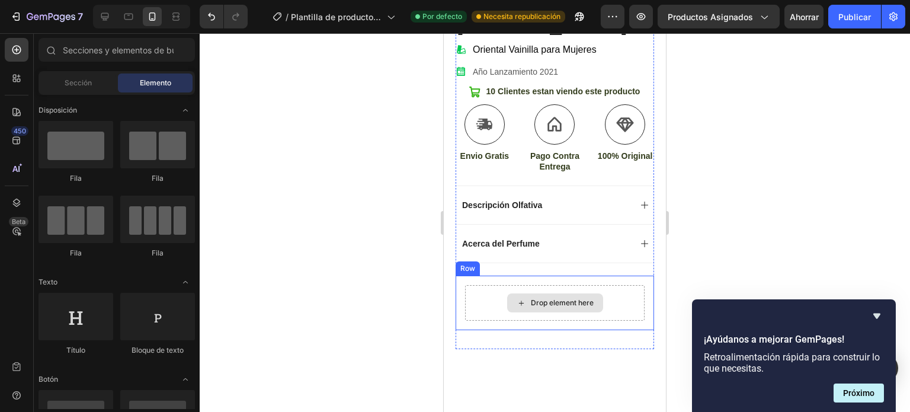
click at [531, 298] on div "Drop element here" at bounding box center [562, 302] width 63 height 9
click at [518, 298] on icon at bounding box center [521, 303] width 9 height 10
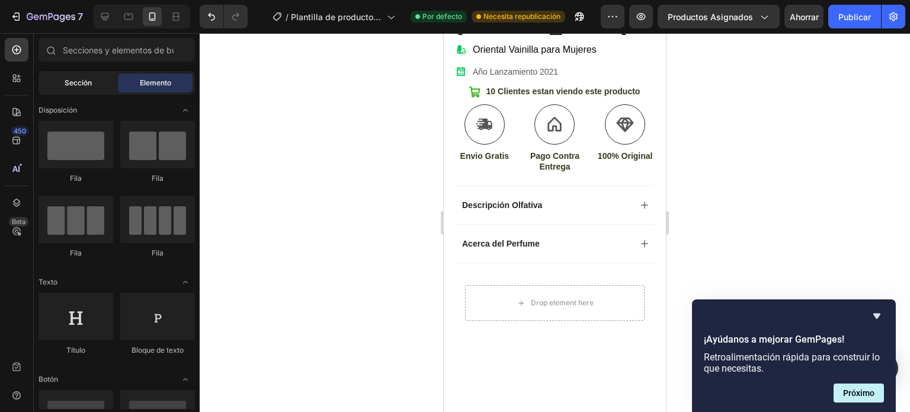
click at [67, 87] on span "Sección" at bounding box center [78, 83] width 27 height 11
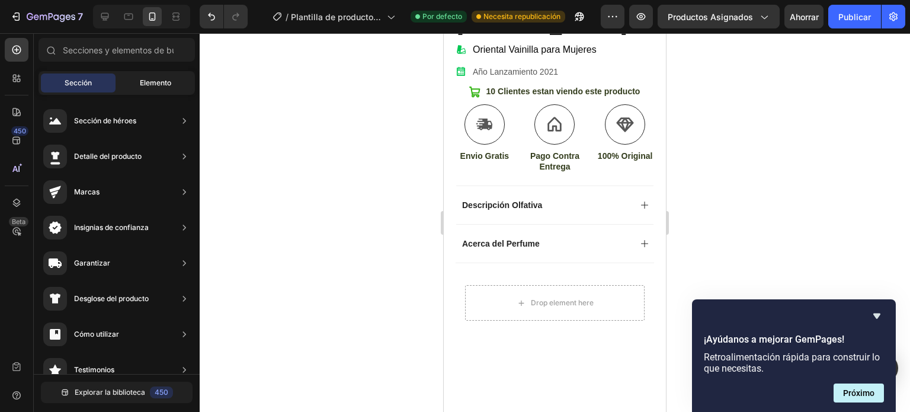
click at [154, 85] on font "Elemento" at bounding box center [155, 82] width 31 height 9
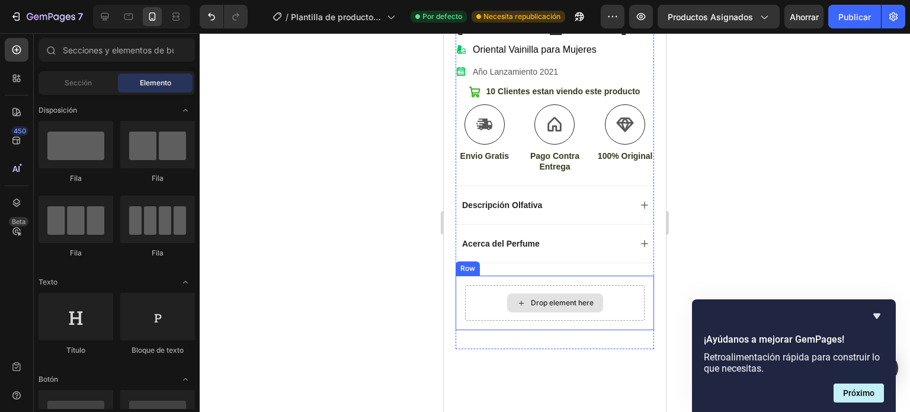
click at [568, 285] on div "Drop element here" at bounding box center [555, 303] width 180 height 36
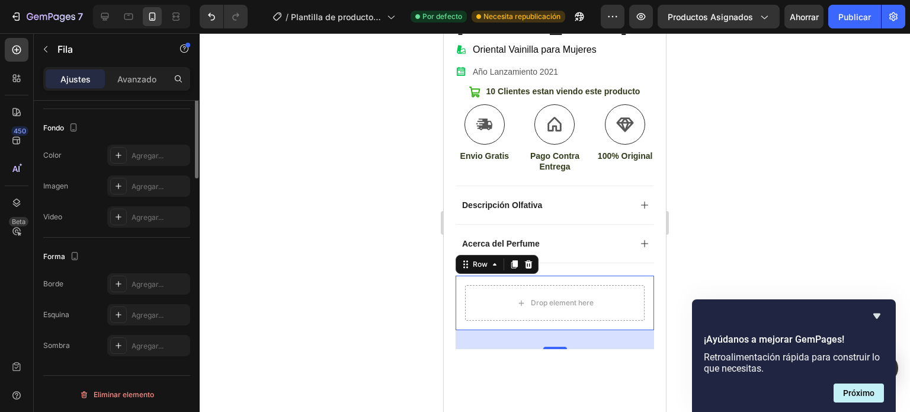
scroll to position [0, 0]
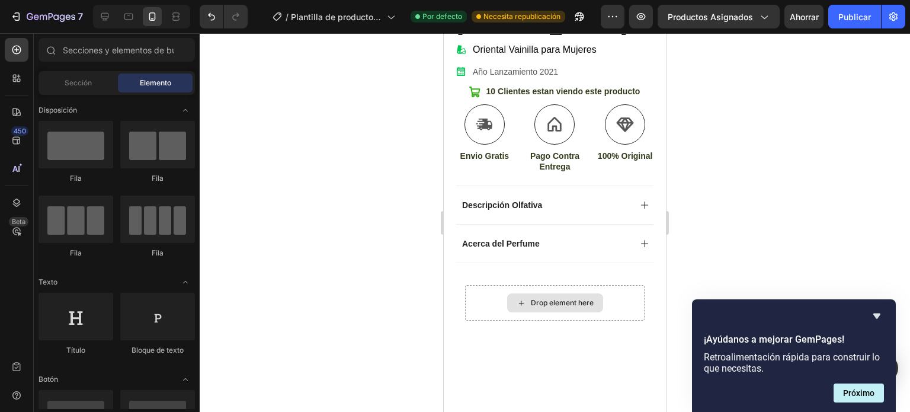
click at [519, 298] on icon at bounding box center [521, 303] width 9 height 10
click at [533, 298] on div "Drop element here" at bounding box center [562, 302] width 63 height 9
click at [517, 298] on icon at bounding box center [521, 303] width 9 height 10
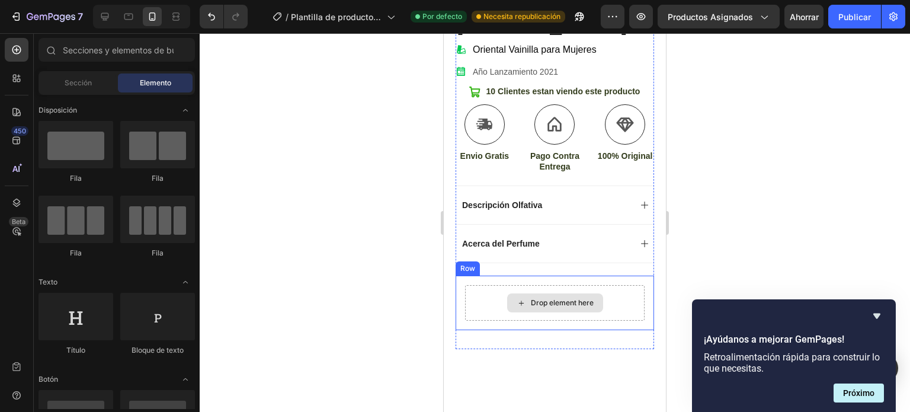
click at [517, 298] on icon at bounding box center [521, 303] width 9 height 10
click at [520, 293] on div "Drop element here" at bounding box center [555, 302] width 96 height 19
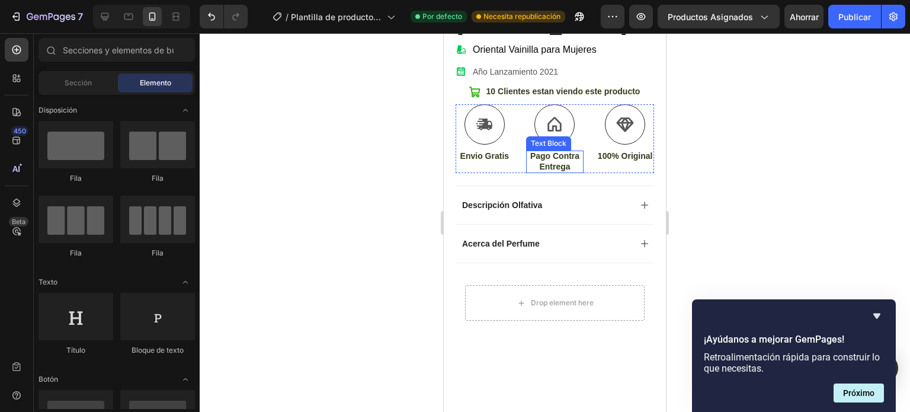
click at [555, 138] on div "Text Block" at bounding box center [549, 143] width 40 height 11
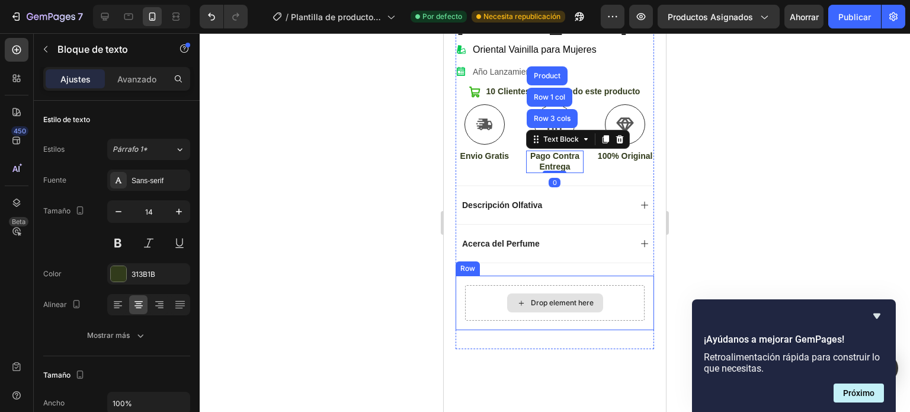
click at [596, 300] on div "Drop element here" at bounding box center [555, 302] width 96 height 19
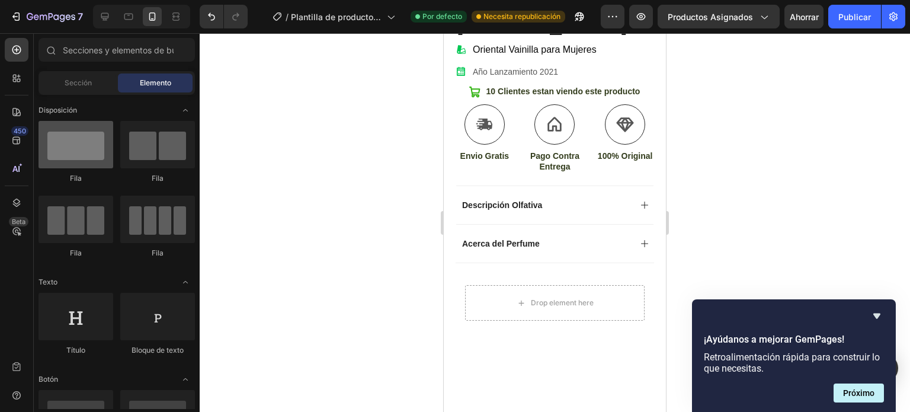
click at [78, 146] on div at bounding box center [76, 144] width 75 height 47
click at [88, 87] on span "Sección" at bounding box center [78, 83] width 27 height 11
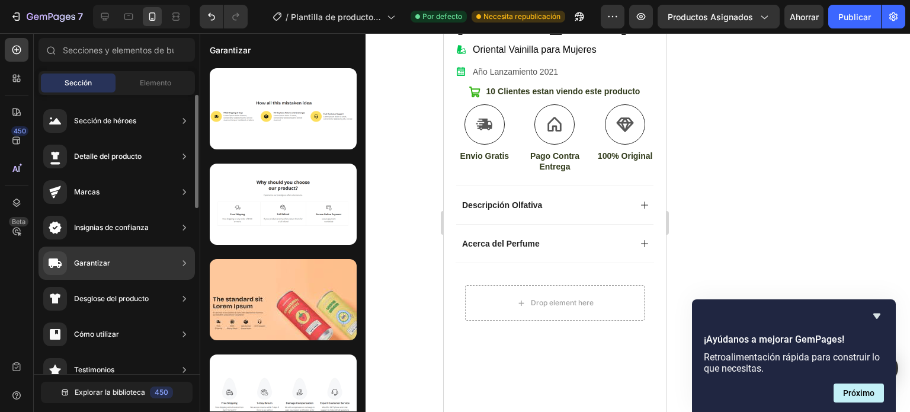
scroll to position [119, 0]
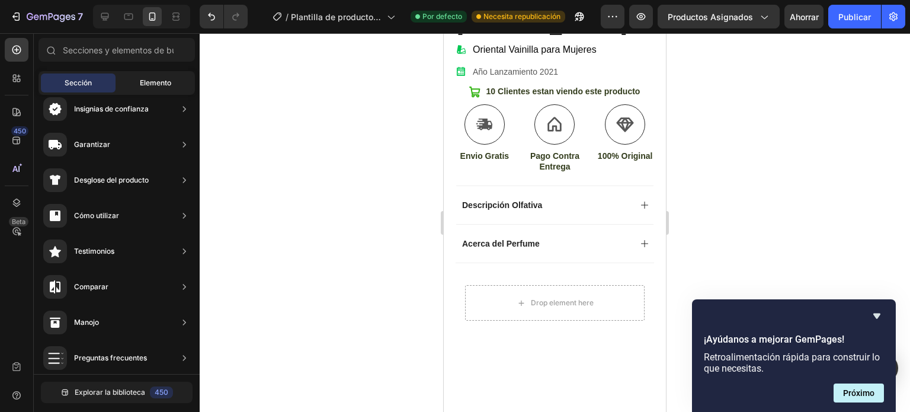
click at [165, 78] on font "Elemento" at bounding box center [155, 82] width 31 height 9
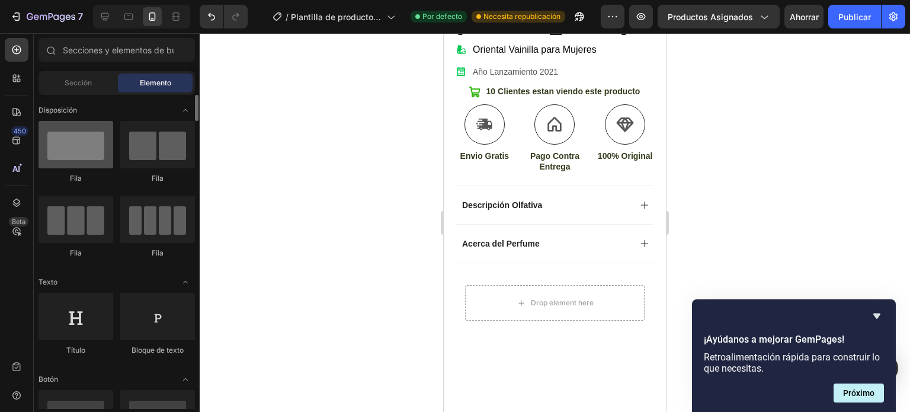
click at [80, 145] on div at bounding box center [76, 144] width 75 height 47
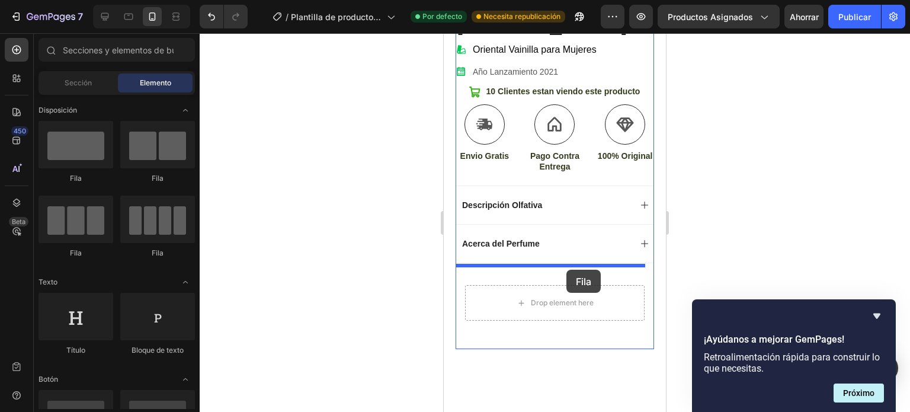
drag, startPoint x: 524, startPoint y: 178, endPoint x: 566, endPoint y: 270, distance: 100.5
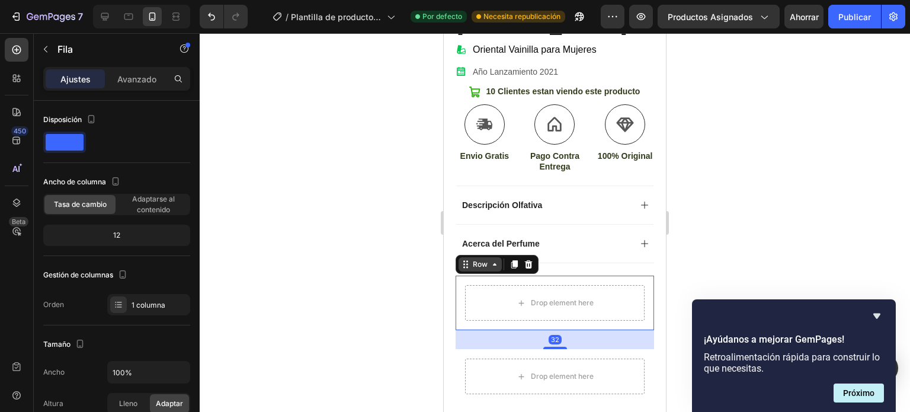
click at [495, 263] on icon at bounding box center [495, 264] width 4 height 2
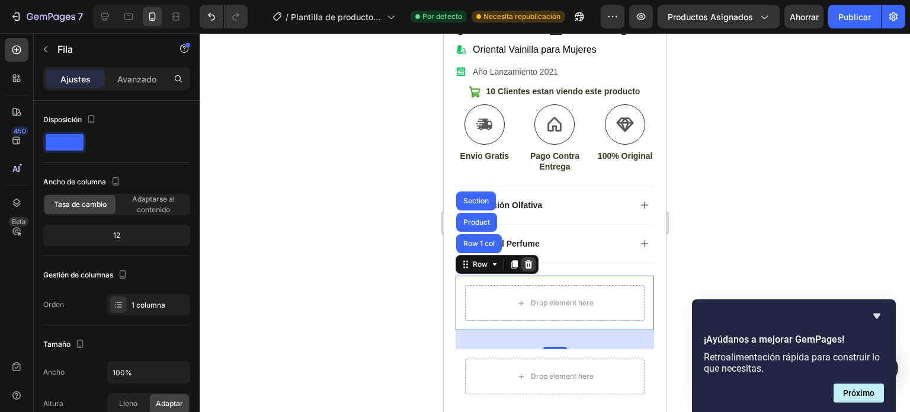
click at [531, 260] on icon at bounding box center [529, 264] width 8 height 8
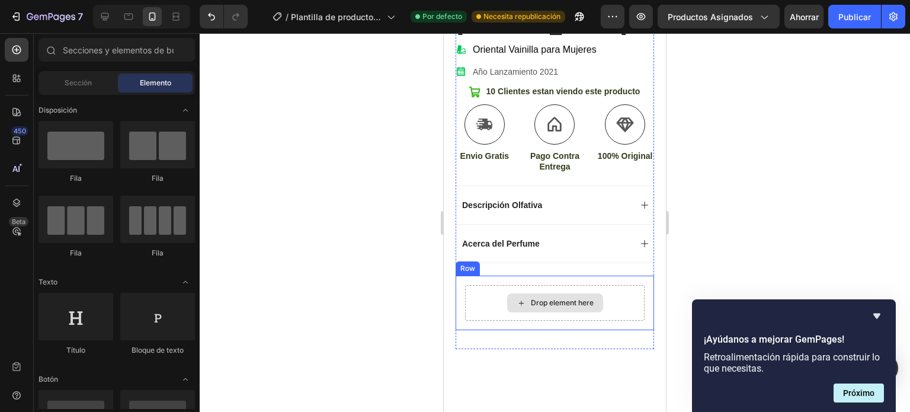
click at [491, 285] on div "Drop element here" at bounding box center [555, 303] width 180 height 36
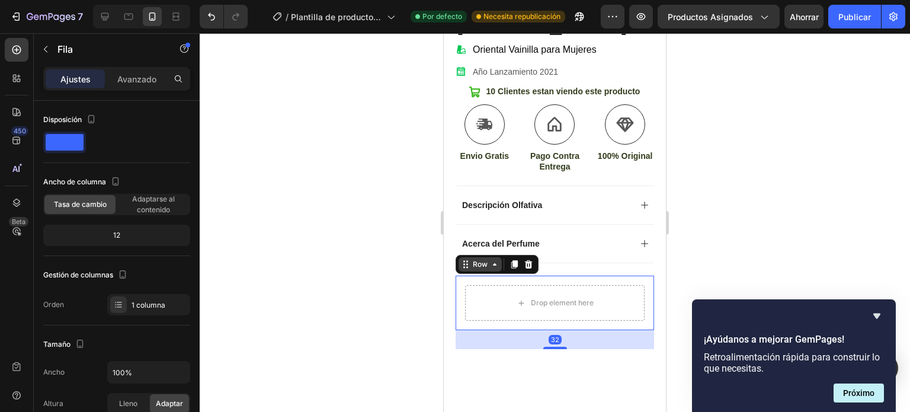
click at [491, 260] on icon at bounding box center [494, 264] width 9 height 9
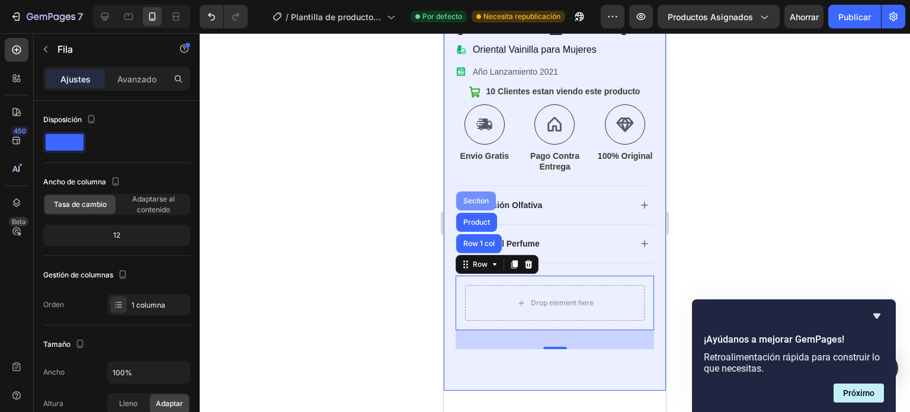
click at [481, 197] on div "Section" at bounding box center [476, 200] width 30 height 7
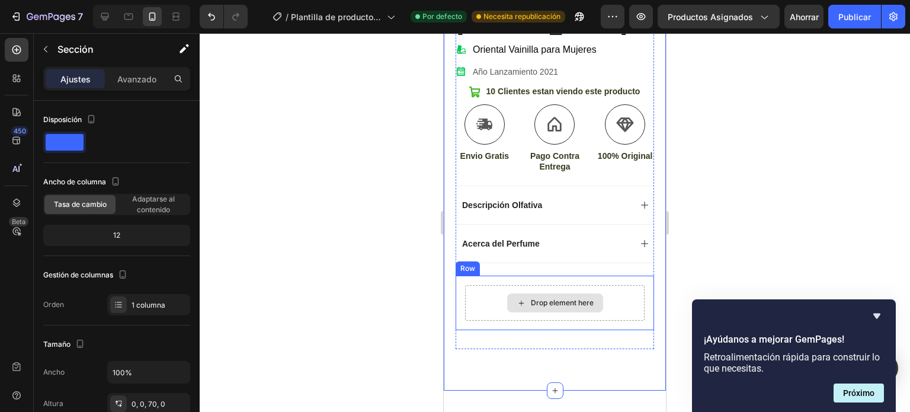
click at [533, 298] on div "Drop element here" at bounding box center [562, 302] width 63 height 9
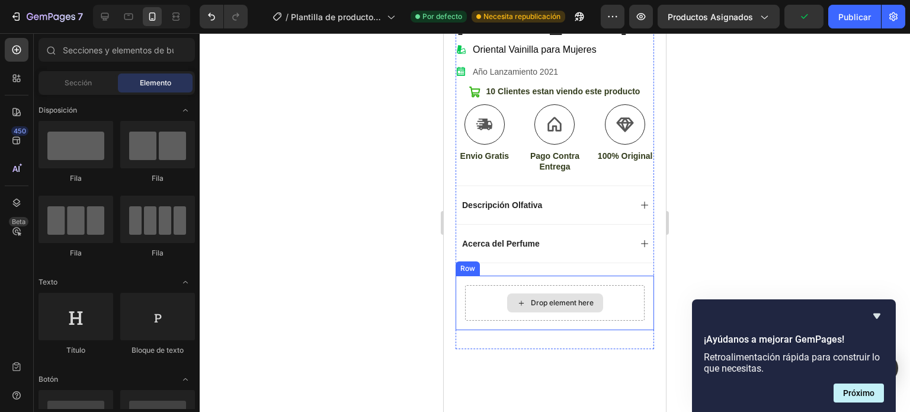
click at [517, 298] on icon at bounding box center [521, 303] width 9 height 10
click at [550, 298] on div "Drop element here" at bounding box center [562, 302] width 63 height 9
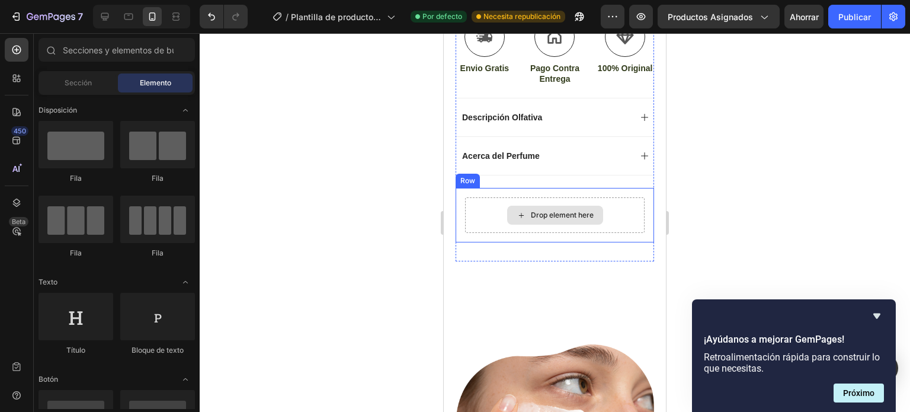
scroll to position [365, 0]
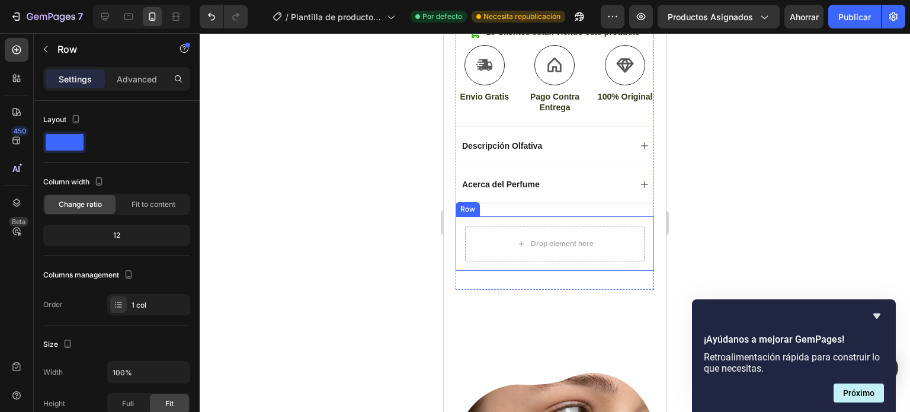
click at [468, 202] on div "Row" at bounding box center [468, 209] width 24 height 14
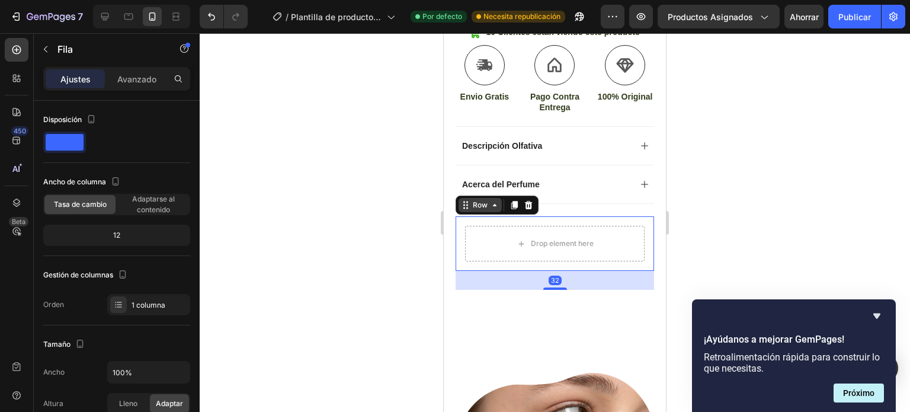
click at [495, 200] on icon at bounding box center [494, 204] width 9 height 9
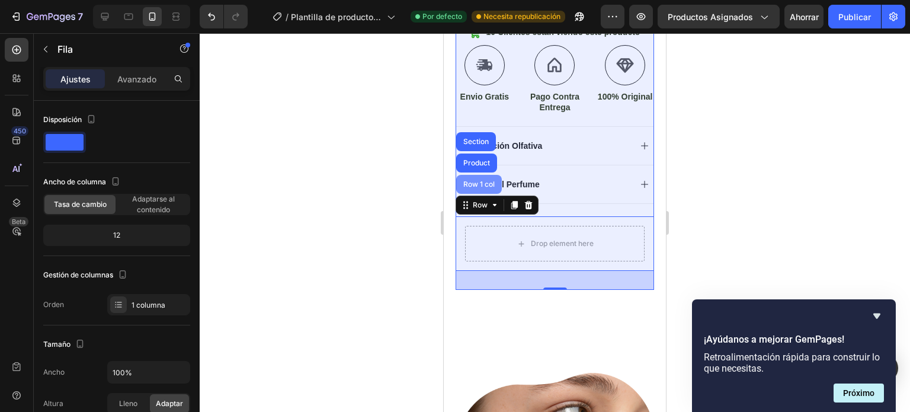
click at [486, 181] on div "Row 1 col" at bounding box center [479, 184] width 36 height 7
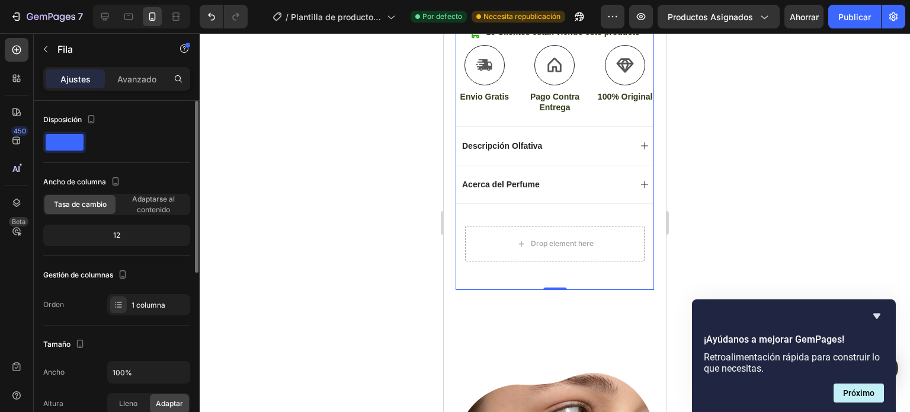
click at [68, 142] on span at bounding box center [65, 142] width 38 height 17
click at [107, 139] on div at bounding box center [116, 142] width 147 height 21
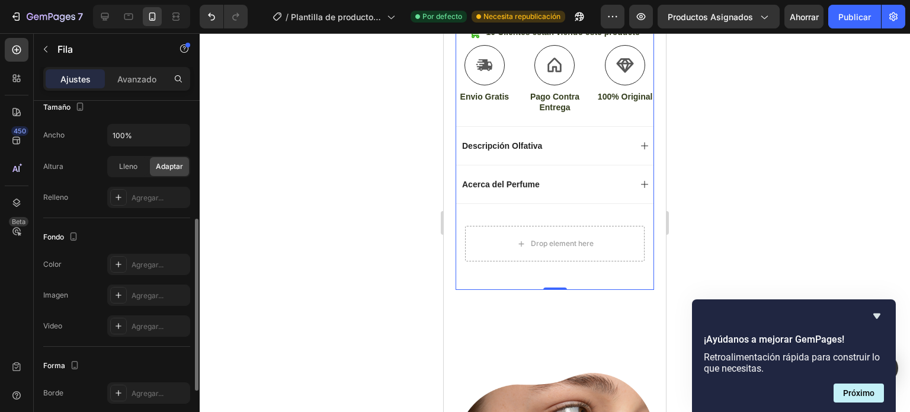
scroll to position [296, 0]
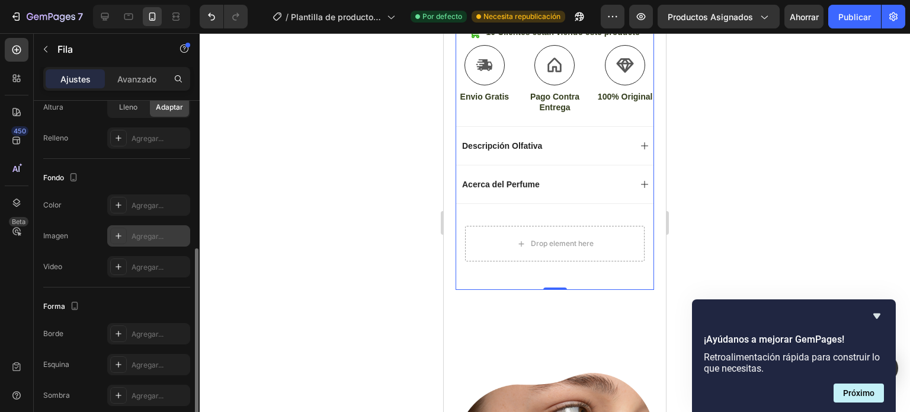
click at [119, 238] on icon at bounding box center [118, 235] width 9 height 9
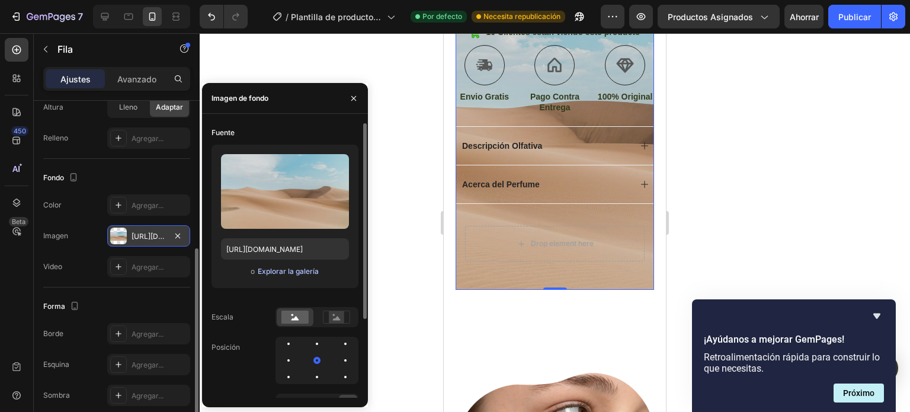
click at [274, 270] on font "Explorar la galería" at bounding box center [288, 271] width 61 height 9
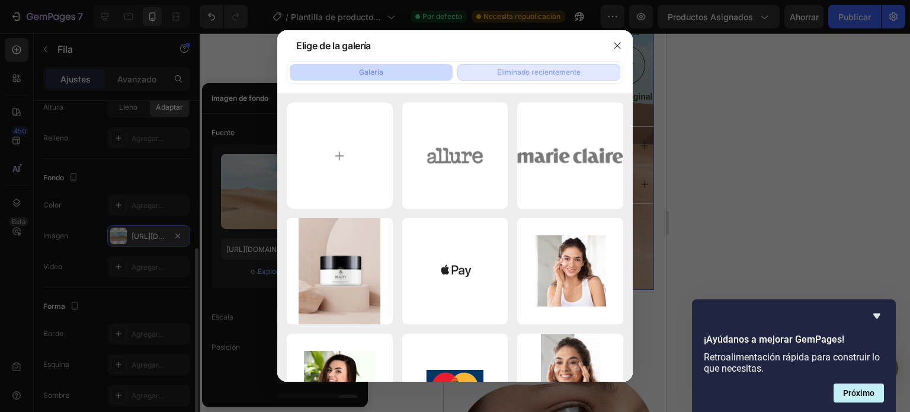
click at [529, 73] on font "Eliminado recientemente" at bounding box center [539, 72] width 84 height 9
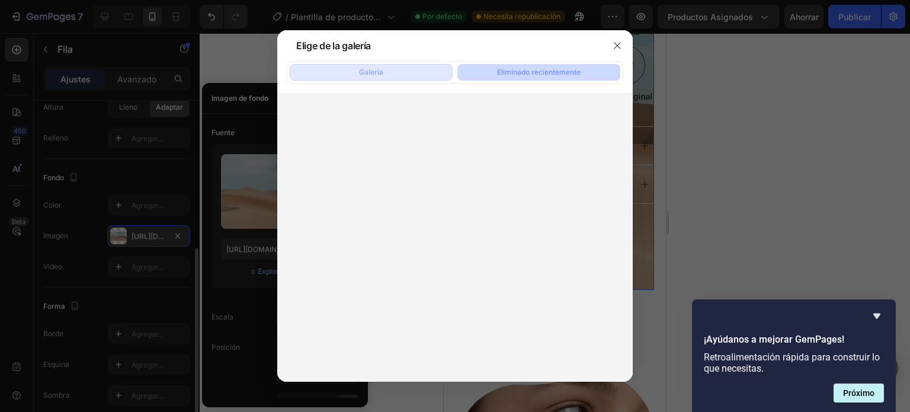
click at [377, 76] on font "Galería" at bounding box center [371, 72] width 24 height 9
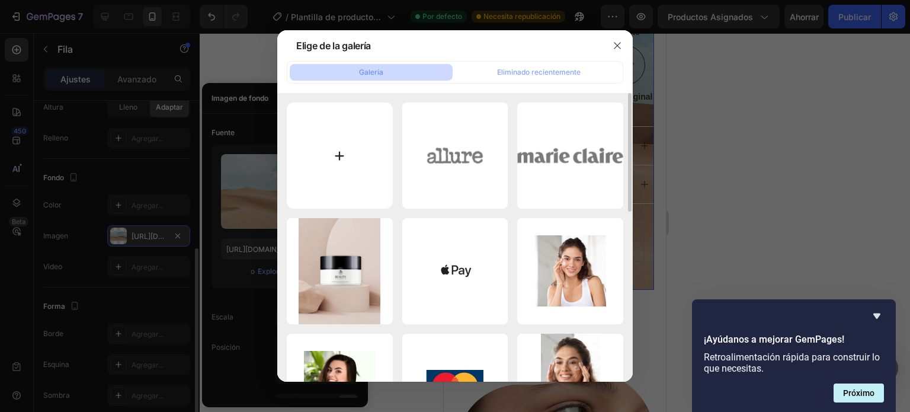
click at [341, 156] on input "file" at bounding box center [340, 156] width 106 height 106
type input "C:\fakepath\banner-lattafa-logo_600x600.webp"
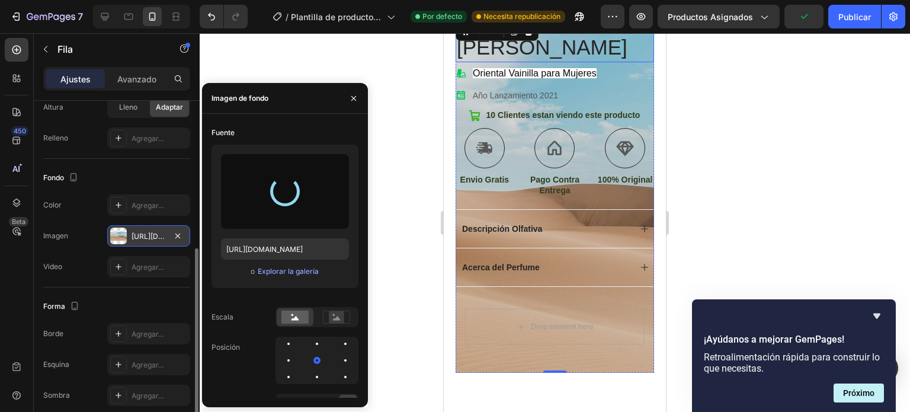
scroll to position [306, 0]
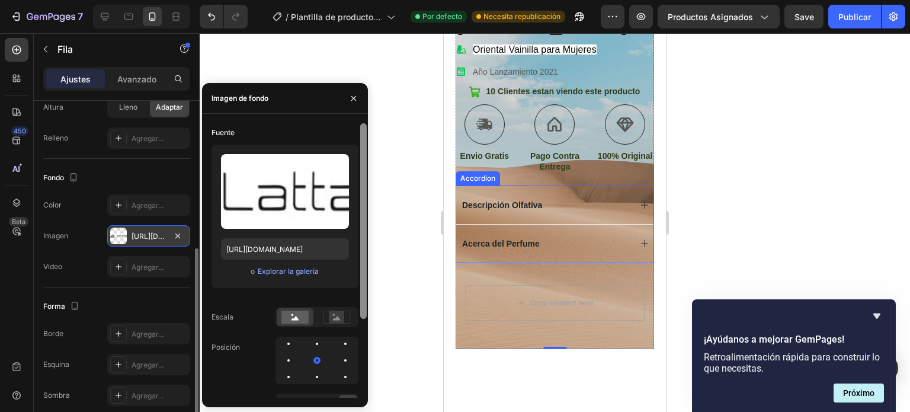
type input "https://cdn.shopify.com/s/files/1/0967/4237/5712/files/gempages_586207727093547…"
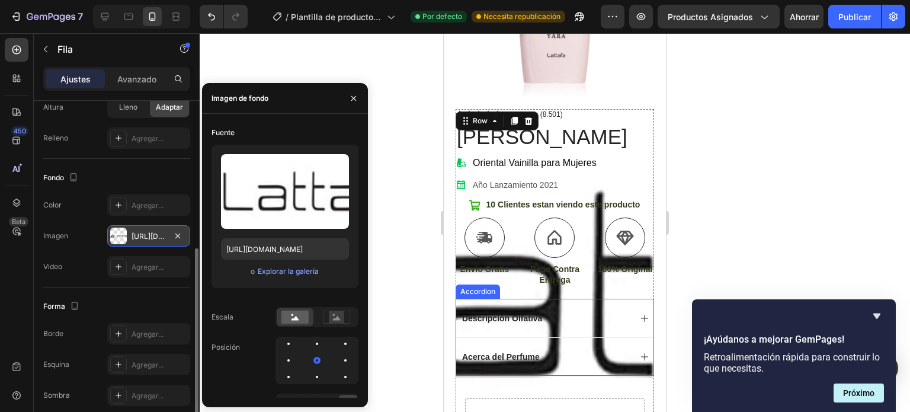
scroll to position [187, 0]
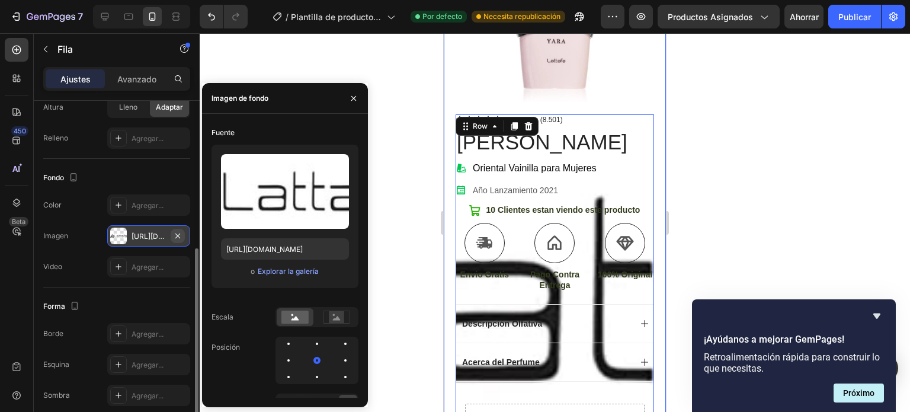
click at [182, 232] on icon "button" at bounding box center [177, 235] width 9 height 9
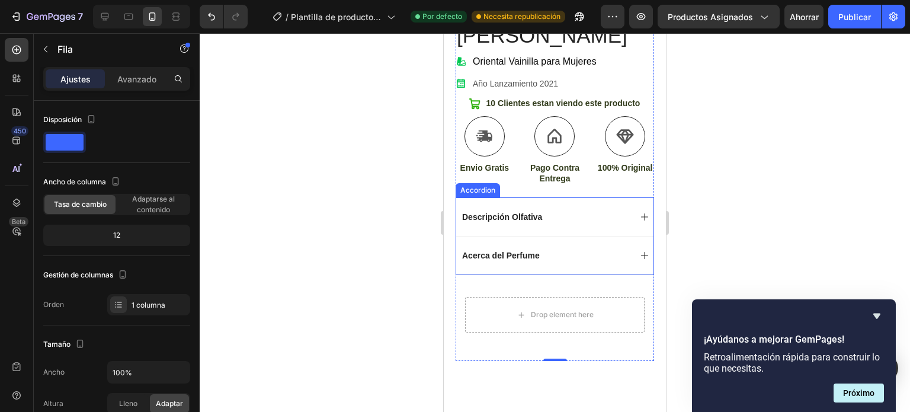
scroll to position [306, 0]
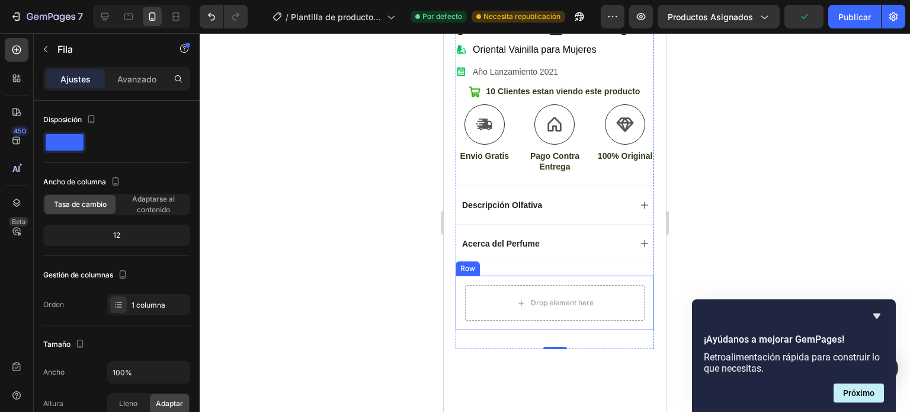
click at [619, 276] on div "Drop element here Row" at bounding box center [555, 303] width 199 height 55
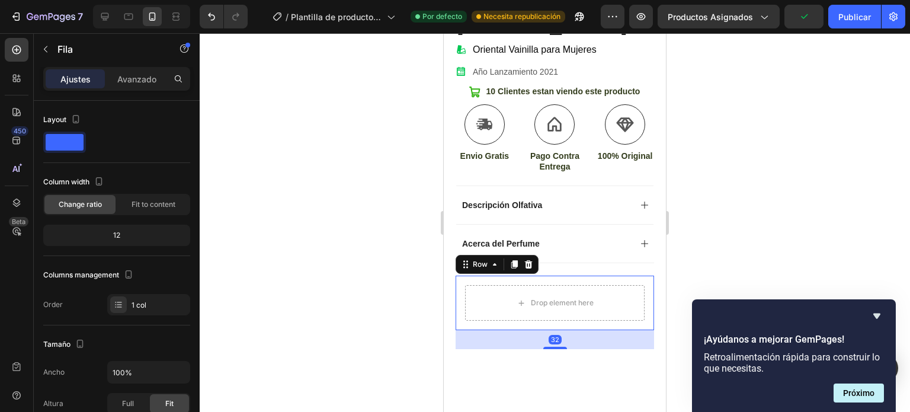
click at [619, 276] on div "Drop element here Row 32" at bounding box center [555, 303] width 199 height 55
click at [622, 276] on div "Drop element here Row 32" at bounding box center [555, 303] width 199 height 55
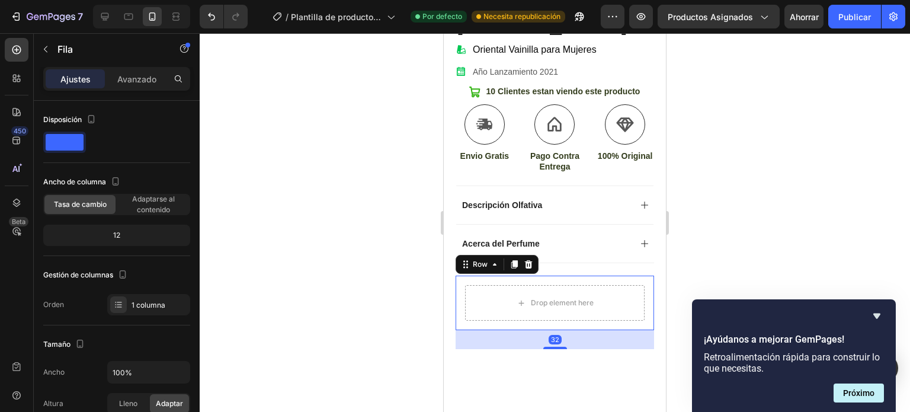
click at [622, 276] on div "Drop element here Row 32" at bounding box center [555, 303] width 199 height 55
click at [135, 85] on div "Avanzado" at bounding box center [136, 78] width 59 height 19
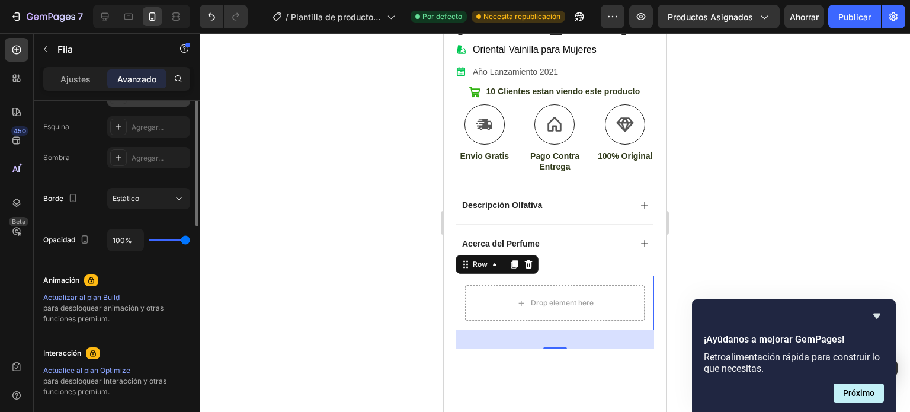
scroll to position [237, 0]
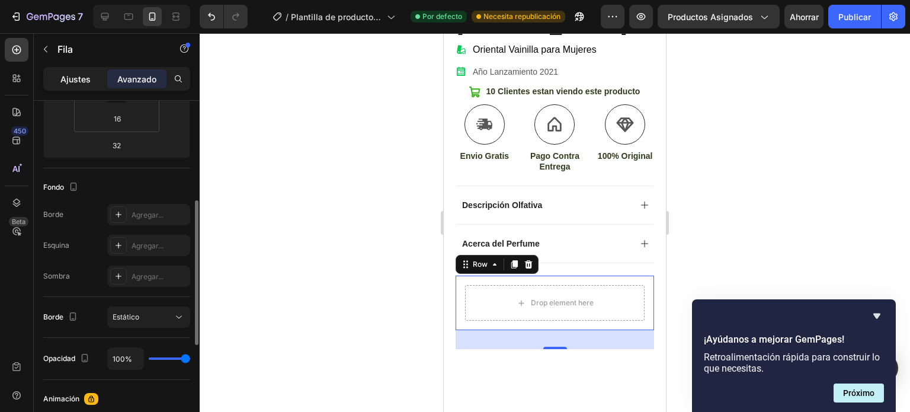
click at [85, 80] on font "Ajustes" at bounding box center [75, 79] width 30 height 10
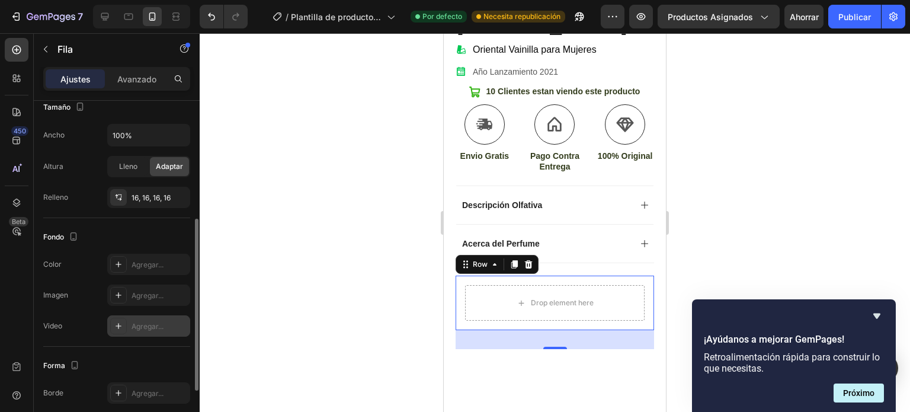
scroll to position [346, 0]
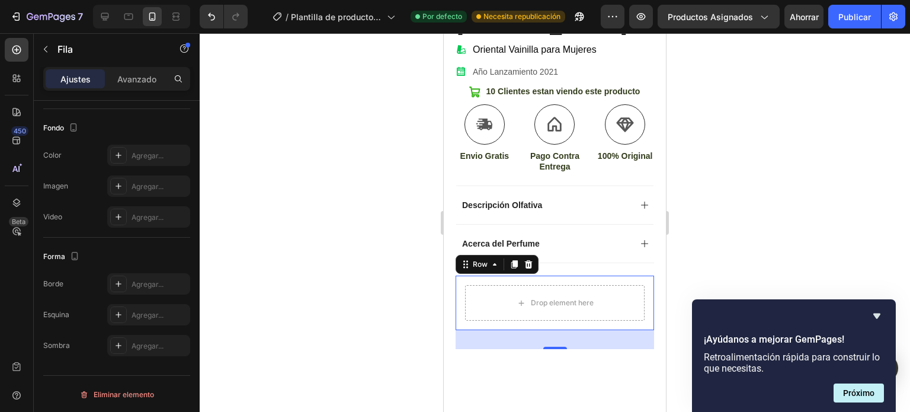
click at [527, 260] on icon at bounding box center [528, 264] width 9 height 9
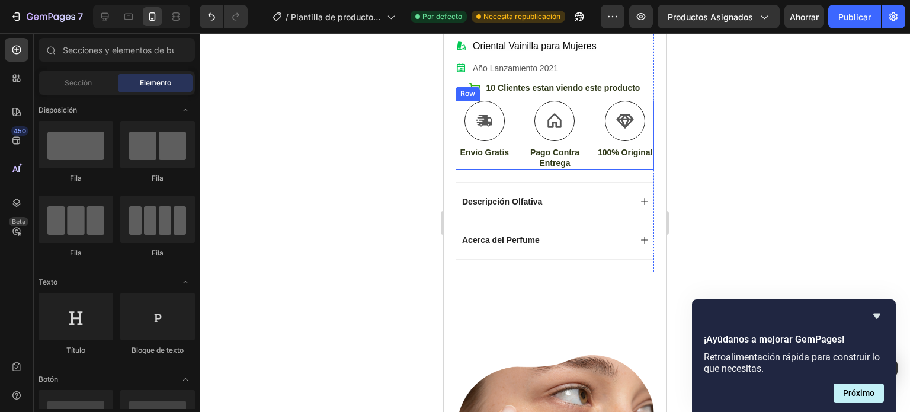
scroll to position [356, 0]
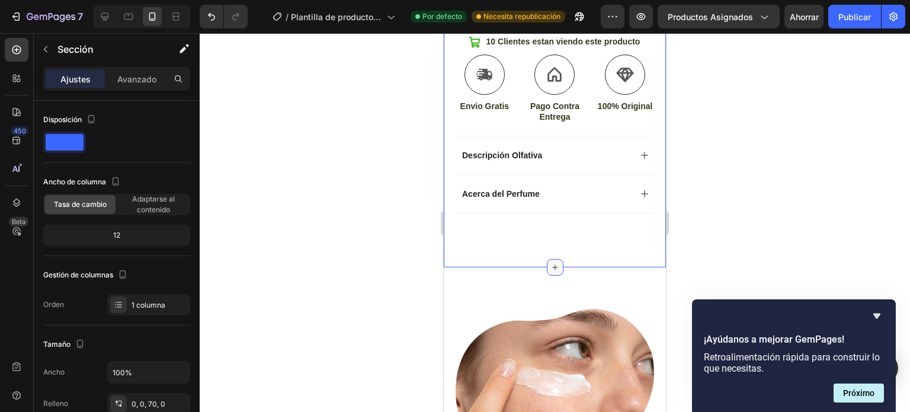
click at [550, 259] on div at bounding box center [555, 267] width 17 height 17
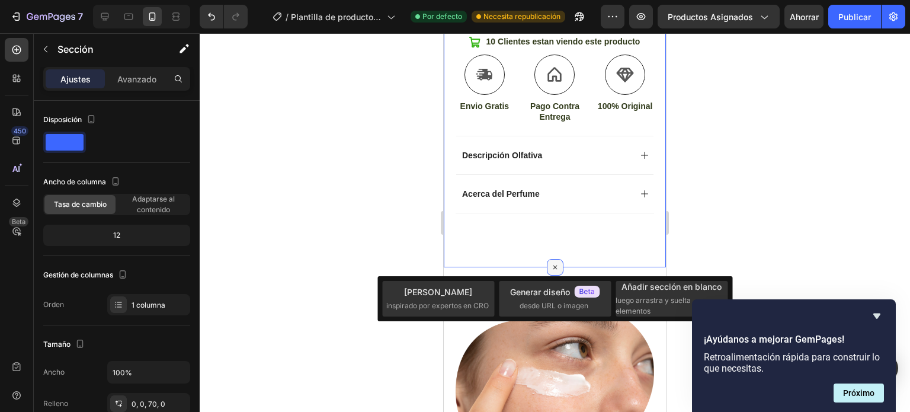
click at [550, 261] on icon at bounding box center [555, 268] width 14 height 14
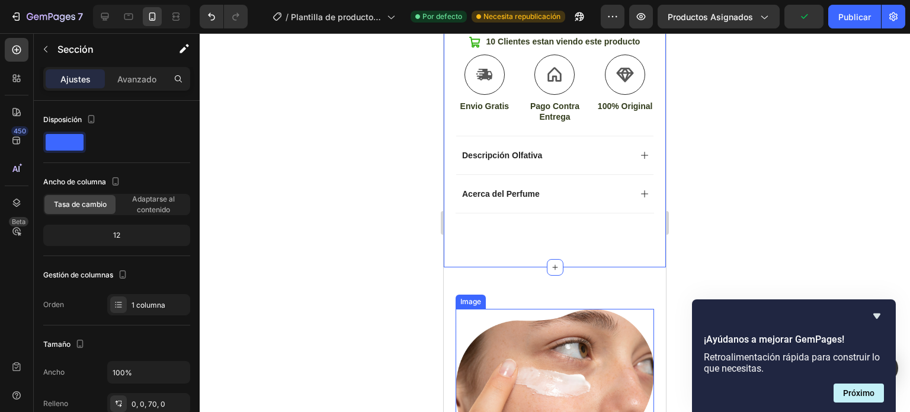
scroll to position [474, 0]
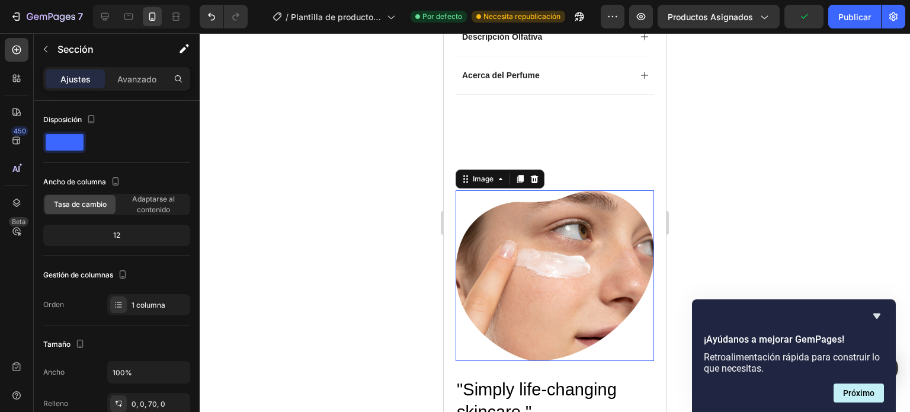
click at [559, 278] on img at bounding box center [555, 275] width 199 height 171
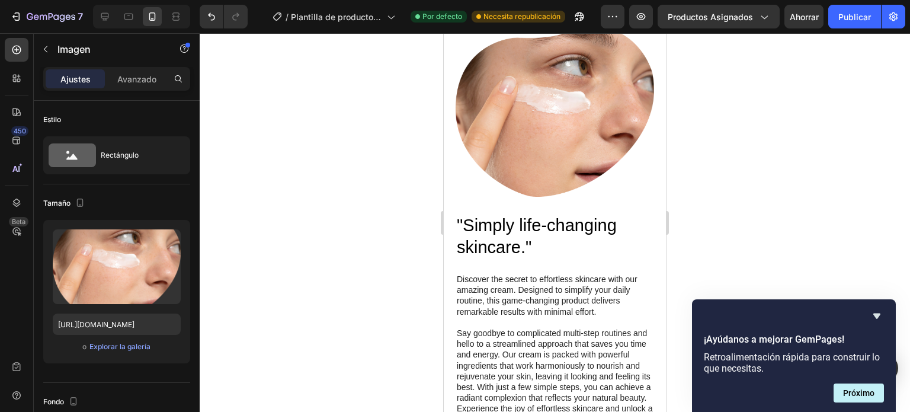
scroll to position [652, 0]
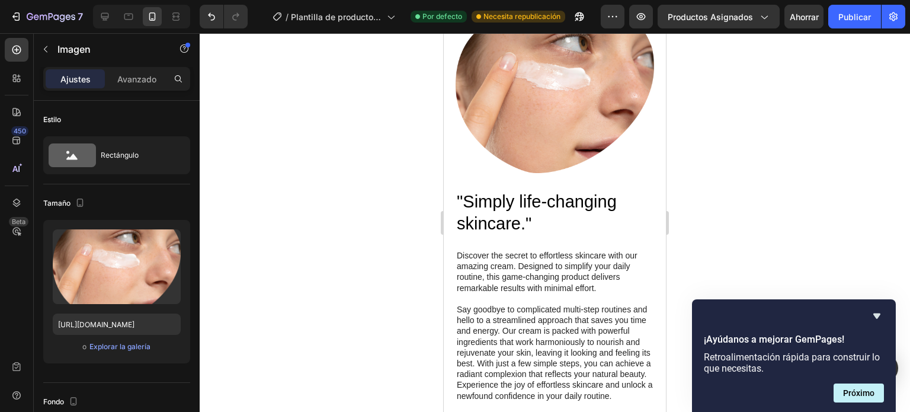
click at [581, 136] on img at bounding box center [555, 87] width 199 height 171
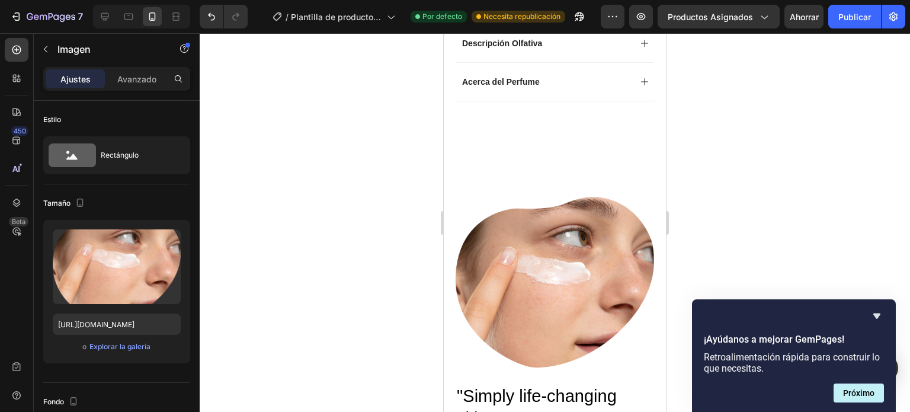
scroll to position [474, 0]
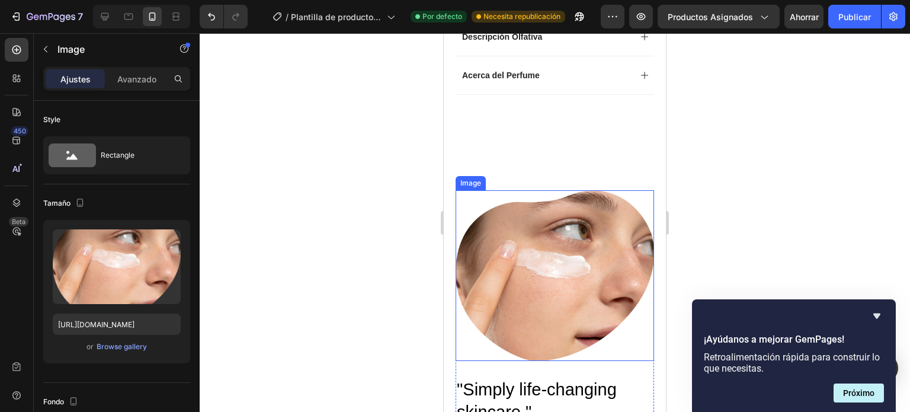
click at [545, 197] on img at bounding box center [555, 275] width 199 height 171
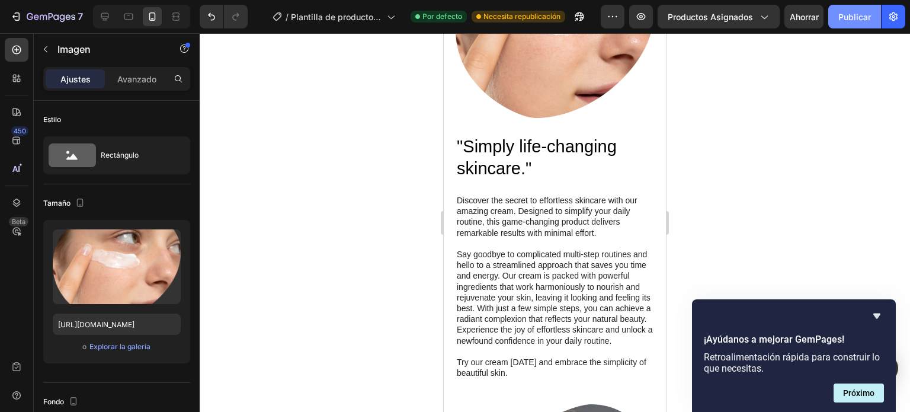
scroll to position [500, 0]
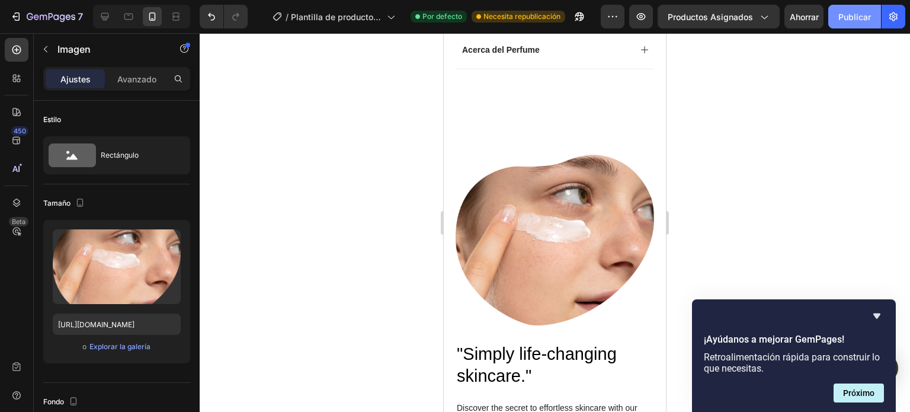
click at [844, 21] on font "Publicar" at bounding box center [855, 17] width 33 height 10
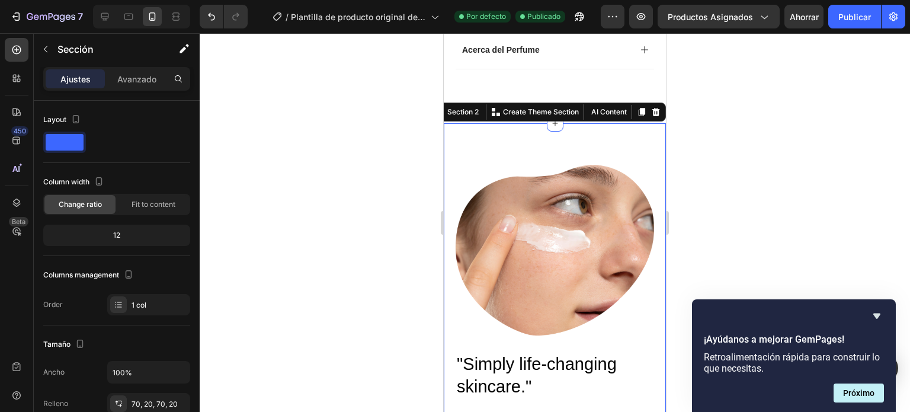
scroll to position [346, 0]
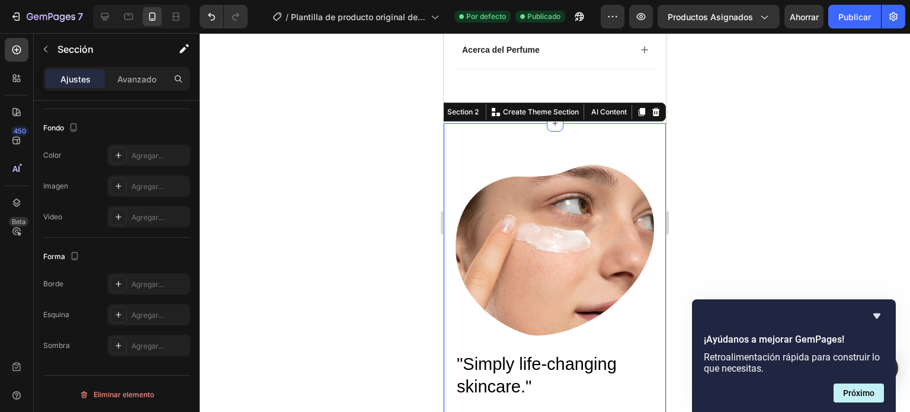
click at [652, 108] on icon at bounding box center [656, 112] width 8 height 8
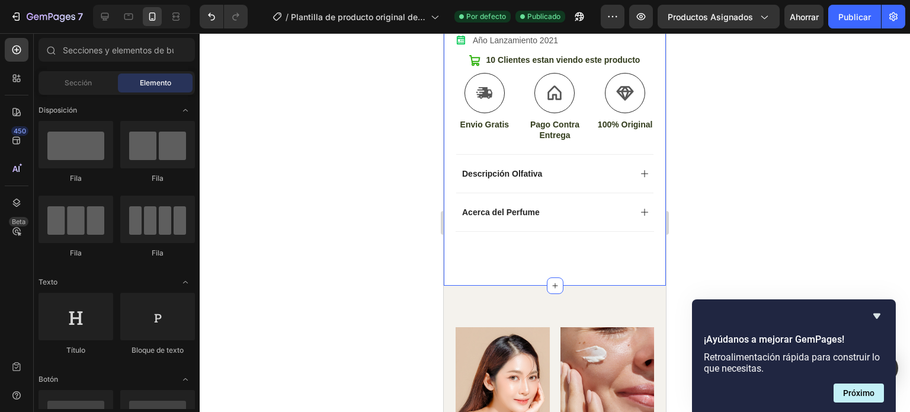
scroll to position [440, 0]
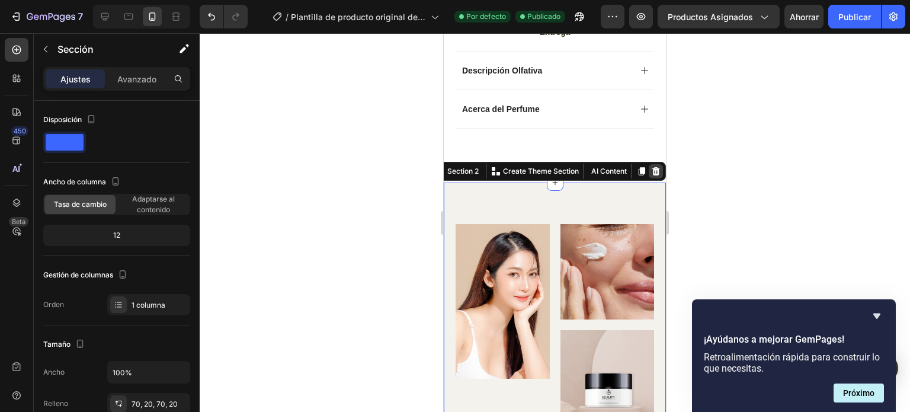
click at [652, 167] on icon at bounding box center [656, 171] width 8 height 8
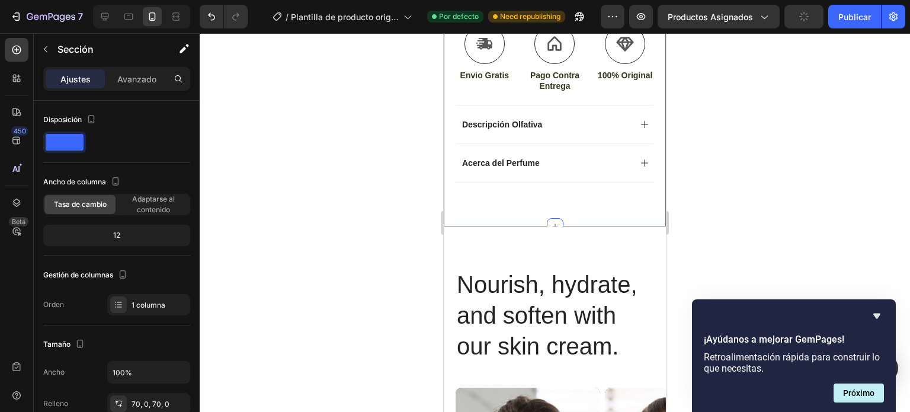
scroll to position [381, 0]
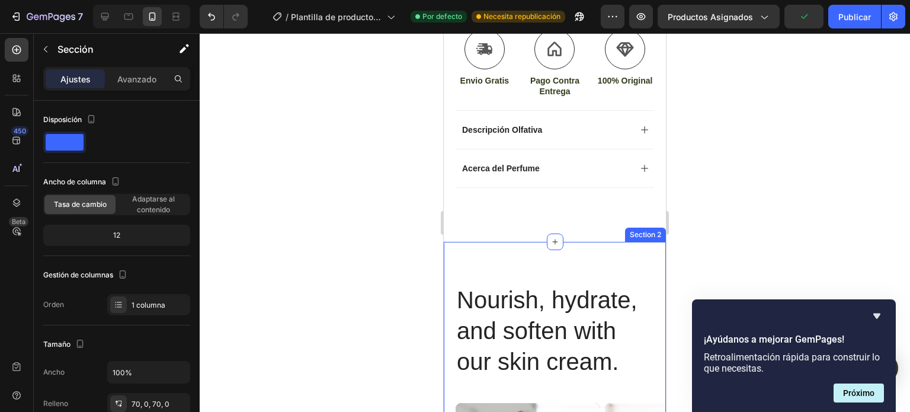
click at [633, 229] on div "Section 2" at bounding box center [646, 234] width 36 height 11
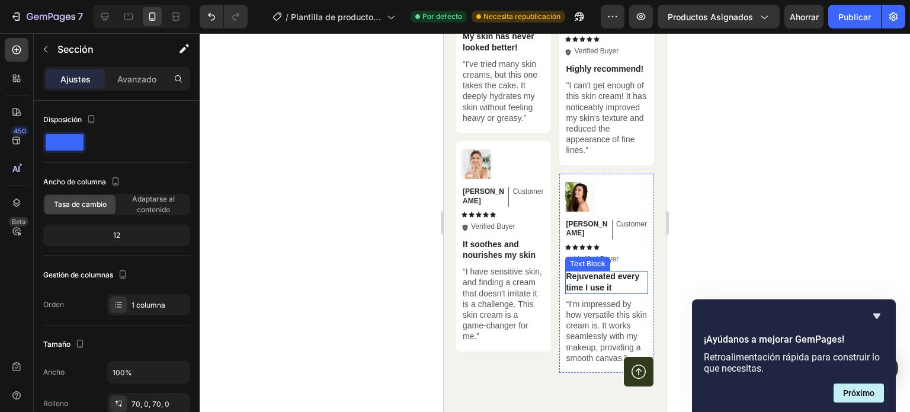
scroll to position [2100, 0]
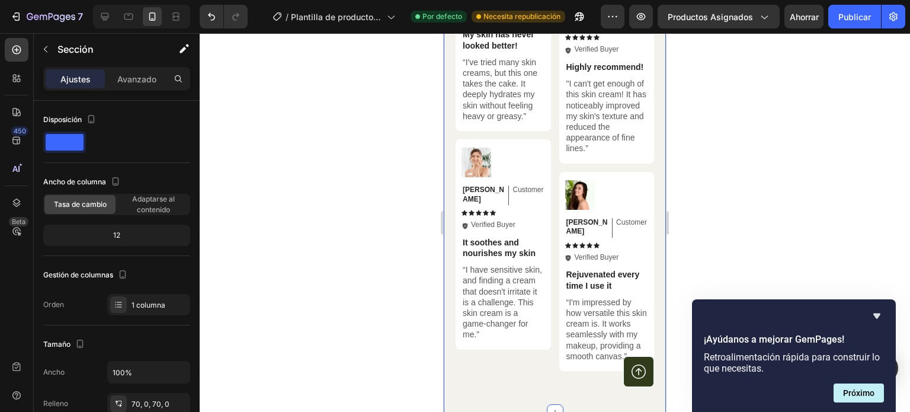
click at [652, 307] on div "Hear from Our Customers Heading Icon Icon Icon Icon Icon Icon List 2000+ Custom…" at bounding box center [555, 7] width 222 height 812
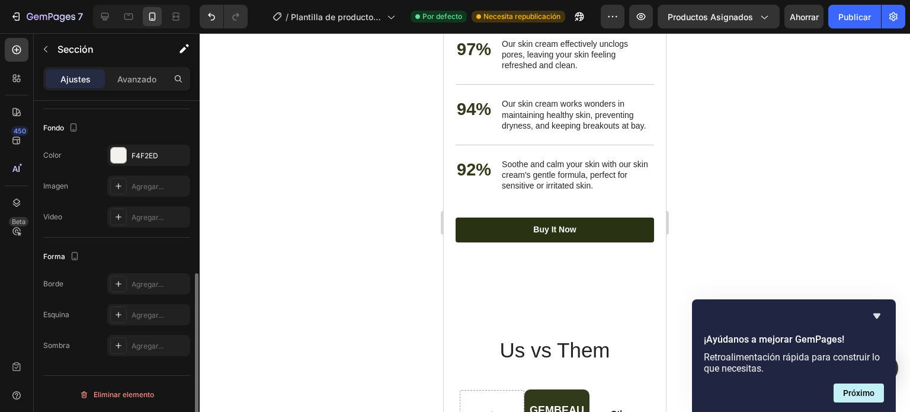
scroll to position [914, 0]
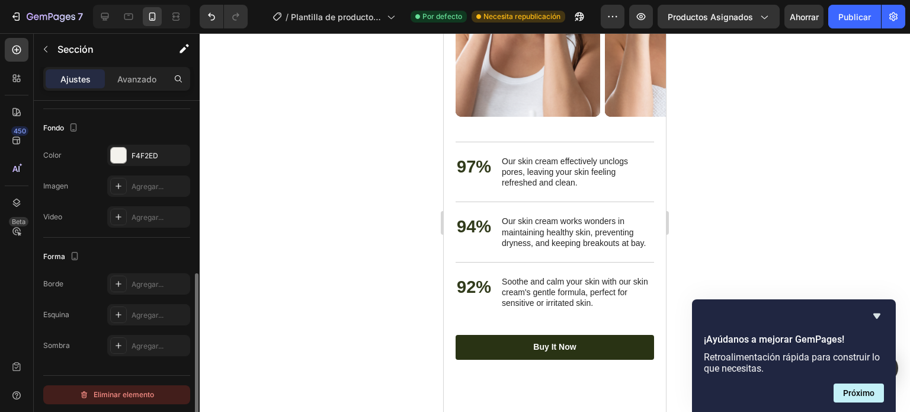
click at [121, 391] on font "Eliminar elemento" at bounding box center [124, 394] width 60 height 9
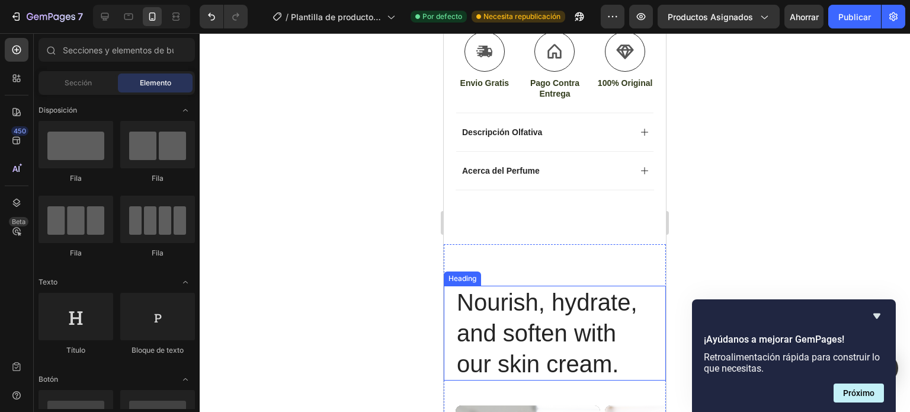
scroll to position [381, 0]
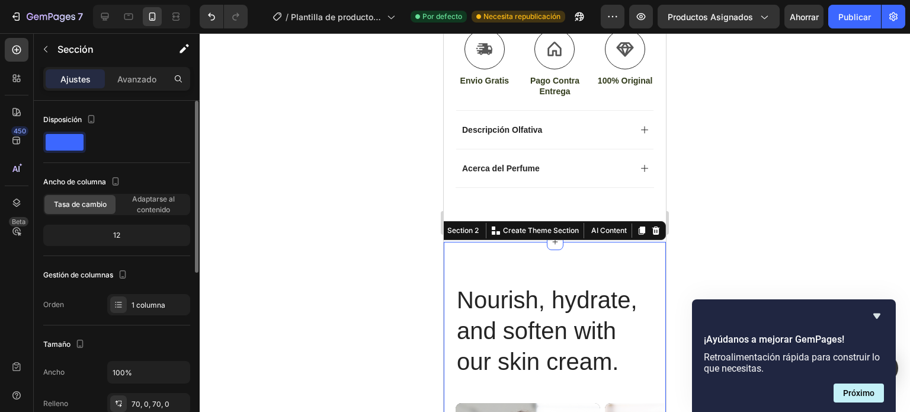
scroll to position [346, 0]
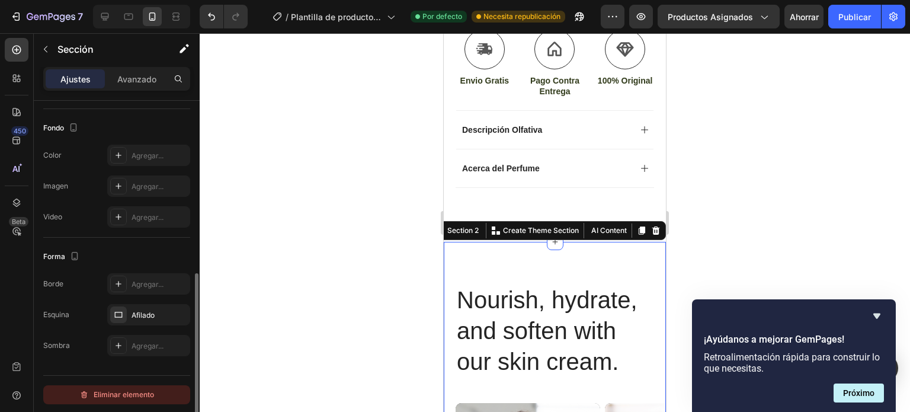
click at [114, 388] on font "Eliminar elemento" at bounding box center [124, 395] width 60 height 14
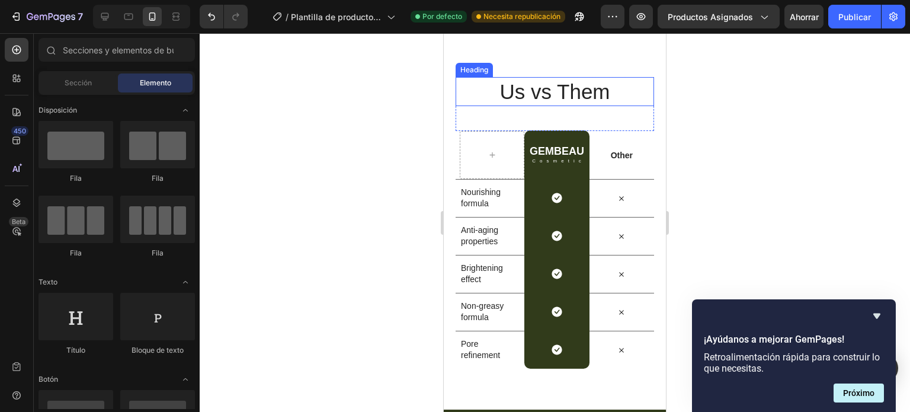
scroll to position [500, 0]
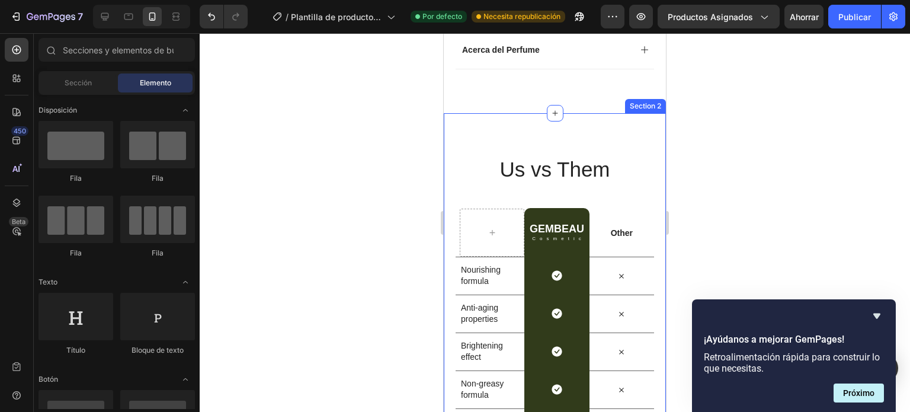
click at [635, 135] on div "Us vs Them Heading Row GEMBEAU Heading Cosmetic Text Block Row Other Text Block…" at bounding box center [555, 300] width 222 height 375
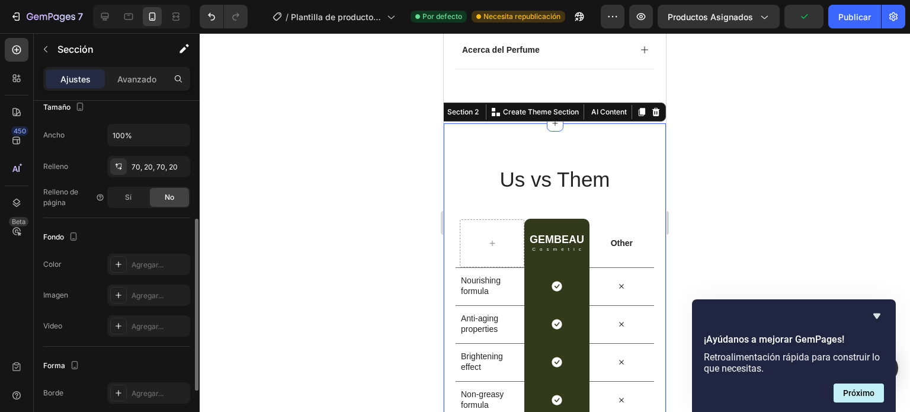
scroll to position [346, 0]
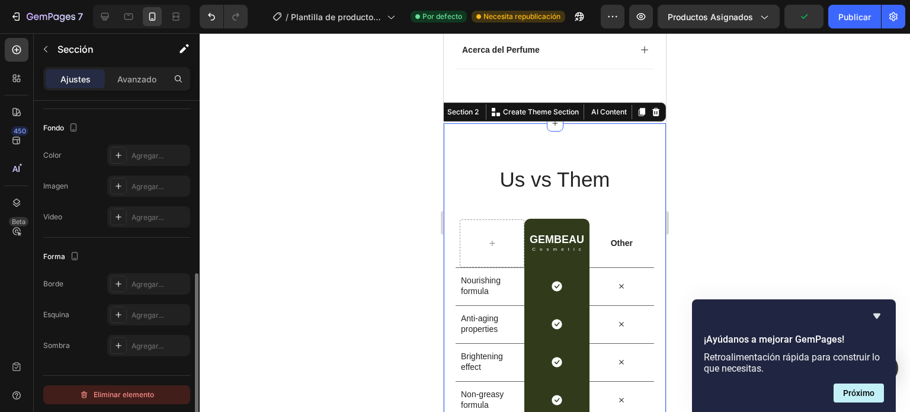
click at [103, 390] on font "Eliminar elemento" at bounding box center [124, 394] width 60 height 9
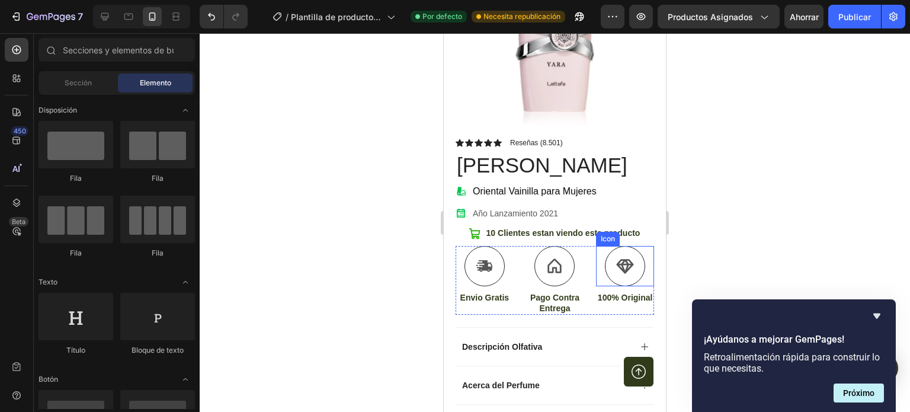
scroll to position [322, 0]
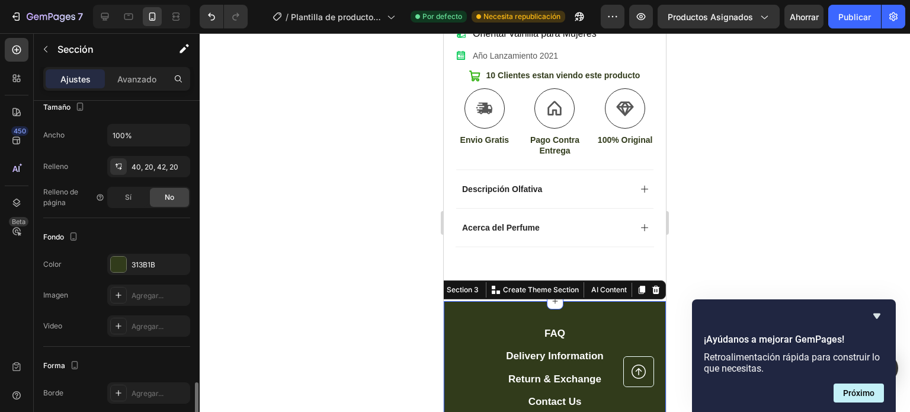
scroll to position [346, 0]
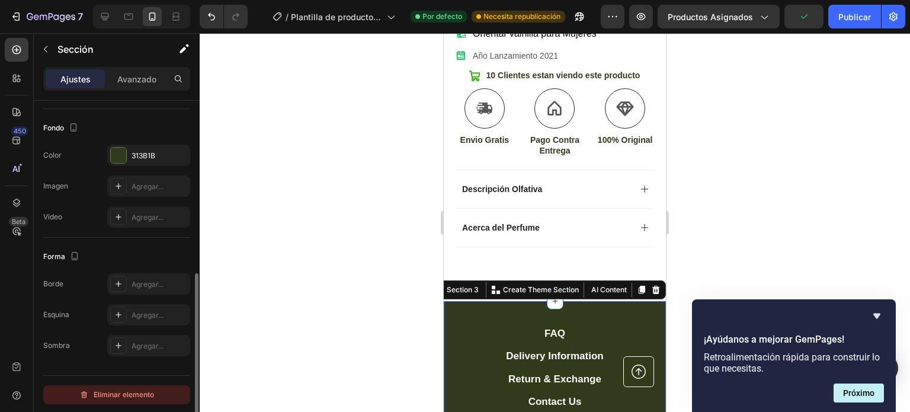
click at [128, 390] on font "Eliminar elemento" at bounding box center [124, 394] width 60 height 9
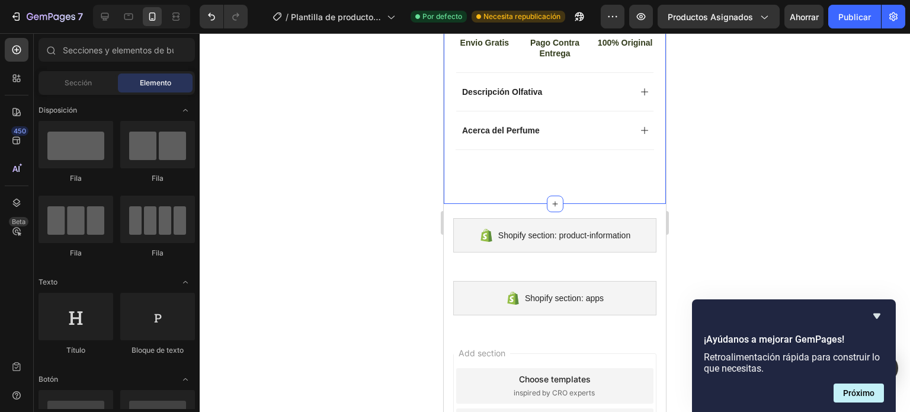
scroll to position [430, 0]
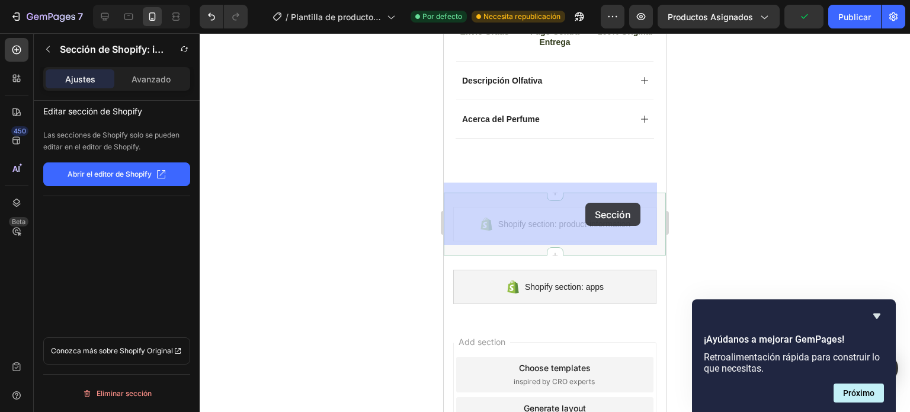
drag, startPoint x: 590, startPoint y: 213, endPoint x: 585, endPoint y: 203, distance: 11.4
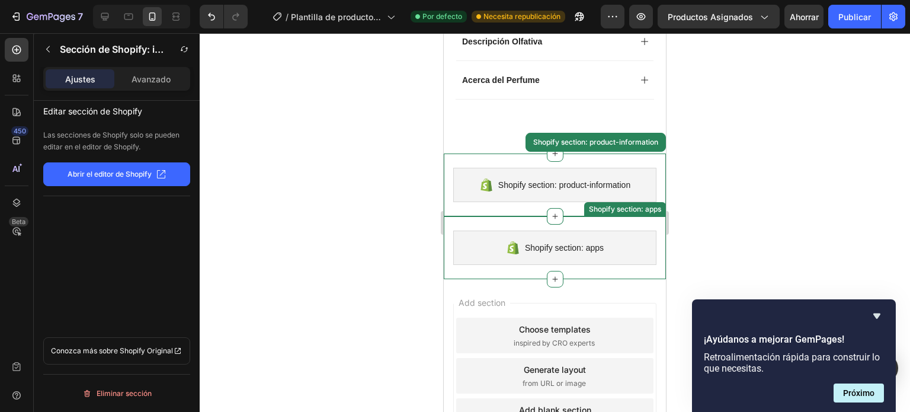
scroll to position [489, 0]
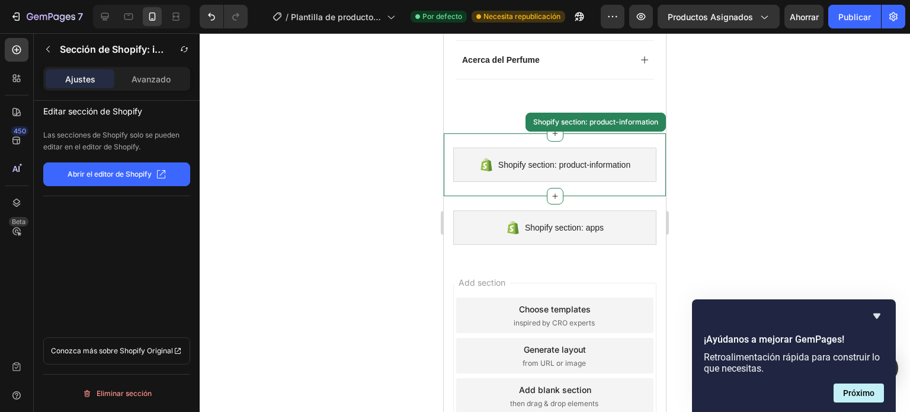
click at [625, 283] on div "Add section Choose templates inspired by CRO experts Generate layout from URL o…" at bounding box center [554, 356] width 203 height 146
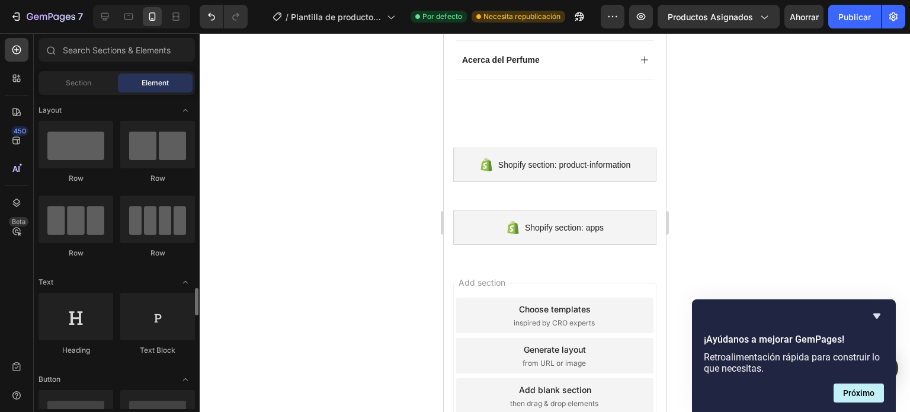
scroll to position [178, 0]
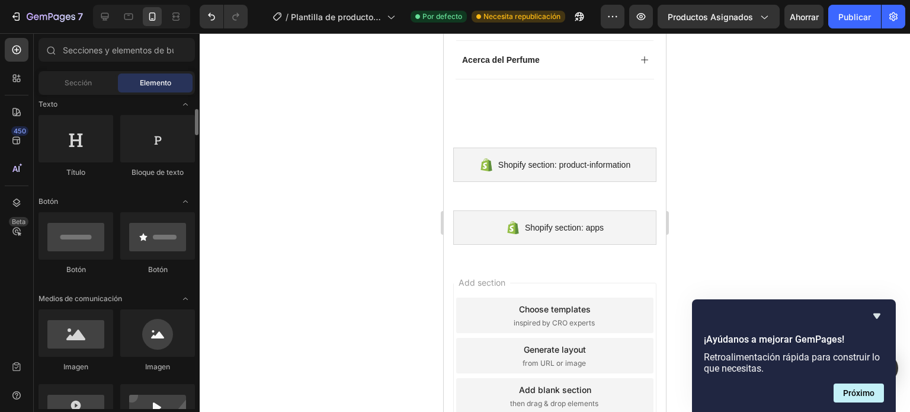
click at [484, 283] on div "Add section Choose templates inspired by CRO experts Generate layout from URL o…" at bounding box center [554, 356] width 203 height 146
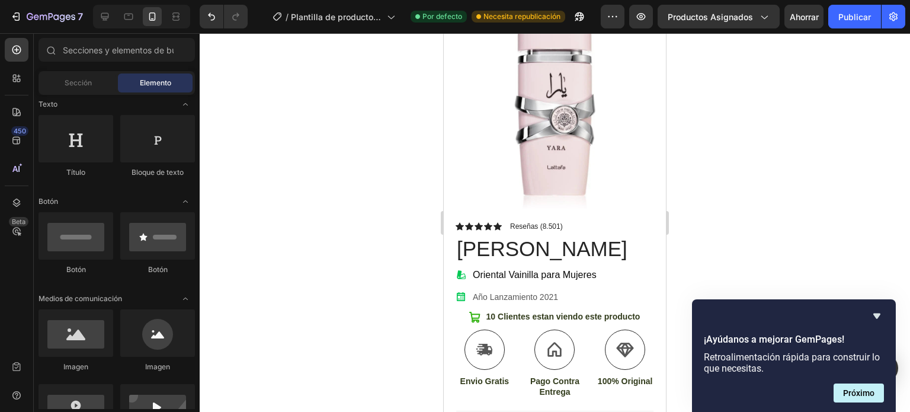
scroll to position [75, 0]
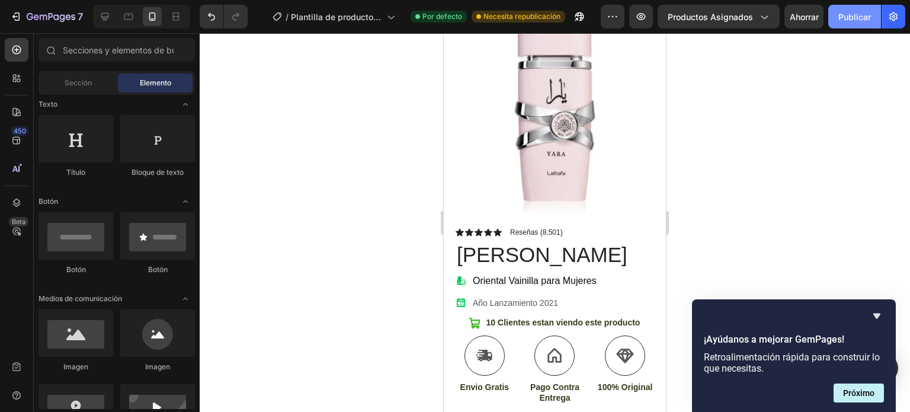
click at [843, 15] on font "Publicar" at bounding box center [855, 17] width 33 height 10
click at [580, 227] on div "Icon Icon Icon Icon Icon Icon List Reseñas (8.501) Text Block Row" at bounding box center [555, 232] width 199 height 11
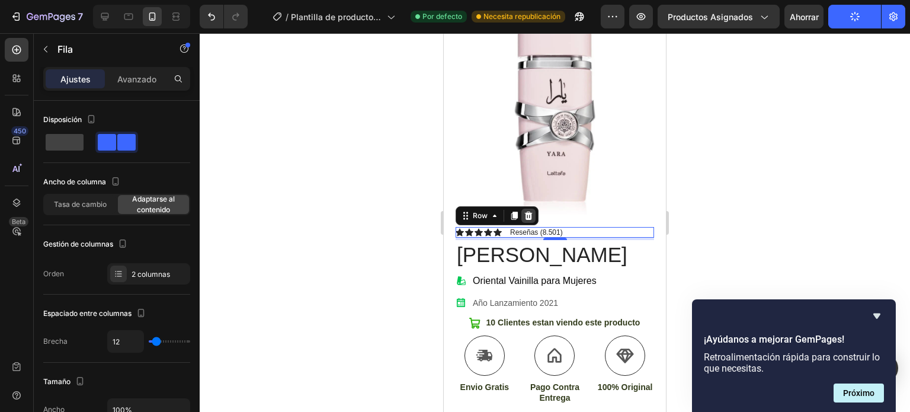
click at [527, 211] on icon at bounding box center [529, 215] width 8 height 8
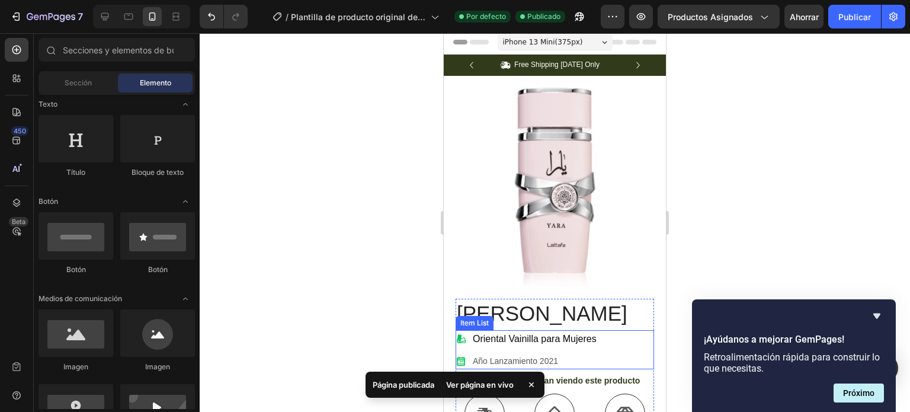
scroll to position [0, 0]
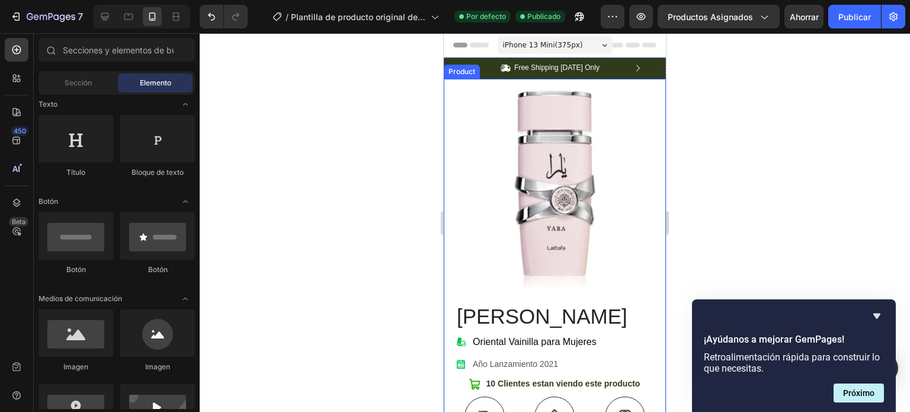
click at [449, 116] on div "Product Images Image Icon Icon Icon Icon Icon Icon List “This skin cream is a g…" at bounding box center [555, 323] width 222 height 489
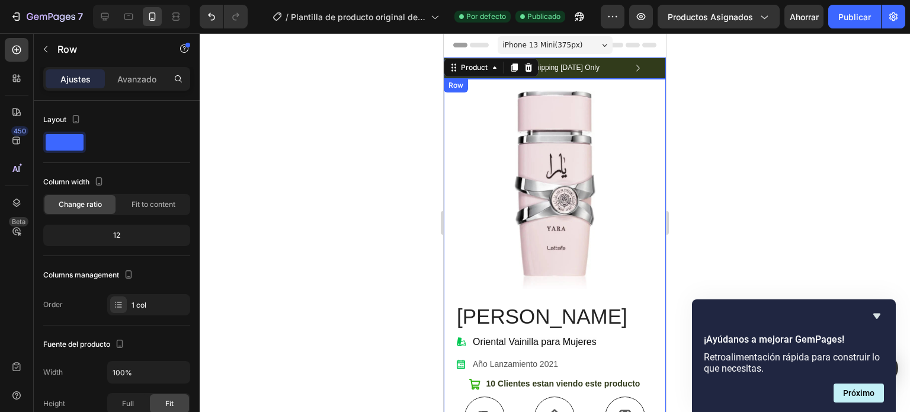
click at [649, 66] on div "Icon Free Shipping Today Only Text Block Row Icon 84,000+ Happy Customer Text B…" at bounding box center [555, 67] width 222 height 21
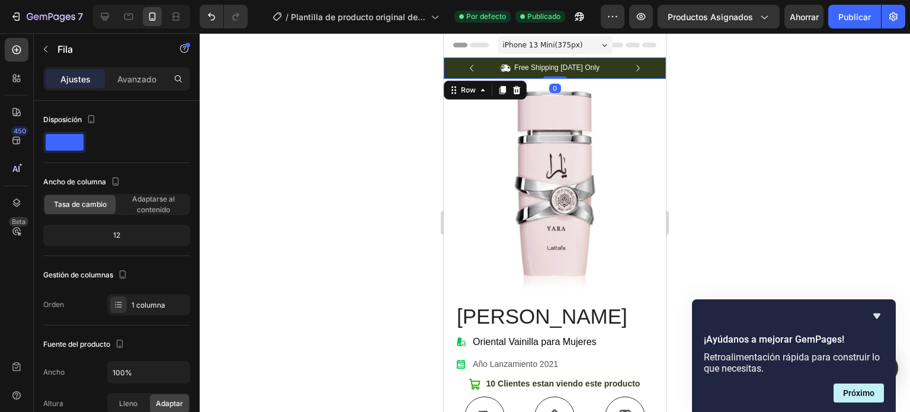
click at [649, 66] on div "Icon Free Shipping Today Only Text Block Row Icon 84,000+ Happy Customer Text B…" at bounding box center [555, 67] width 222 height 21
click at [642, 66] on div "Icon Free Shipping Today Only Text Block Row" at bounding box center [551, 68] width 190 height 12
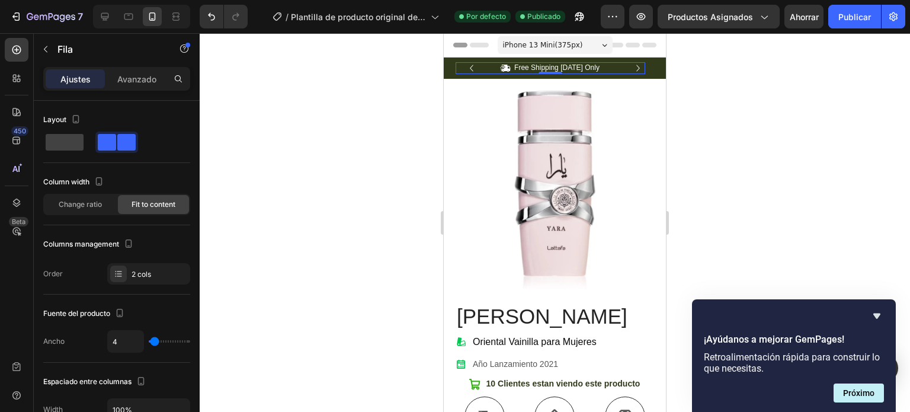
scroll to position [346, 0]
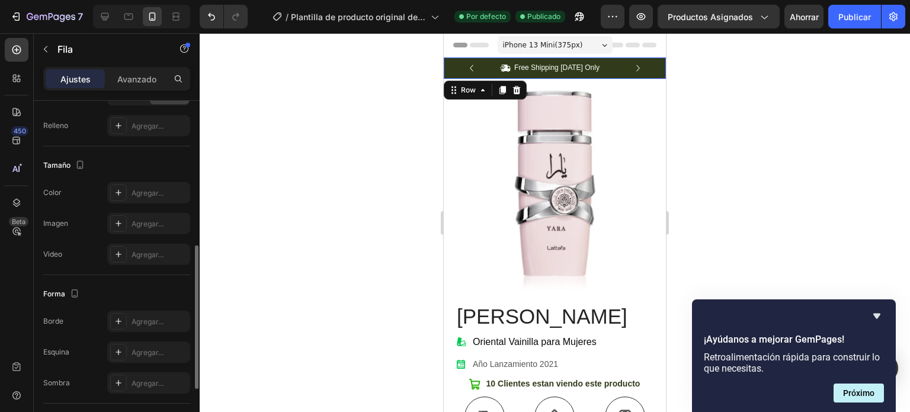
click at [649, 65] on div "Icon Free Shipping Today Only Text Block Row Icon 84,000+ Happy Customer Text B…" at bounding box center [555, 67] width 222 height 21
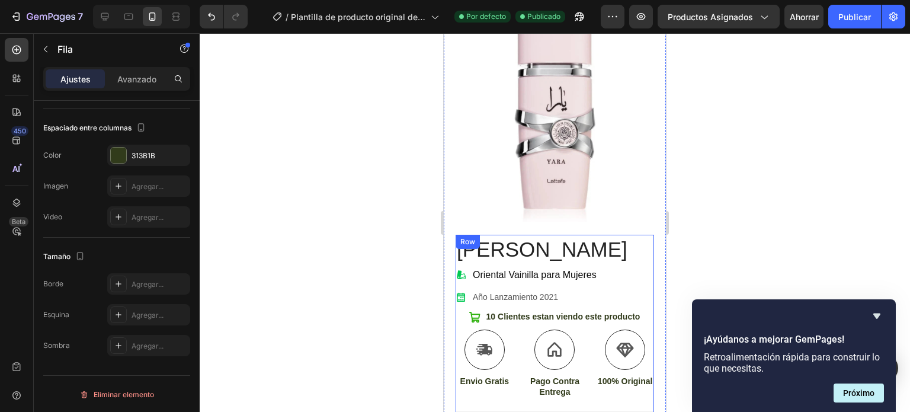
scroll to position [59, 0]
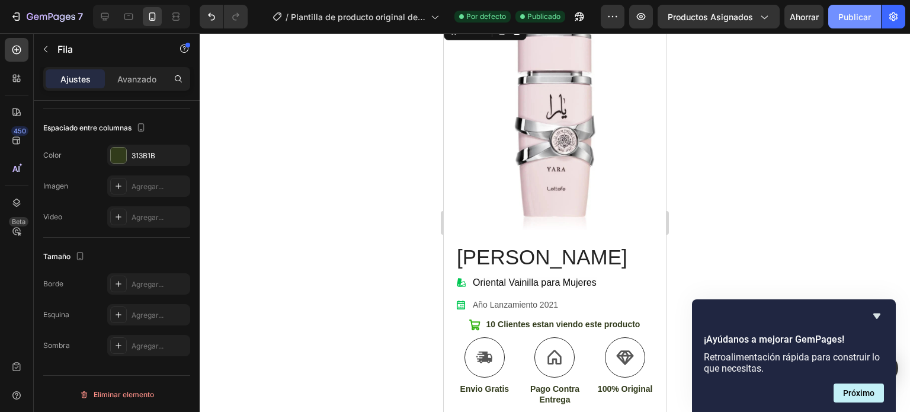
click at [844, 18] on font "Publicar" at bounding box center [855, 17] width 33 height 10
click at [768, 21] on icon "button" at bounding box center [764, 17] width 12 height 12
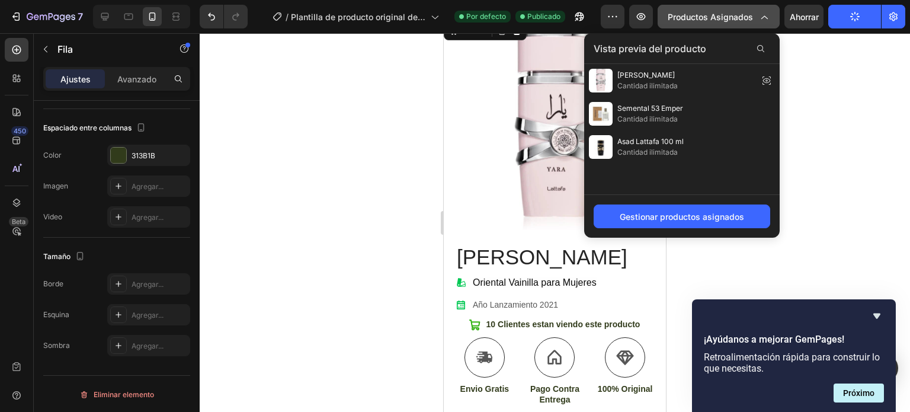
click at [768, 21] on icon "button" at bounding box center [764, 17] width 12 height 12
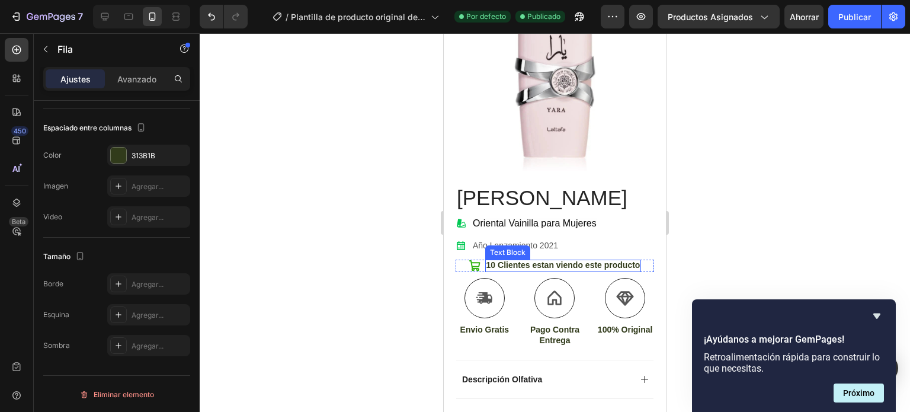
scroll to position [0, 0]
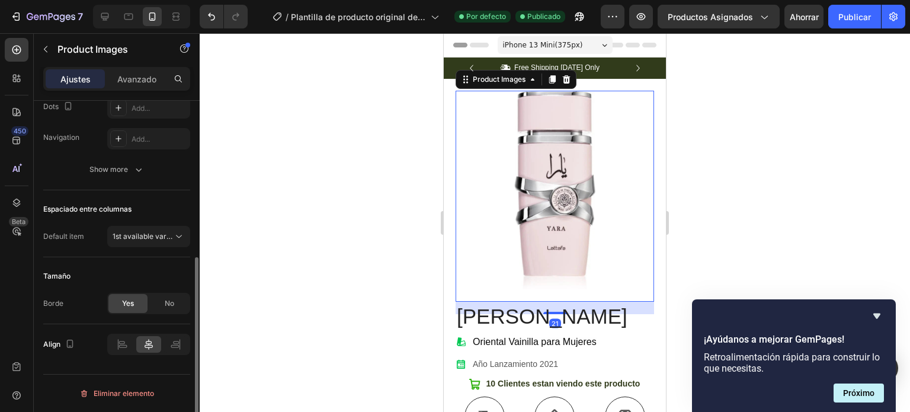
click at [604, 208] on img at bounding box center [555, 190] width 199 height 199
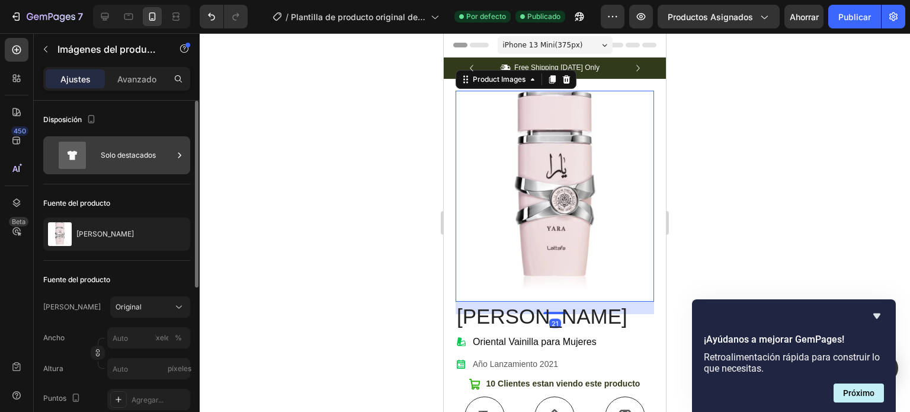
click at [137, 155] on font "Solo destacados" at bounding box center [128, 155] width 55 height 9
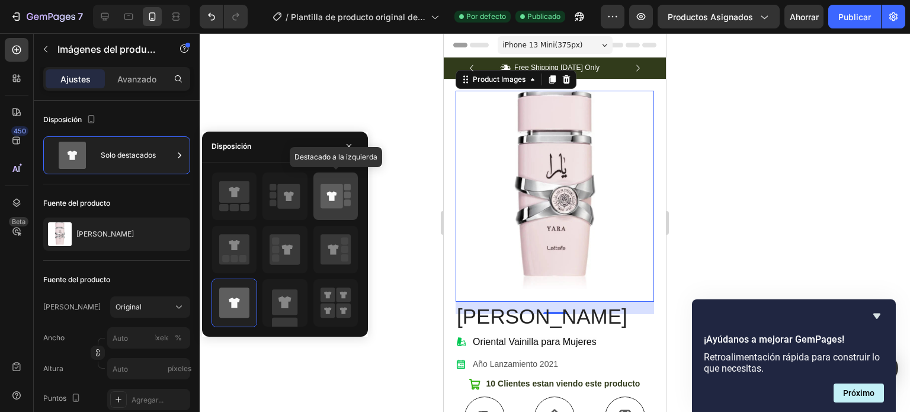
click at [324, 196] on icon at bounding box center [332, 196] width 23 height 25
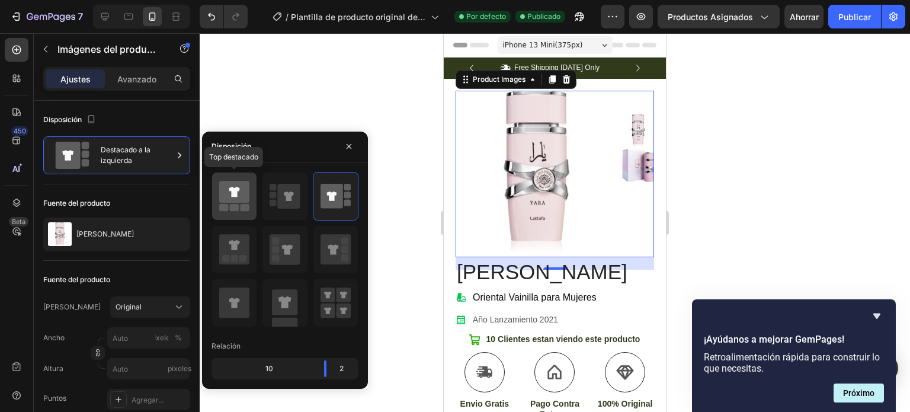
click at [230, 194] on icon at bounding box center [234, 192] width 30 height 22
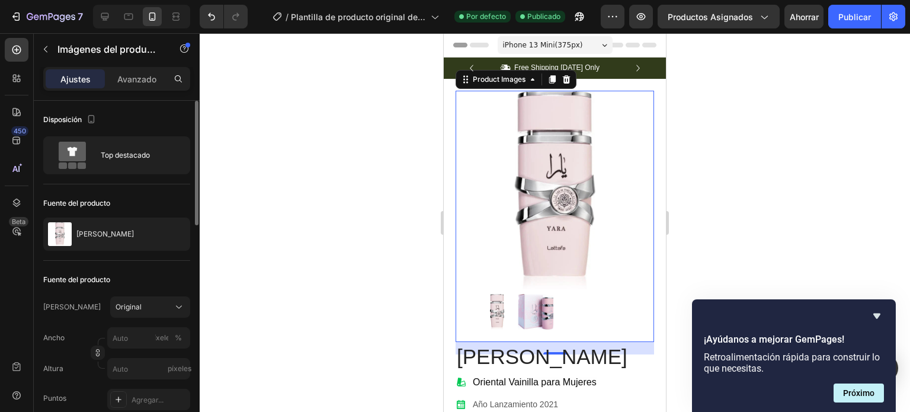
click at [135, 194] on div "Fuente del producto" at bounding box center [116, 203] width 147 height 19
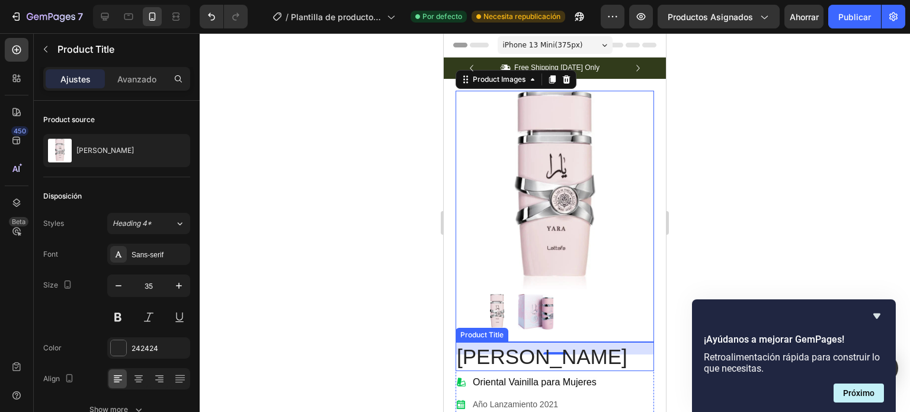
click at [485, 329] on div "Product Title" at bounding box center [482, 334] width 48 height 11
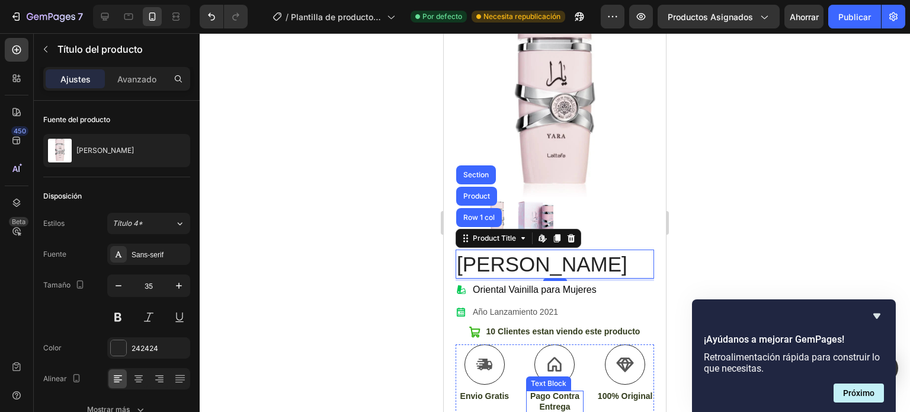
scroll to position [119, 0]
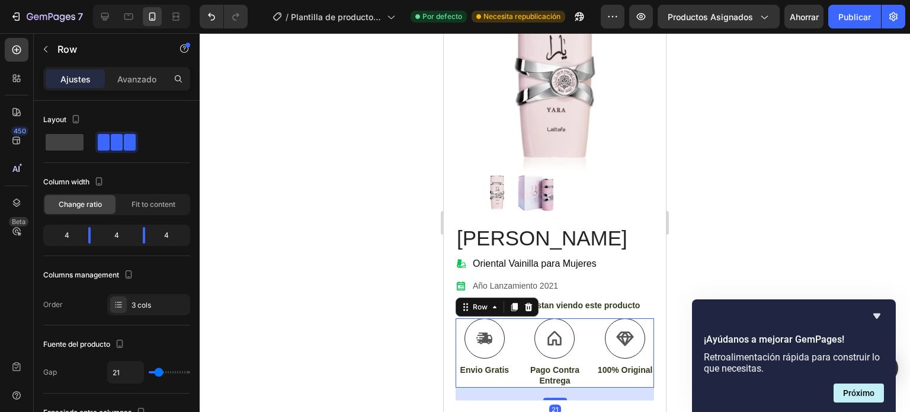
click at [582, 324] on div "Icon Envio Gratis Text Block Icon Pago Contra Entrega Text Block Icon 100% Orig…" at bounding box center [555, 352] width 199 height 69
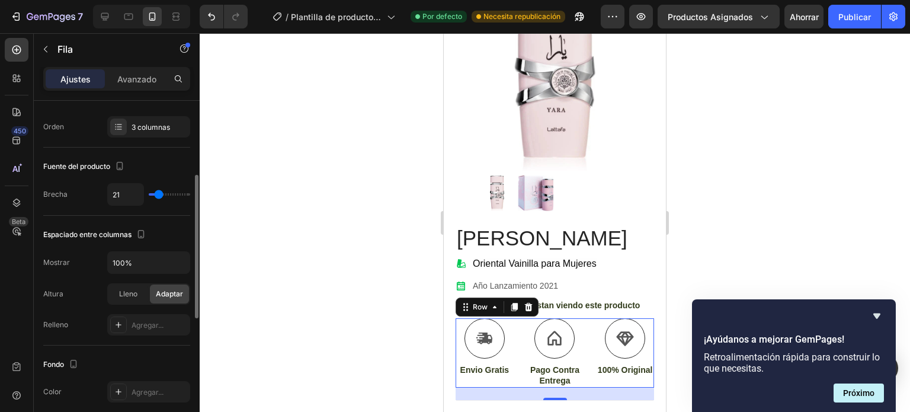
scroll to position [0, 0]
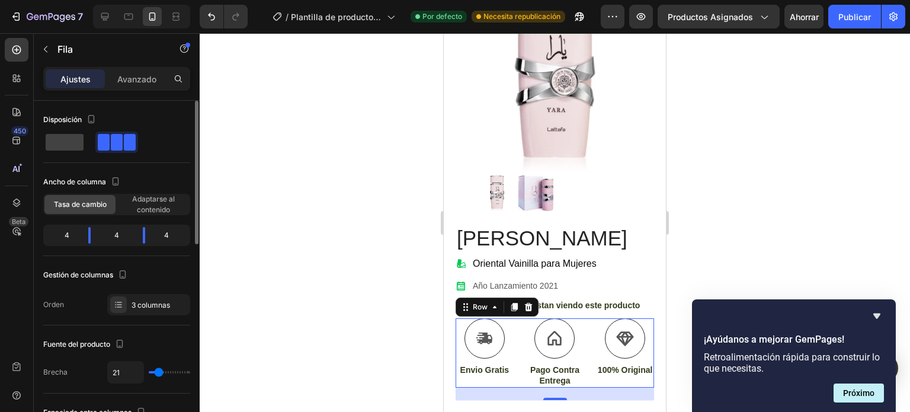
click at [111, 148] on span at bounding box center [117, 142] width 12 height 17
click at [476, 336] on icon at bounding box center [484, 338] width 17 height 18
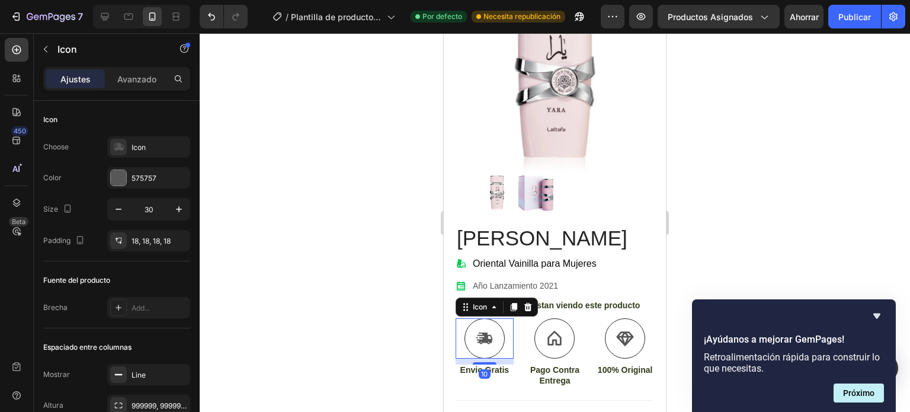
click at [476, 336] on icon at bounding box center [484, 338] width 17 height 18
click at [119, 146] on icon at bounding box center [119, 147] width 11 height 8
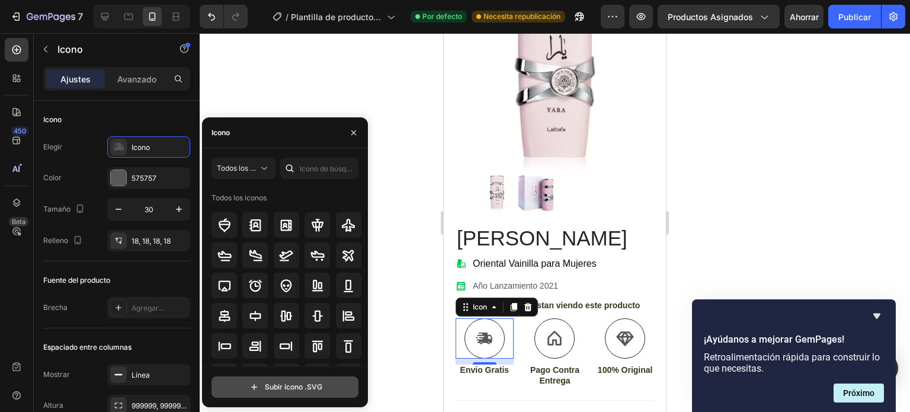
click at [255, 385] on input "file" at bounding box center [285, 387] width 146 height 20
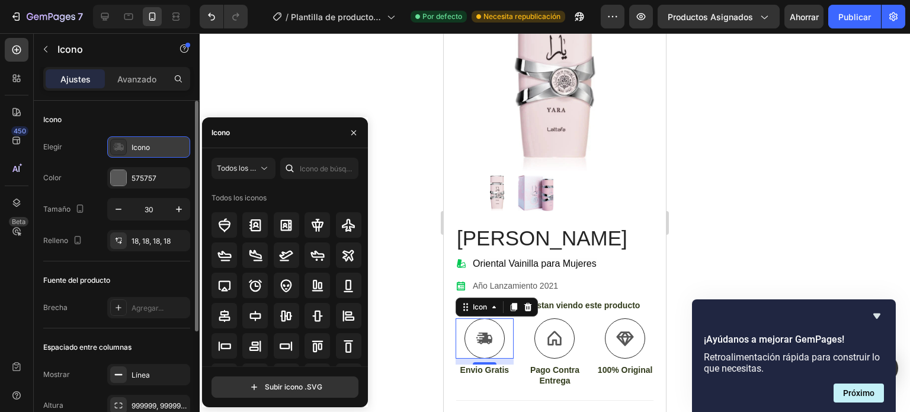
click at [115, 146] on icon at bounding box center [119, 147] width 11 height 8
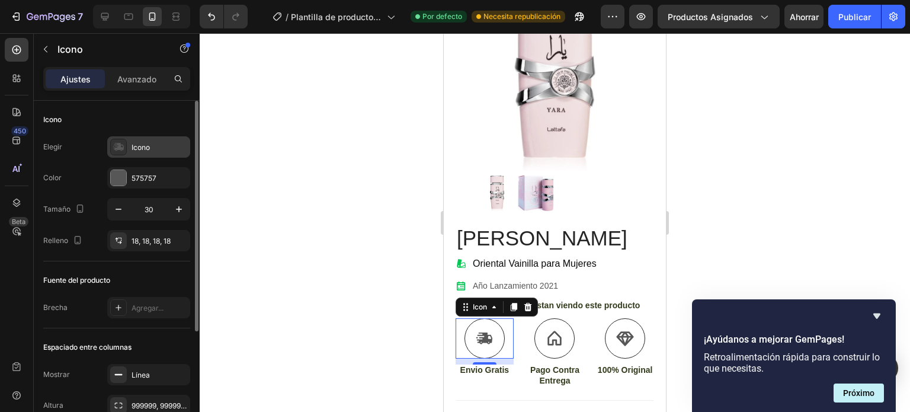
click at [117, 146] on icon at bounding box center [119, 147] width 11 height 8
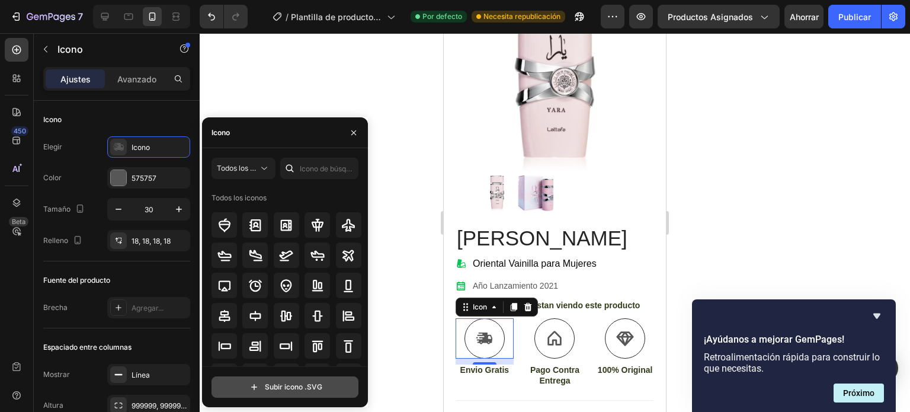
click at [254, 388] on input "file" at bounding box center [285, 387] width 146 height 20
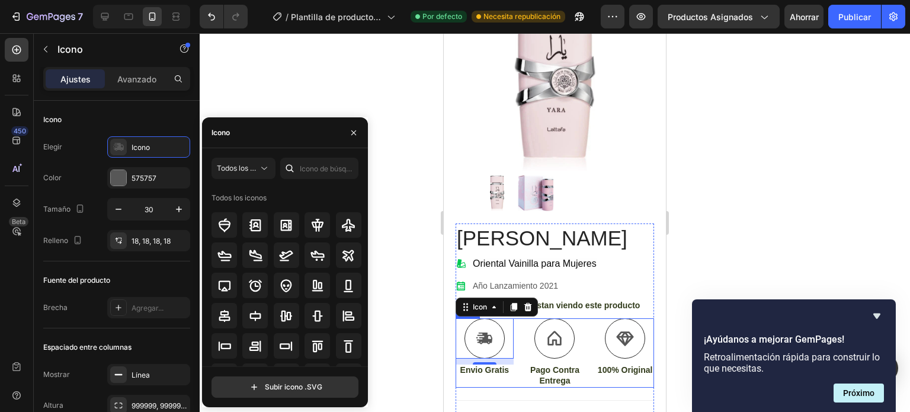
click at [583, 331] on div "Icon 10 Envio Gratis Text Block Icon Pago Contra Entrega Text Block Icon 100% O…" at bounding box center [555, 352] width 199 height 69
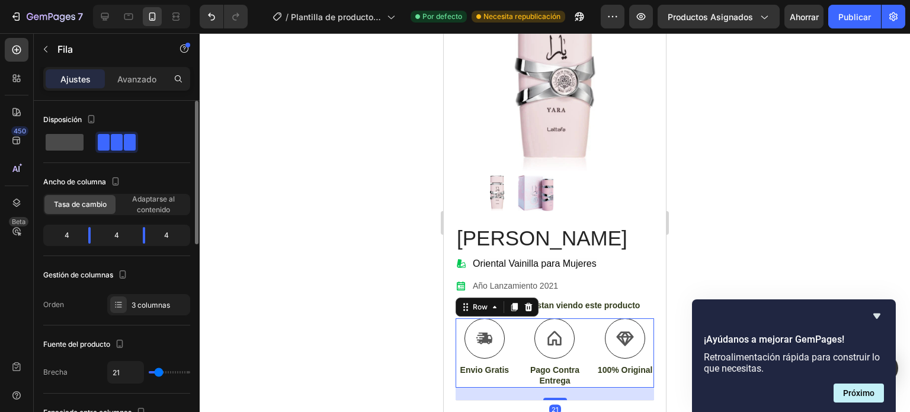
click at [59, 142] on span at bounding box center [65, 142] width 38 height 17
type input "0"
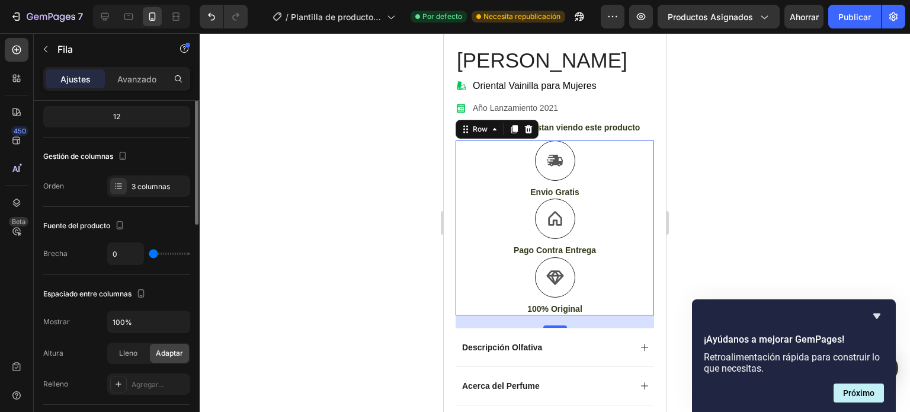
scroll to position [178, 0]
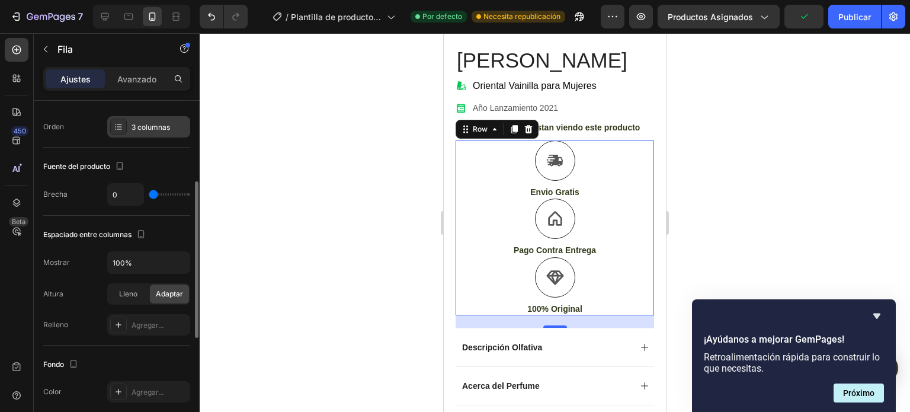
click at [164, 123] on font "3 columnas" at bounding box center [151, 127] width 39 height 9
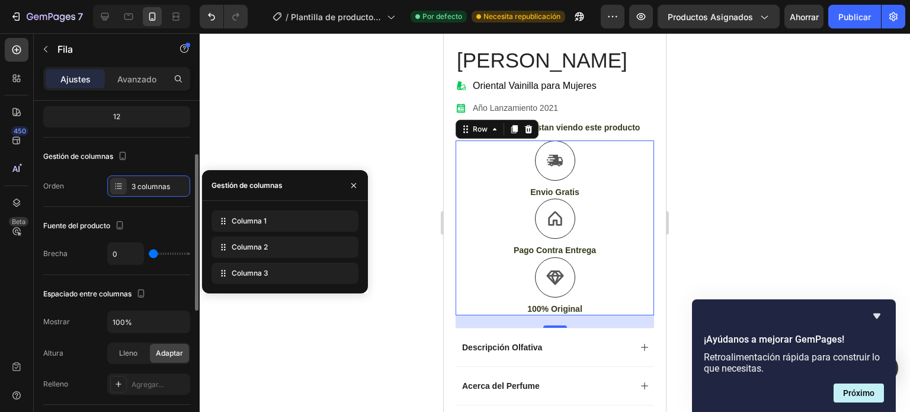
scroll to position [0, 0]
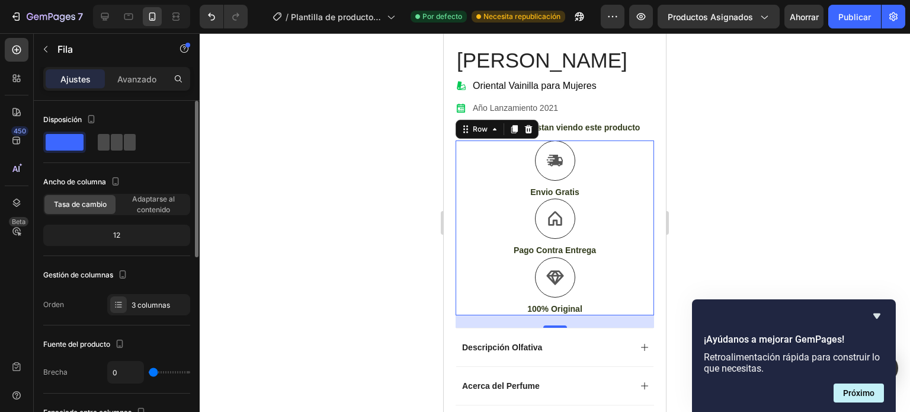
click at [114, 140] on span at bounding box center [117, 142] width 12 height 17
click at [121, 142] on span at bounding box center [117, 142] width 12 height 17
type input "21"
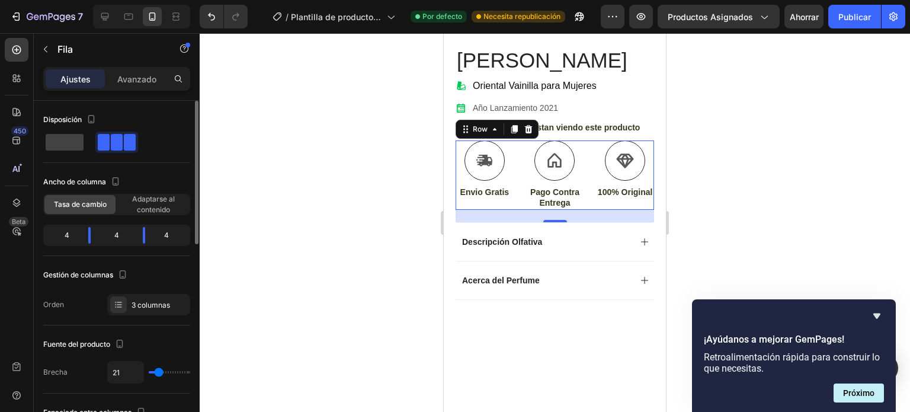
click at [114, 276] on div "Gestión de columnas" at bounding box center [86, 275] width 87 height 16
click at [129, 274] on icon "button" at bounding box center [123, 274] width 12 height 12
click at [145, 270] on div "Gestión de columnas" at bounding box center [116, 274] width 147 height 19
click at [61, 140] on span at bounding box center [65, 142] width 38 height 17
type input "0"
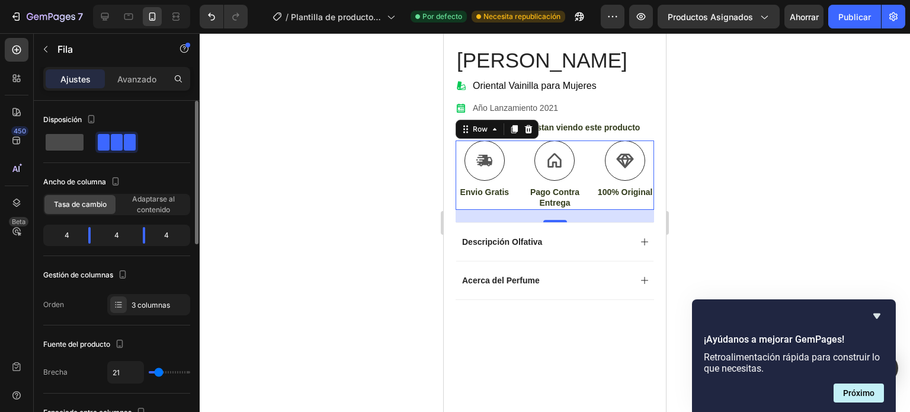
type input "0"
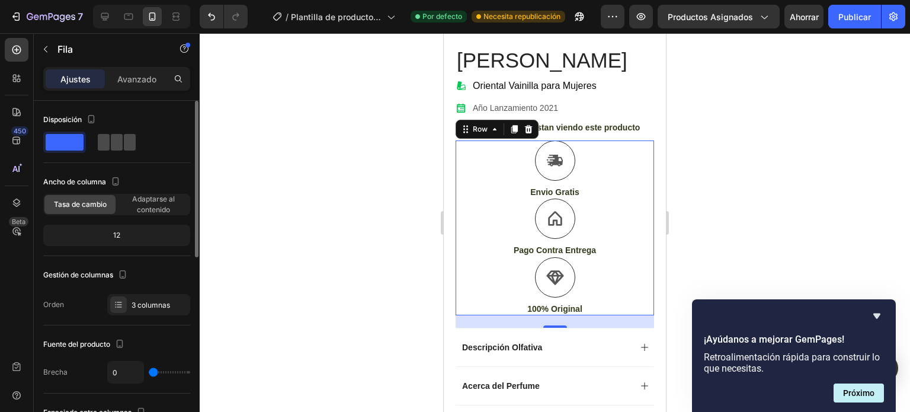
click at [122, 142] on span at bounding box center [117, 142] width 12 height 17
type input "21"
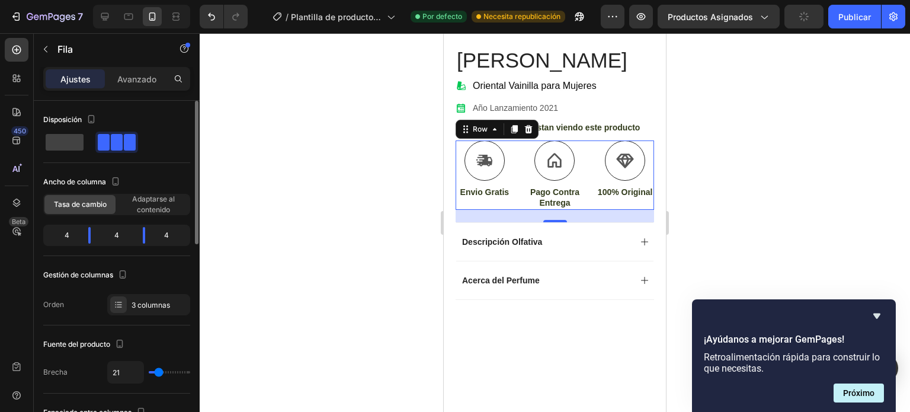
click at [63, 231] on div "4" at bounding box center [62, 235] width 33 height 17
click at [66, 232] on font "4" at bounding box center [67, 235] width 5 height 9
click at [520, 164] on div "Icon Envio Gratis Text Block Icon Pago Contra Entrega Text Block Icon 100% Orig…" at bounding box center [555, 174] width 199 height 69
click at [490, 157] on icon at bounding box center [484, 161] width 17 height 18
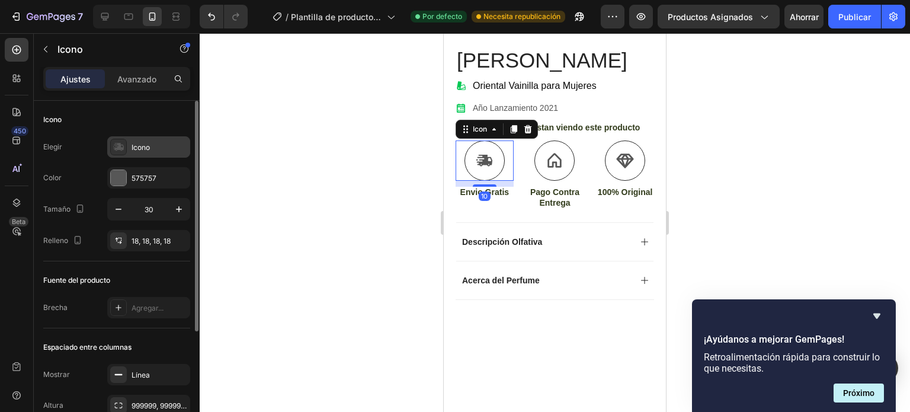
click at [120, 144] on icon at bounding box center [119, 147] width 11 height 8
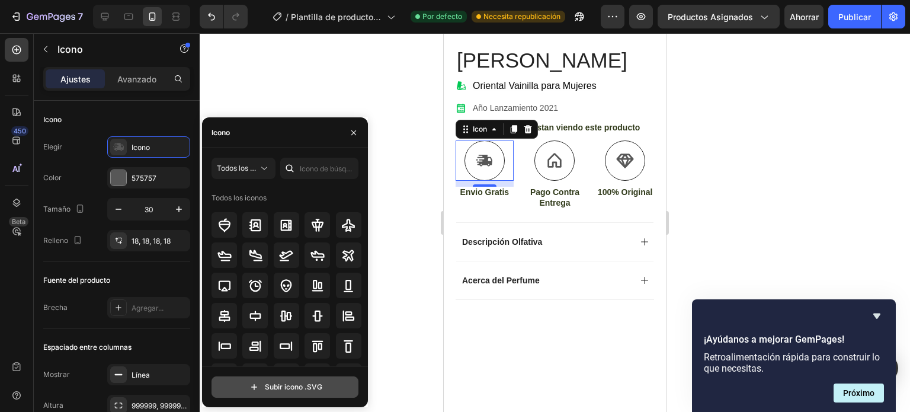
click at [284, 385] on input "file" at bounding box center [285, 387] width 146 height 20
type input "C:\fakepath\Diseño sin título.svg"
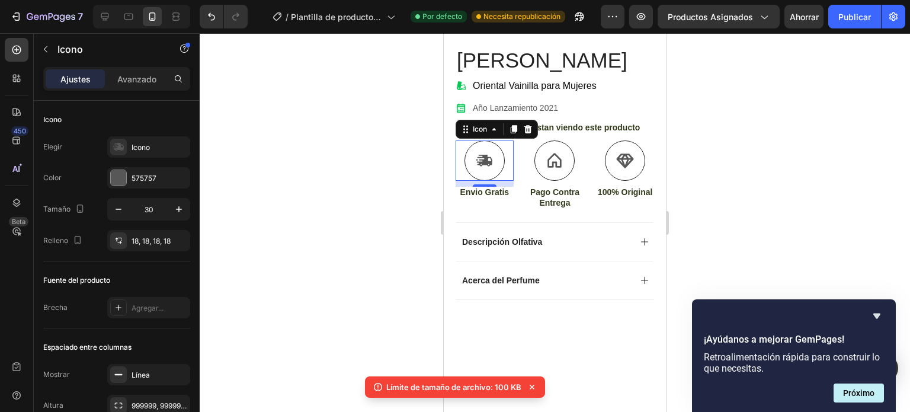
click at [533, 386] on icon at bounding box center [532, 387] width 5 height 5
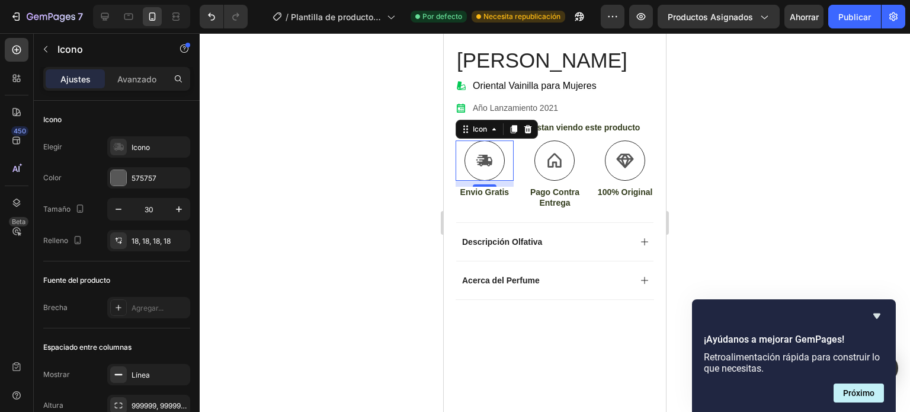
click at [732, 167] on div at bounding box center [555, 222] width 711 height 379
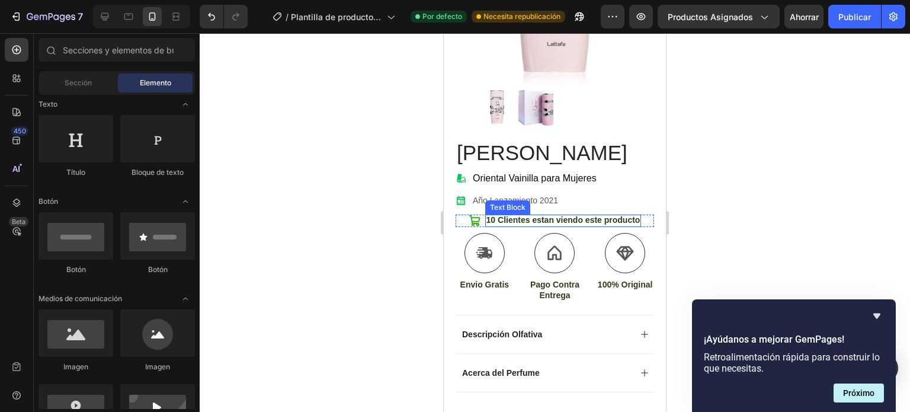
scroll to position [178, 0]
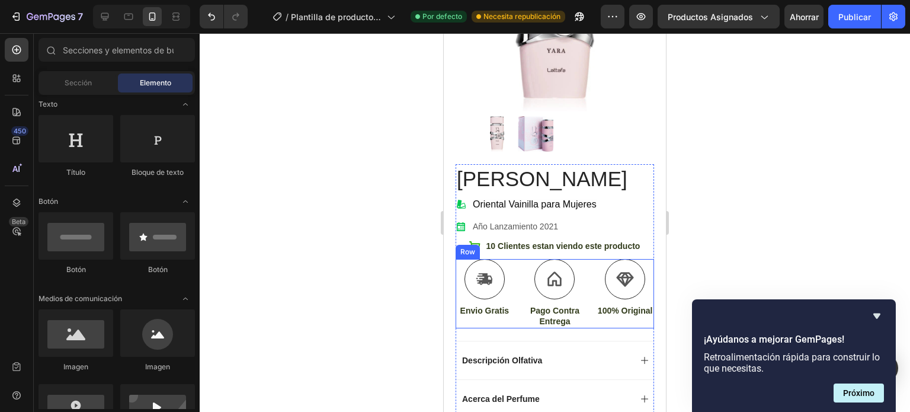
click at [514, 261] on div "Icon Envio Gratis Text Block Icon Pago Contra Entrega Text Block Icon 100% Orig…" at bounding box center [555, 293] width 199 height 69
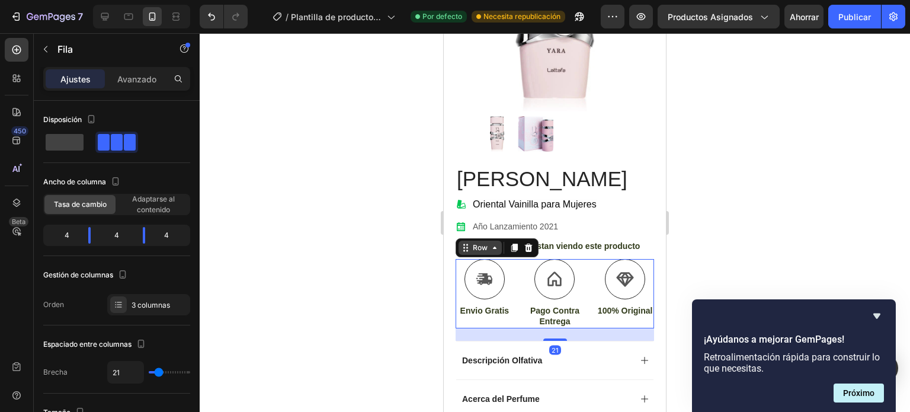
click at [494, 247] on icon at bounding box center [495, 248] width 4 height 2
click at [465, 243] on icon at bounding box center [465, 247] width 9 height 9
click at [527, 243] on icon at bounding box center [528, 247] width 9 height 9
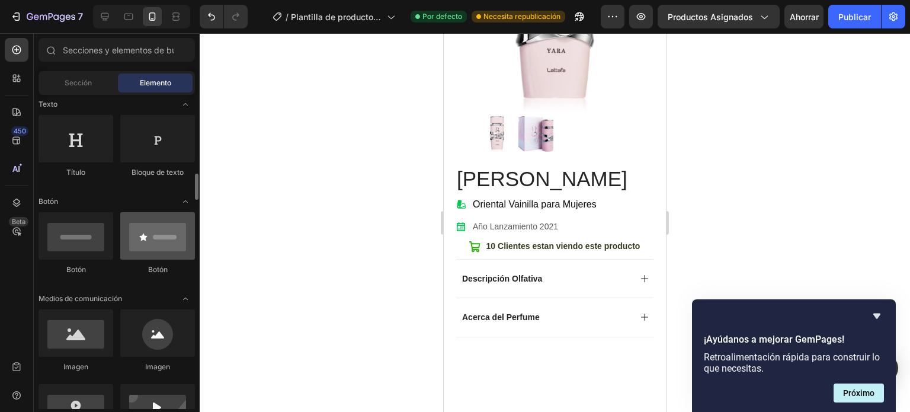
scroll to position [237, 0]
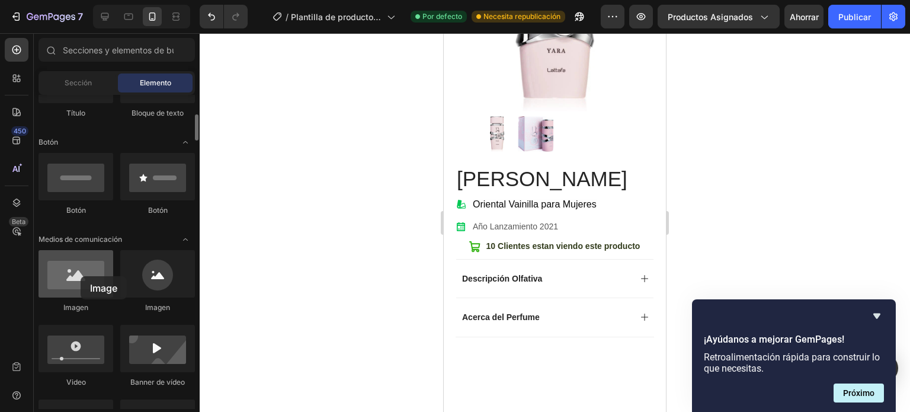
click at [81, 276] on div at bounding box center [76, 273] width 75 height 47
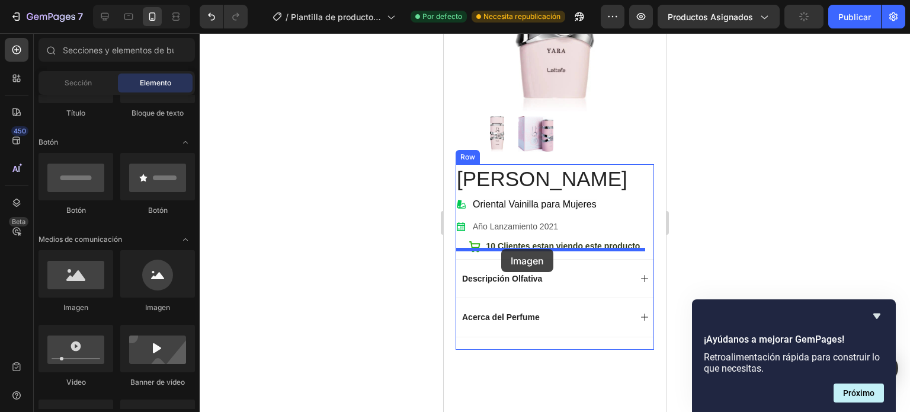
drag, startPoint x: 520, startPoint y: 310, endPoint x: 501, endPoint y: 249, distance: 63.7
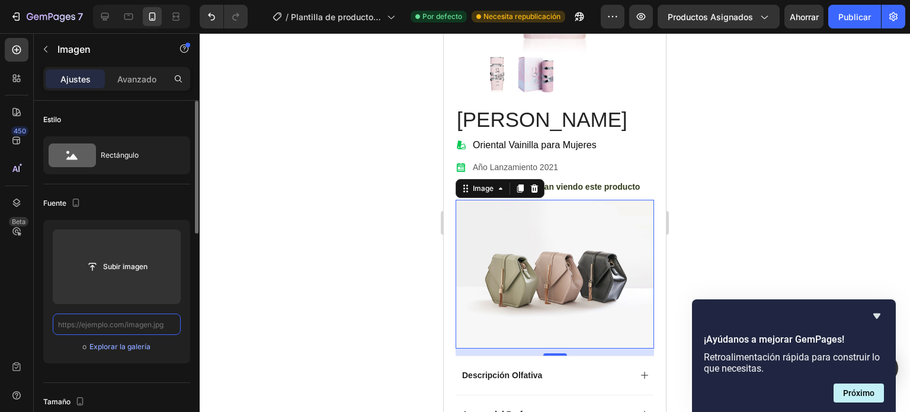
scroll to position [0, 0]
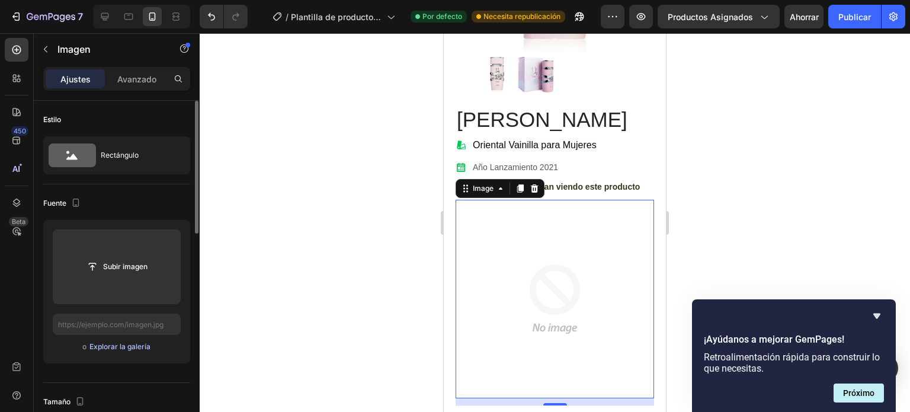
click at [134, 347] on font "Explorar la galería" at bounding box center [119, 346] width 61 height 9
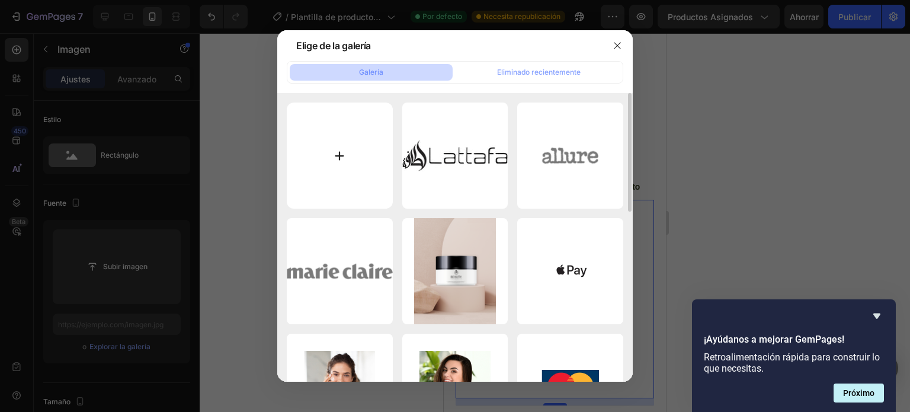
click at [340, 154] on input "file" at bounding box center [340, 156] width 106 height 106
type input "C:\fakepath\Diseño sin título.svg"
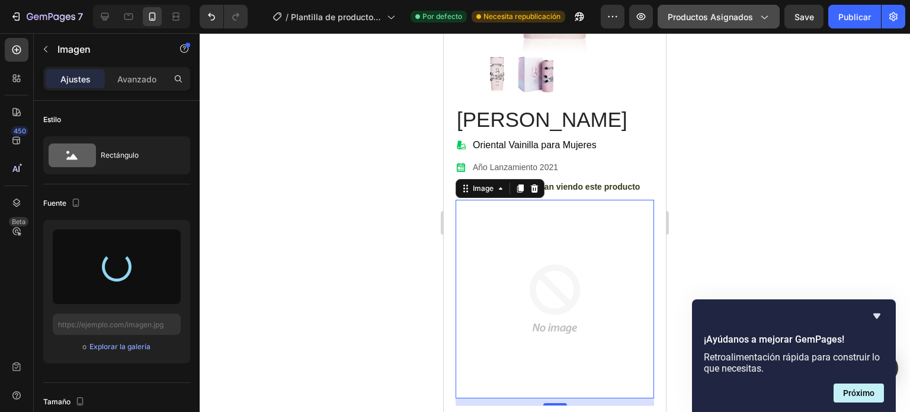
type input "https://cdn.shopify.com/s/files/1/0967/4237/5712/files/gempages_586207727093547…"
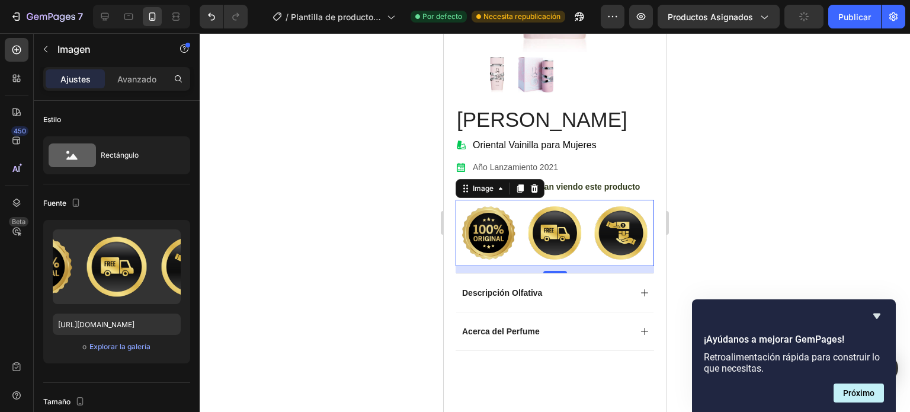
click at [546, 224] on img at bounding box center [555, 233] width 199 height 66
click at [330, 261] on div at bounding box center [555, 222] width 711 height 379
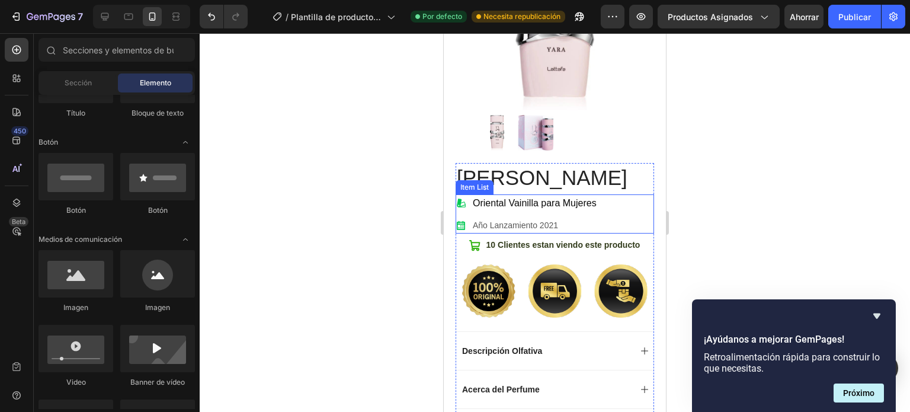
scroll to position [178, 0]
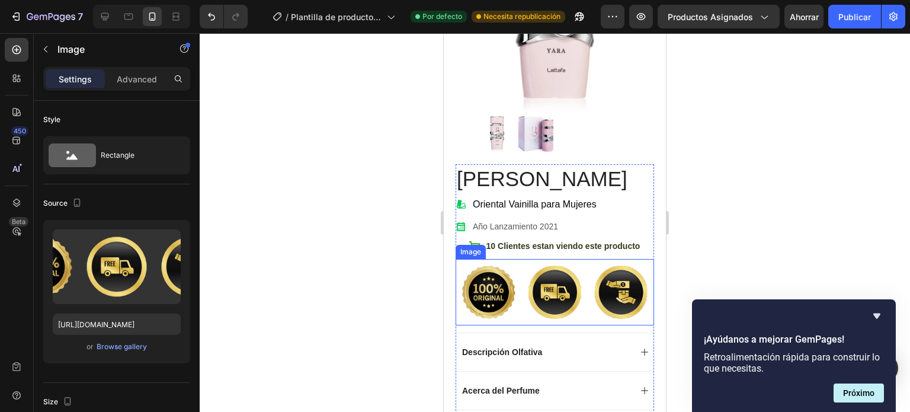
click at [521, 287] on img at bounding box center [555, 292] width 199 height 66
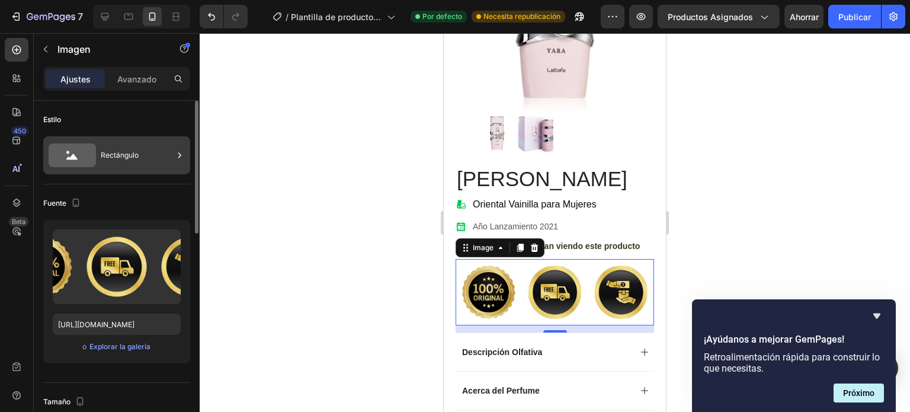
click at [152, 156] on div "Rectángulo" at bounding box center [137, 155] width 72 height 27
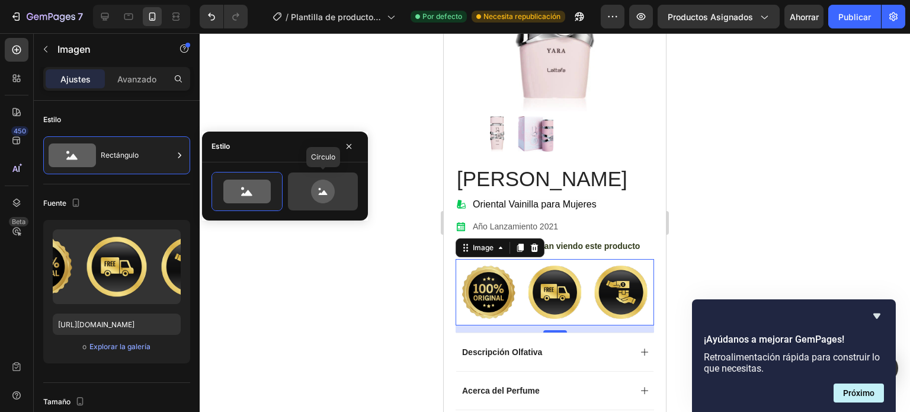
click at [303, 196] on icon at bounding box center [323, 192] width 56 height 24
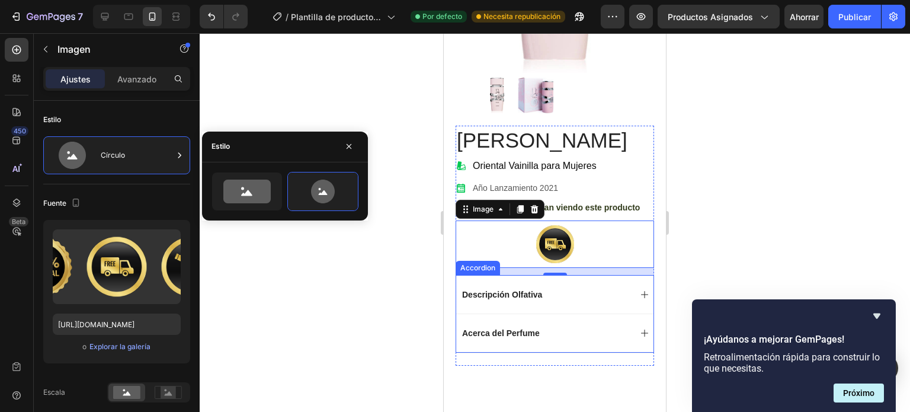
scroll to position [237, 0]
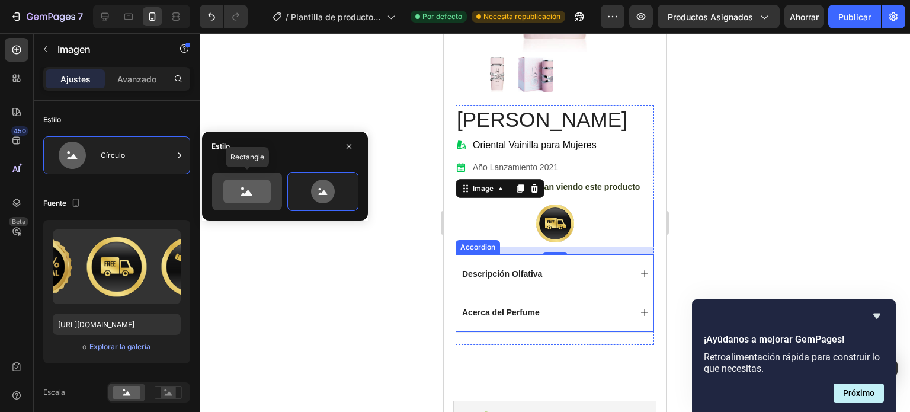
click at [249, 191] on icon at bounding box center [246, 193] width 11 height 6
type input "100"
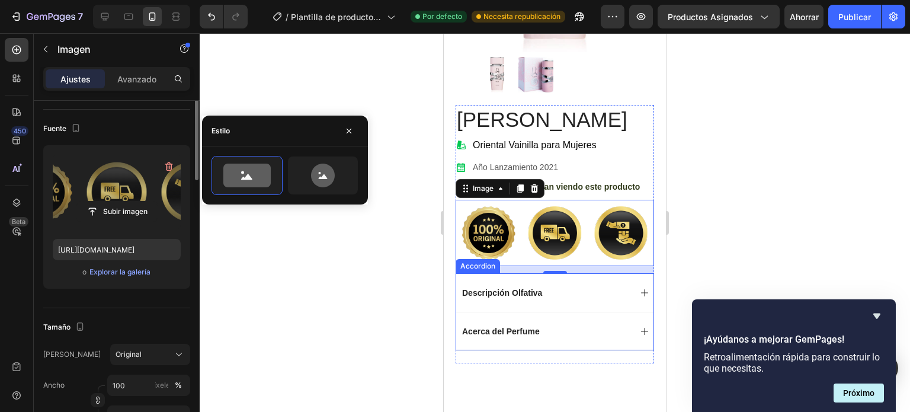
scroll to position [0, 0]
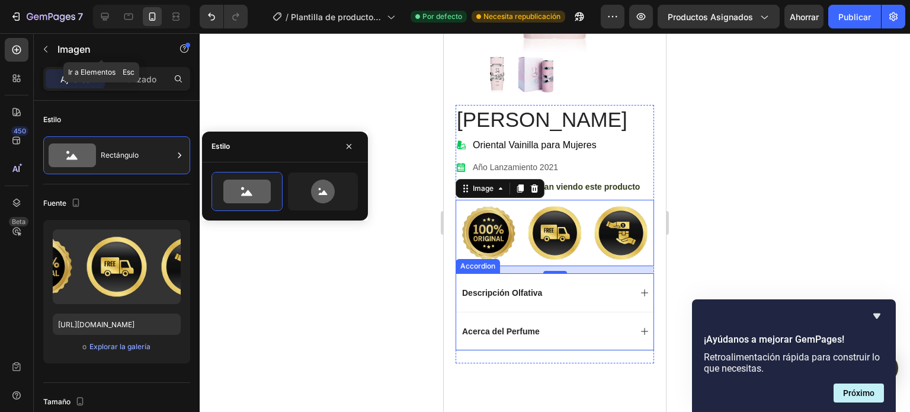
click at [46, 49] on icon "button" at bounding box center [45, 48] width 9 height 9
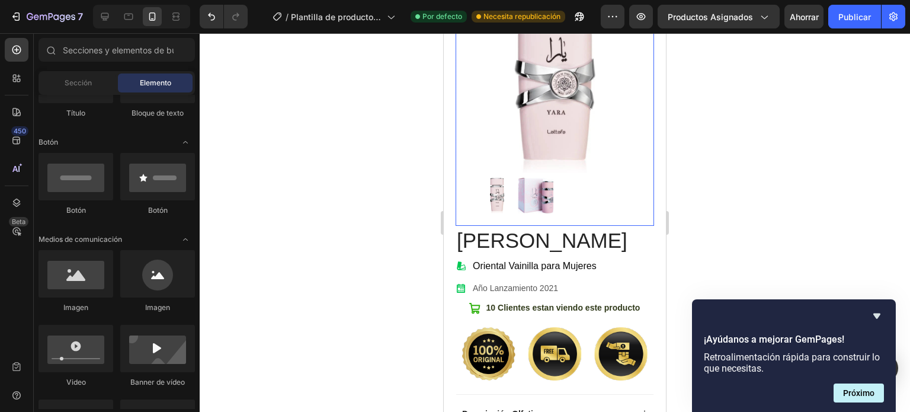
scroll to position [119, 0]
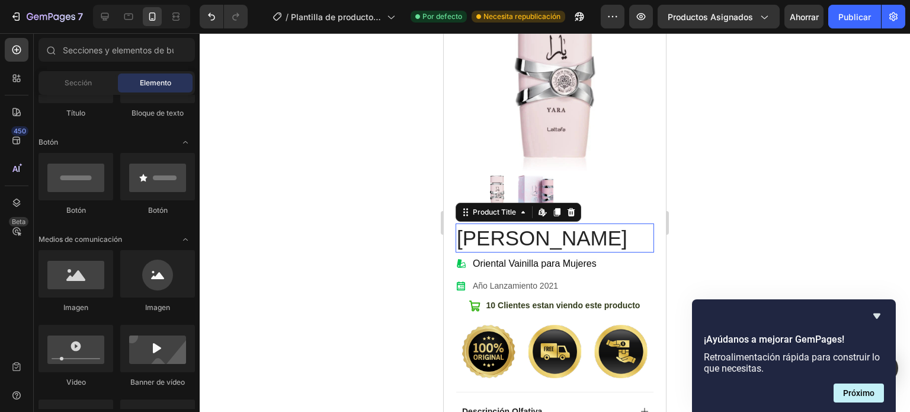
click at [555, 228] on h1 "[PERSON_NAME]" at bounding box center [555, 238] width 199 height 30
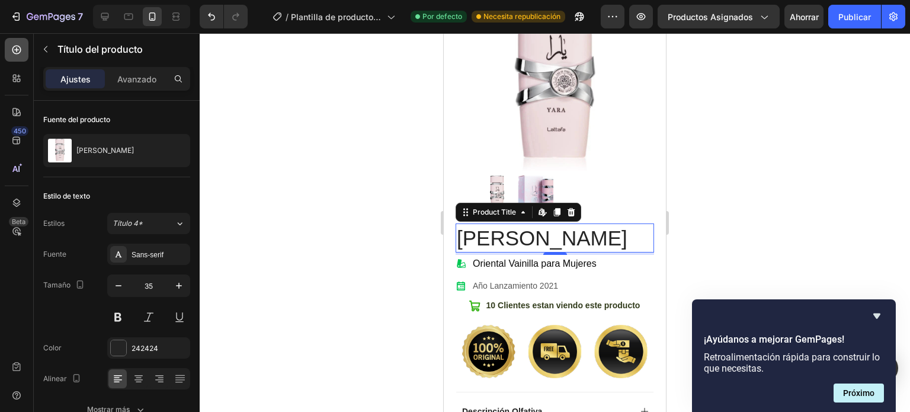
click at [12, 49] on icon at bounding box center [16, 50] width 9 height 9
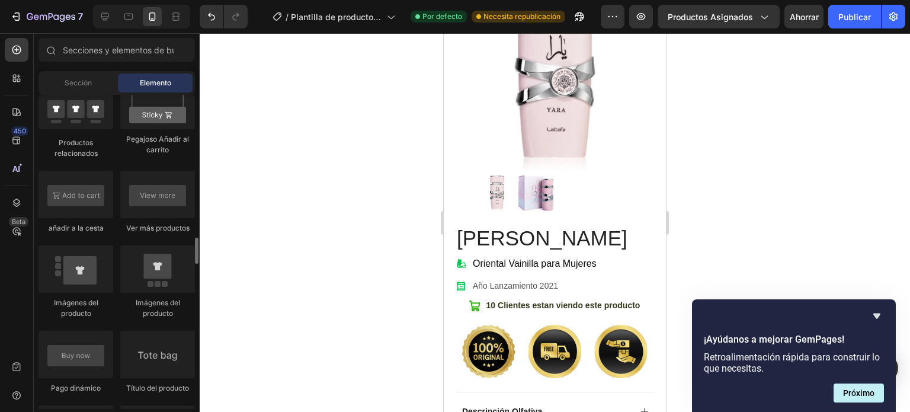
scroll to position [1837, 0]
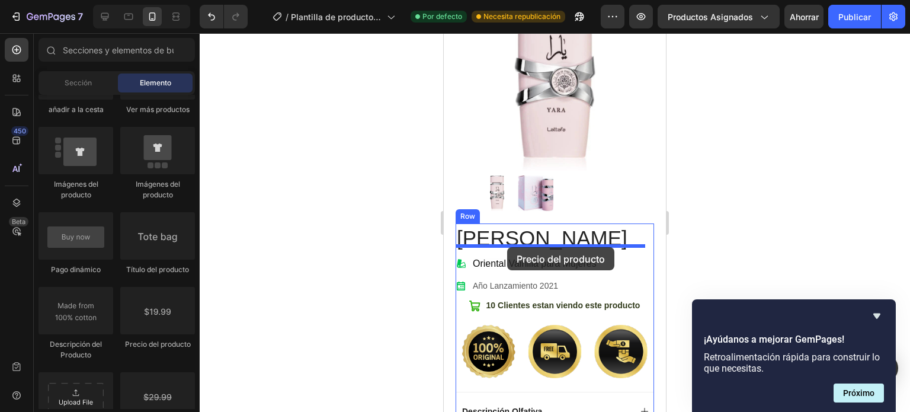
drag, startPoint x: 600, startPoint y: 347, endPoint x: 509, endPoint y: 247, distance: 135.9
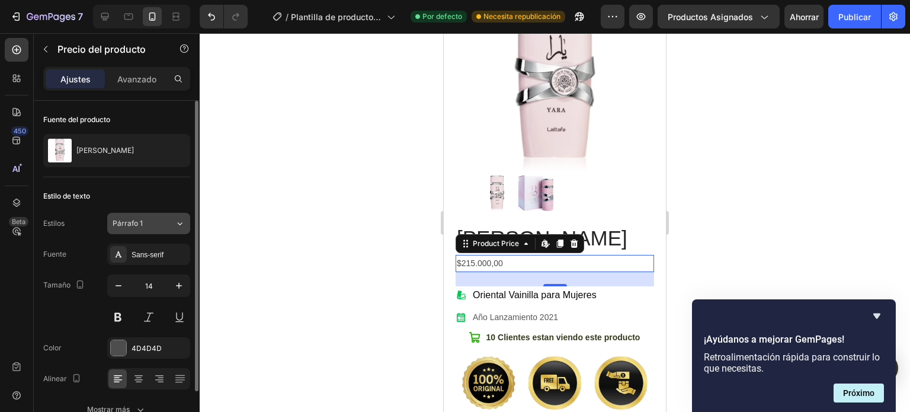
click at [144, 229] on button "Párrafo 1" at bounding box center [148, 223] width 83 height 21
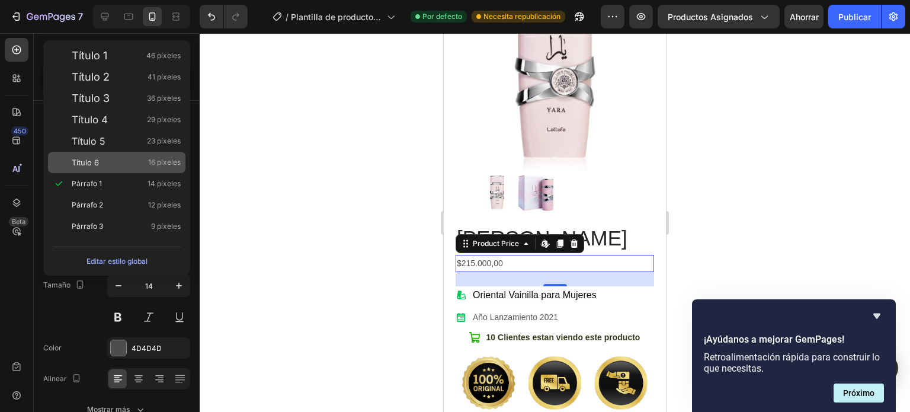
click at [107, 161] on div "Título 6 16 píxeles" at bounding box center [126, 162] width 109 height 12
type input "16"
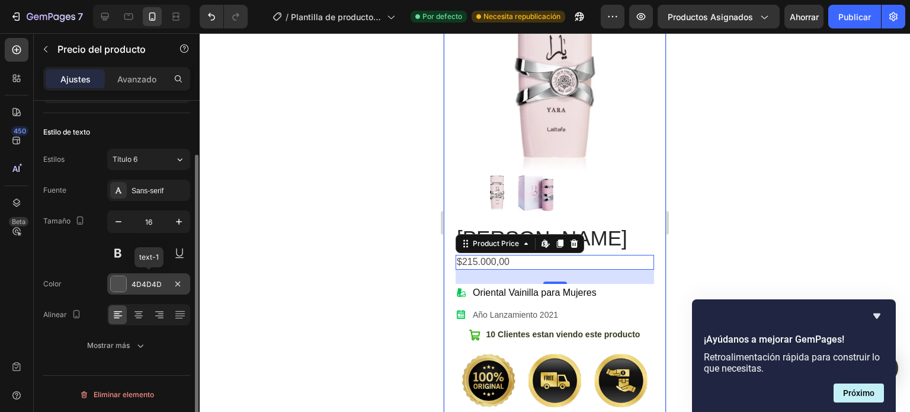
scroll to position [0, 0]
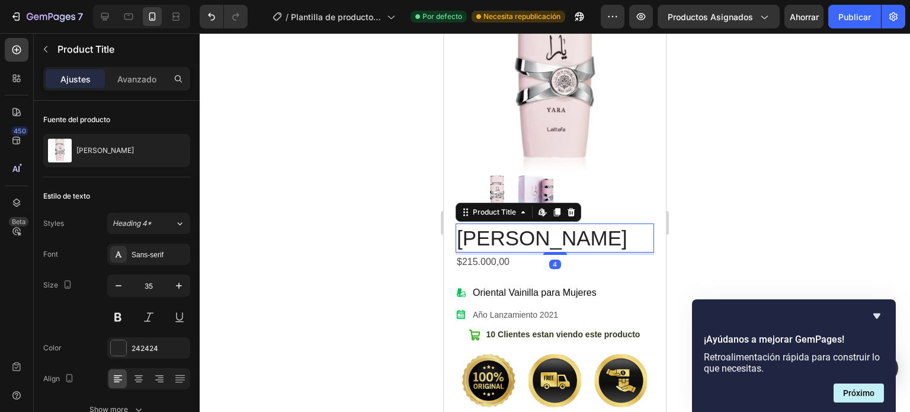
click at [605, 223] on h1 "[PERSON_NAME]" at bounding box center [555, 238] width 199 height 30
click at [133, 380] on icon at bounding box center [139, 379] width 12 height 12
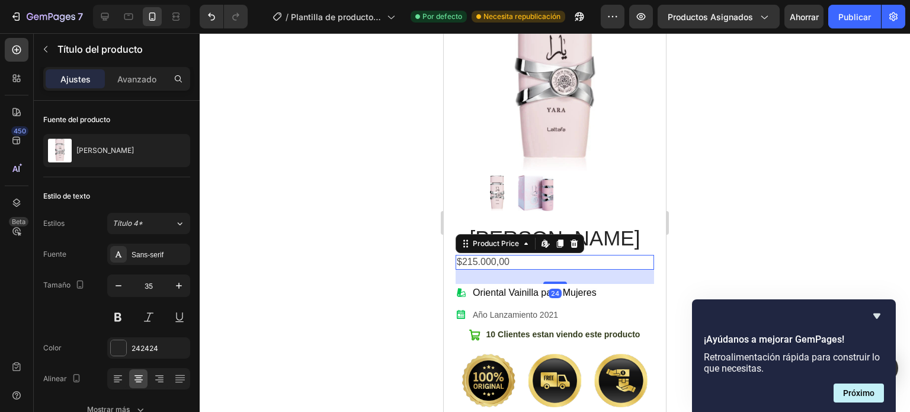
click at [488, 255] on div "$215.000,00" at bounding box center [555, 262] width 199 height 15
click at [134, 377] on icon at bounding box center [139, 379] width 12 height 12
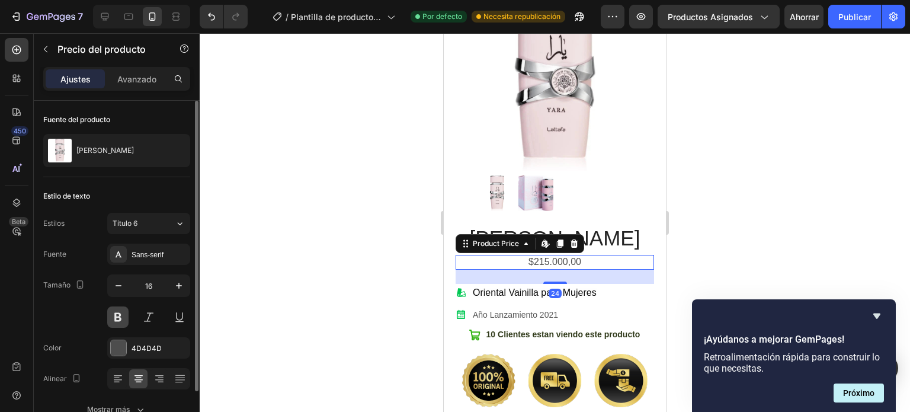
click at [116, 319] on button at bounding box center [117, 316] width 21 height 21
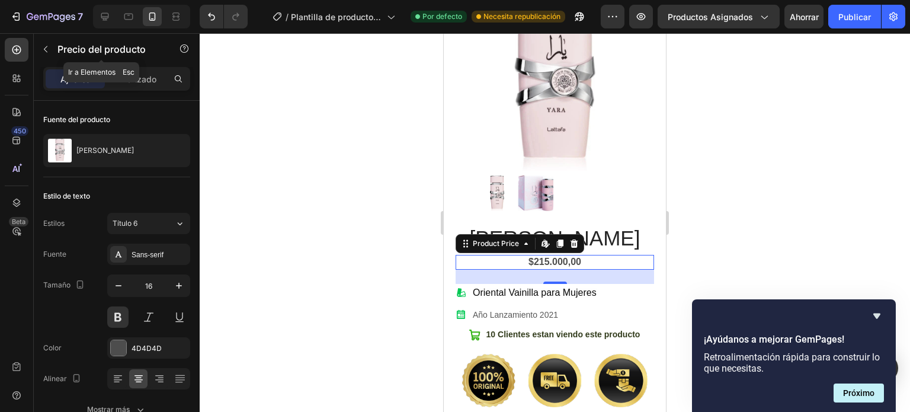
click at [46, 49] on icon "button" at bounding box center [45, 48] width 9 height 9
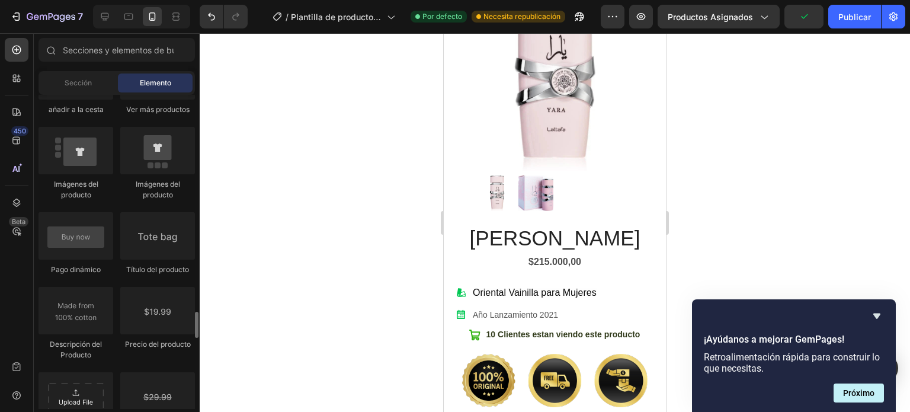
scroll to position [1896, 0]
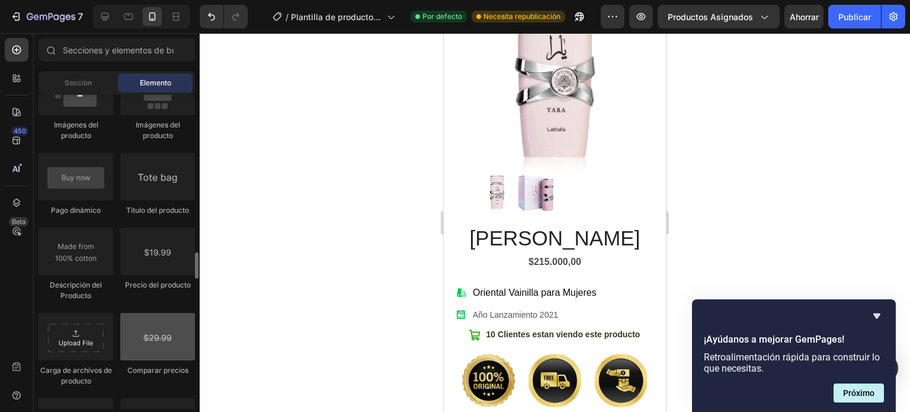
click at [156, 343] on div at bounding box center [157, 336] width 75 height 47
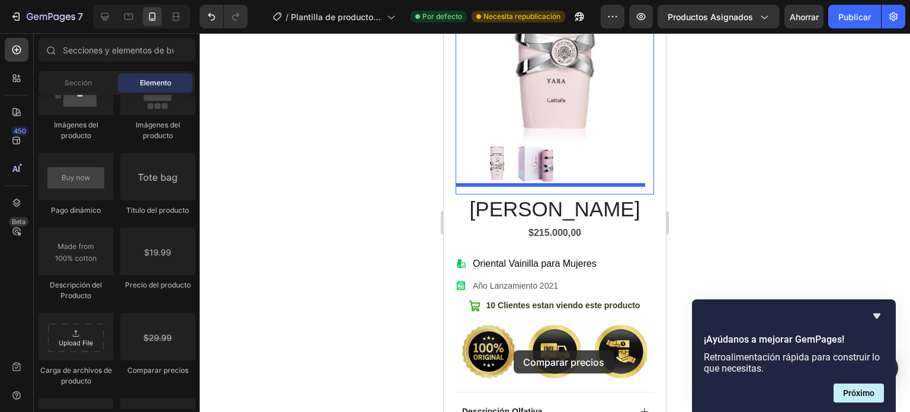
scroll to position [81, 0]
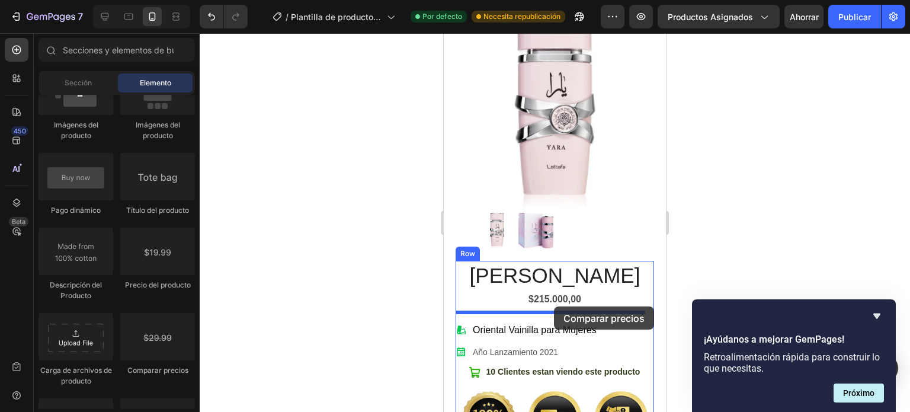
drag, startPoint x: 600, startPoint y: 376, endPoint x: 554, endPoint y: 306, distance: 83.8
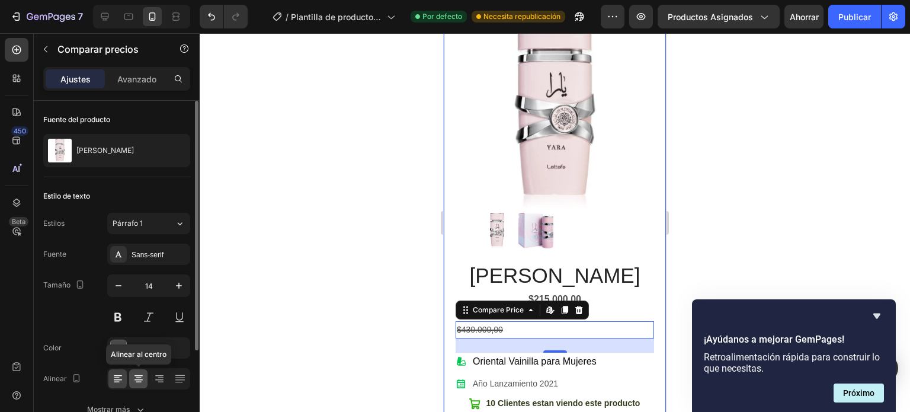
click at [138, 380] on icon at bounding box center [139, 379] width 12 height 12
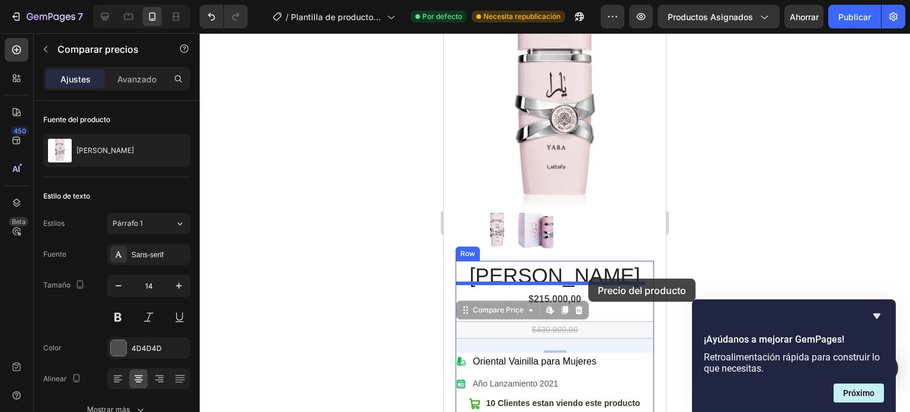
drag, startPoint x: 583, startPoint y: 320, endPoint x: 588, endPoint y: 279, distance: 41.8
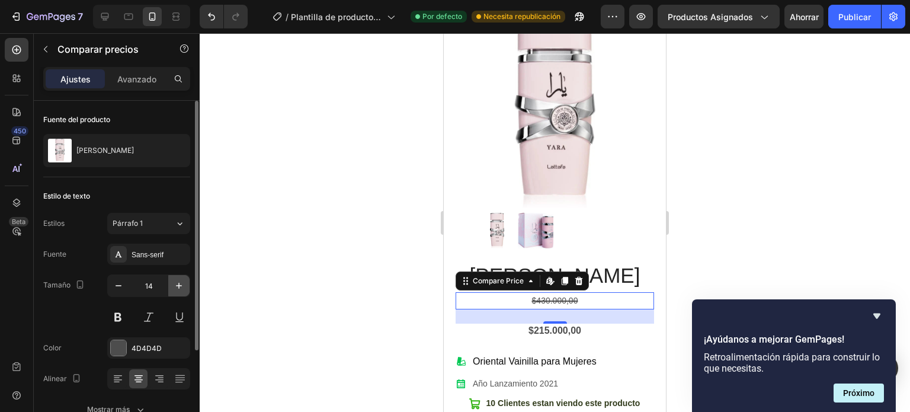
click at [177, 281] on icon "button" at bounding box center [179, 286] width 12 height 12
drag, startPoint x: 177, startPoint y: 287, endPoint x: 226, endPoint y: 285, distance: 48.6
click at [177, 287] on icon "button" at bounding box center [179, 286] width 12 height 12
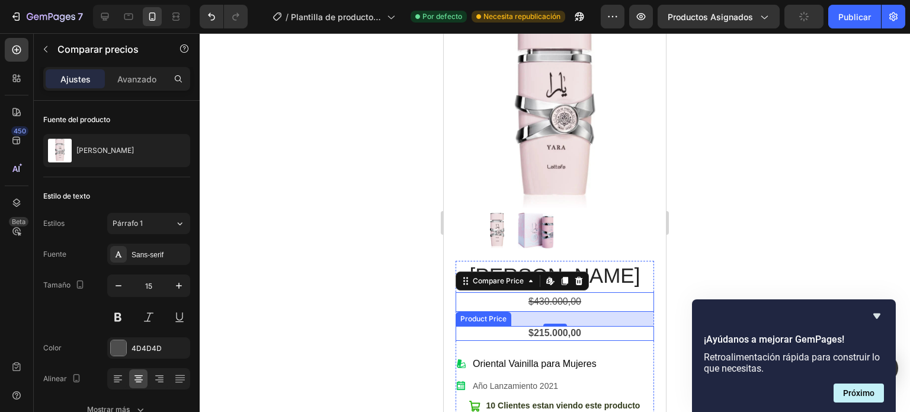
type input "16"
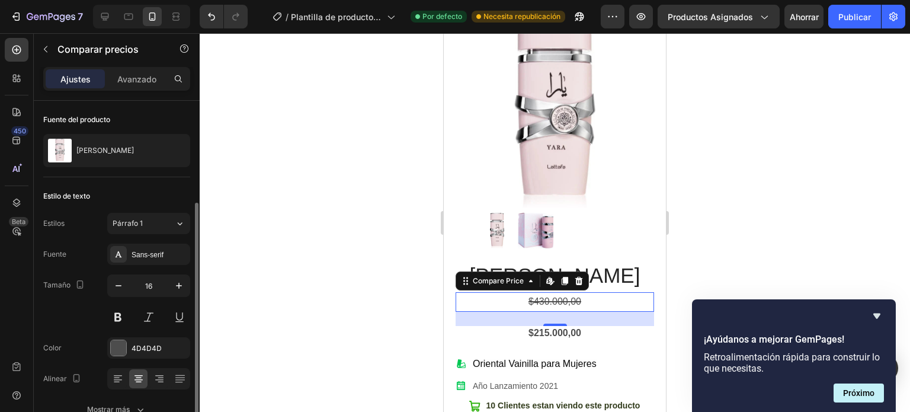
scroll to position [59, 0]
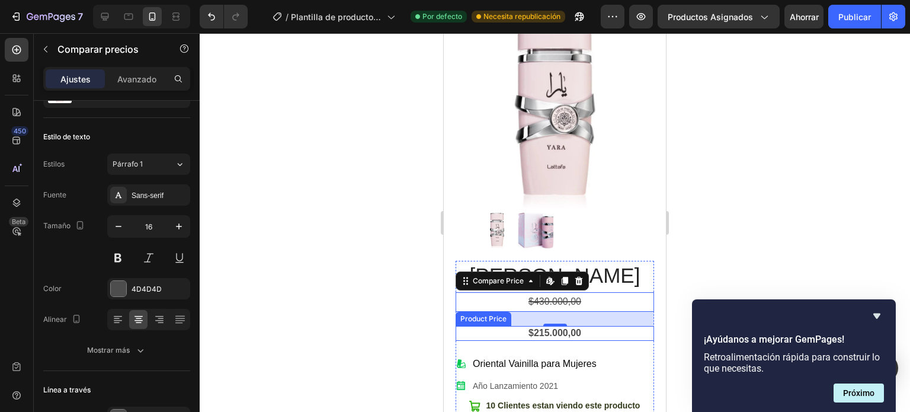
click at [593, 326] on div "$215.000,00" at bounding box center [555, 333] width 199 height 15
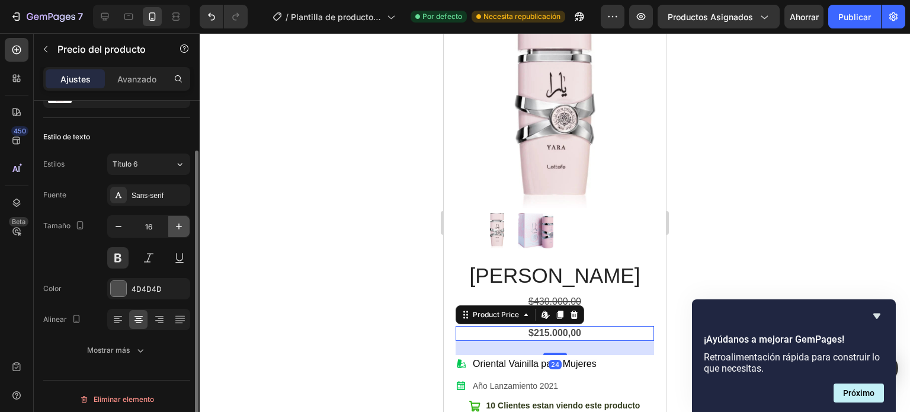
click at [174, 227] on icon "button" at bounding box center [179, 226] width 12 height 12
type input "19"
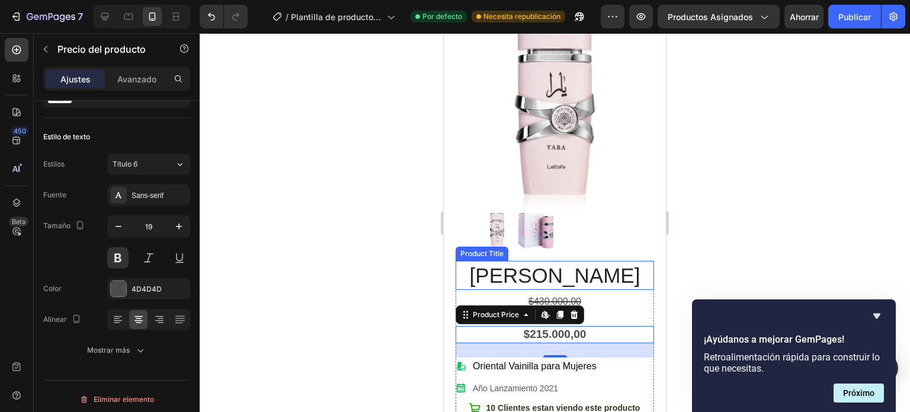
click at [605, 267] on h1 "[PERSON_NAME]" at bounding box center [555, 276] width 199 height 30
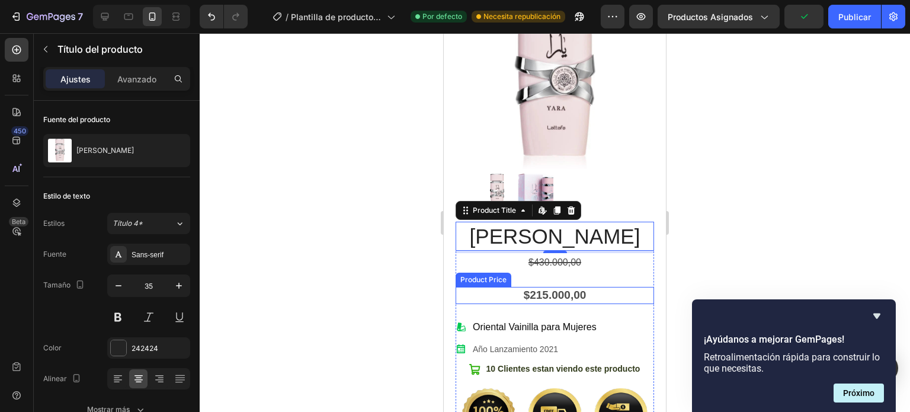
scroll to position [200, 0]
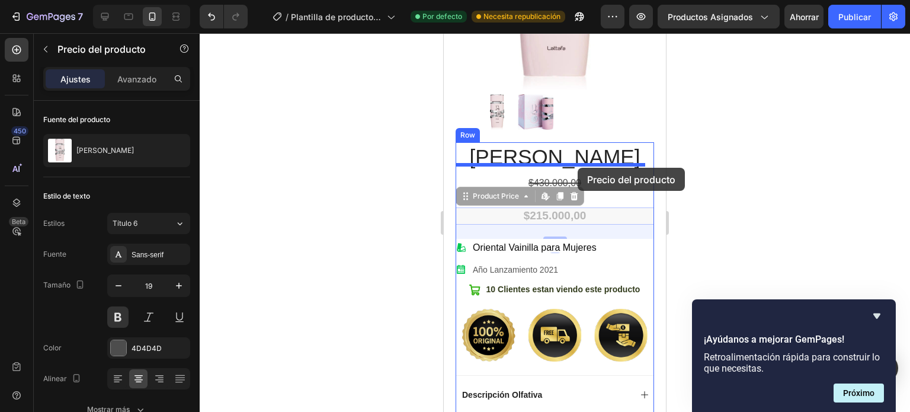
drag, startPoint x: 579, startPoint y: 206, endPoint x: 576, endPoint y: 169, distance: 37.5
click at [577, 168] on div "iPhone 13 Mini ( 375 px) iPhone 13 Mini iPhone 13 Pro iPhone 11 Pro Max iPhone …" at bounding box center [555, 344] width 222 height 1022
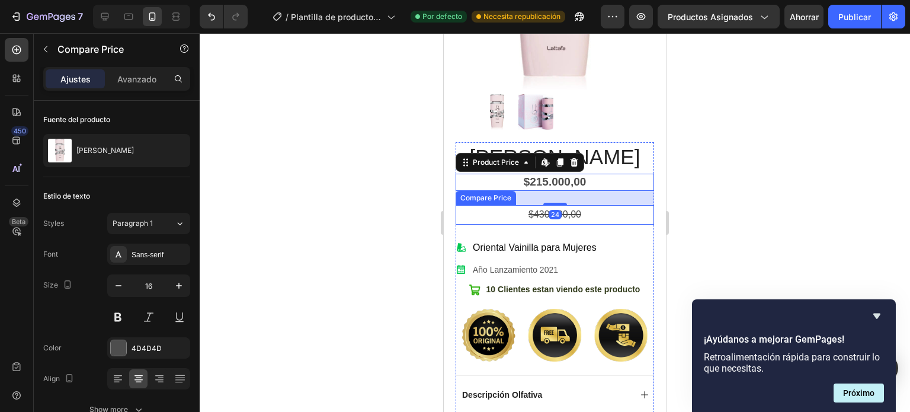
click at [577, 205] on div "$430.000,00" at bounding box center [555, 215] width 199 height 20
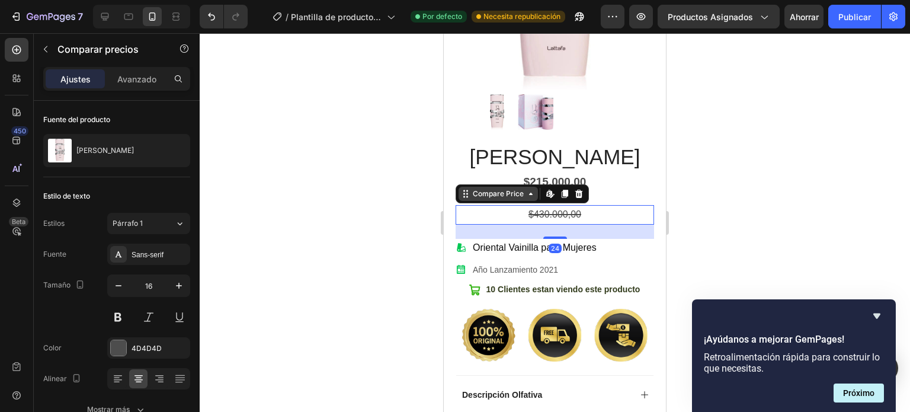
click at [531, 189] on icon at bounding box center [530, 193] width 9 height 9
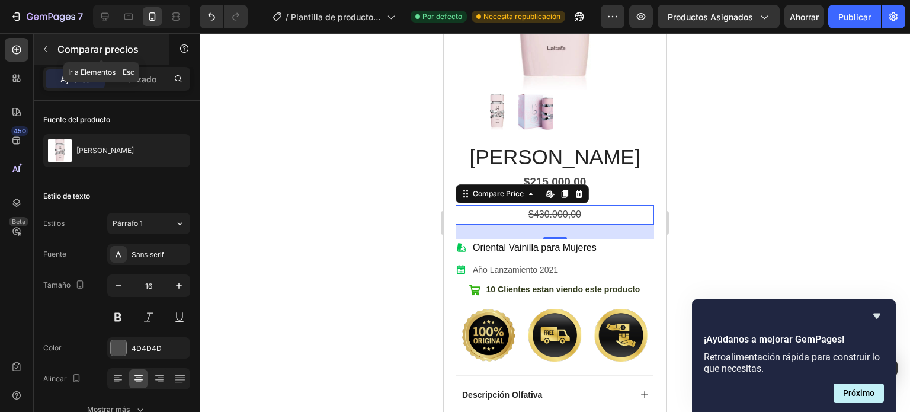
click at [47, 44] on icon "button" at bounding box center [45, 48] width 9 height 9
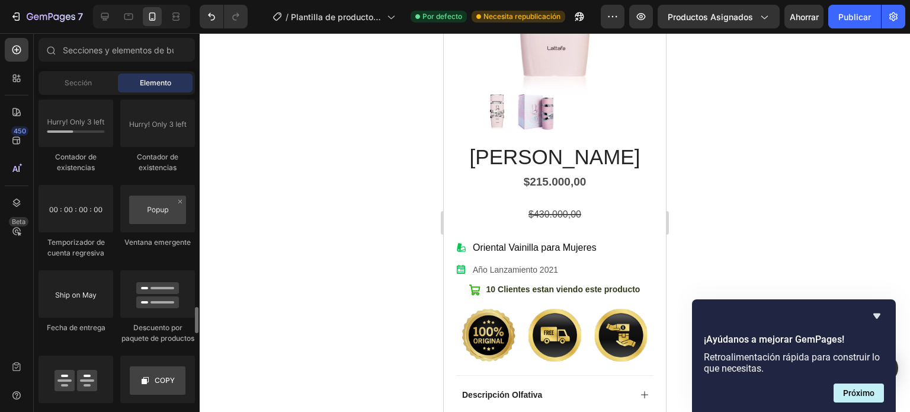
scroll to position [2489, 0]
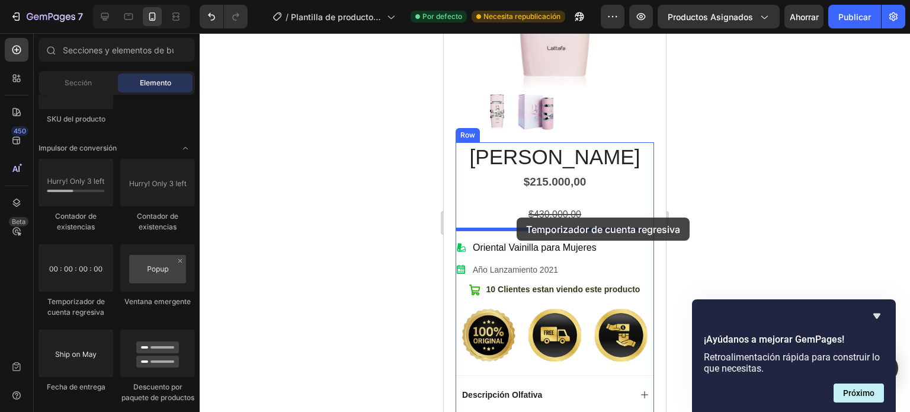
drag, startPoint x: 568, startPoint y: 290, endPoint x: 517, endPoint y: 219, distance: 87.5
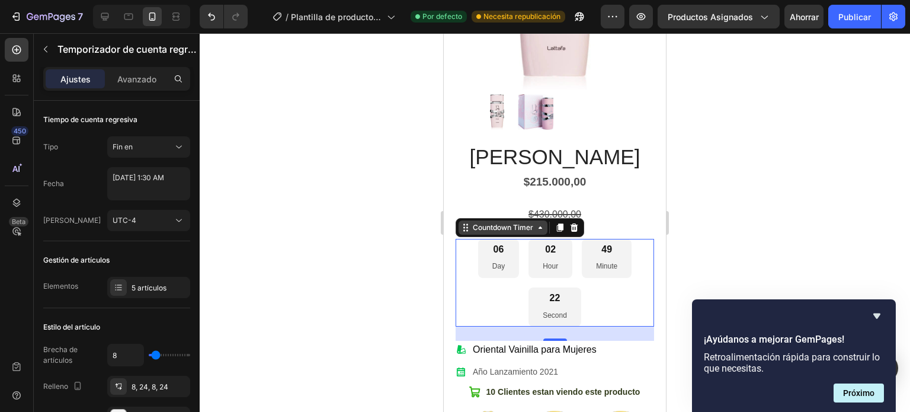
click at [518, 222] on div "Countdown Timer" at bounding box center [503, 227] width 65 height 11
click at [519, 222] on div "Countdown Timer" at bounding box center [503, 227] width 65 height 11
click at [496, 246] on div "06 Day" at bounding box center [498, 258] width 41 height 39
click at [500, 242] on div "06 Day" at bounding box center [498, 258] width 41 height 39
click at [500, 241] on div "06 Day" at bounding box center [498, 258] width 41 height 39
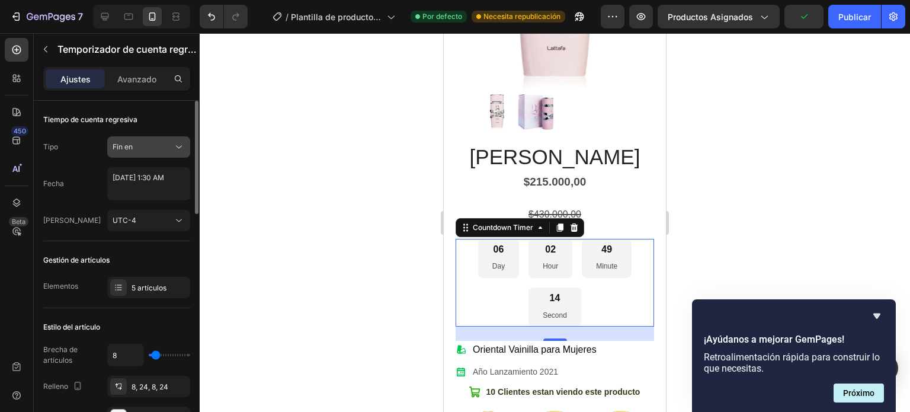
click at [173, 146] on icon at bounding box center [179, 147] width 12 height 12
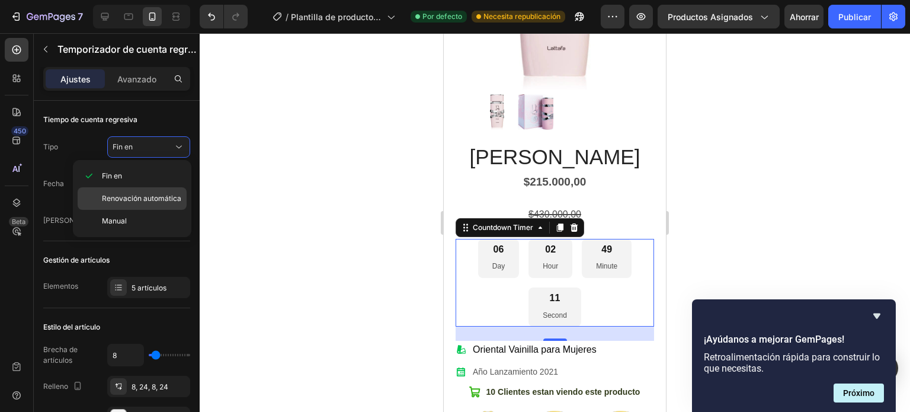
click at [156, 194] on font "Renovación automática" at bounding box center [141, 198] width 79 height 9
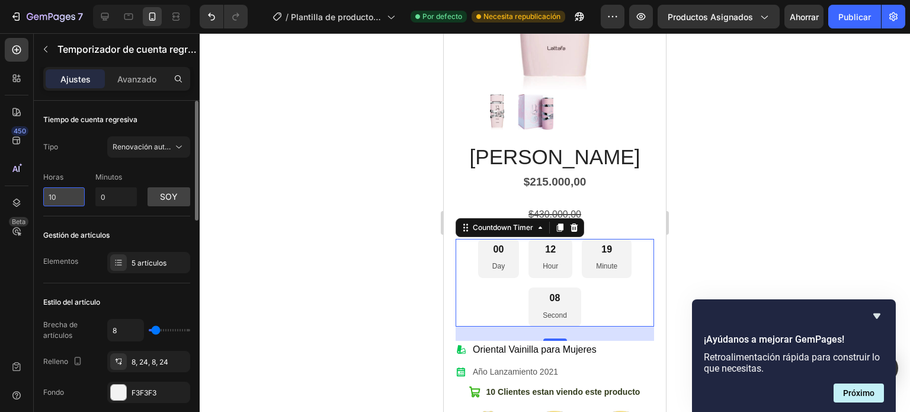
drag, startPoint x: 65, startPoint y: 198, endPoint x: 49, endPoint y: 196, distance: 16.7
click at [49, 196] on input "10" at bounding box center [63, 196] width 41 height 19
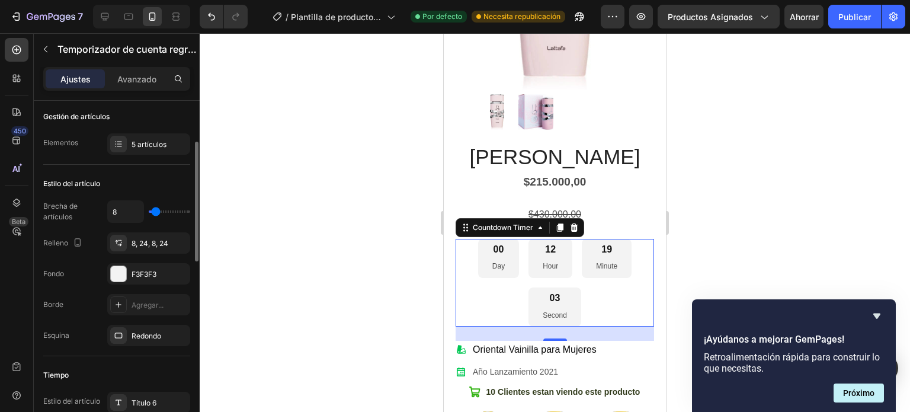
scroll to position [0, 0]
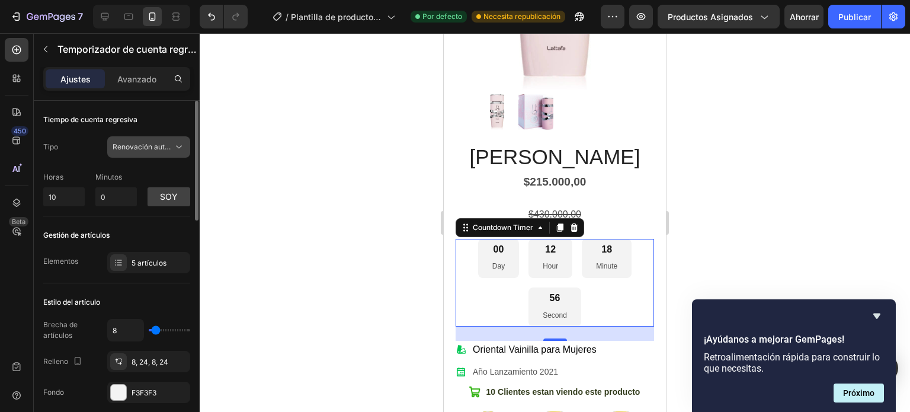
click at [152, 143] on font "Renovación automática" at bounding box center [152, 146] width 79 height 9
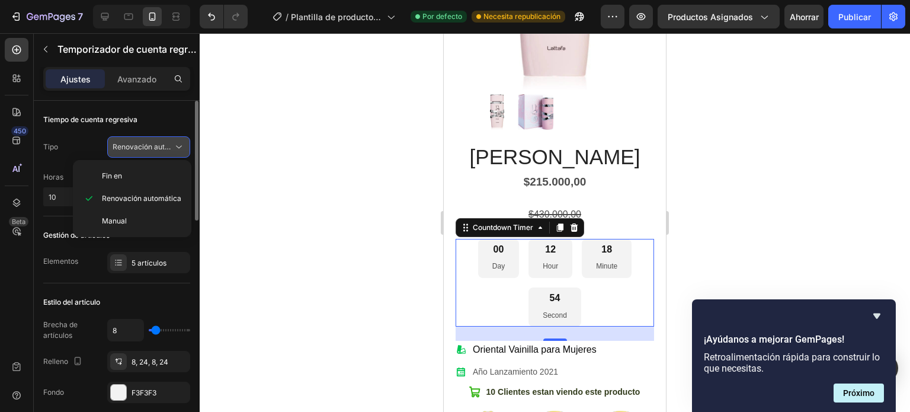
click at [151, 142] on span "Renovación automática" at bounding box center [143, 147] width 60 height 11
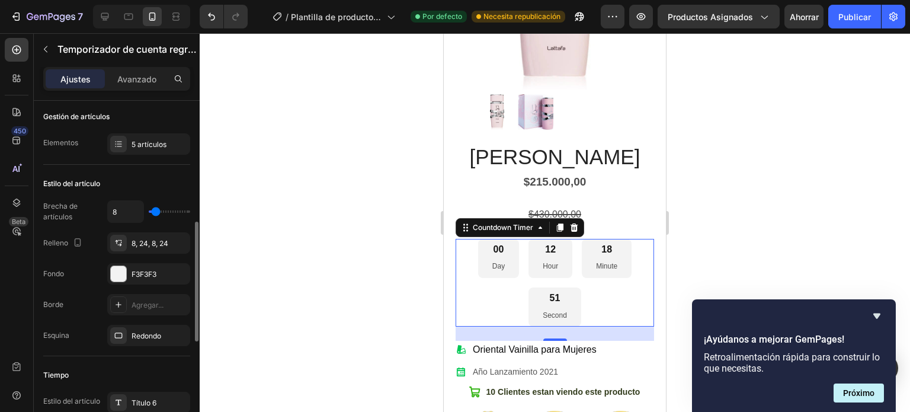
scroll to position [178, 0]
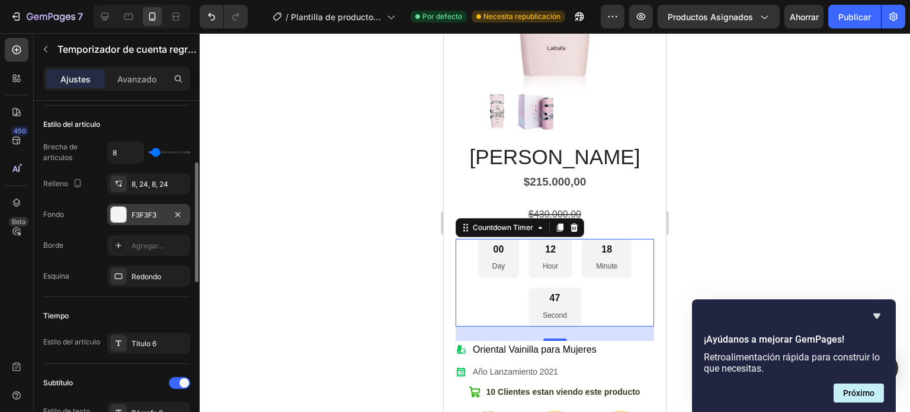
click at [112, 213] on div at bounding box center [118, 214] width 15 height 15
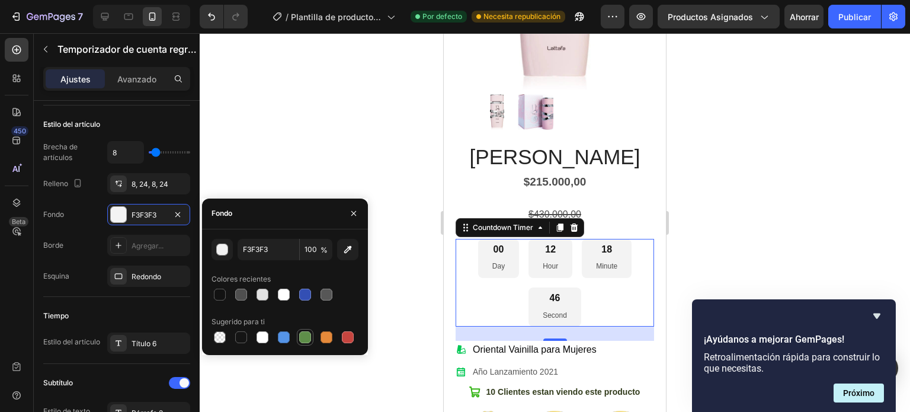
click at [302, 337] on div at bounding box center [305, 337] width 12 height 12
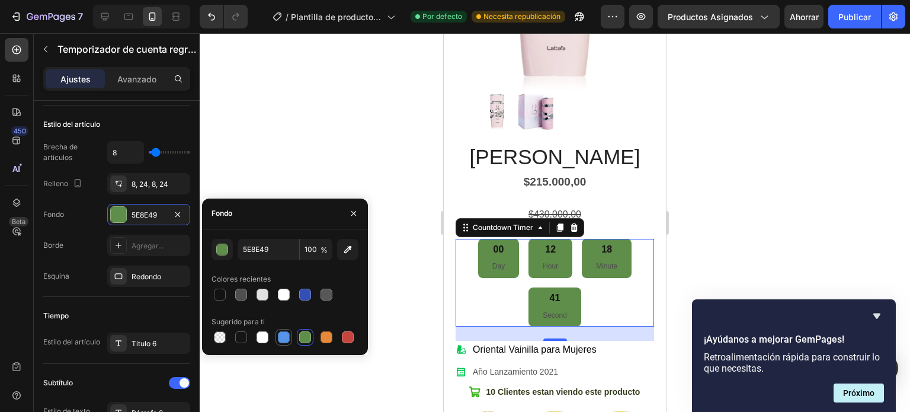
click at [283, 334] on div at bounding box center [284, 337] width 12 height 12
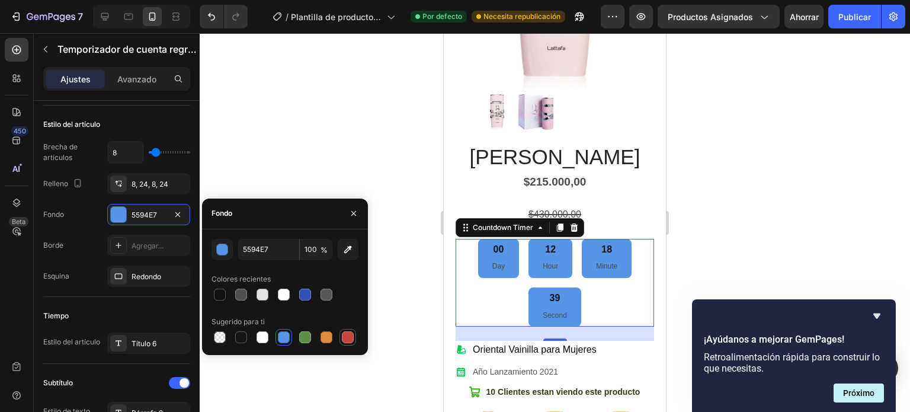
click at [348, 339] on div at bounding box center [348, 337] width 12 height 12
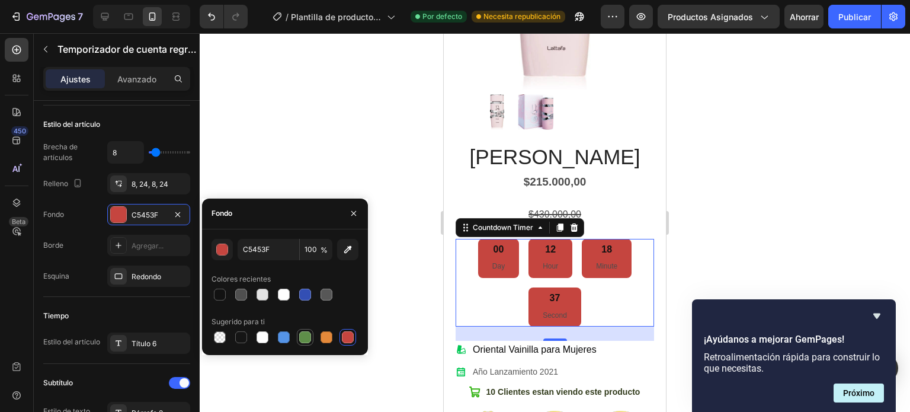
click at [304, 338] on div at bounding box center [305, 337] width 12 height 12
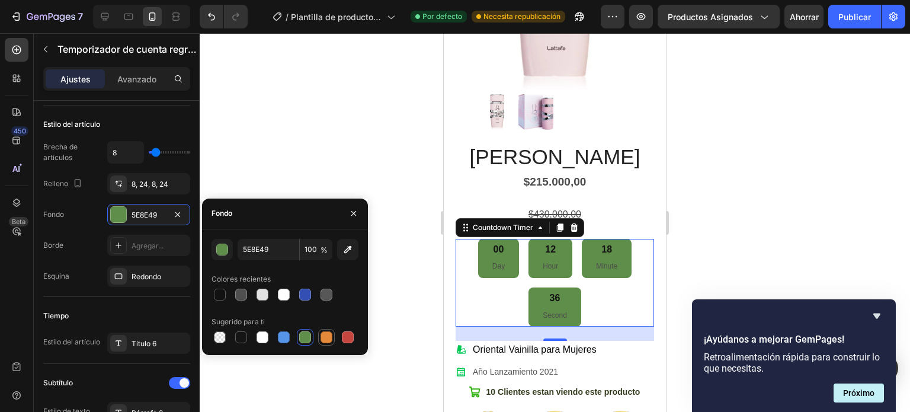
click at [319, 340] on div at bounding box center [326, 337] width 14 height 14
type input "E4893A"
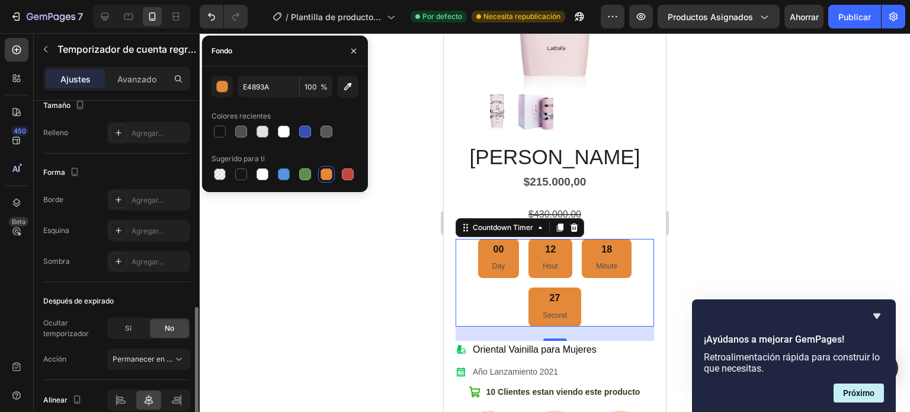
scroll to position [647, 0]
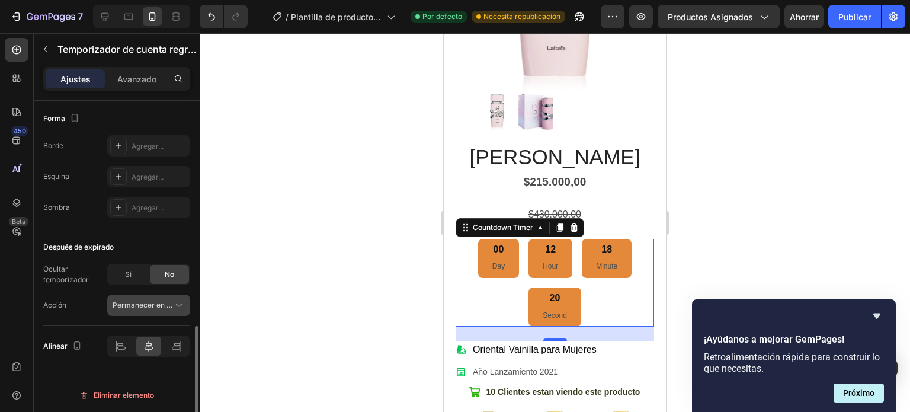
click at [171, 302] on font "Permanecer en la página" at bounding box center [155, 304] width 84 height 9
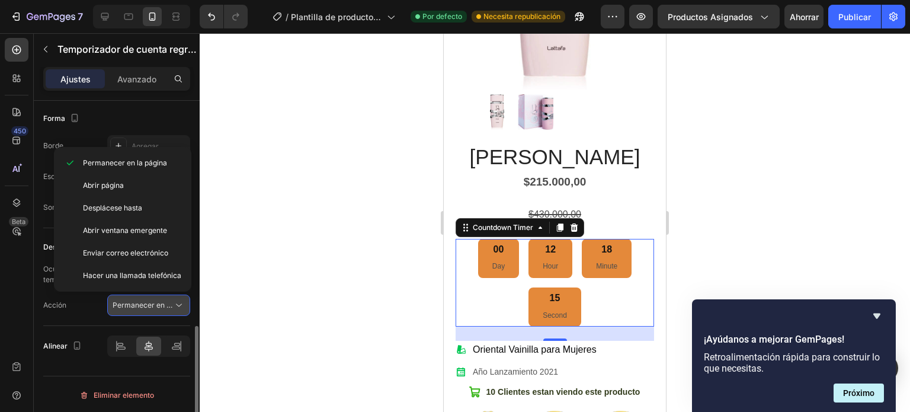
click at [171, 301] on font "Permanecer en la página" at bounding box center [155, 304] width 84 height 9
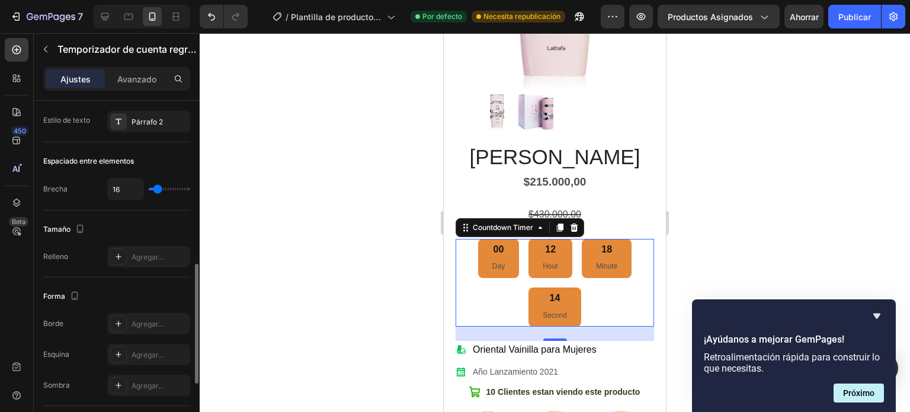
scroll to position [0, 0]
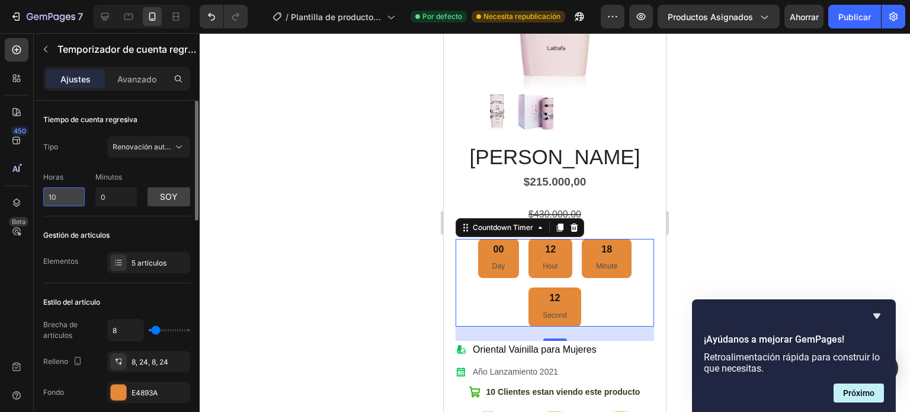
click at [57, 192] on input "10" at bounding box center [63, 196] width 41 height 19
drag, startPoint x: 55, startPoint y: 194, endPoint x: 46, endPoint y: 194, distance: 9.5
click at [46, 194] on input "10" at bounding box center [63, 196] width 41 height 19
type input "1"
click at [155, 171] on div "Horas 1 Minutos 0 soy" at bounding box center [116, 186] width 147 height 39
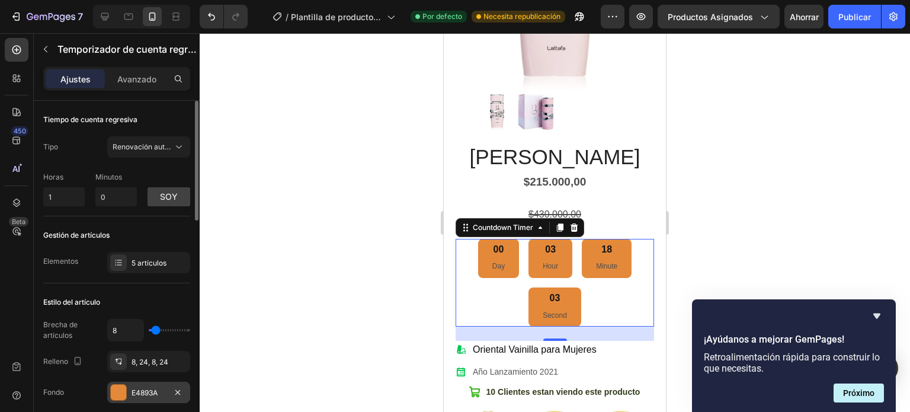
click at [123, 390] on div at bounding box center [118, 392] width 15 height 15
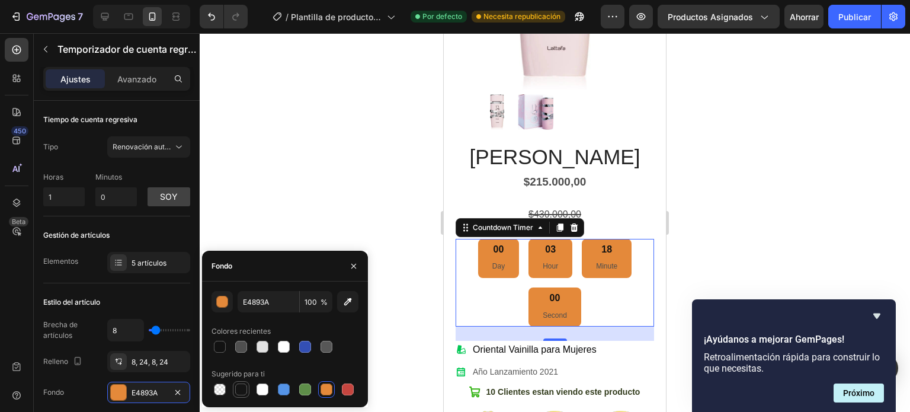
click at [237, 389] on div at bounding box center [241, 389] width 12 height 12
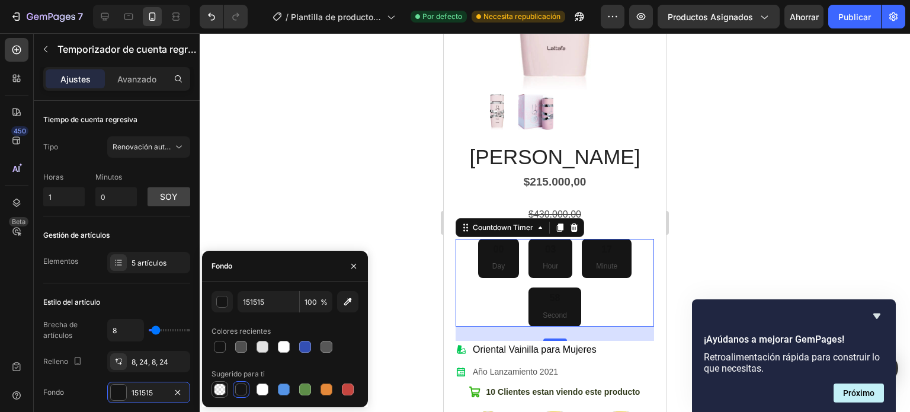
click at [221, 393] on div at bounding box center [220, 389] width 12 height 12
type input "000000"
type input "0"
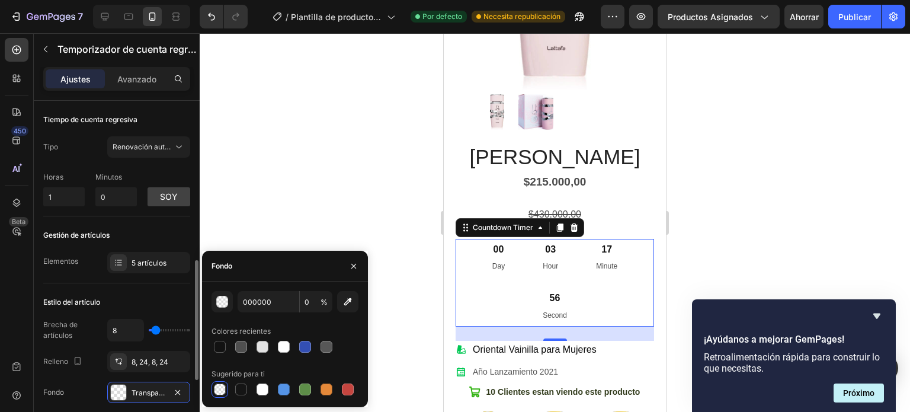
scroll to position [119, 0]
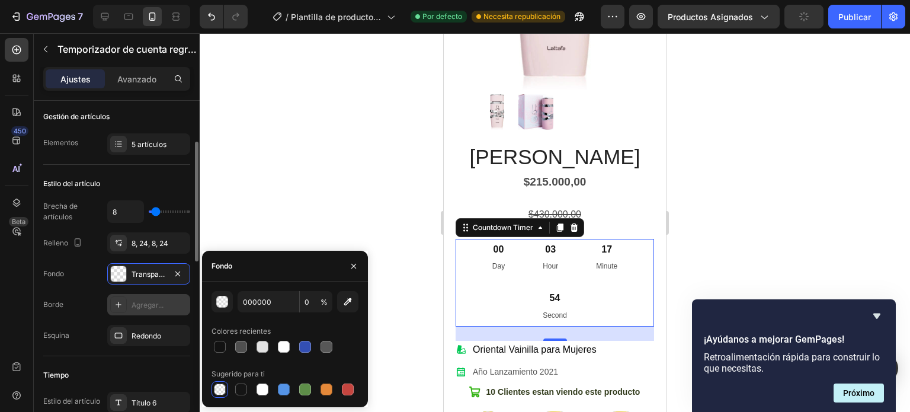
click at [158, 309] on div "Agregar..." at bounding box center [160, 305] width 56 height 11
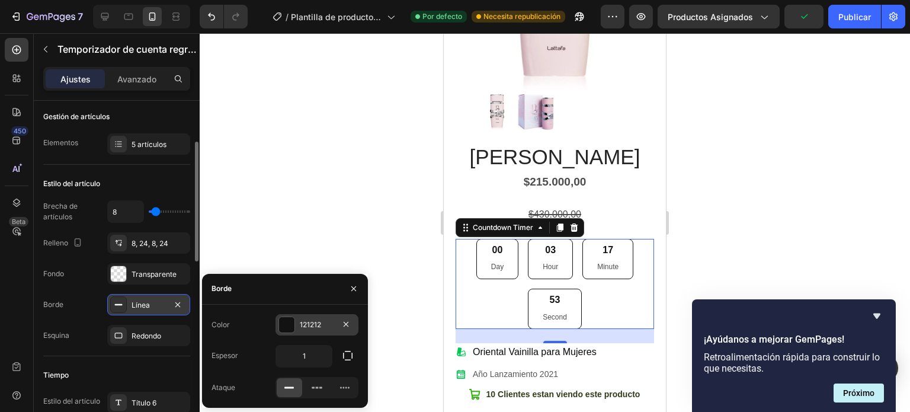
click at [287, 325] on div at bounding box center [286, 324] width 15 height 15
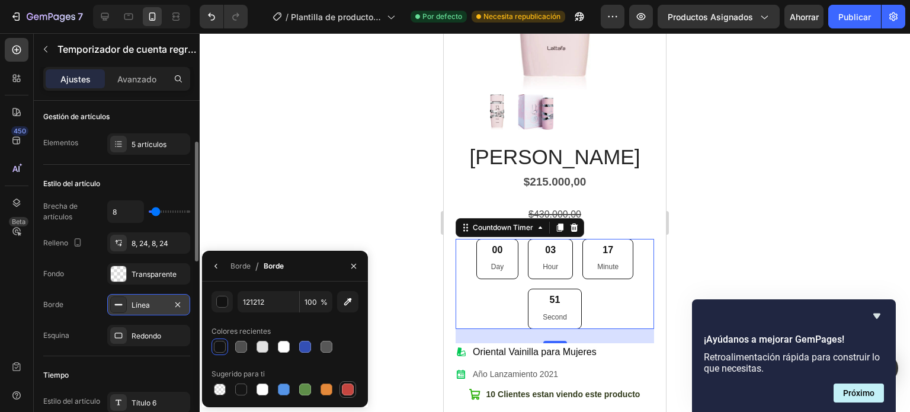
click at [346, 388] on div at bounding box center [348, 389] width 12 height 12
click at [334, 391] on div at bounding box center [326, 389] width 17 height 17
click at [307, 389] on div at bounding box center [305, 389] width 12 height 12
type input "5E8E49"
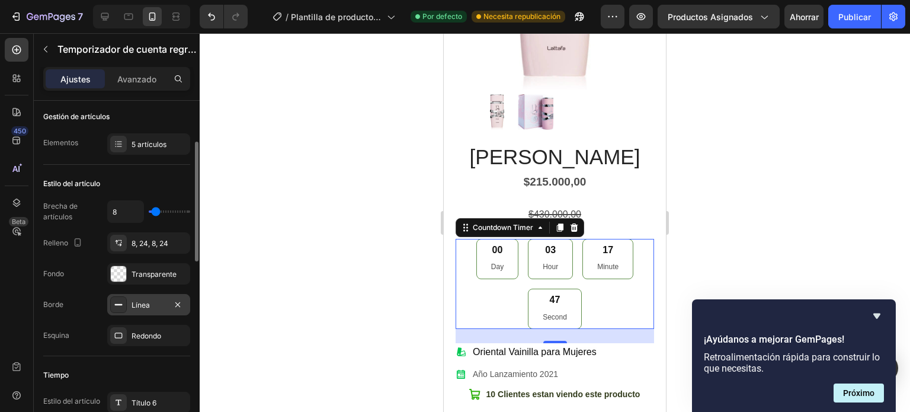
click at [89, 267] on div "Fondo Transparente" at bounding box center [116, 273] width 147 height 21
click at [140, 335] on font "Redondo" at bounding box center [147, 335] width 30 height 9
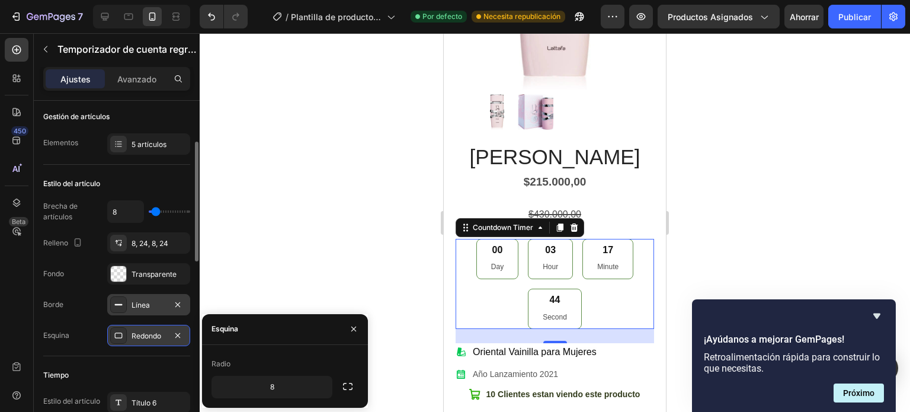
click at [140, 335] on font "Redondo" at bounding box center [147, 335] width 30 height 9
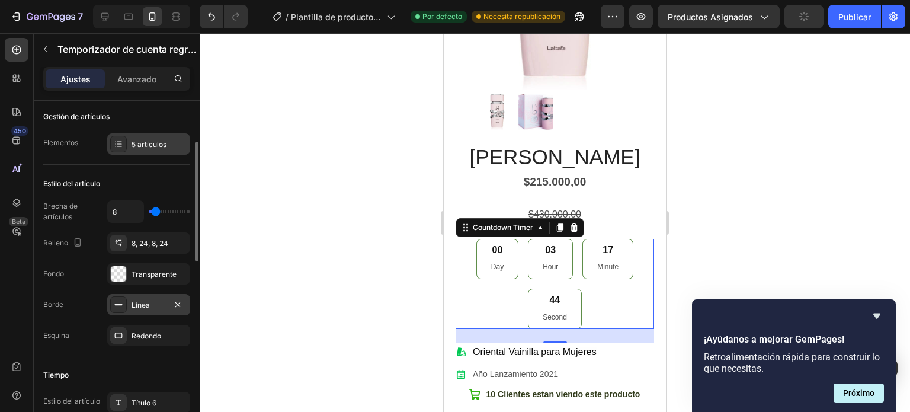
click at [117, 142] on icon at bounding box center [118, 143] width 9 height 9
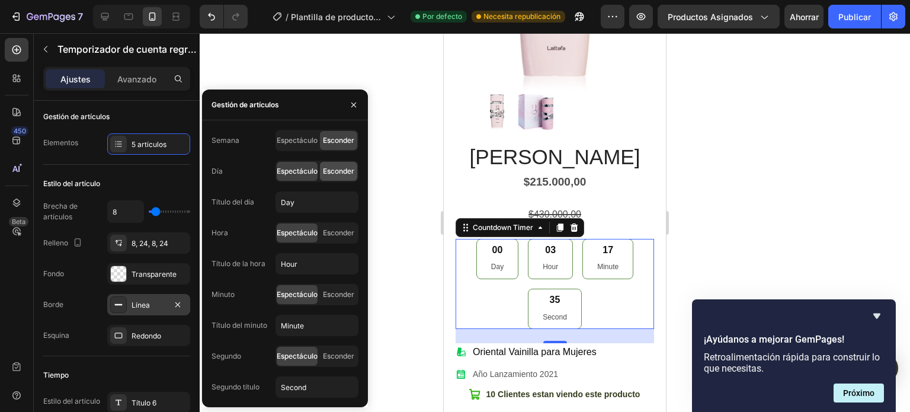
click at [333, 170] on font "Esconder" at bounding box center [338, 171] width 31 height 9
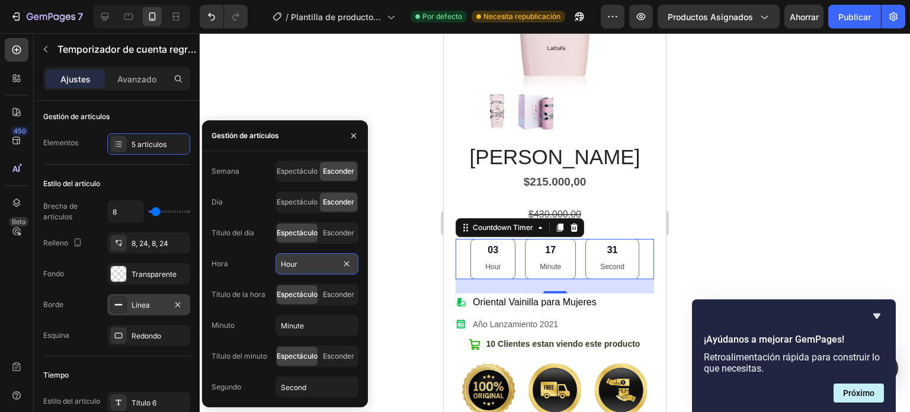
click at [311, 260] on input "Hour" at bounding box center [317, 263] width 83 height 21
type input "Horas"
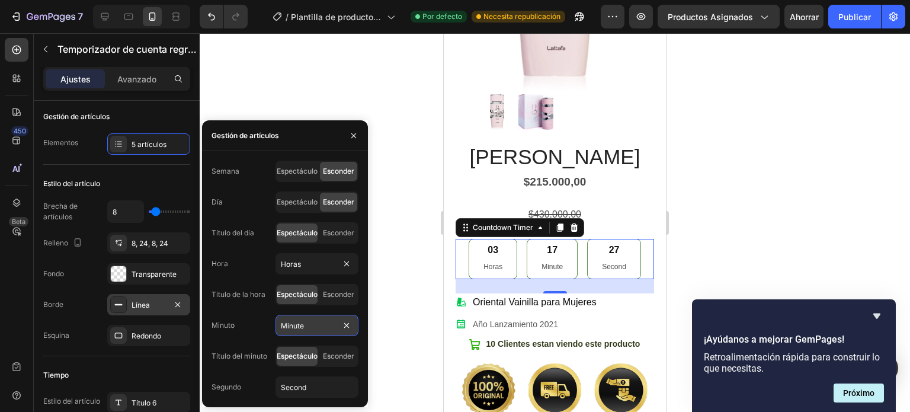
click at [302, 334] on input "Minute" at bounding box center [317, 325] width 83 height 21
click at [308, 325] on input "Minute" at bounding box center [317, 325] width 83 height 21
type input "Minutos"
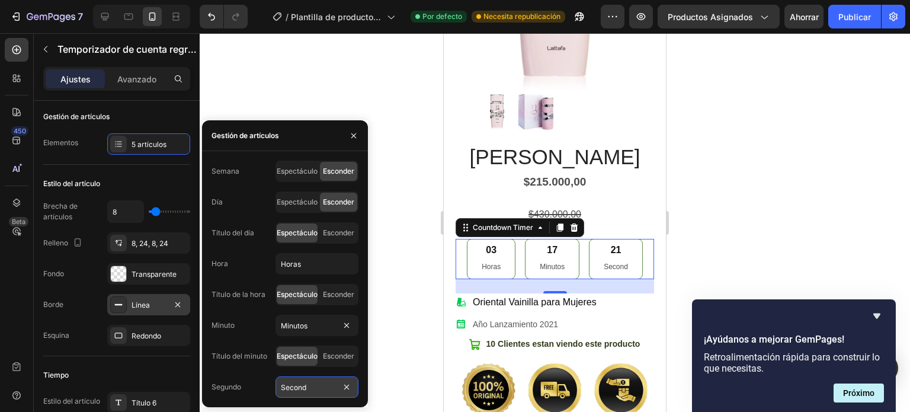
click at [309, 388] on input "Second" at bounding box center [317, 386] width 83 height 21
type input "Segundos"
click at [302, 136] on div "Gestión de artículos" at bounding box center [285, 135] width 166 height 31
click at [354, 132] on icon "button" at bounding box center [353, 135] width 9 height 9
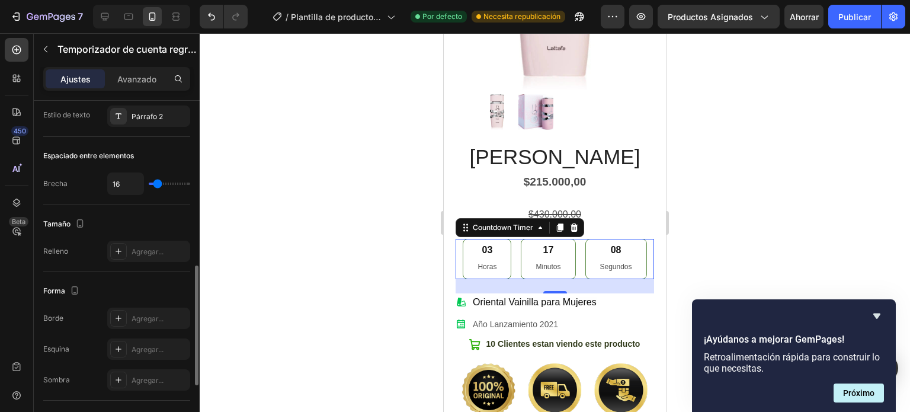
scroll to position [647, 0]
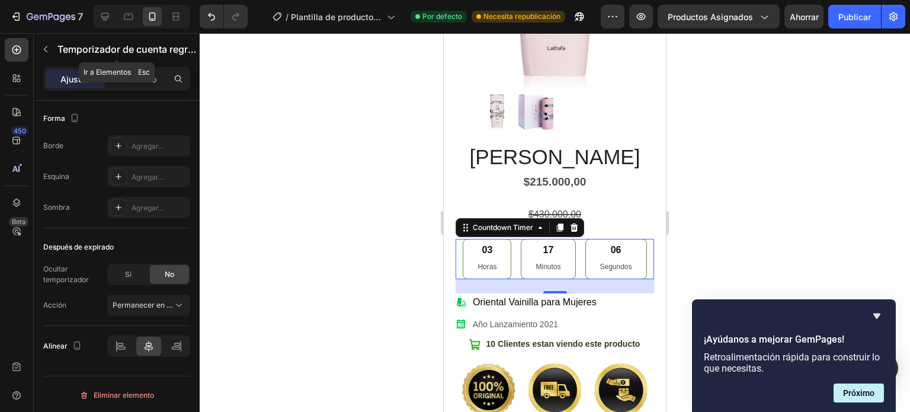
click at [47, 50] on icon "button" at bounding box center [45, 48] width 9 height 9
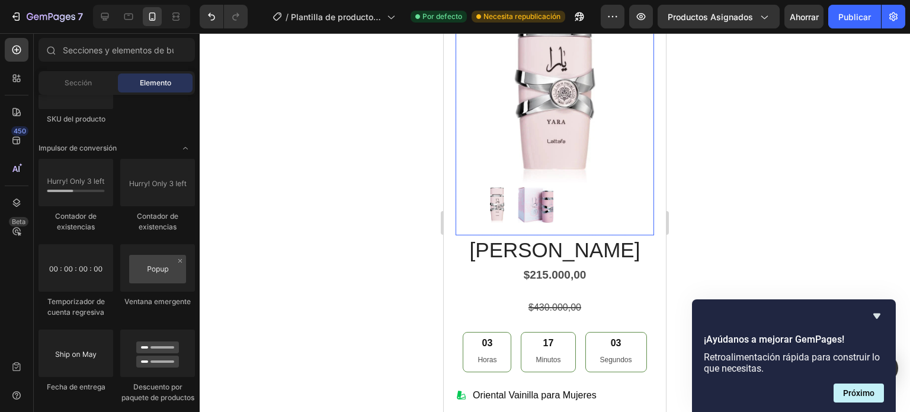
scroll to position [119, 0]
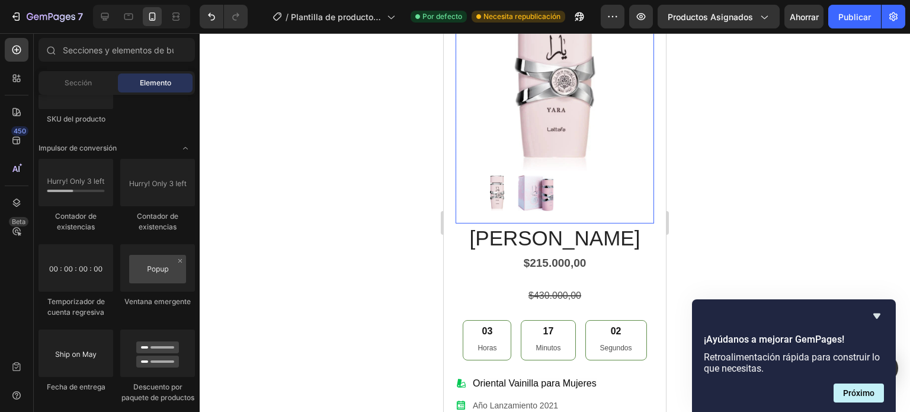
click at [545, 189] on img at bounding box center [536, 193] width 36 height 36
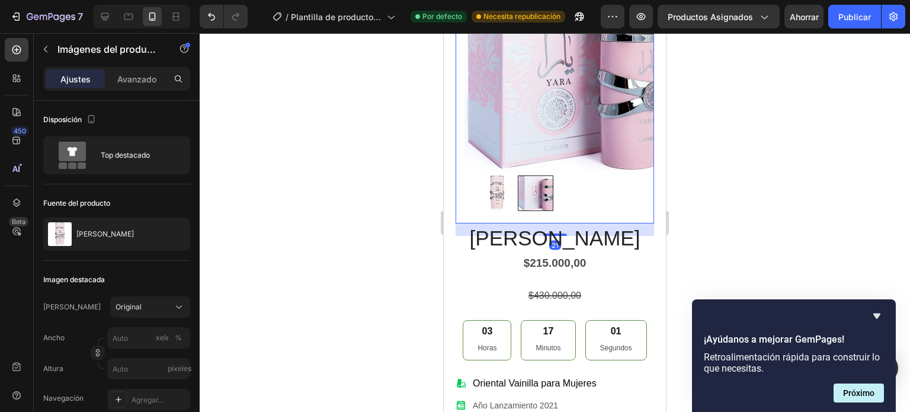
click at [495, 188] on img at bounding box center [497, 193] width 36 height 36
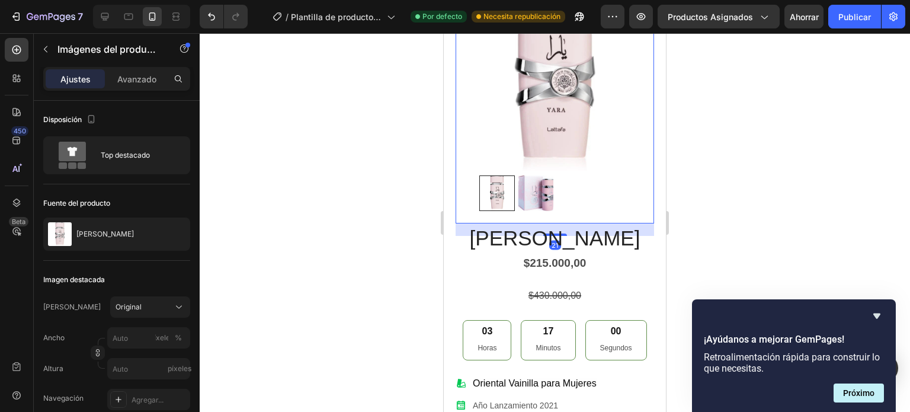
scroll to position [0, 0]
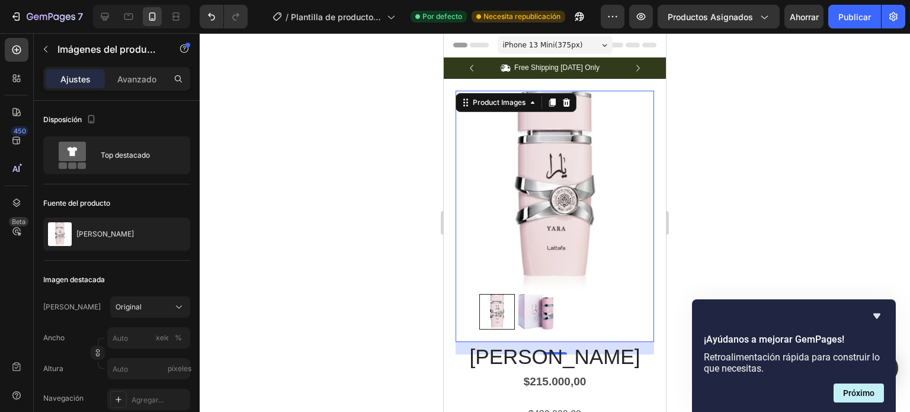
click at [548, 306] on img at bounding box center [536, 312] width 36 height 36
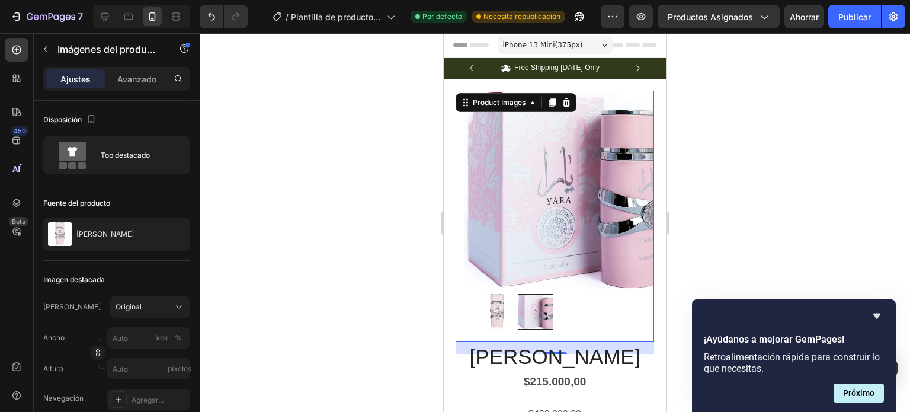
click at [505, 302] on img at bounding box center [497, 312] width 36 height 36
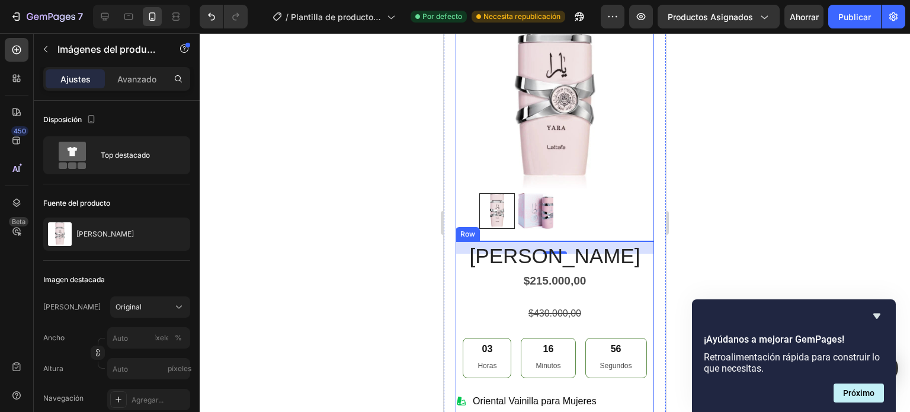
scroll to position [119, 0]
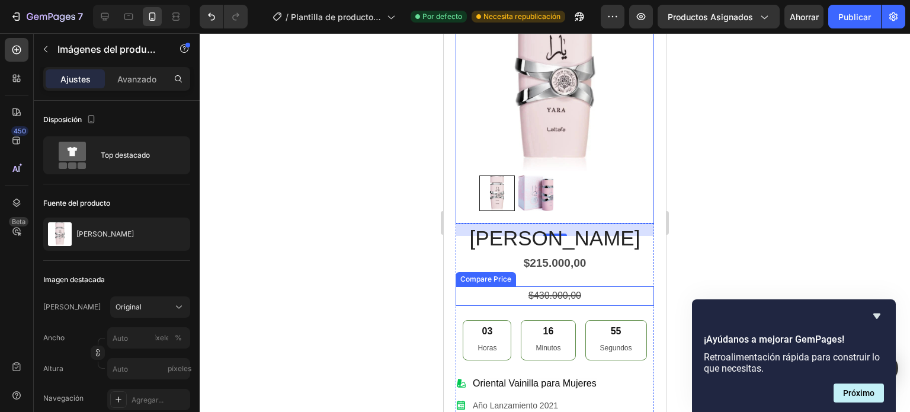
click at [605, 286] on div "$430.000,00" at bounding box center [555, 296] width 199 height 20
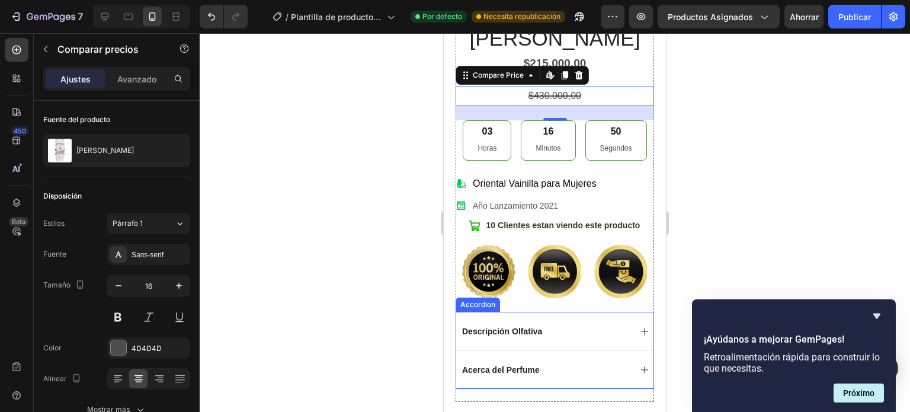
scroll to position [356, 0]
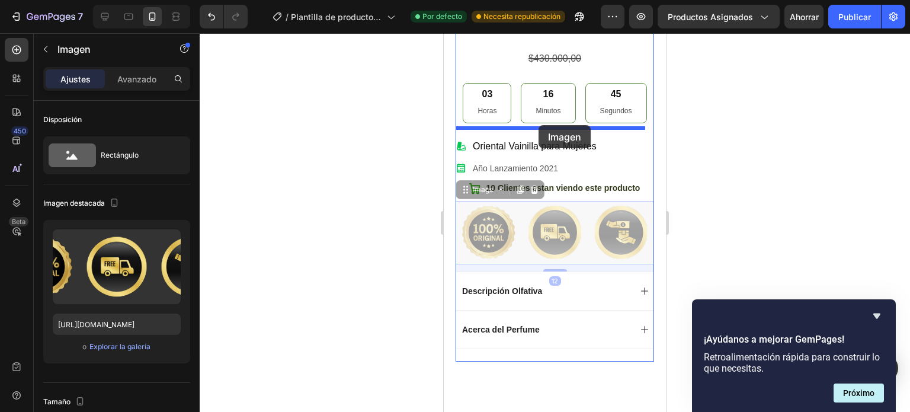
drag, startPoint x: 549, startPoint y: 225, endPoint x: 538, endPoint y: 127, distance: 97.8
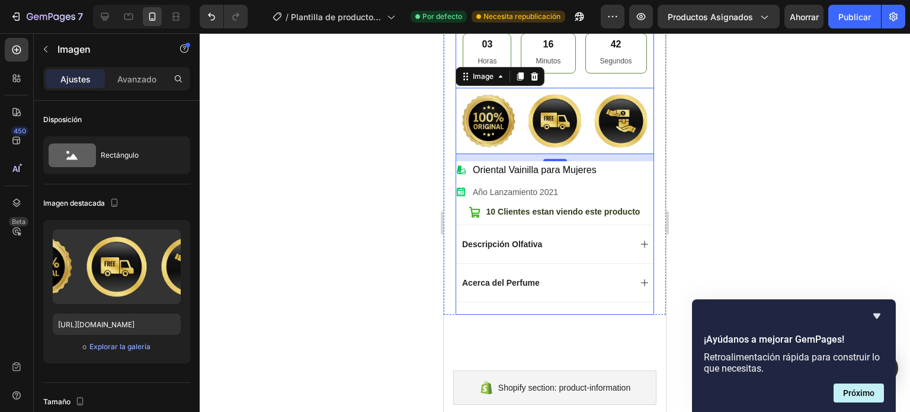
scroll to position [474, 0]
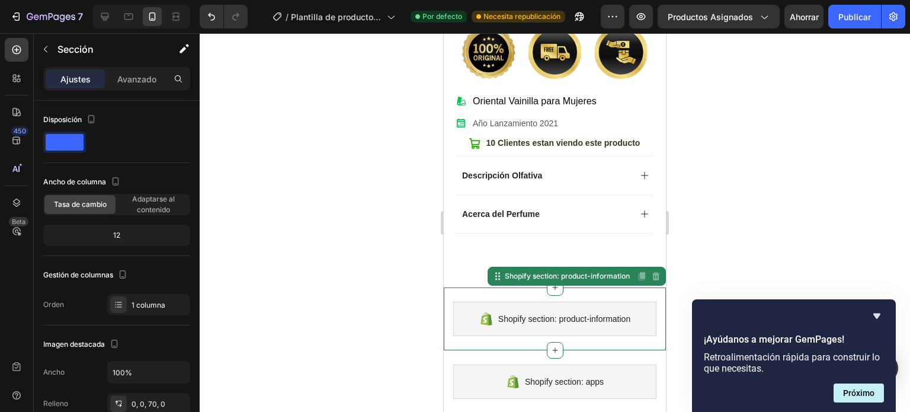
click at [625, 312] on span "Shopify section: product-information" at bounding box center [564, 319] width 132 height 14
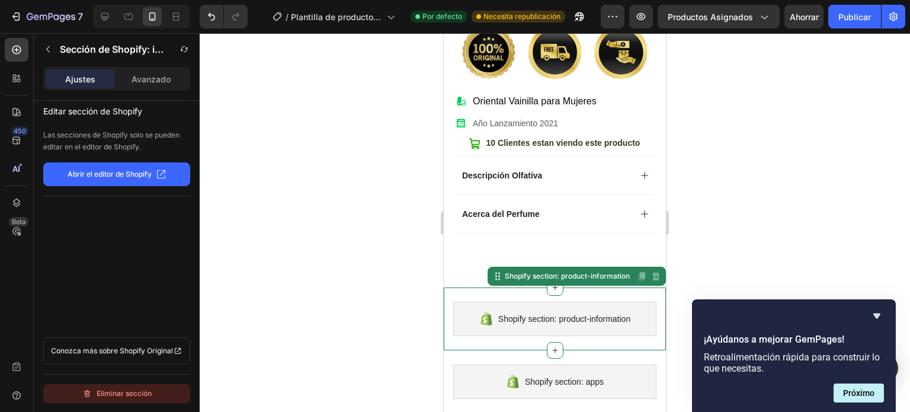
click at [111, 388] on font "Eliminar sección" at bounding box center [124, 393] width 55 height 14
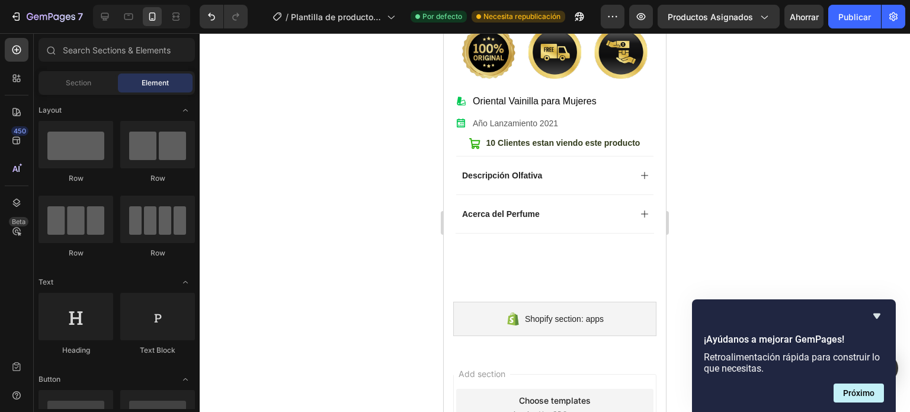
scroll to position [2489, 0]
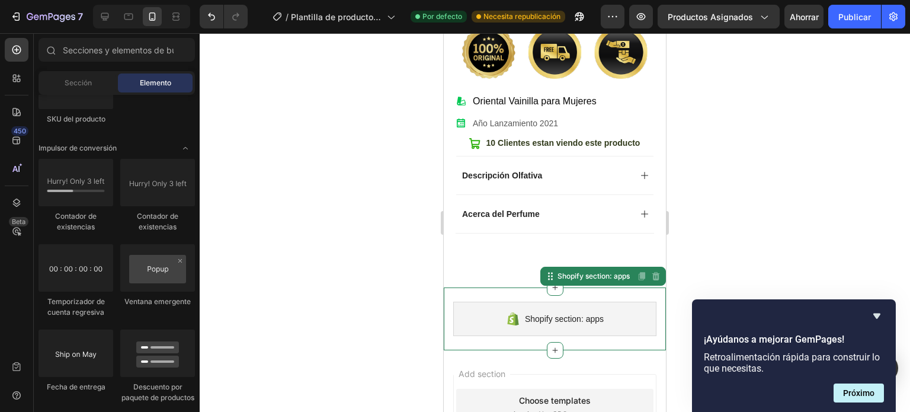
click at [639, 302] on div "Shopify section: apps" at bounding box center [554, 319] width 203 height 34
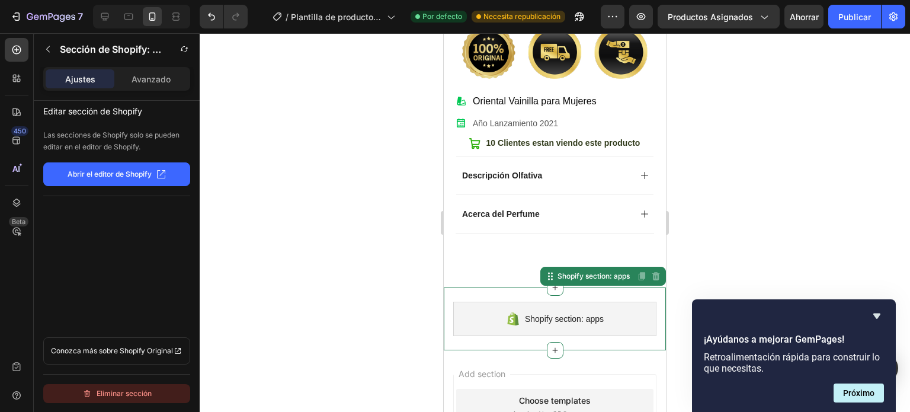
click at [100, 396] on font "Eliminar sección" at bounding box center [124, 393] width 55 height 9
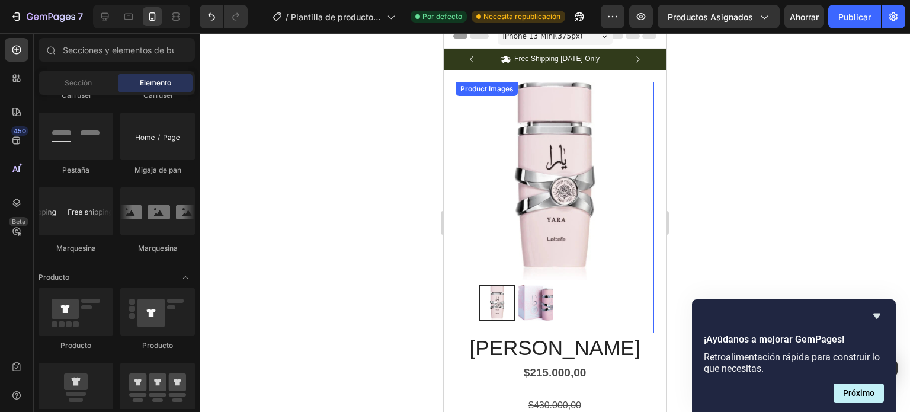
scroll to position [0, 0]
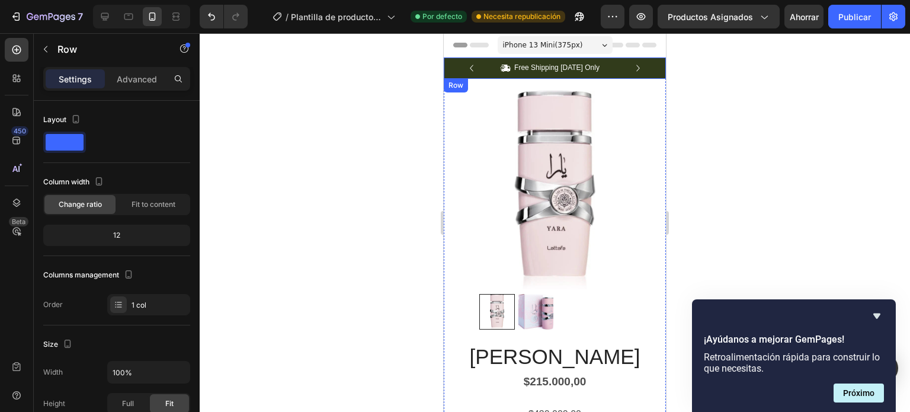
click at [647, 68] on div "Icon Free Shipping Today Only Text Block Row Icon 84,000+ Happy Customer Text B…" at bounding box center [555, 67] width 222 height 21
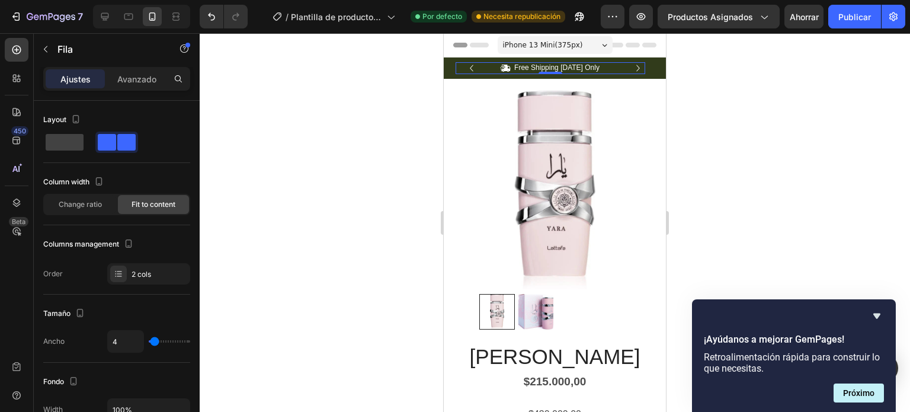
click at [644, 69] on div "Icon Free Shipping Today Only Text Block Row 0" at bounding box center [551, 68] width 190 height 12
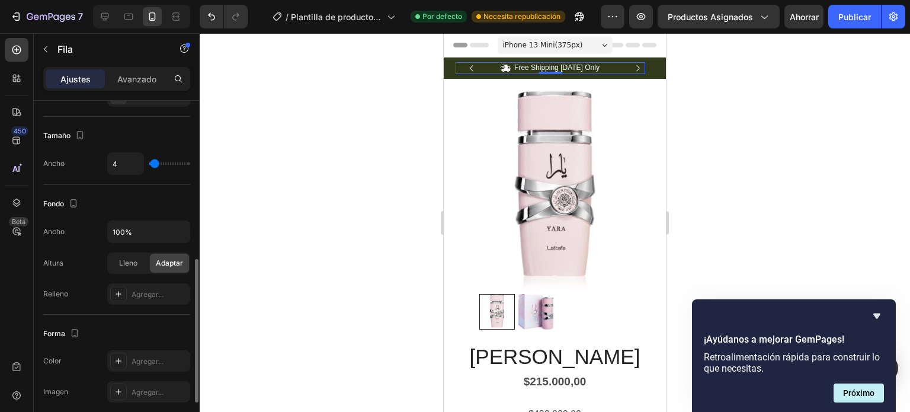
scroll to position [237, 0]
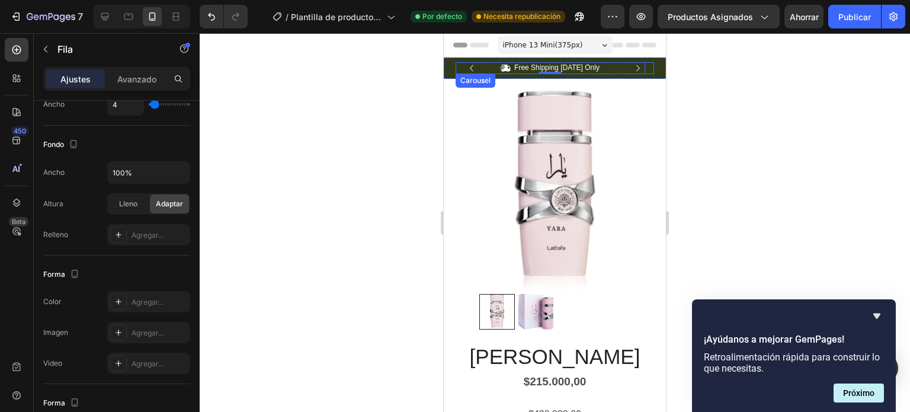
click at [632, 66] on icon "Carousel Next Arrow" at bounding box center [638, 68] width 13 height 13
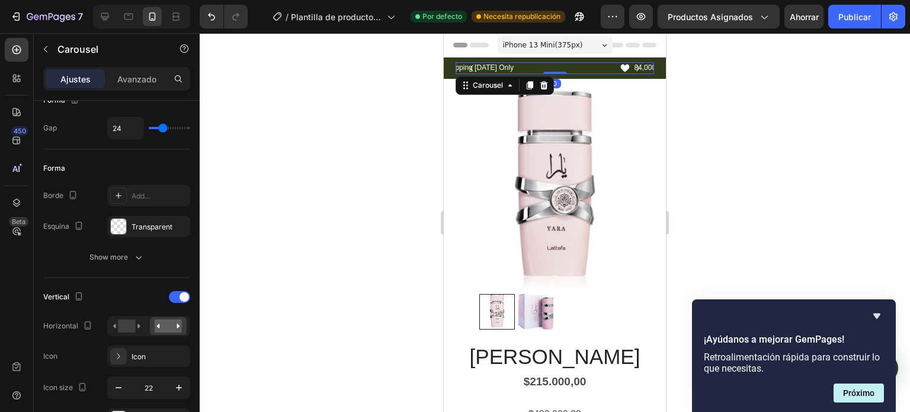
scroll to position [0, 0]
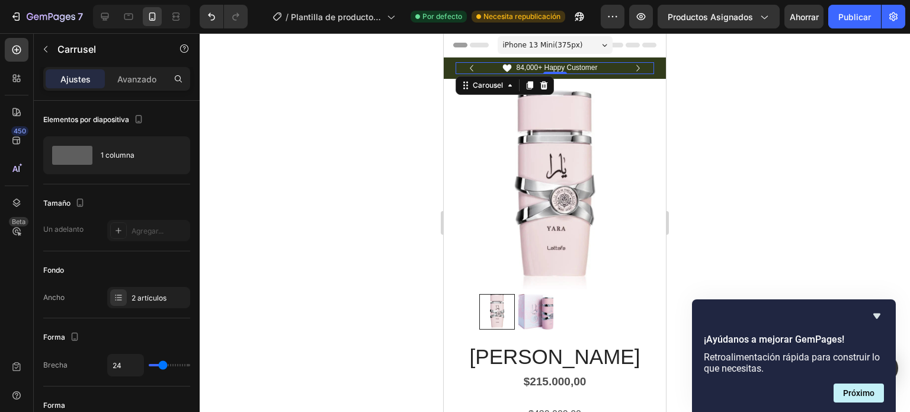
click at [470, 64] on icon "Carousel Back Arrow" at bounding box center [471, 68] width 13 height 13
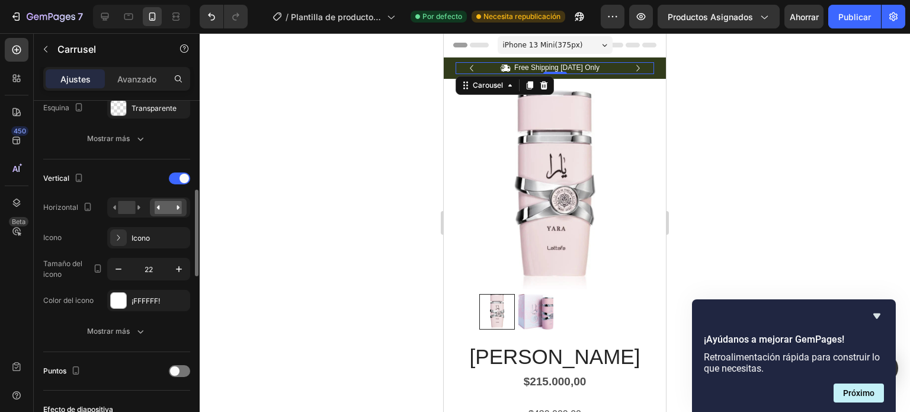
scroll to position [474, 0]
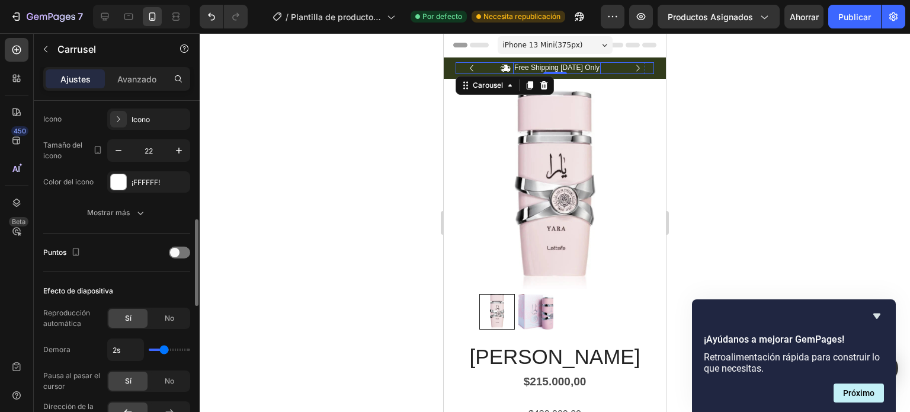
click at [548, 63] on p "Free Shipping Today Only" at bounding box center [556, 67] width 85 height 9
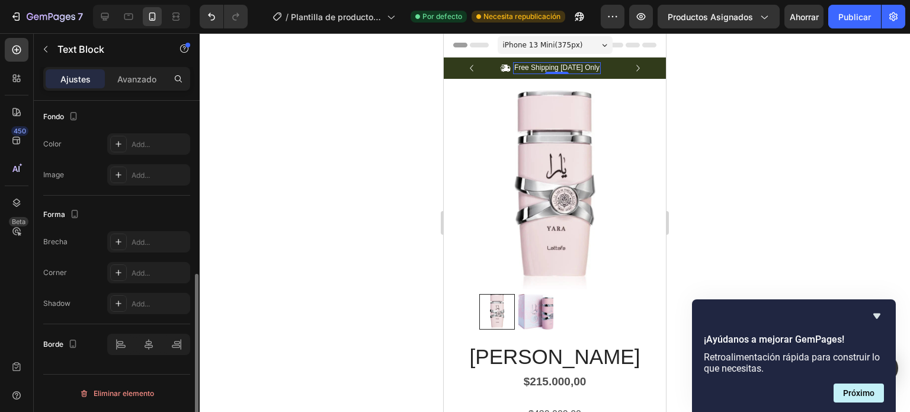
scroll to position [0, 0]
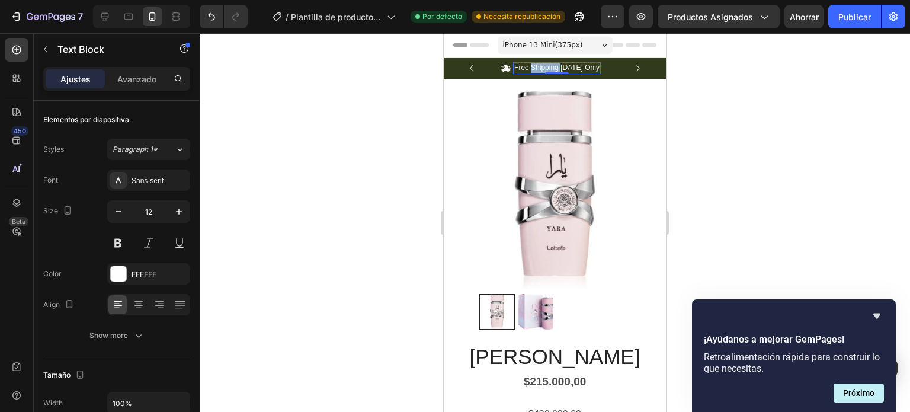
click at [548, 63] on p "Free Shipping Today Only" at bounding box center [556, 67] width 85 height 9
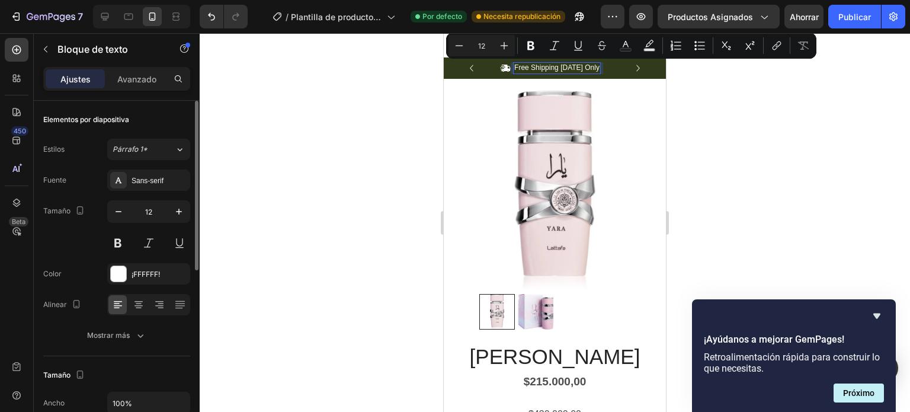
click at [518, 72] on div "Free Shipping Today Only" at bounding box center [557, 68] width 88 height 12
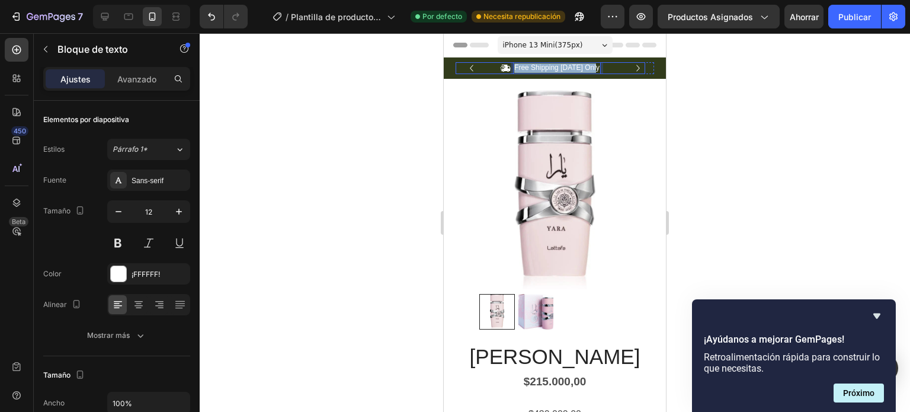
drag, startPoint x: 517, startPoint y: 68, endPoint x: 618, endPoint y: 75, distance: 101.5
click at [600, 68] on div "Icon Free Shipping Today Only Text Block 0 Row" at bounding box center [551, 68] width 190 height 12
click at [517, 69] on p "Envio Gratis a Todo el Pais" at bounding box center [556, 67] width 85 height 9
click at [444, 33] on lt-span "Env í o" at bounding box center [444, 33] width 0 height 0
click at [593, 66] on p "Envío Gratis a Todo el Pais" at bounding box center [557, 67] width 86 height 9
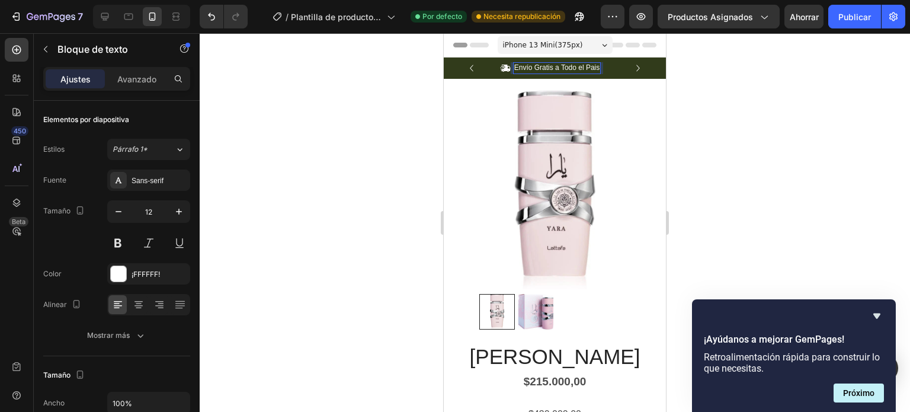
click at [444, 33] on lt-span "País" at bounding box center [444, 33] width 0 height 0
click at [632, 65] on icon "Carousel Next Arrow" at bounding box center [638, 68] width 13 height 13
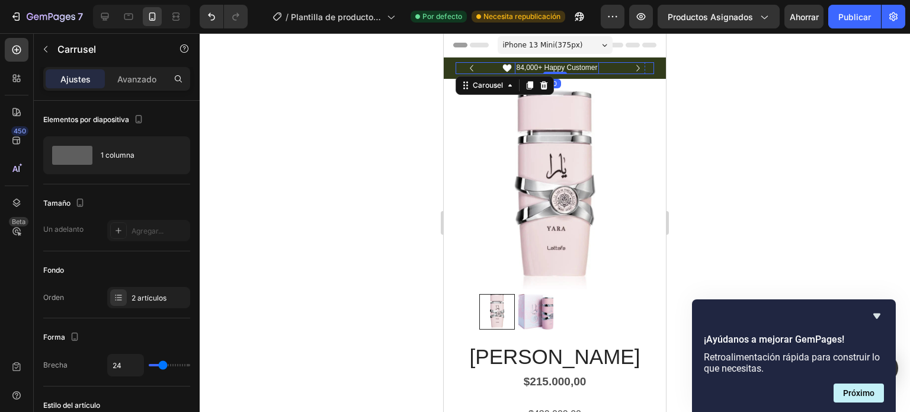
click at [532, 68] on p "84,000+ Happy Customer" at bounding box center [556, 67] width 81 height 9
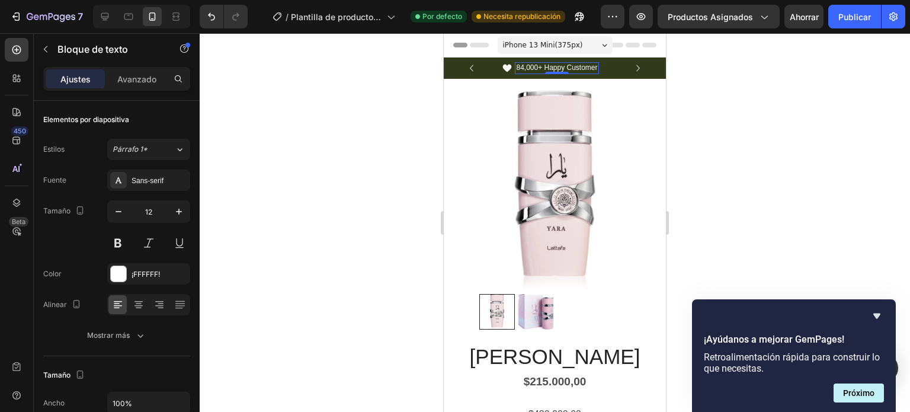
click at [543, 69] on p "84,000+ Happy Customer" at bounding box center [556, 67] width 81 height 9
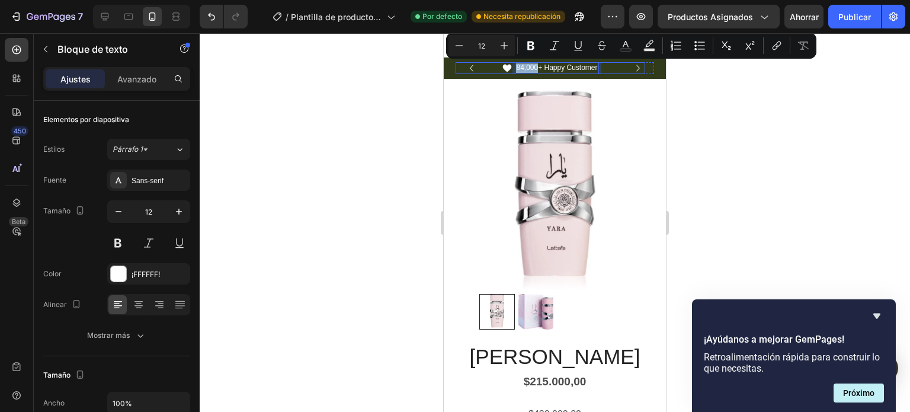
drag, startPoint x: 538, startPoint y: 68, endPoint x: 514, endPoint y: 71, distance: 23.9
click at [514, 71] on div "Icon 84,000+ Happy Customer Text Block 0 Row" at bounding box center [551, 68] width 190 height 12
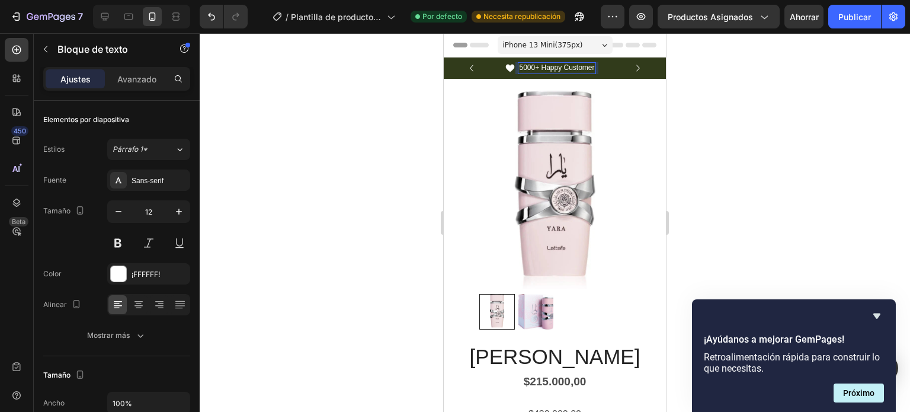
click at [548, 67] on p "5000+ Happy Customer" at bounding box center [556, 67] width 75 height 9
drag, startPoint x: 543, startPoint y: 69, endPoint x: 601, endPoint y: 70, distance: 58.1
click at [601, 70] on div "Icon 5000+ Happy Customer Text Block 0 Row" at bounding box center [551, 68] width 190 height 12
click at [632, 67] on icon "Carousel Next Arrow" at bounding box center [638, 68] width 13 height 13
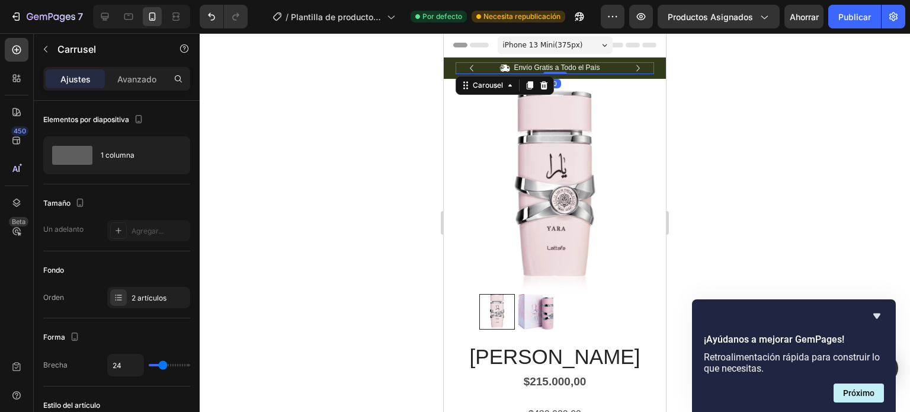
click at [632, 67] on icon "Carousel Next Arrow" at bounding box center [638, 68] width 13 height 13
click at [633, 66] on icon "Carousel Next Arrow" at bounding box center [638, 68] width 13 height 13
click at [654, 70] on div "Icon Envío Gratis a Todo el País Text Block Row Icon 5000+ Clientes Satisfechos…" at bounding box center [555, 67] width 222 height 21
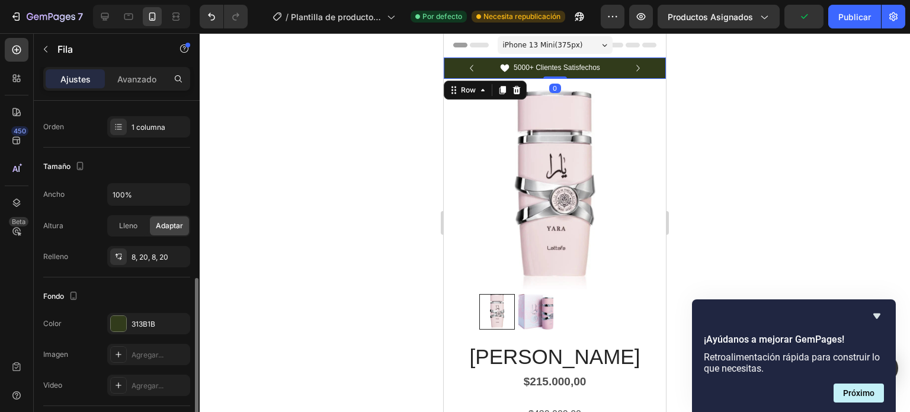
scroll to position [296, 0]
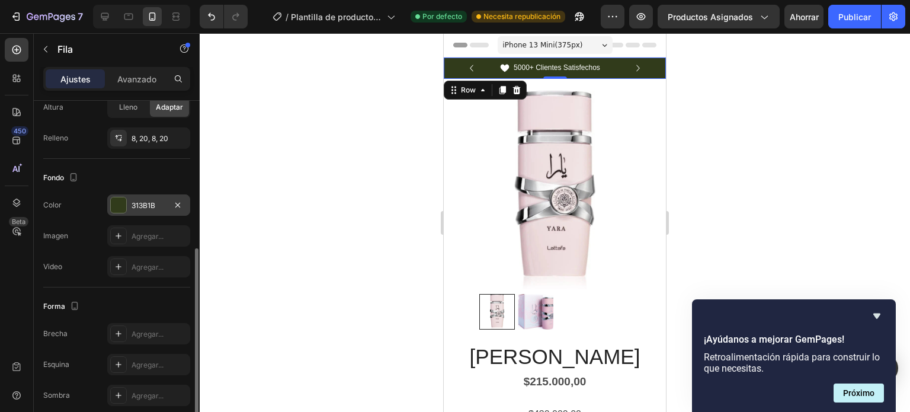
click at [122, 202] on div at bounding box center [118, 204] width 15 height 15
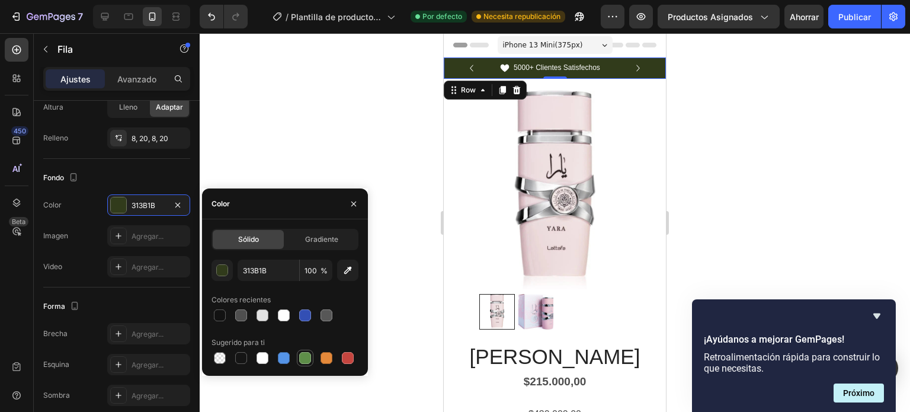
click at [304, 358] on div at bounding box center [305, 358] width 12 height 12
type input "5E8E49"
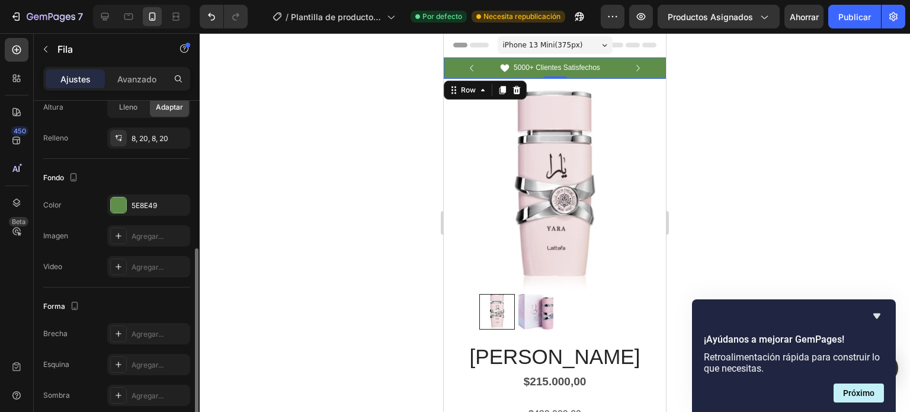
click at [160, 172] on div "Fondo" at bounding box center [116, 177] width 147 height 19
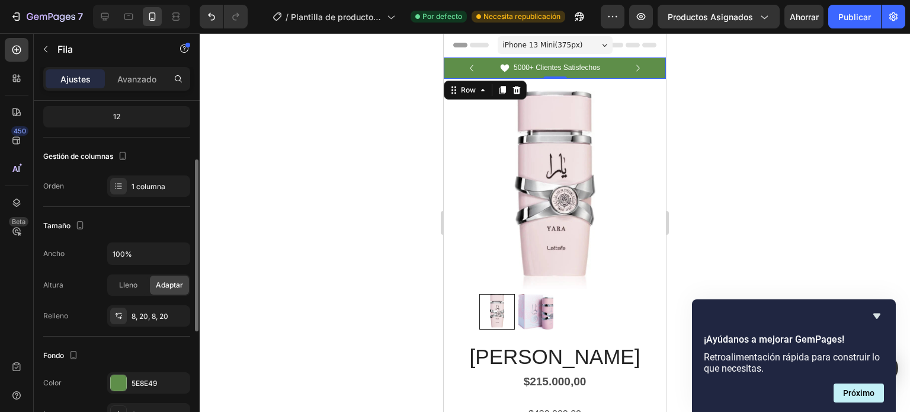
scroll to position [0, 0]
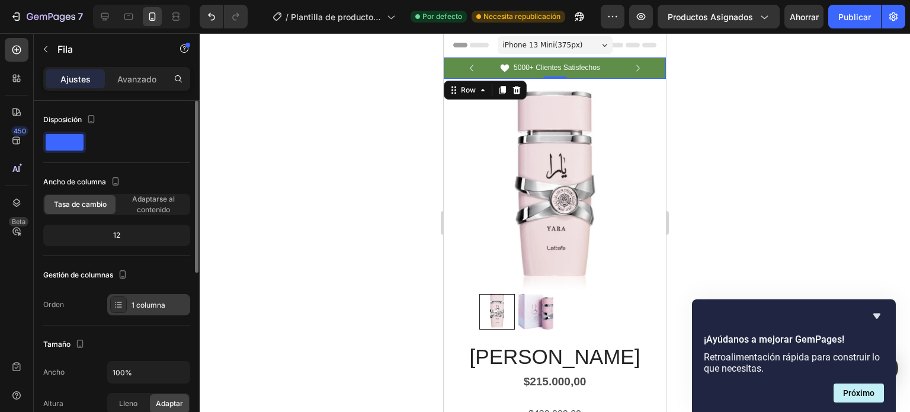
click at [114, 305] on icon at bounding box center [118, 304] width 9 height 9
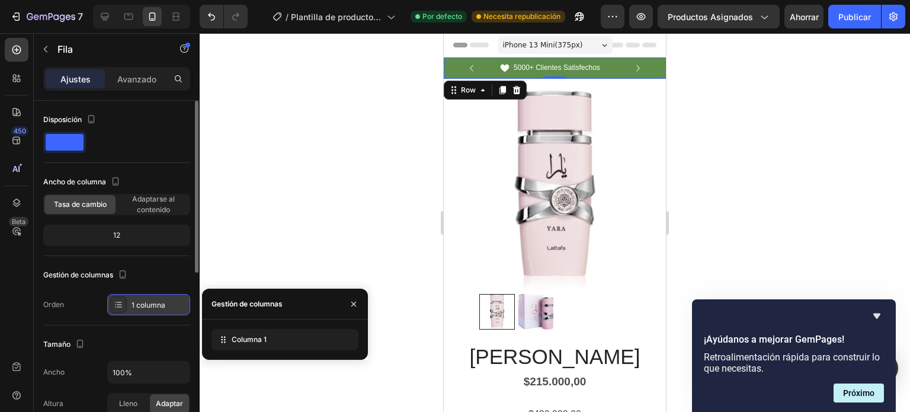
click at [114, 305] on icon at bounding box center [118, 304] width 9 height 9
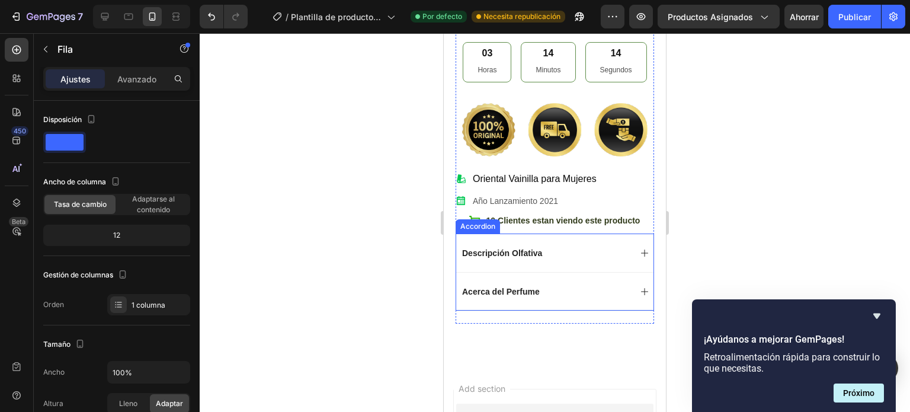
scroll to position [415, 0]
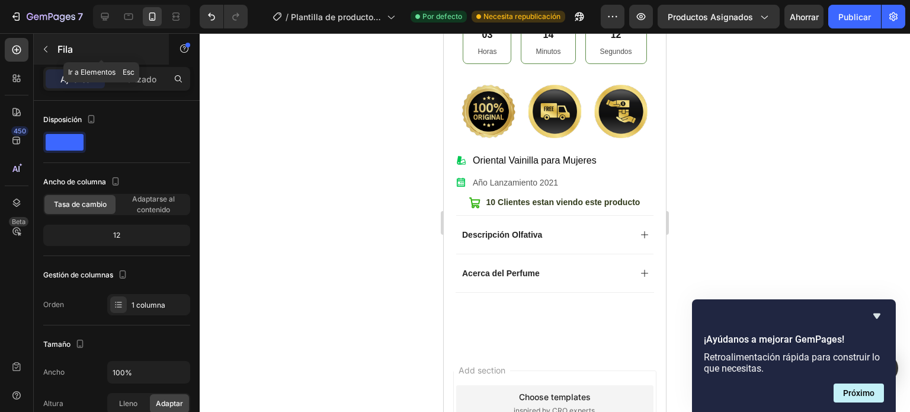
click at [47, 50] on icon "button" at bounding box center [45, 48] width 9 height 9
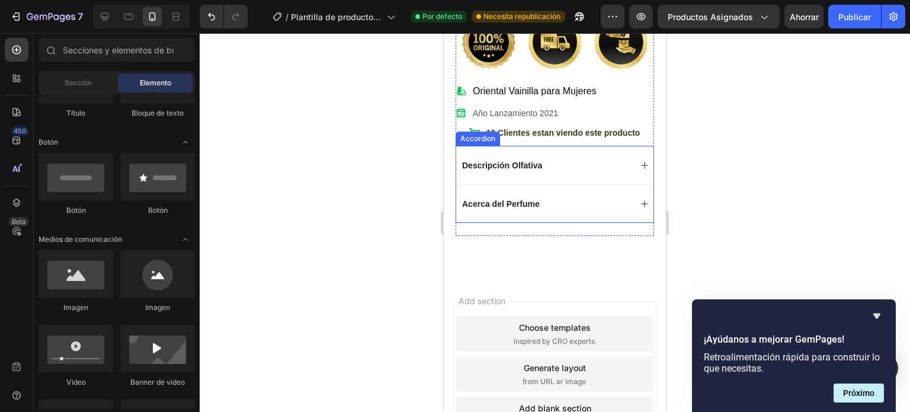
scroll to position [500, 0]
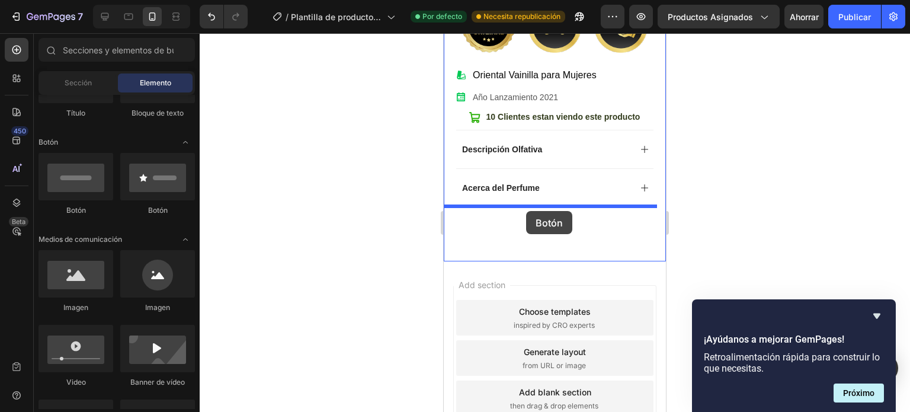
drag, startPoint x: 516, startPoint y: 219, endPoint x: 526, endPoint y: 211, distance: 12.7
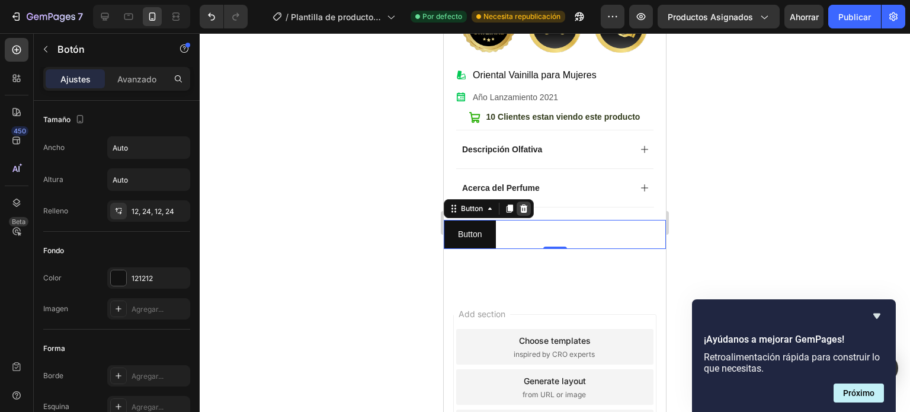
click at [524, 204] on icon at bounding box center [524, 208] width 8 height 8
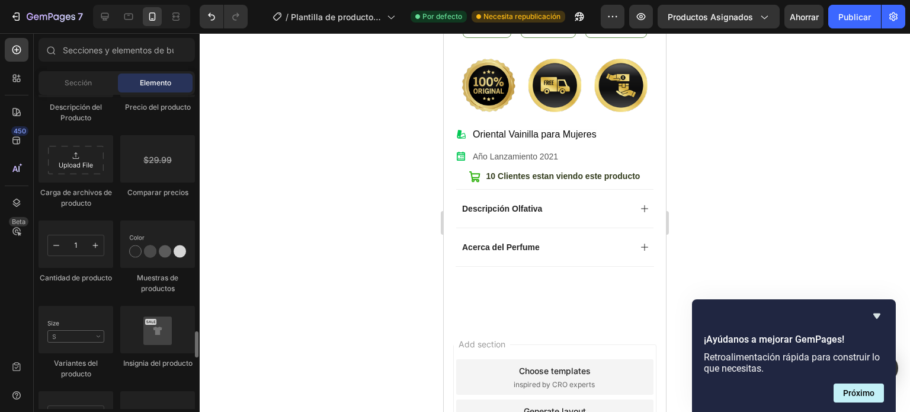
scroll to position [2133, 0]
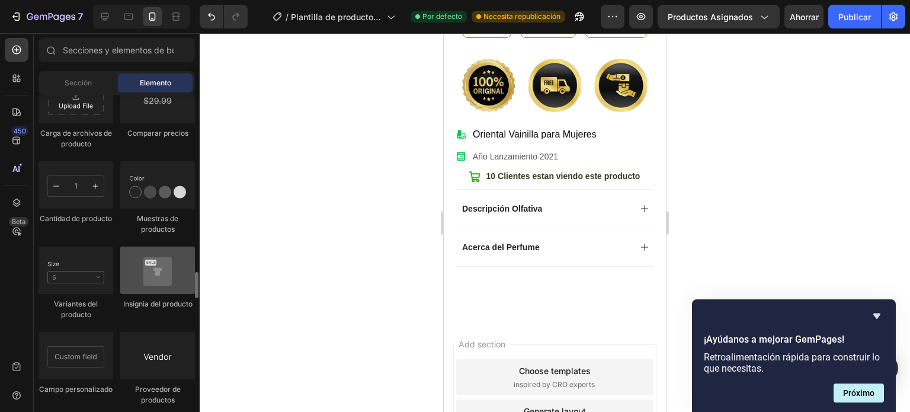
click at [165, 276] on div at bounding box center [157, 270] width 75 height 47
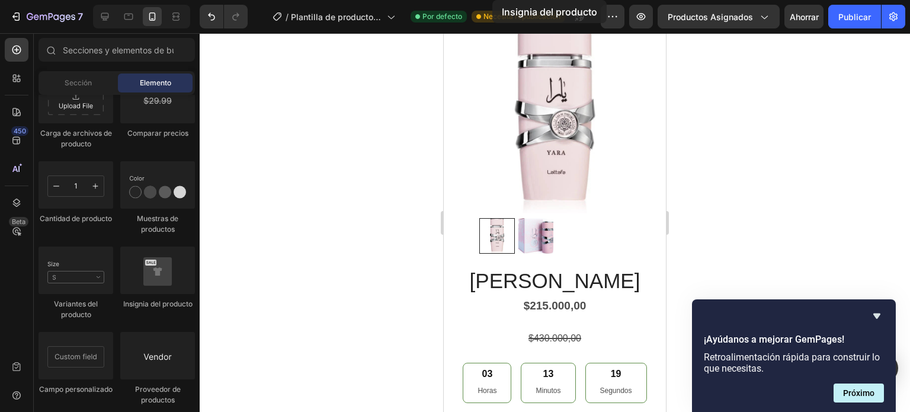
scroll to position [0, 0]
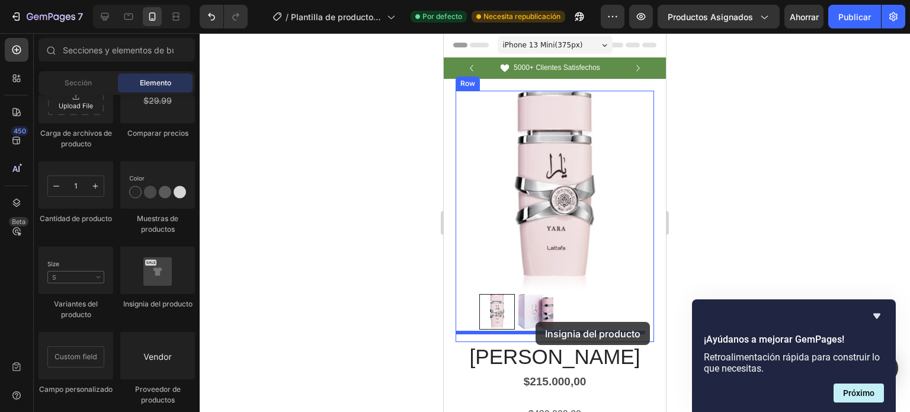
drag, startPoint x: 600, startPoint y: 309, endPoint x: 536, endPoint y: 322, distance: 65.3
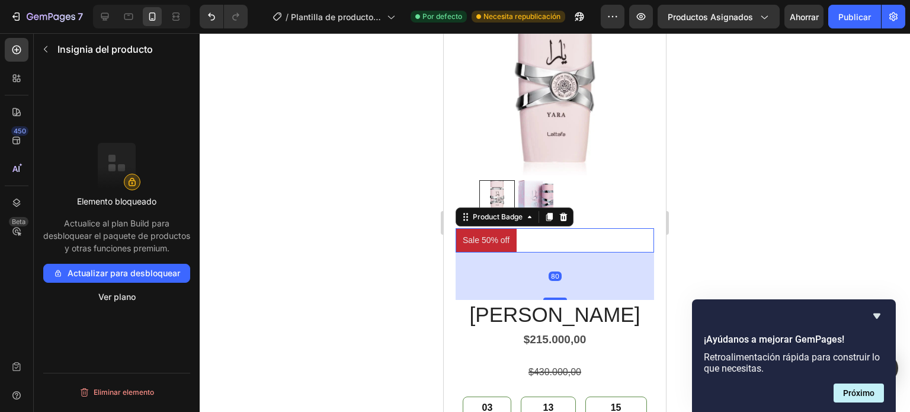
scroll to position [119, 0]
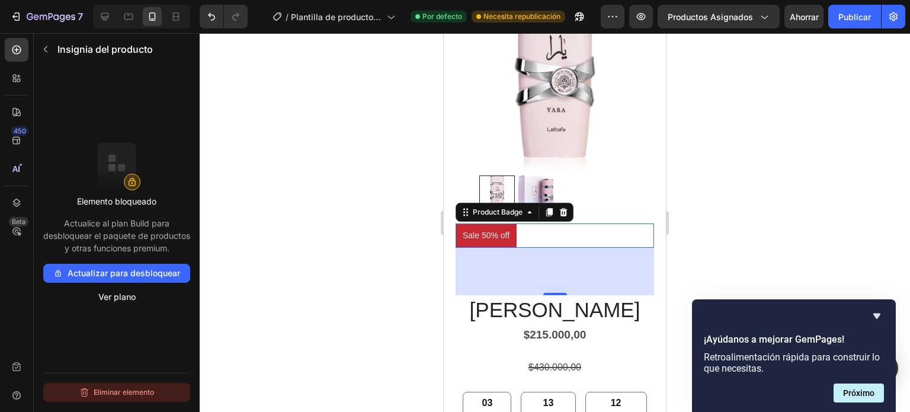
click at [100, 386] on button "Eliminar elemento" at bounding box center [116, 392] width 147 height 19
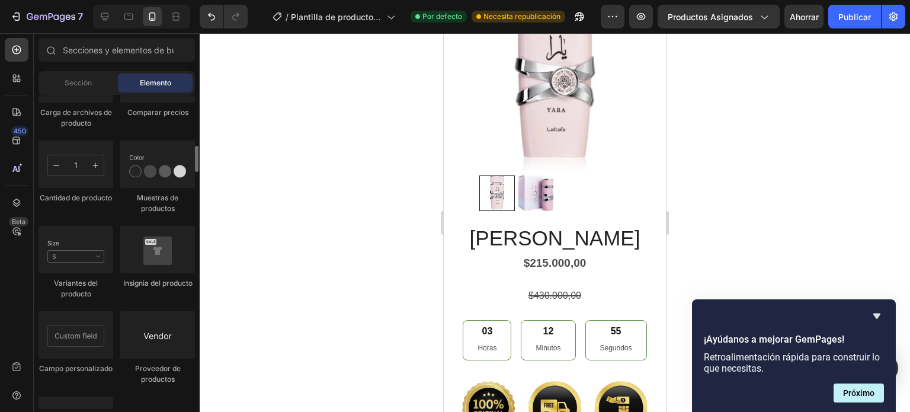
scroll to position [2036, 0]
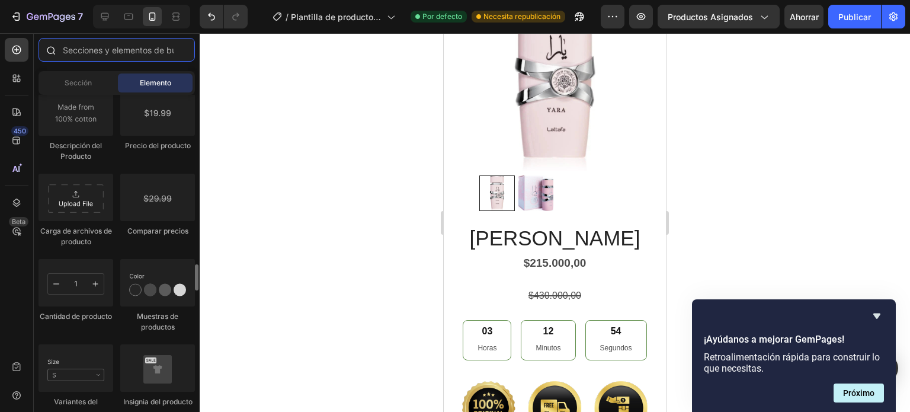
click at [113, 45] on input "text" at bounding box center [117, 50] width 156 height 24
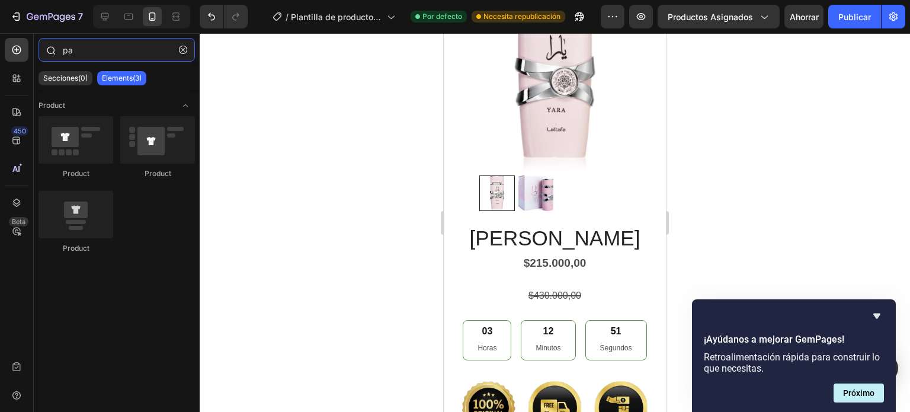
type input "p"
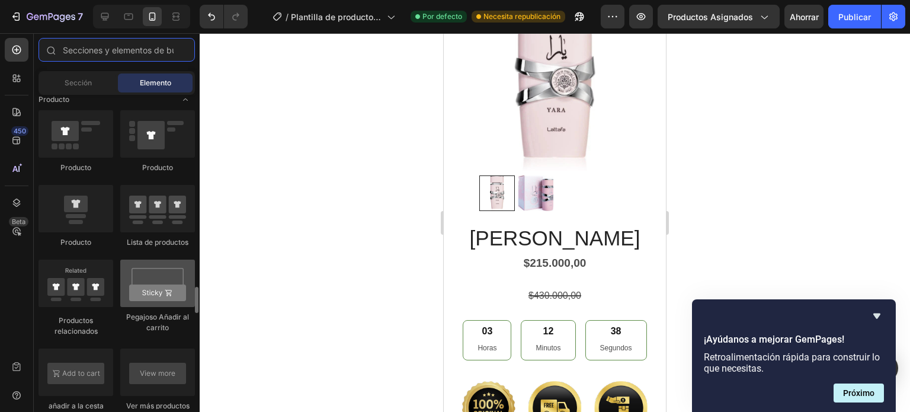
scroll to position [1600, 0]
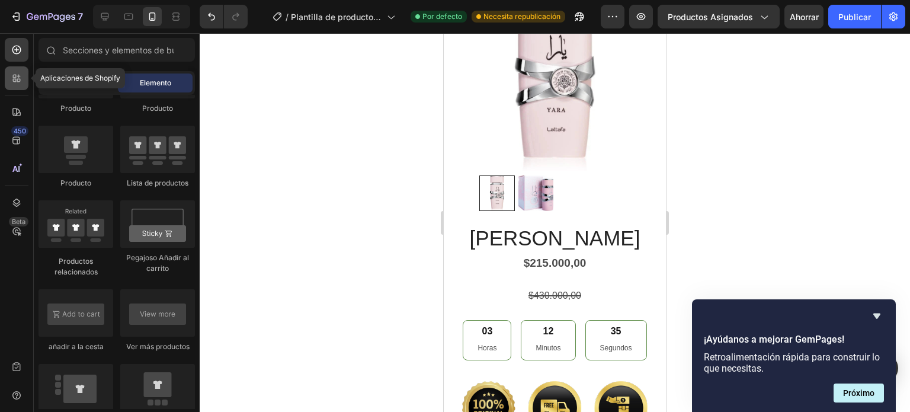
click at [18, 79] on icon at bounding box center [19, 81] width 4 height 4
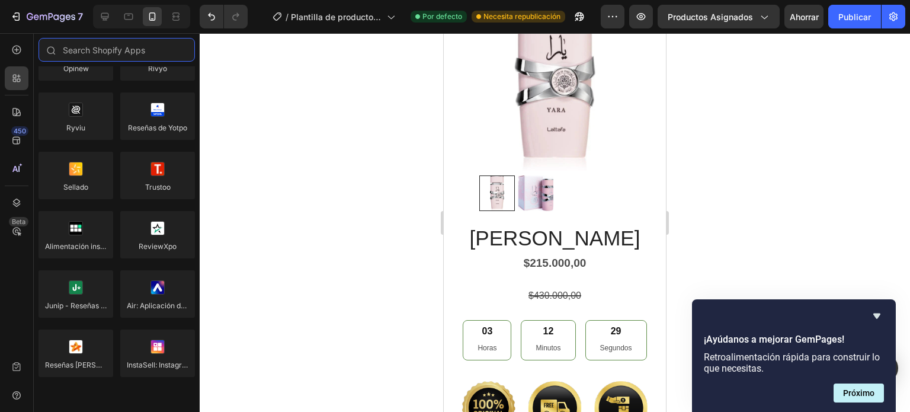
scroll to position [0, 0]
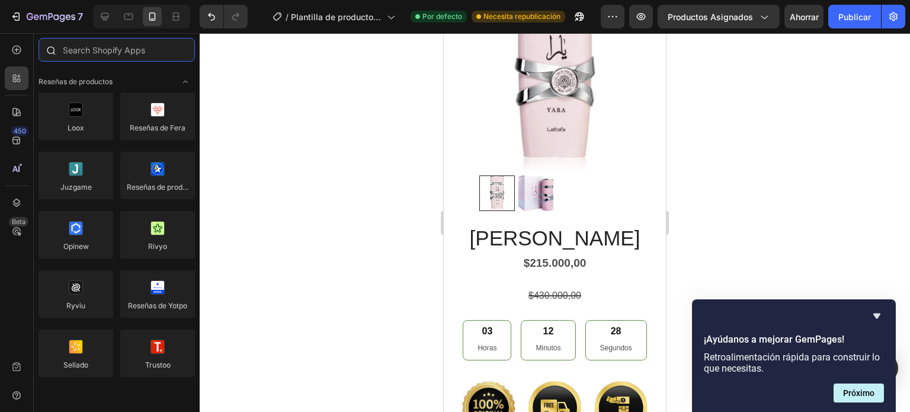
click at [104, 57] on input "text" at bounding box center [117, 50] width 156 height 24
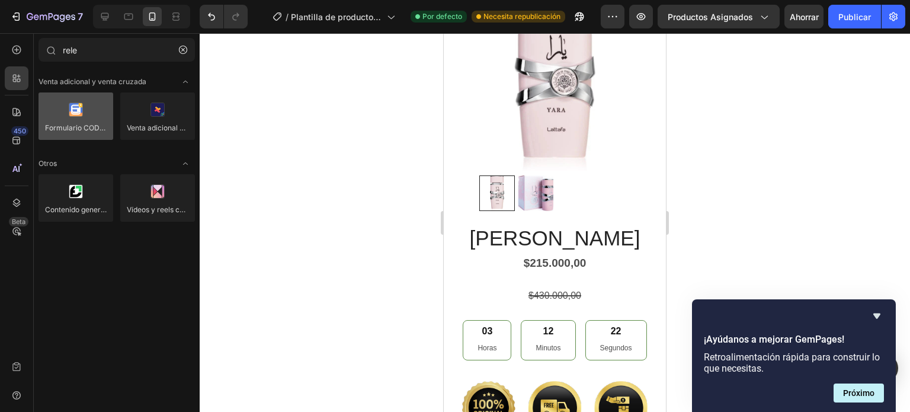
click at [85, 110] on div at bounding box center [76, 115] width 75 height 47
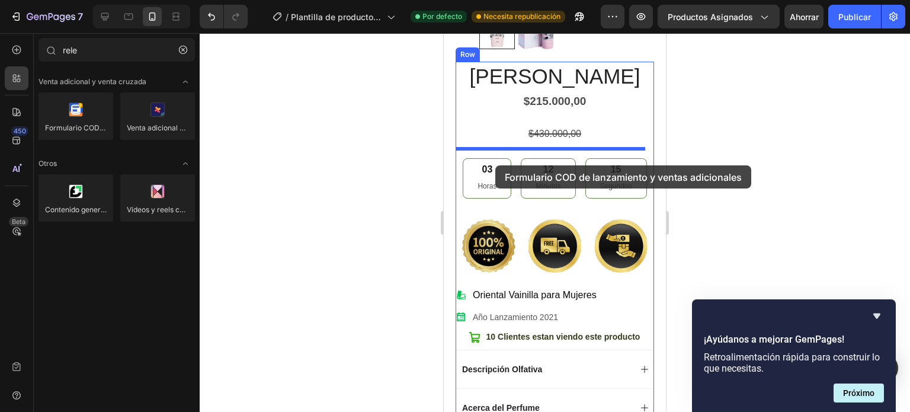
scroll to position [263, 0]
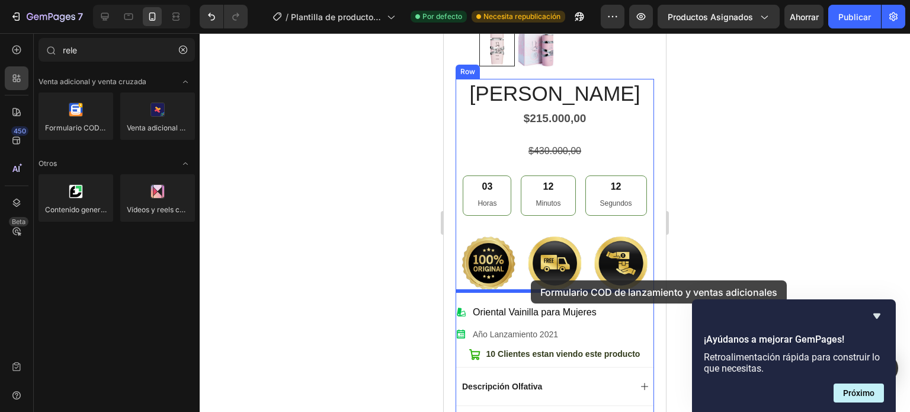
drag, startPoint x: 529, startPoint y: 143, endPoint x: 531, endPoint y: 280, distance: 136.9
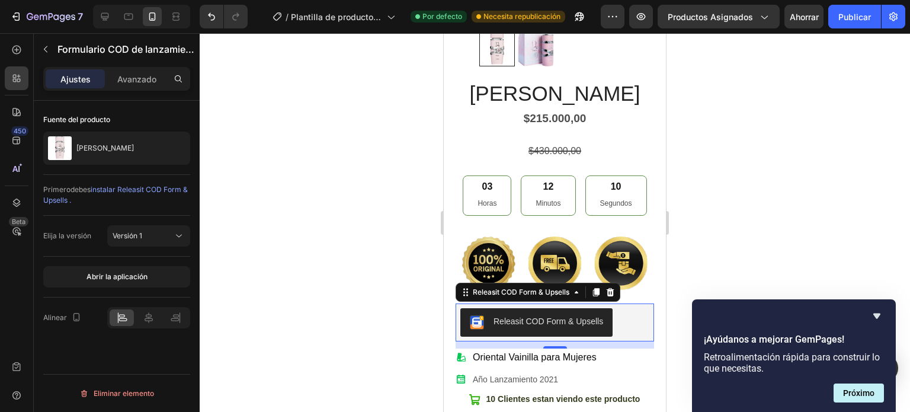
click at [597, 315] on div "Releasit COD Form & Upsells" at bounding box center [549, 321] width 110 height 12
click at [144, 314] on icon at bounding box center [149, 318] width 12 height 12
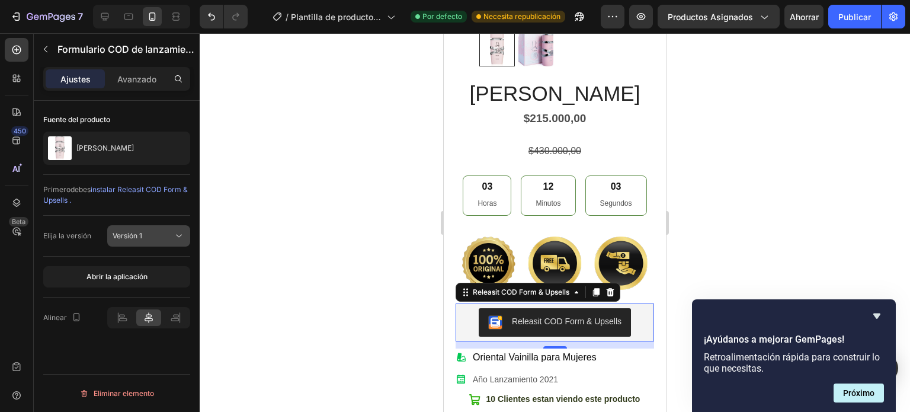
click at [133, 238] on font "Versión 1" at bounding box center [128, 235] width 30 height 9
click at [134, 238] on font "Versión 1" at bounding box center [128, 235] width 30 height 9
click at [856, 12] on font "Publicar" at bounding box center [855, 17] width 33 height 10
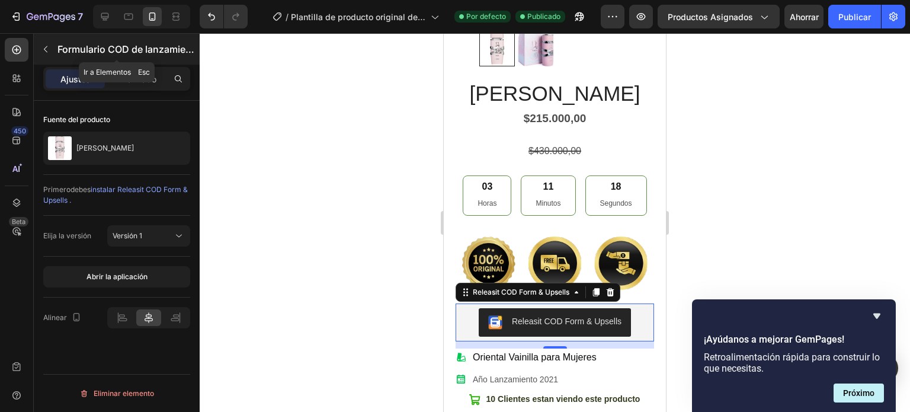
click at [41, 44] on icon "button" at bounding box center [45, 48] width 9 height 9
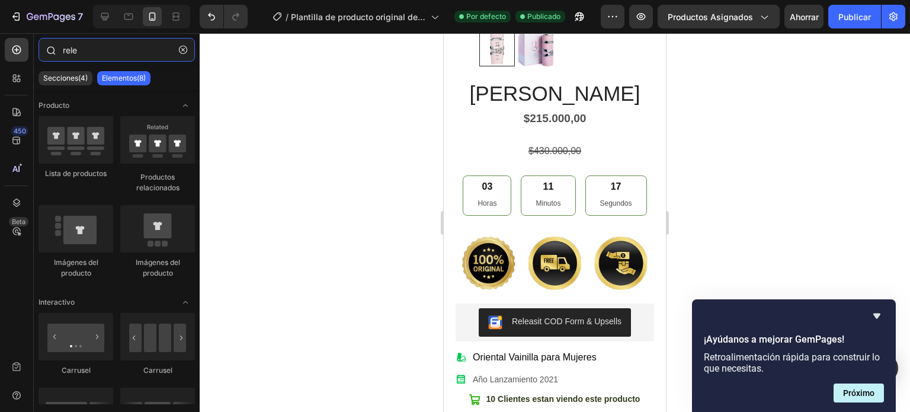
click at [109, 44] on input "rele" at bounding box center [117, 50] width 156 height 24
drag, startPoint x: 109, startPoint y: 44, endPoint x: 50, endPoint y: 49, distance: 59.4
click at [50, 49] on div "rele" at bounding box center [117, 52] width 166 height 28
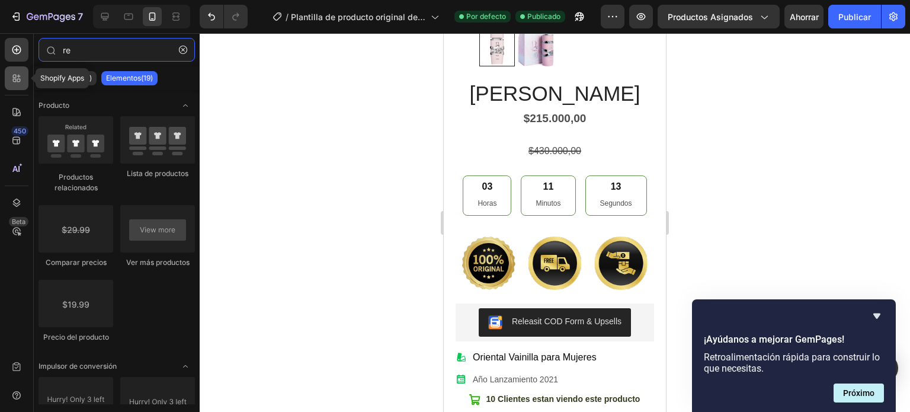
type input "re"
click at [17, 75] on icon at bounding box center [17, 78] width 12 height 12
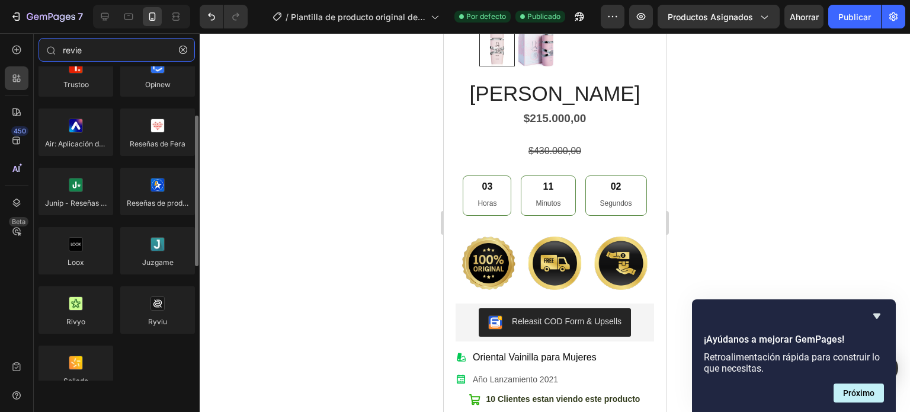
scroll to position [0, 0]
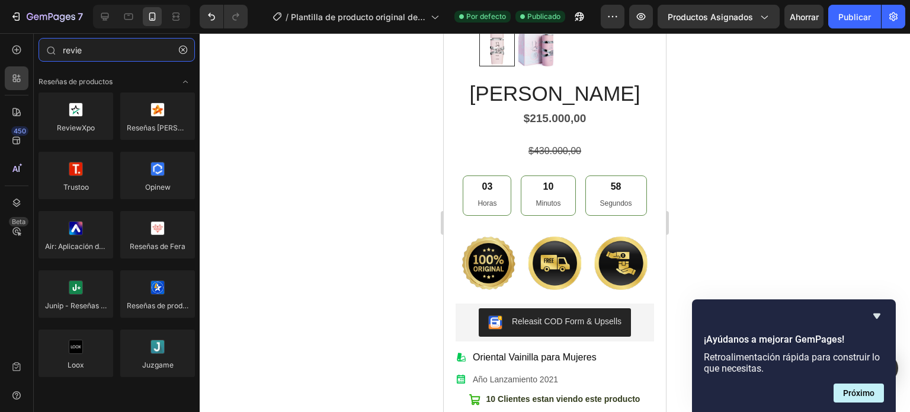
drag, startPoint x: 107, startPoint y: 52, endPoint x: 30, endPoint y: 55, distance: 77.1
click at [30, 55] on div "450 Beta revie Sections(0) Elementos(3) We couldn’t find any matches for “revie…" at bounding box center [100, 222] width 200 height 379
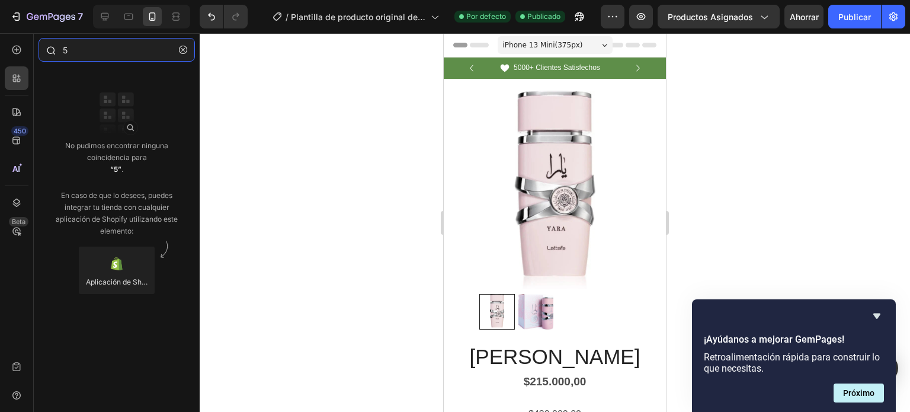
drag, startPoint x: 103, startPoint y: 46, endPoint x: 47, endPoint y: 52, distance: 55.4
click at [47, 52] on div "5" at bounding box center [117, 52] width 166 height 28
type input "a"
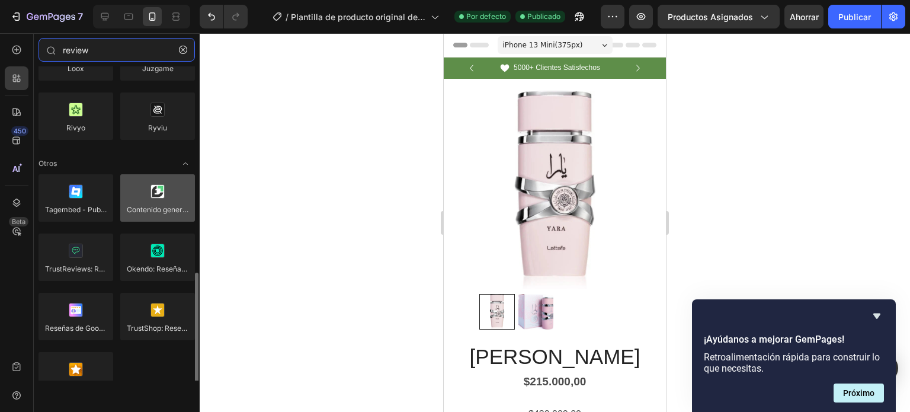
scroll to position [340, 0]
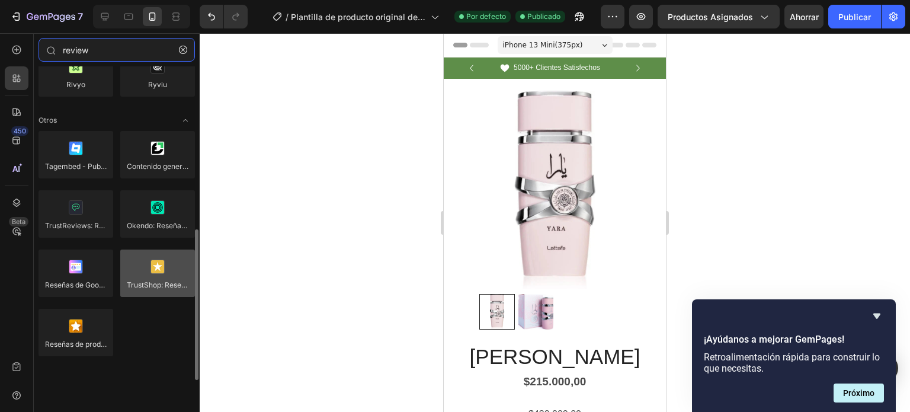
type input "review"
click at [154, 274] on div at bounding box center [157, 272] width 75 height 47
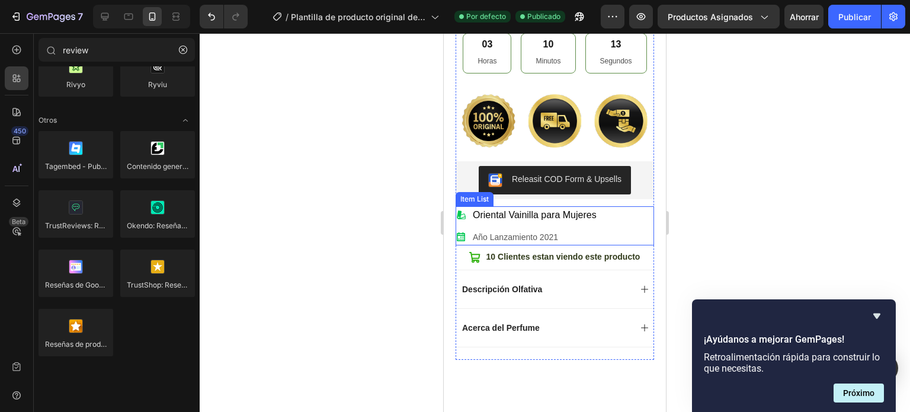
scroll to position [415, 0]
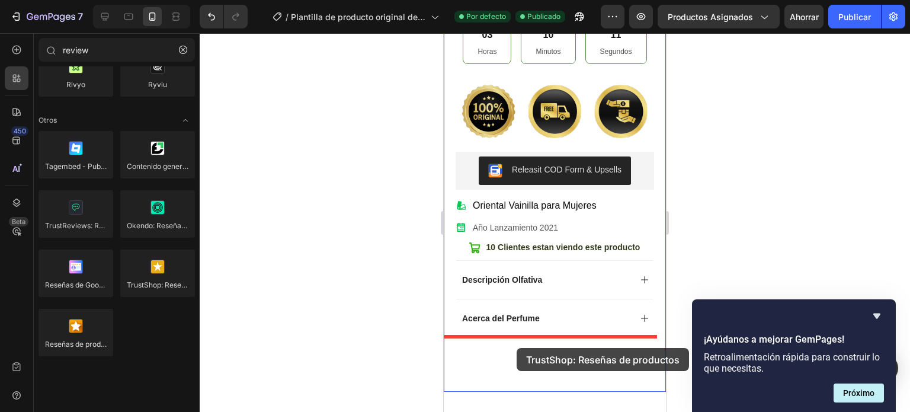
drag, startPoint x: 604, startPoint y: 302, endPoint x: 517, endPoint y: 348, distance: 98.6
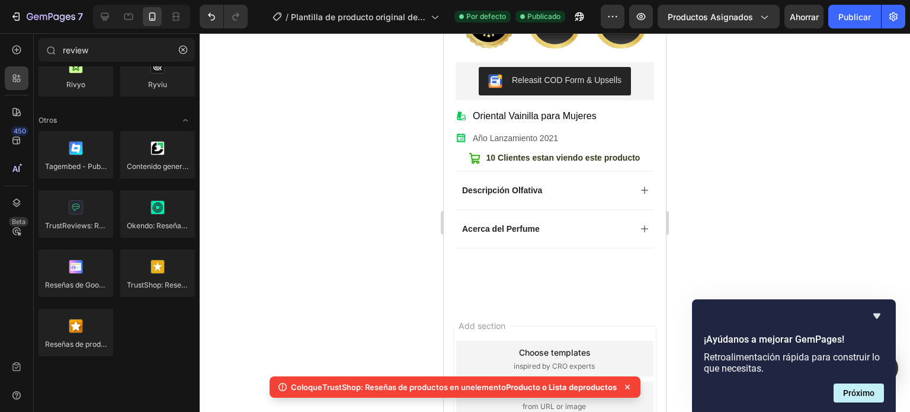
scroll to position [533, 0]
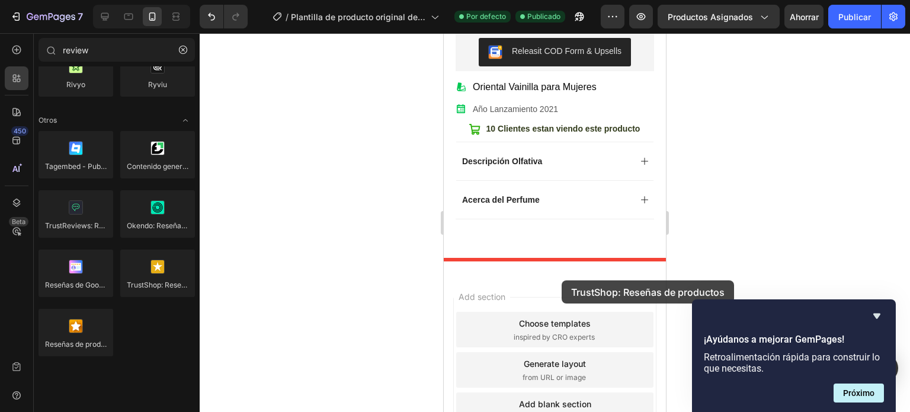
drag, startPoint x: 602, startPoint y: 306, endPoint x: 562, endPoint y: 280, distance: 48.0
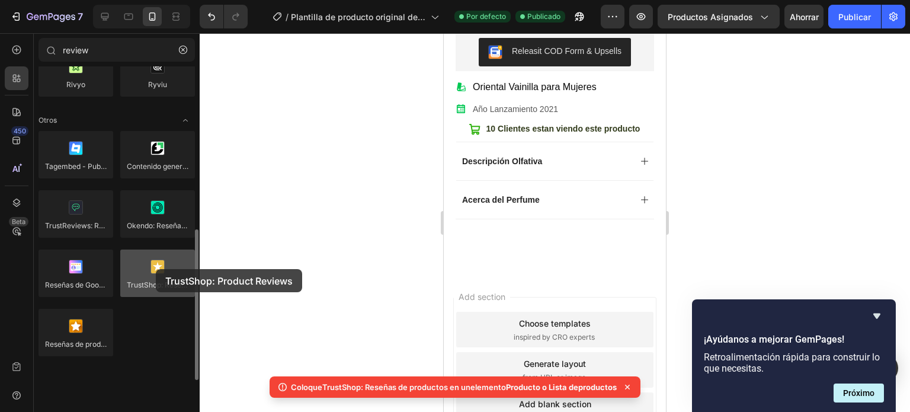
click at [156, 269] on div at bounding box center [157, 272] width 75 height 47
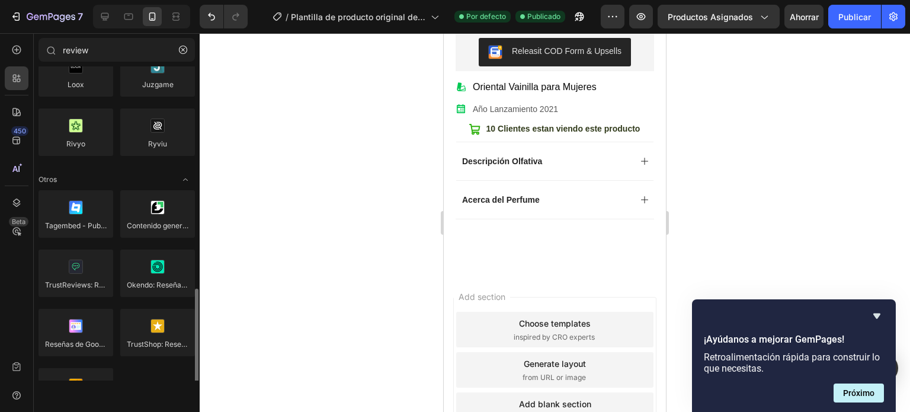
scroll to position [340, 0]
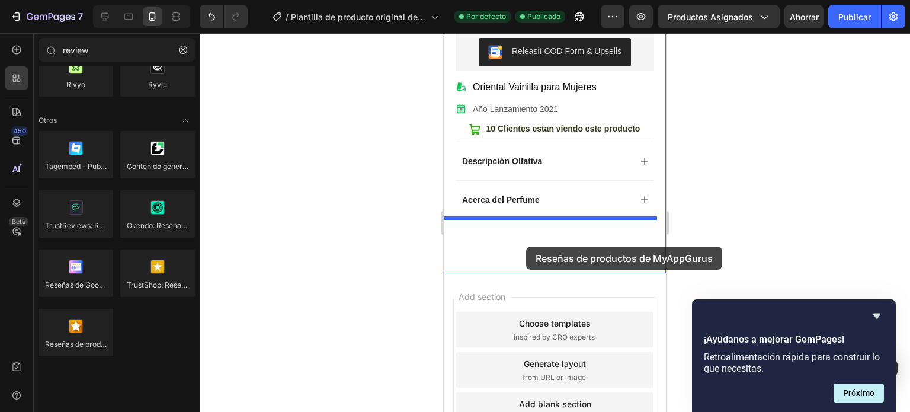
drag, startPoint x: 516, startPoint y: 374, endPoint x: 526, endPoint y: 247, distance: 127.9
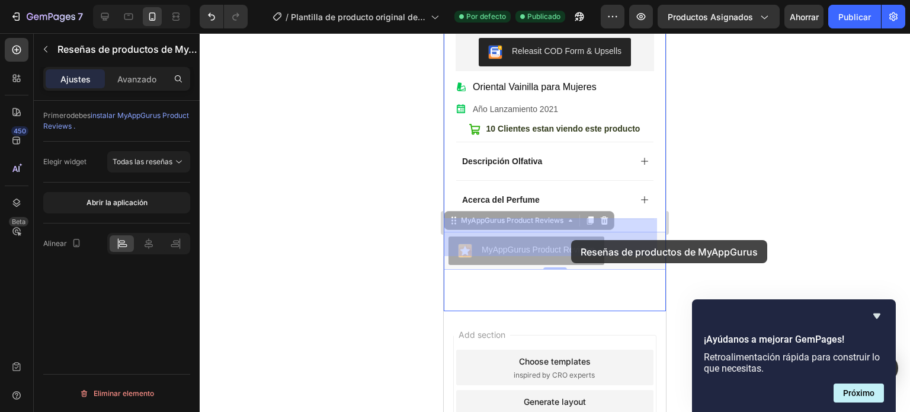
drag, startPoint x: 563, startPoint y: 239, endPoint x: 571, endPoint y: 240, distance: 8.4
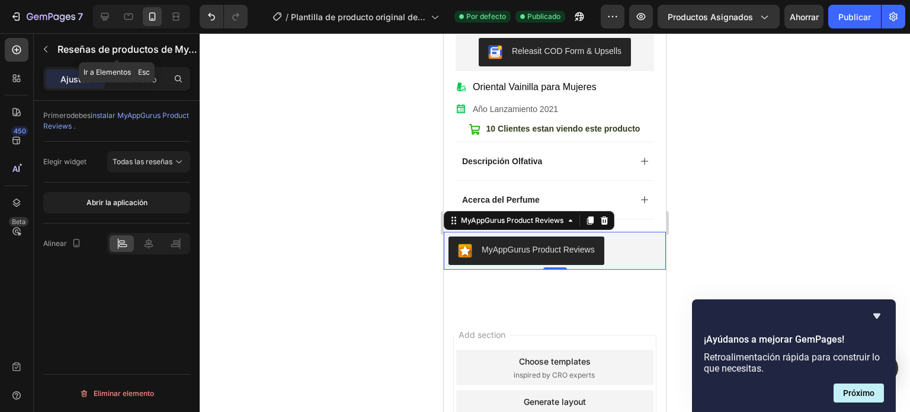
click at [45, 47] on icon "button" at bounding box center [45, 48] width 9 height 9
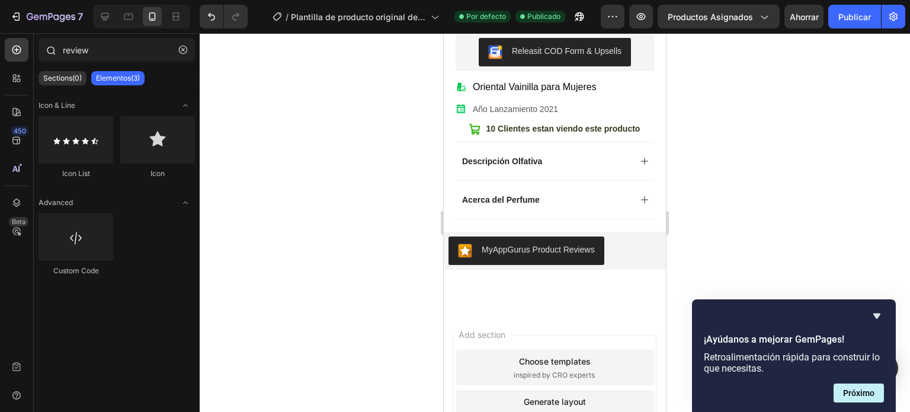
scroll to position [0, 0]
click at [15, 80] on icon at bounding box center [17, 78] width 12 height 12
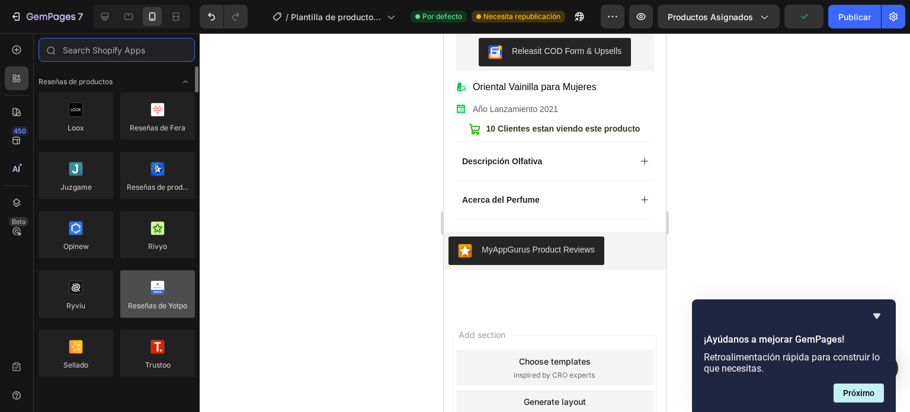
scroll to position [59, 0]
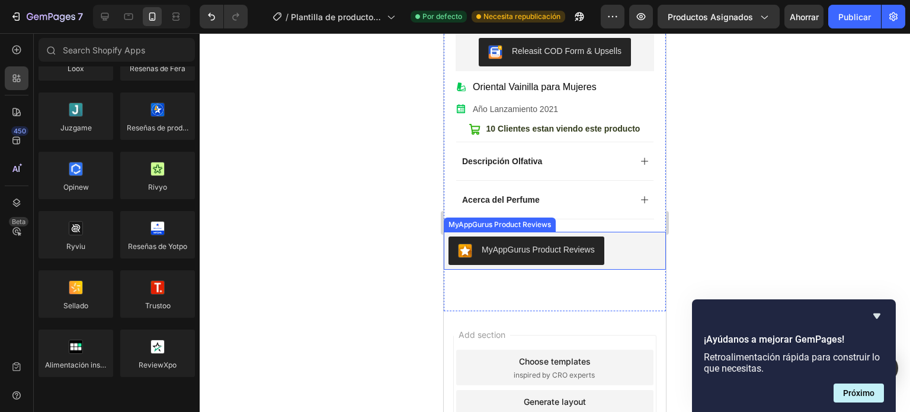
click at [638, 241] on div "MyAppGurus Product Reviews" at bounding box center [555, 250] width 213 height 28
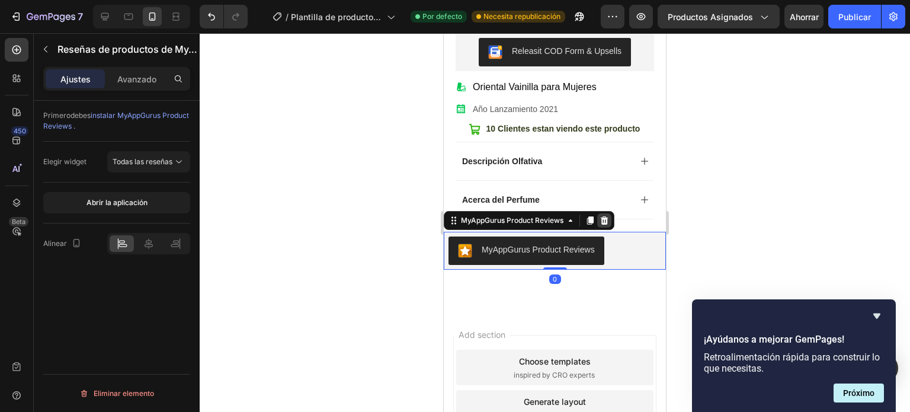
click at [608, 216] on icon at bounding box center [604, 220] width 9 height 9
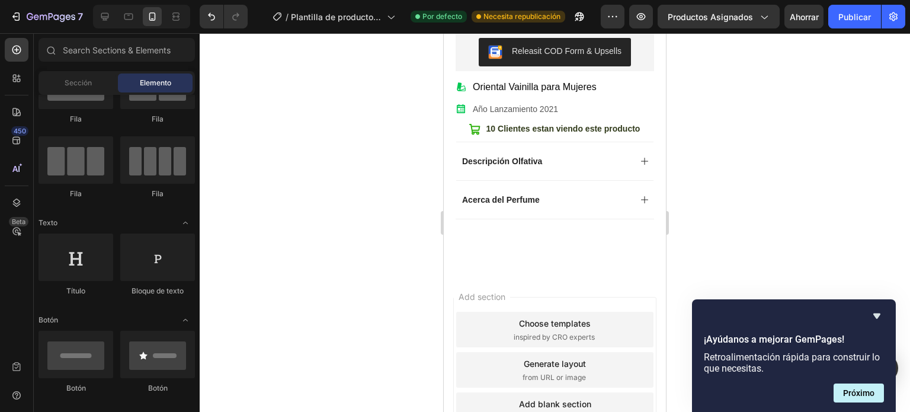
click at [510, 290] on span "Add section" at bounding box center [482, 296] width 56 height 12
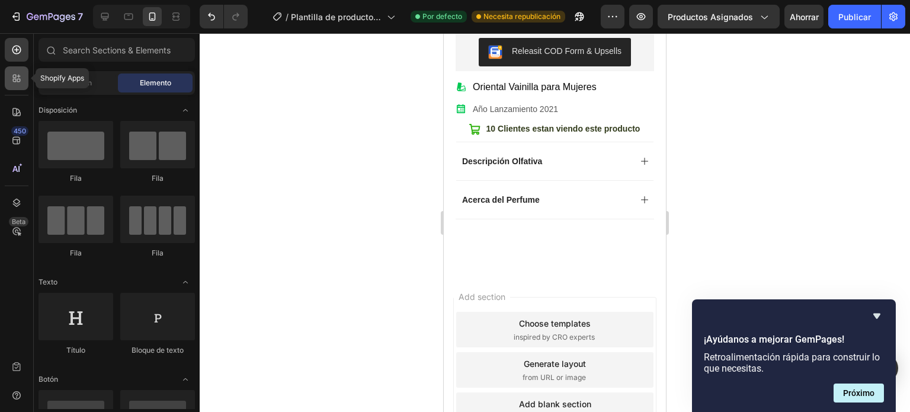
click at [14, 80] on icon at bounding box center [17, 78] width 12 height 12
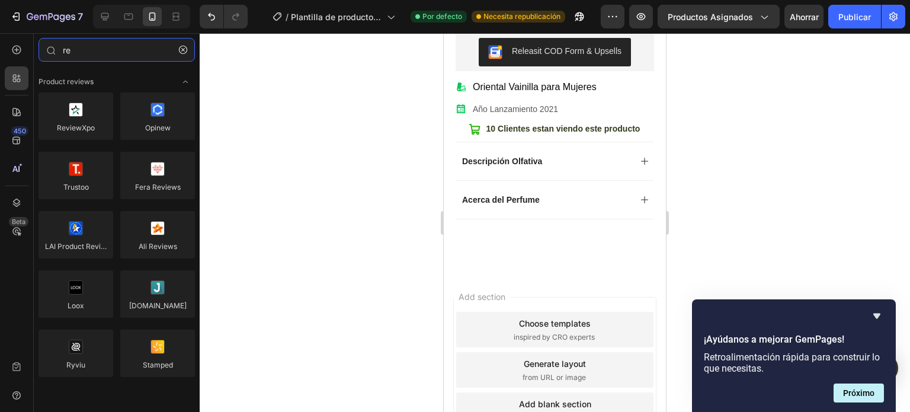
type input "r"
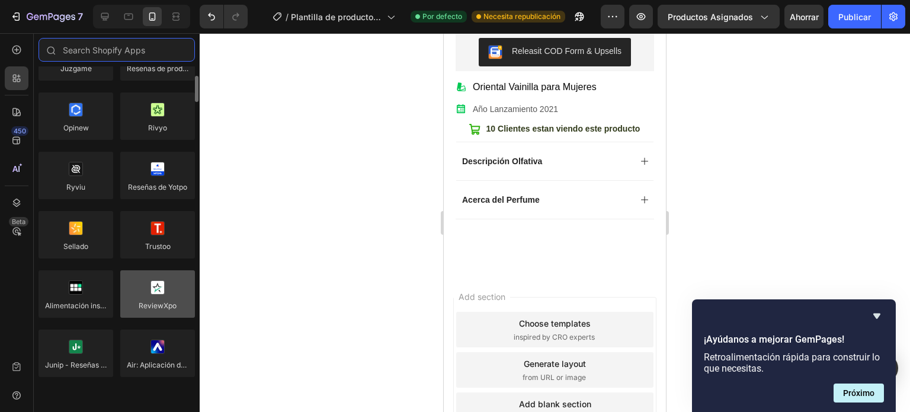
scroll to position [59, 0]
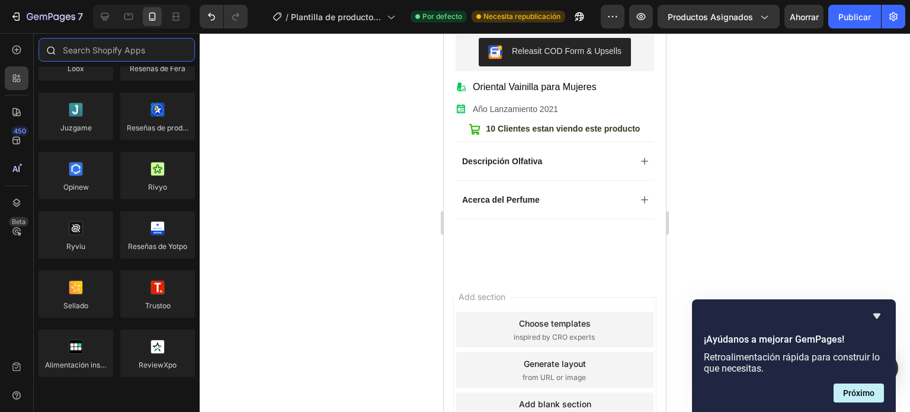
click at [103, 55] on input "text" at bounding box center [117, 50] width 156 height 24
paste input "A2Reviews"
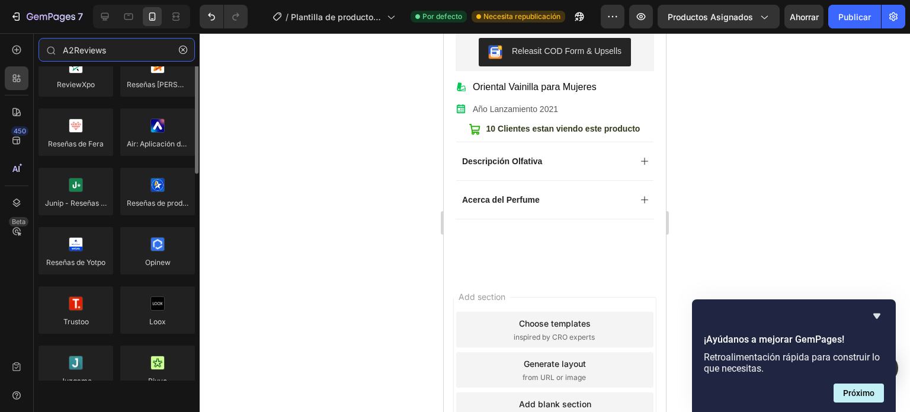
scroll to position [0, 0]
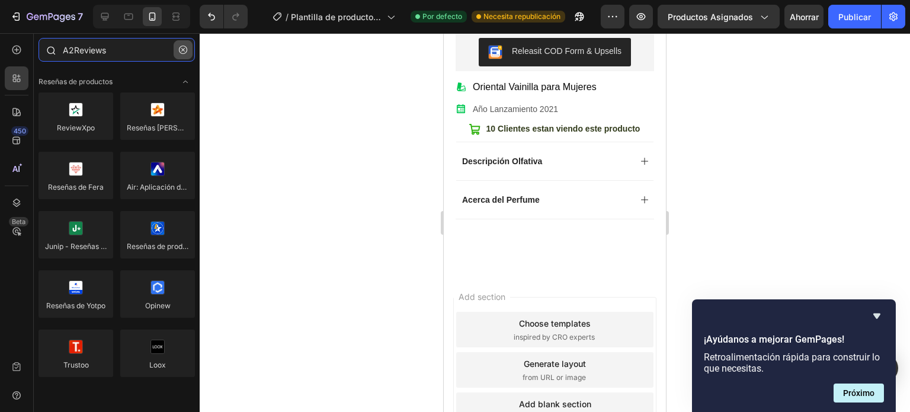
type input "A2Reviews"
click at [182, 52] on icon "button" at bounding box center [183, 50] width 8 height 8
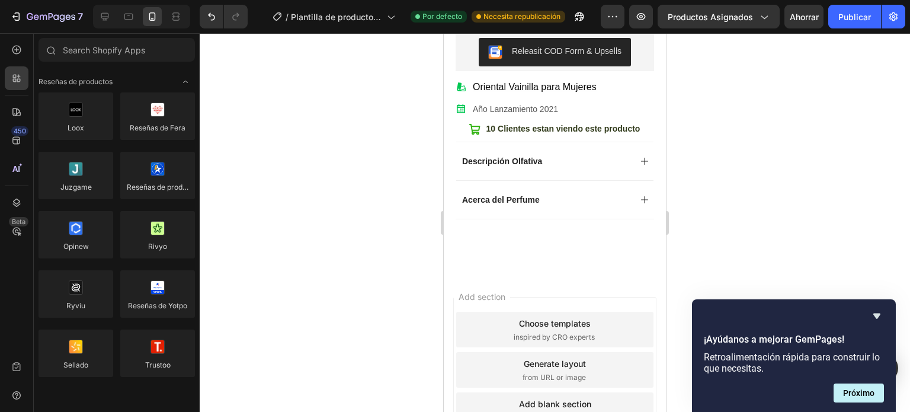
click at [510, 290] on span "Add section" at bounding box center [482, 296] width 56 height 12
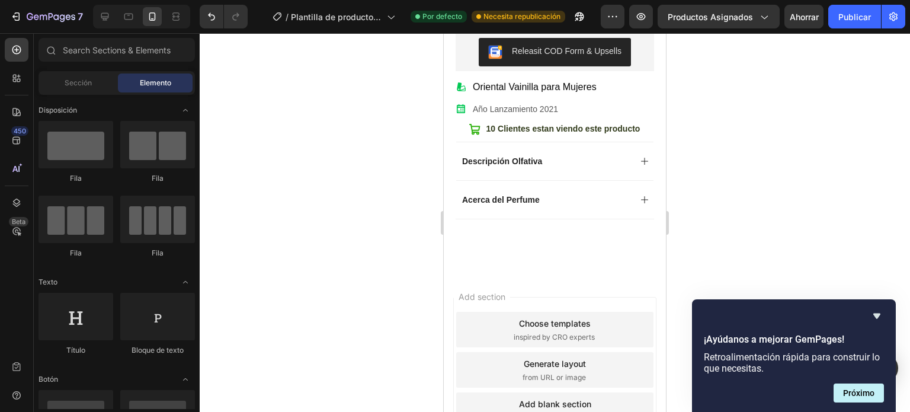
click at [510, 290] on span "Add section" at bounding box center [482, 296] width 56 height 12
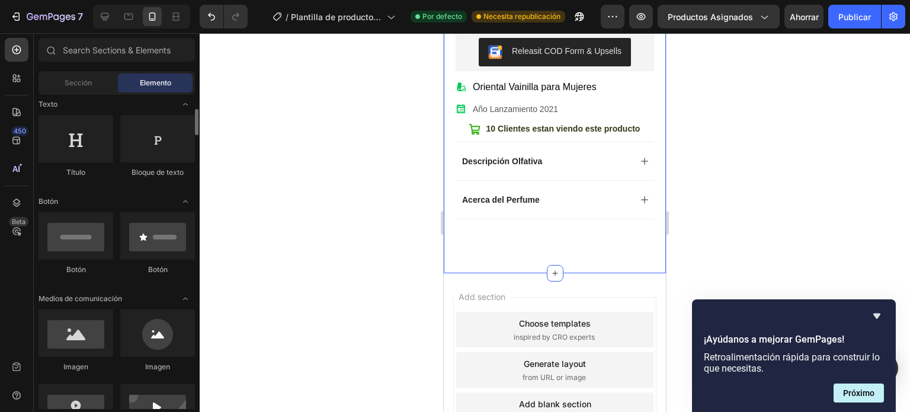
scroll to position [415, 0]
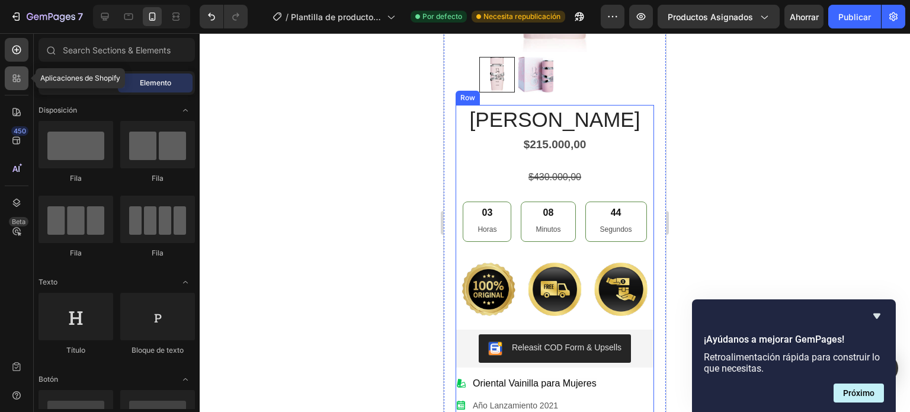
click at [16, 80] on icon at bounding box center [15, 81] width 4 height 4
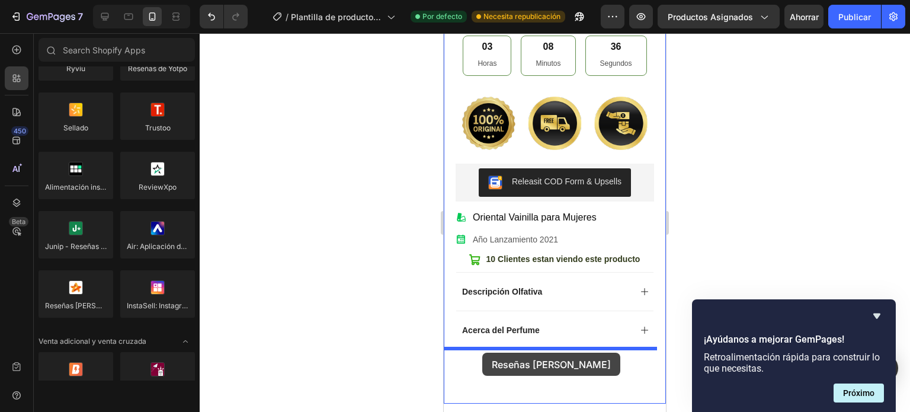
scroll to position [533, 0]
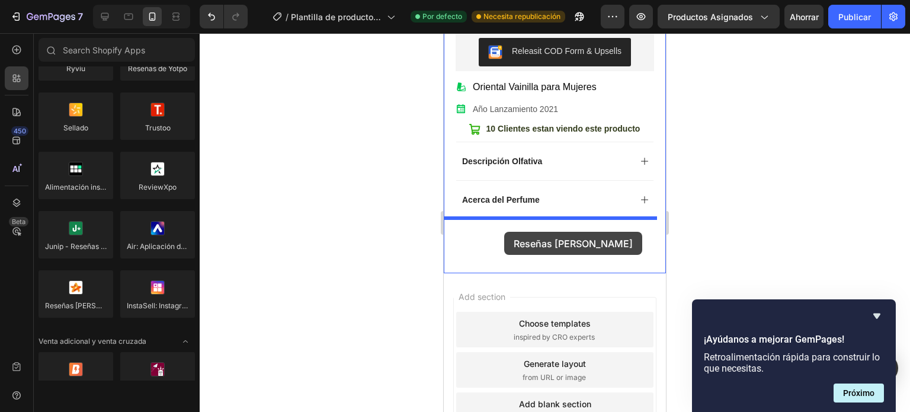
drag, startPoint x: 532, startPoint y: 331, endPoint x: 504, endPoint y: 231, distance: 103.8
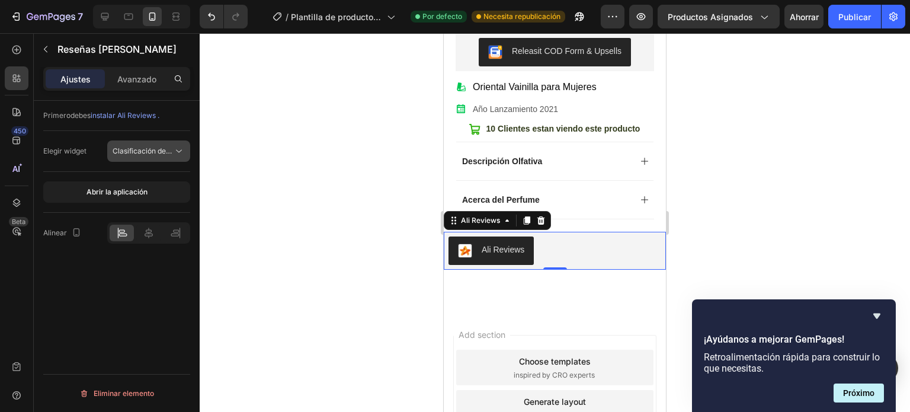
click at [152, 153] on font "Clasificación de estrellas" at bounding box center [155, 150] width 84 height 9
click at [128, 193] on font "Abrir la aplicación" at bounding box center [117, 191] width 61 height 9
click at [847, 20] on font "Publicar" at bounding box center [855, 17] width 33 height 10
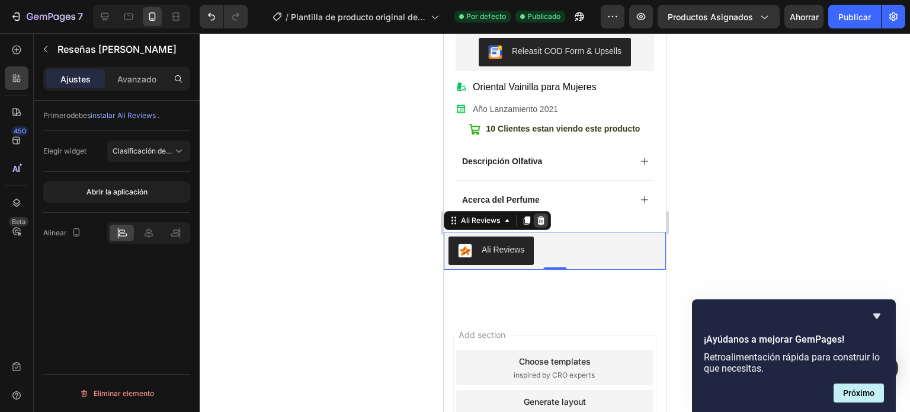
click at [545, 216] on icon at bounding box center [540, 220] width 9 height 9
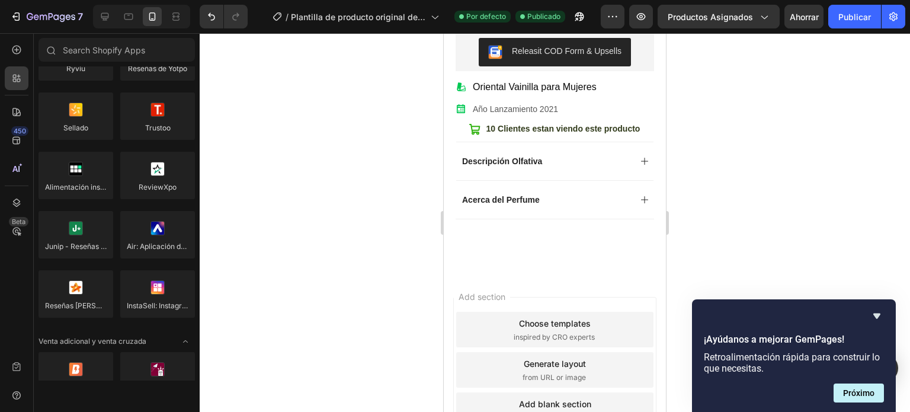
click at [510, 290] on span "Add section" at bounding box center [482, 296] width 56 height 12
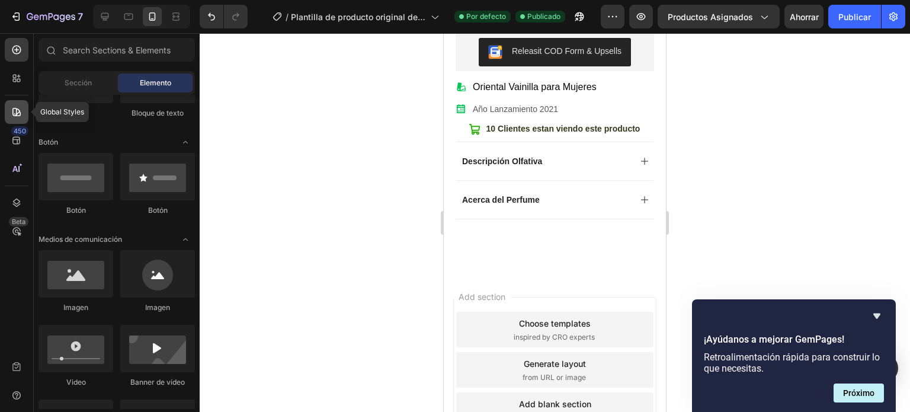
click at [18, 112] on icon at bounding box center [17, 112] width 12 height 12
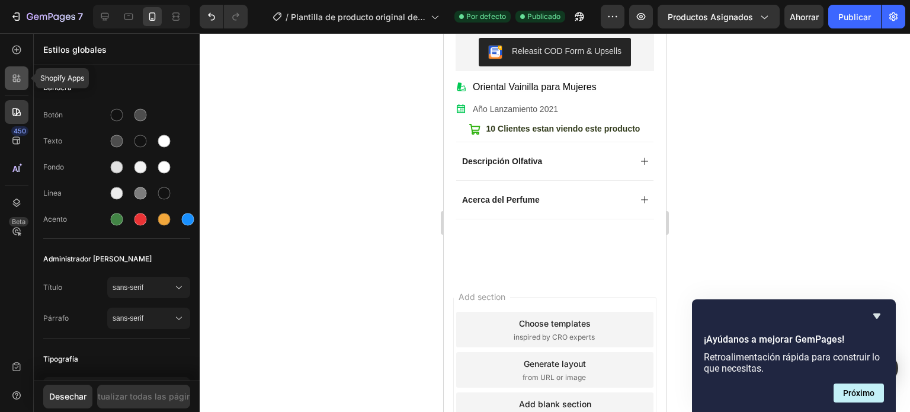
click at [17, 81] on icon at bounding box center [19, 81] width 4 height 4
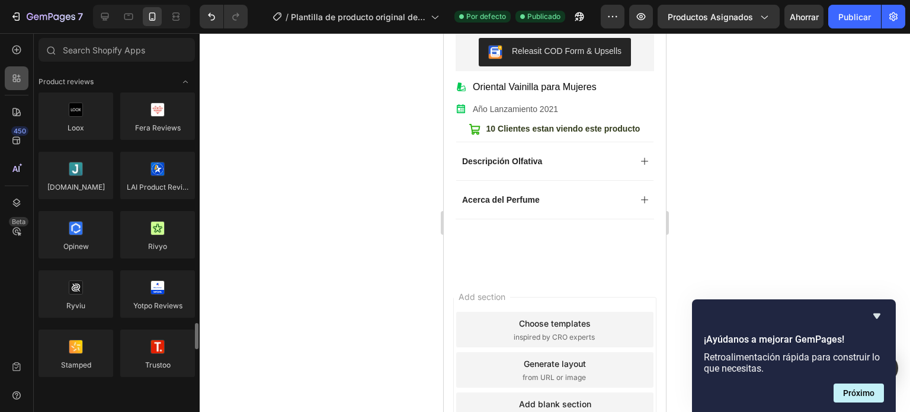
scroll to position [237, 0]
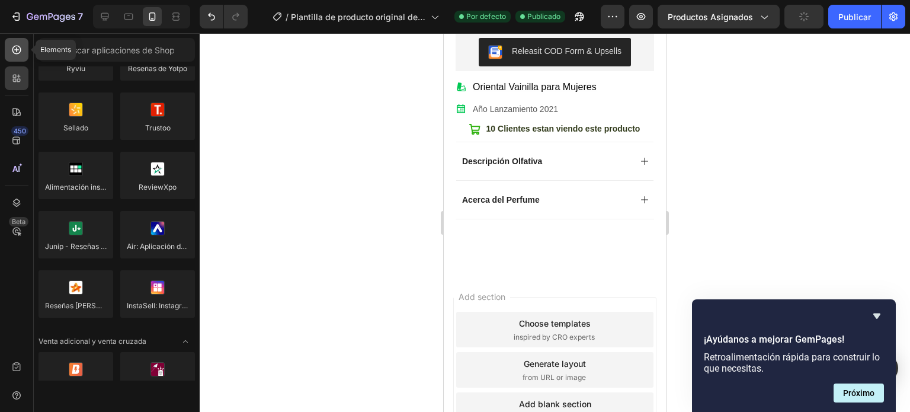
click at [14, 53] on icon at bounding box center [16, 50] width 9 height 9
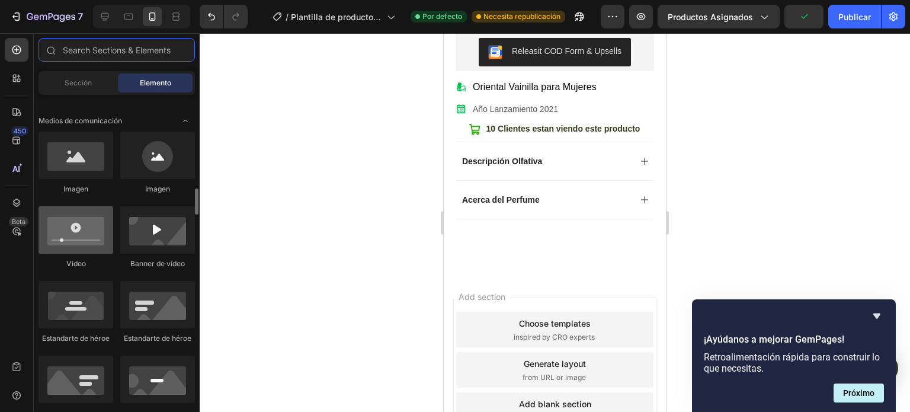
scroll to position [474, 0]
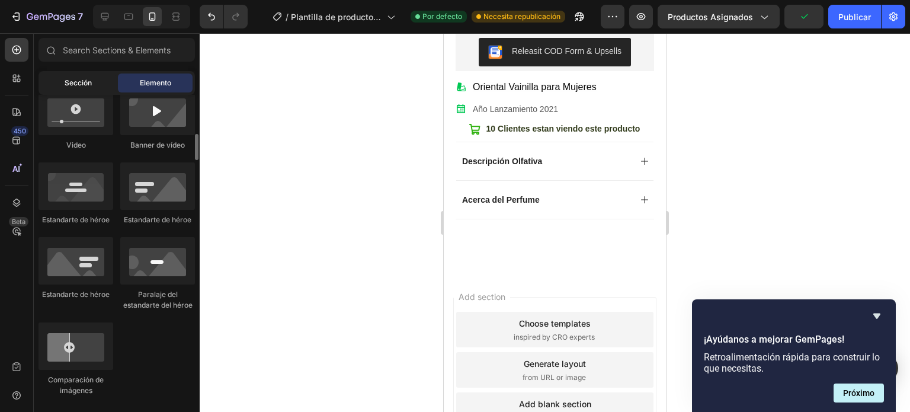
click at [76, 82] on font "Sección" at bounding box center [78, 82] width 27 height 9
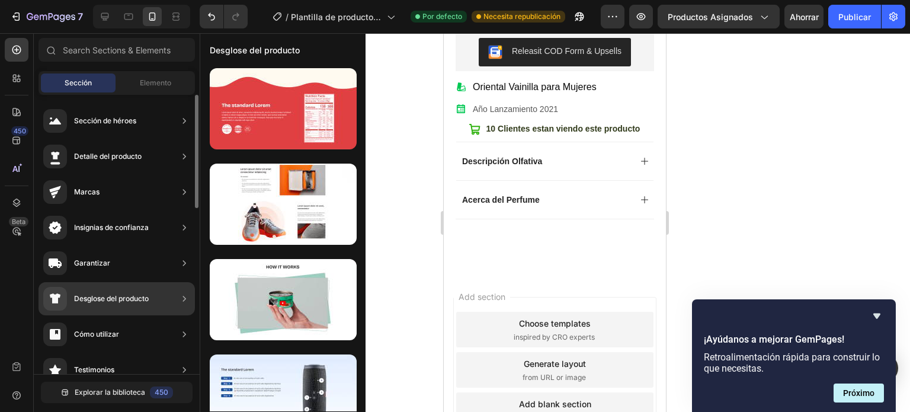
scroll to position [59, 0]
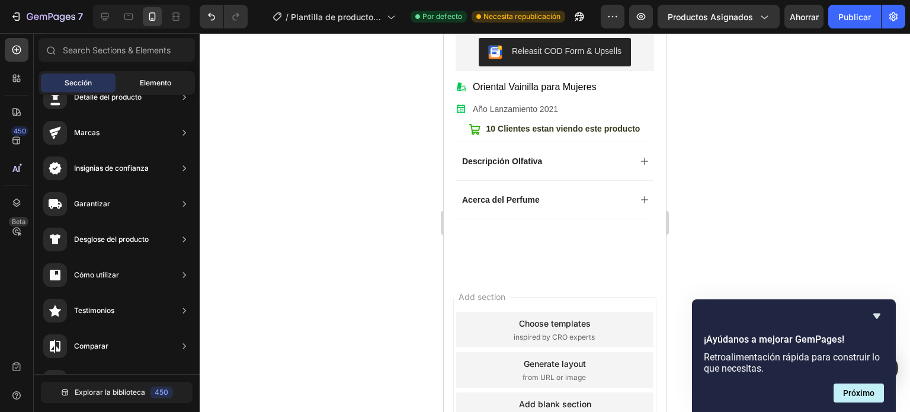
click at [161, 92] on div "Elemento" at bounding box center [155, 82] width 75 height 19
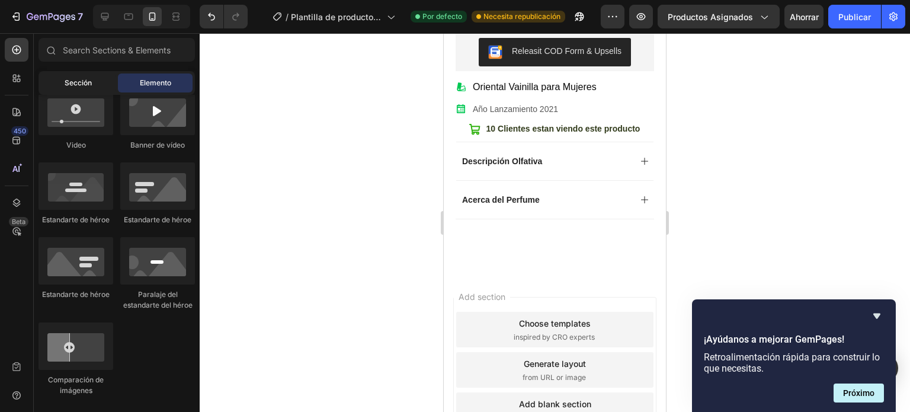
click at [101, 81] on div "Sección" at bounding box center [78, 82] width 75 height 19
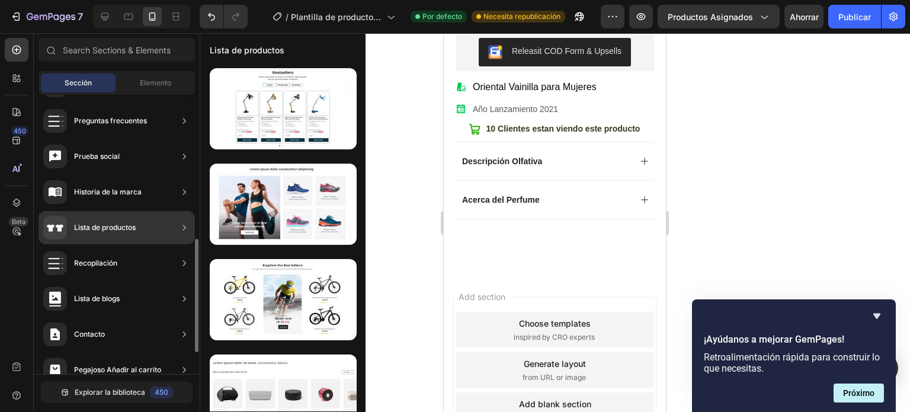
scroll to position [408, 0]
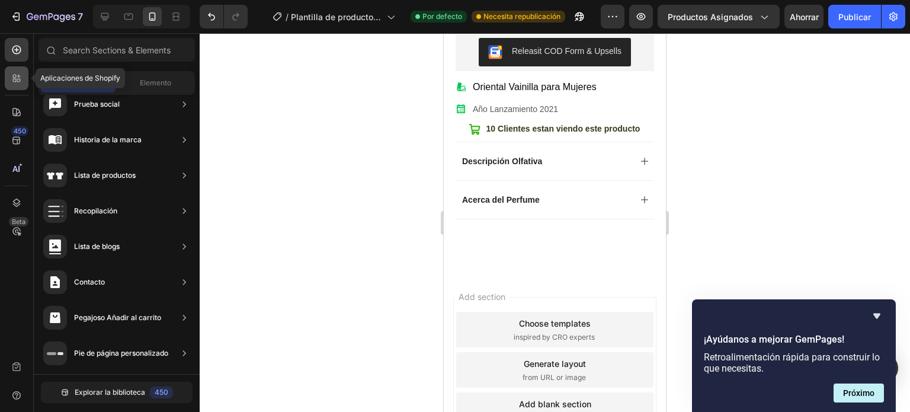
click at [19, 78] on icon at bounding box center [17, 78] width 12 height 12
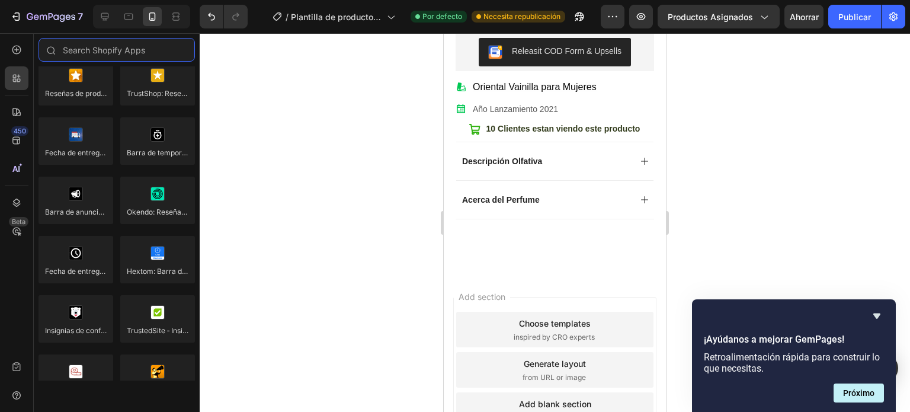
scroll to position [3432, 0]
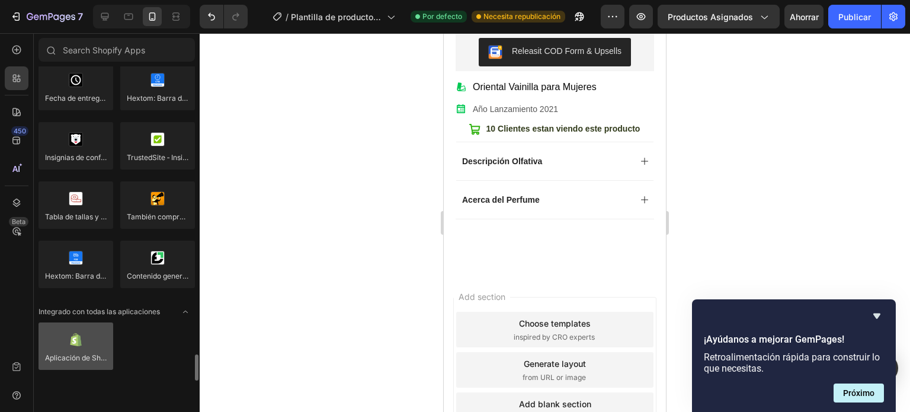
click at [75, 335] on div at bounding box center [76, 345] width 75 height 47
click at [73, 341] on div at bounding box center [76, 345] width 75 height 47
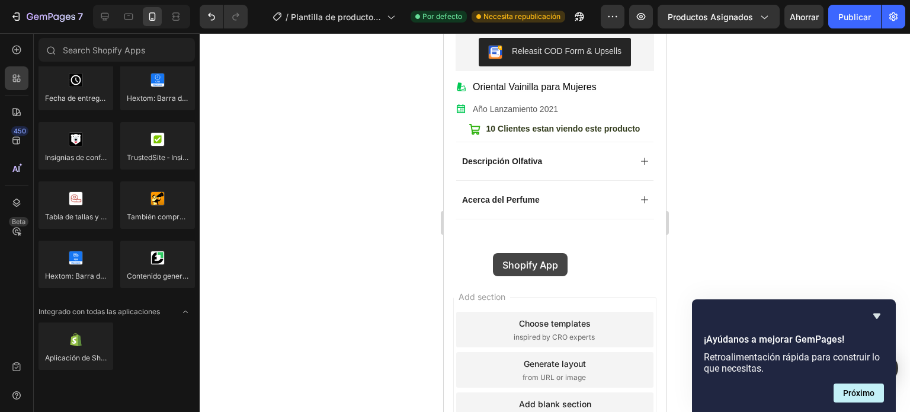
scroll to position [545, 0]
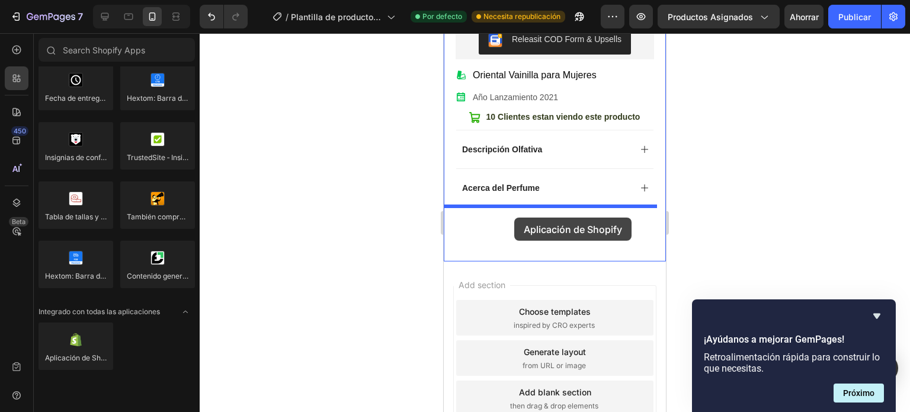
drag, startPoint x: 520, startPoint y: 375, endPoint x: 514, endPoint y: 217, distance: 157.7
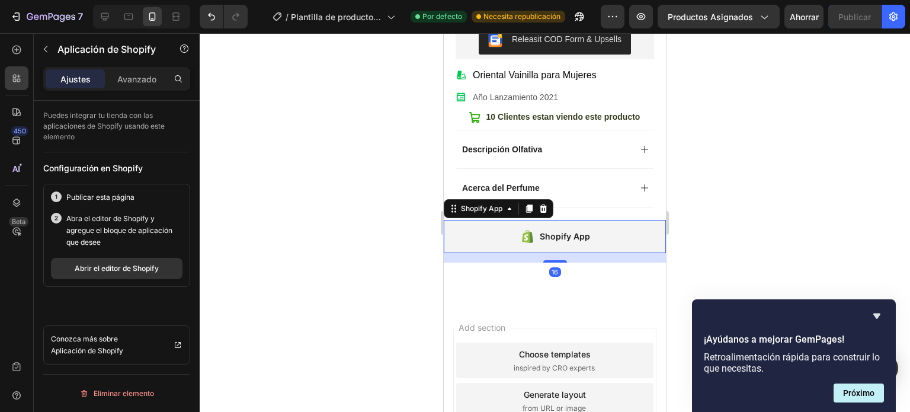
click at [521, 230] on icon at bounding box center [526, 236] width 11 height 13
click at [530, 229] on icon at bounding box center [527, 236] width 15 height 14
click at [575, 229] on div "Shopify App" at bounding box center [565, 236] width 50 height 14
click at [507, 204] on icon at bounding box center [509, 208] width 9 height 9
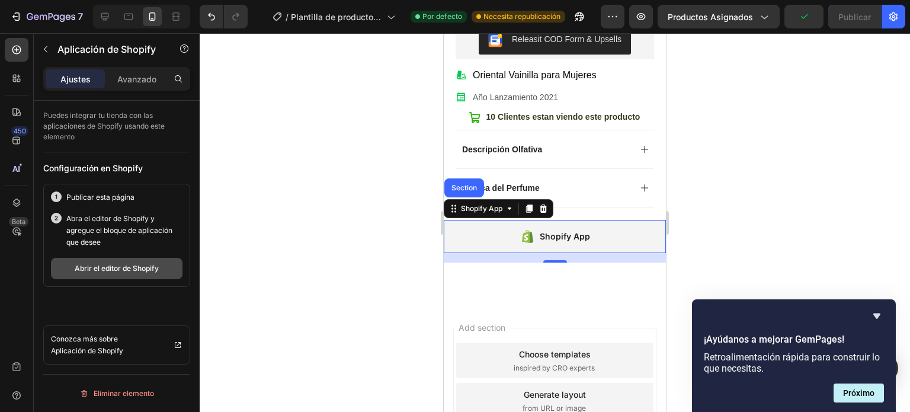
click at [99, 265] on font "Abrir el editor de Shopify" at bounding box center [117, 268] width 84 height 9
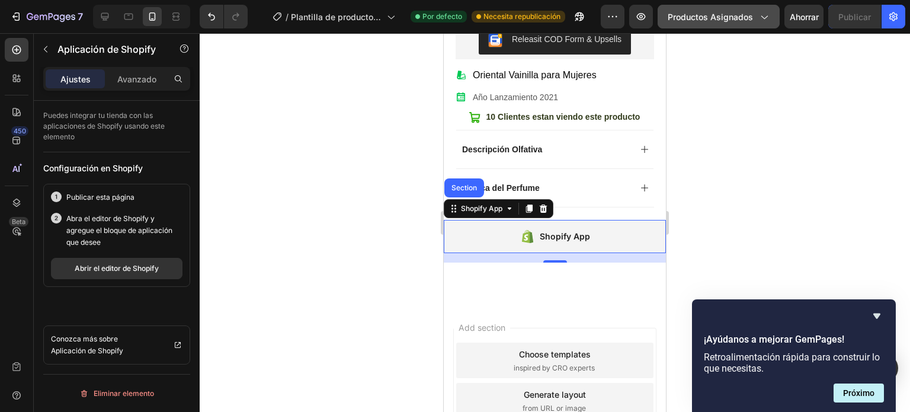
click at [758, 16] on div "Productos asignados" at bounding box center [719, 17] width 102 height 12
click at [831, 73] on div at bounding box center [555, 222] width 711 height 379
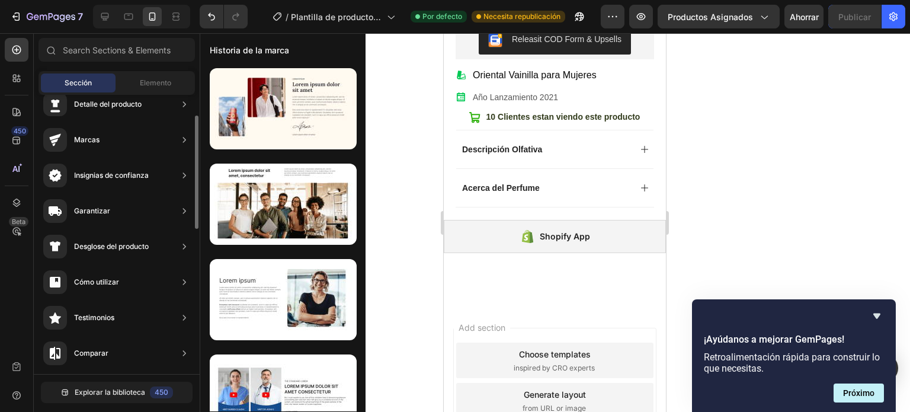
scroll to position [0, 0]
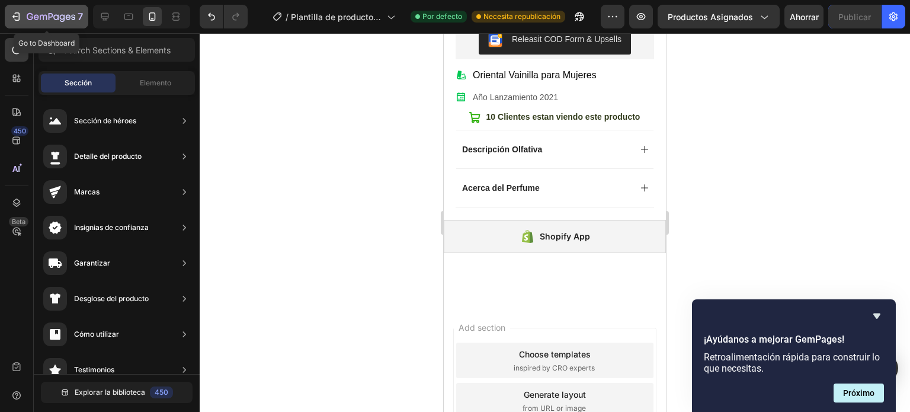
click at [22, 21] on div "7" at bounding box center [46, 16] width 73 height 14
